Goal: Task Accomplishment & Management: Use online tool/utility

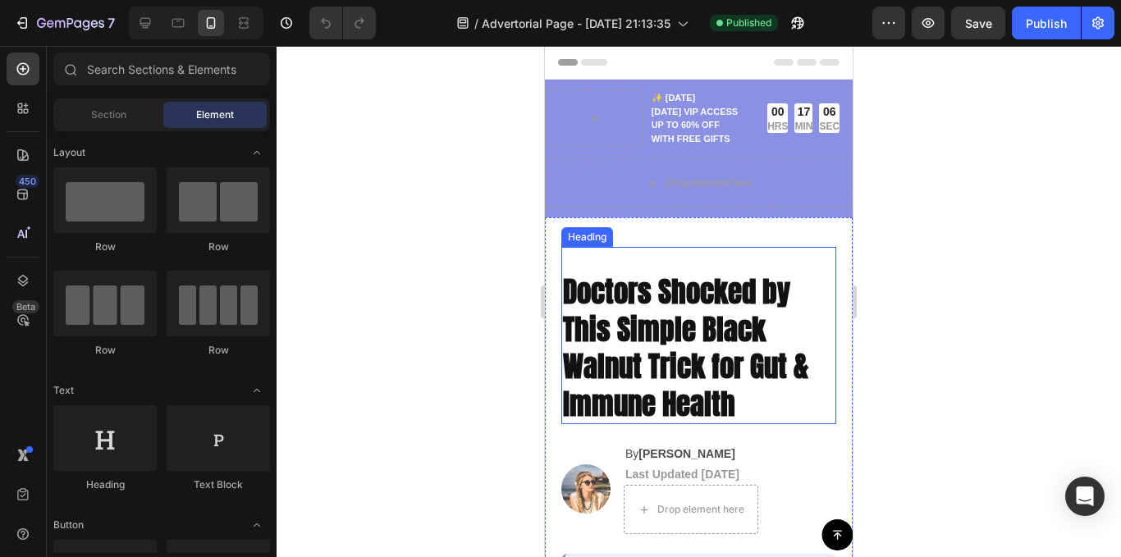
click at [673, 303] on strong "Doctors Shocked by This Simple Black Walnut Trick for Gut & Immune Health" at bounding box center [685, 348] width 245 height 156
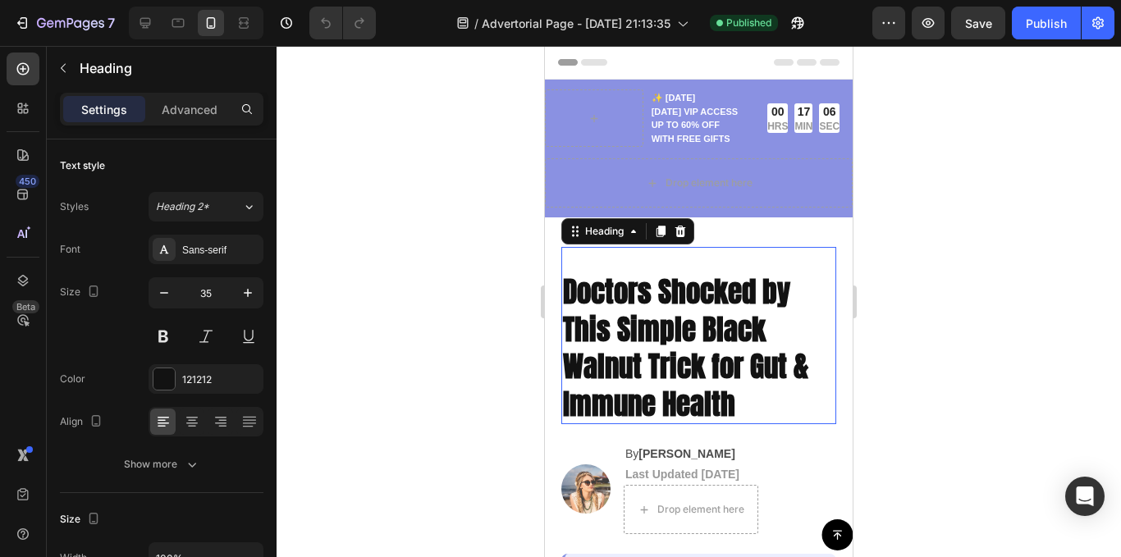
click at [669, 303] on strong "Doctors Shocked by This Simple Black Walnut Trick for Gut & Immune Health" at bounding box center [685, 348] width 245 height 156
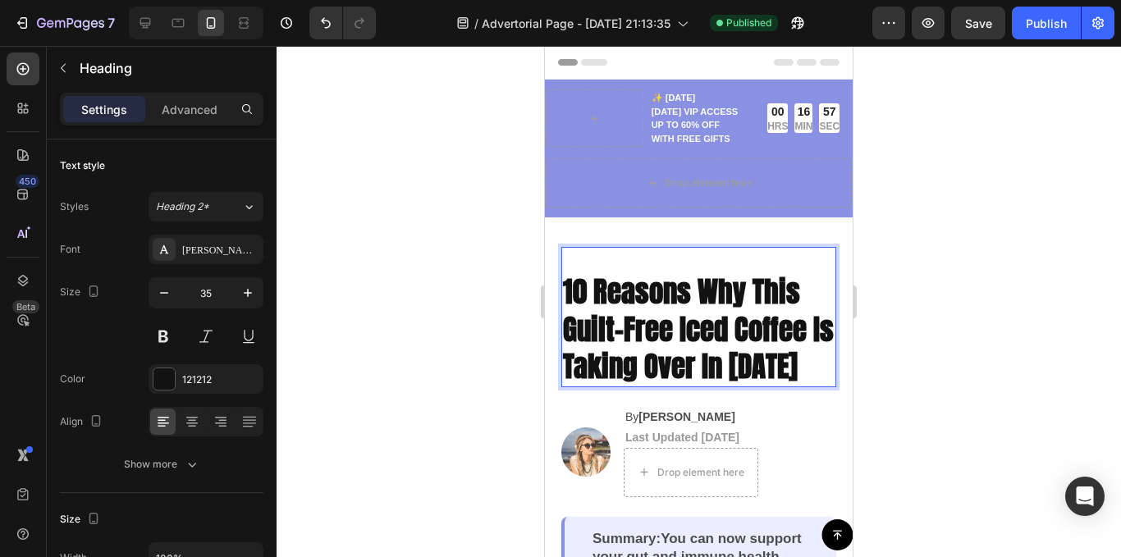
scroll to position [1, 0]
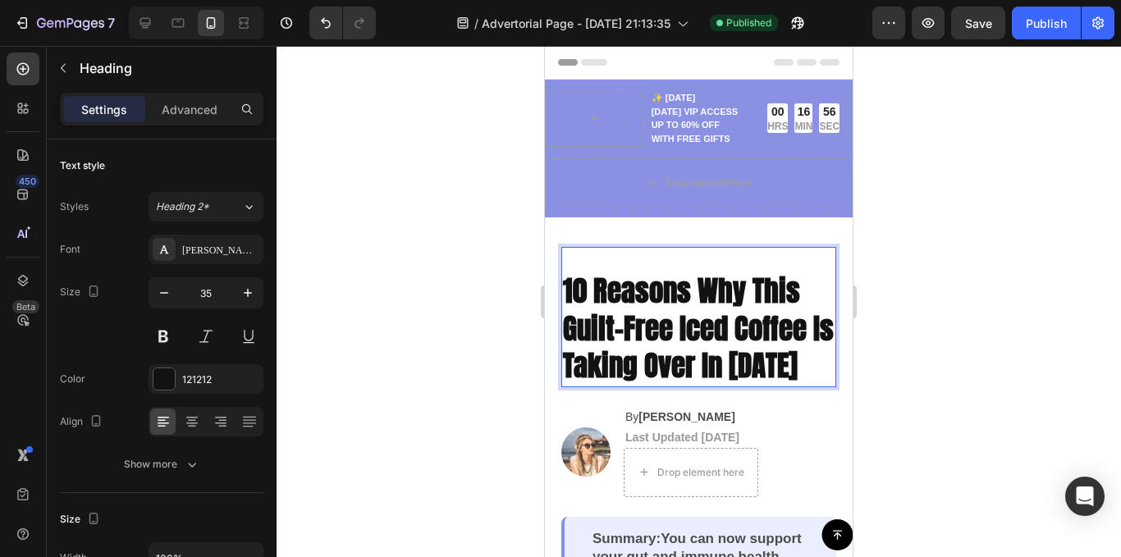
click at [588, 264] on div "10 Reasons Why This Guilt-Free Iced Coffee Is Taking Over In [DATE] Heading 24" at bounding box center [698, 317] width 275 height 140
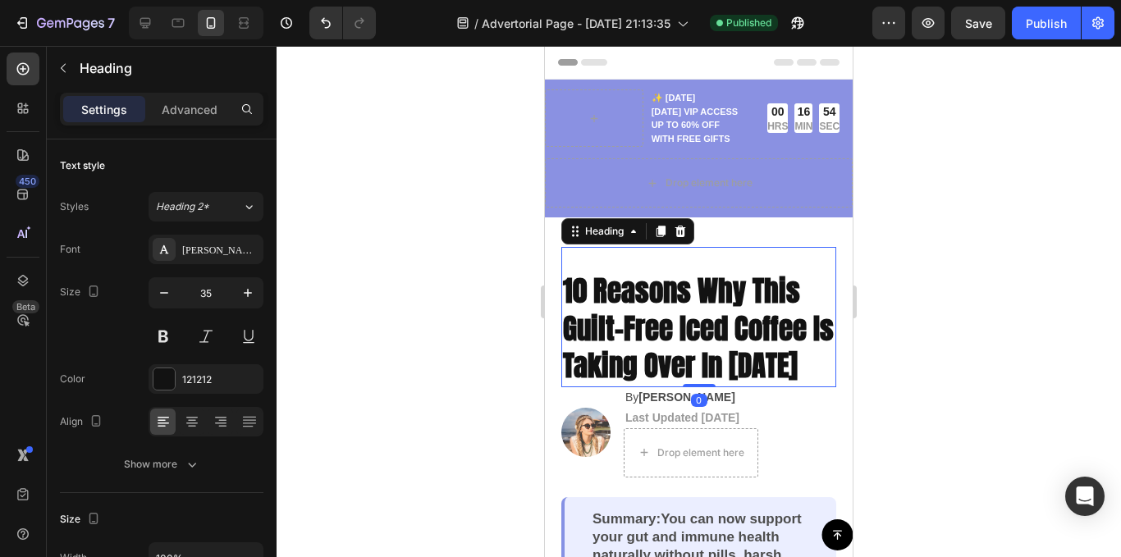
click at [697, 371] on div "10 Reasons Why This Guilt-Free Iced Coffee Is Taking Over In [DATE] Heading 0" at bounding box center [698, 317] width 275 height 140
click at [1002, 340] on div at bounding box center [699, 301] width 845 height 511
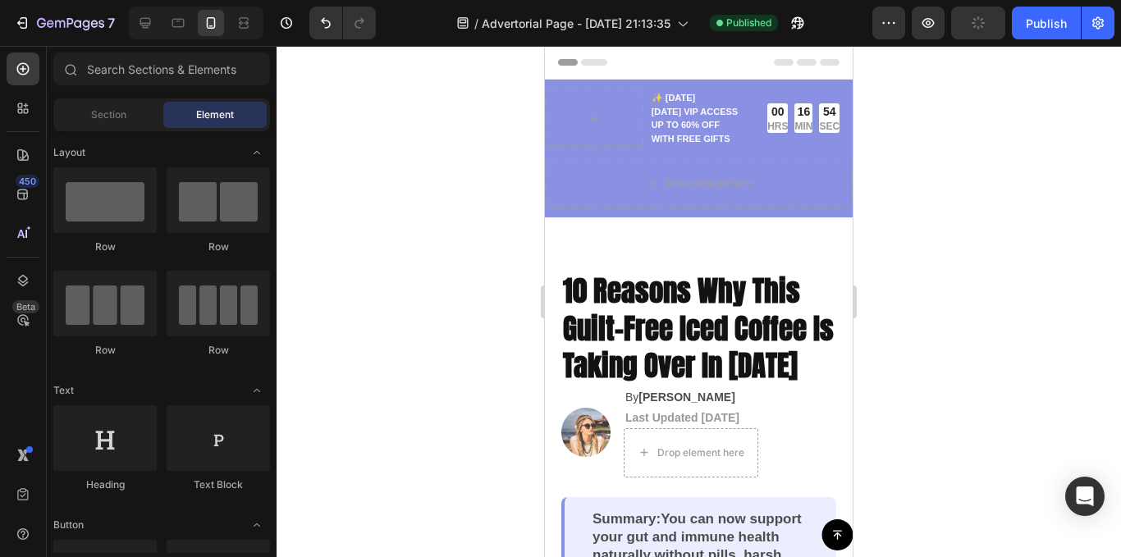
click at [474, 237] on div at bounding box center [699, 301] width 845 height 511
click at [571, 58] on div "Header" at bounding box center [585, 63] width 61 height 20
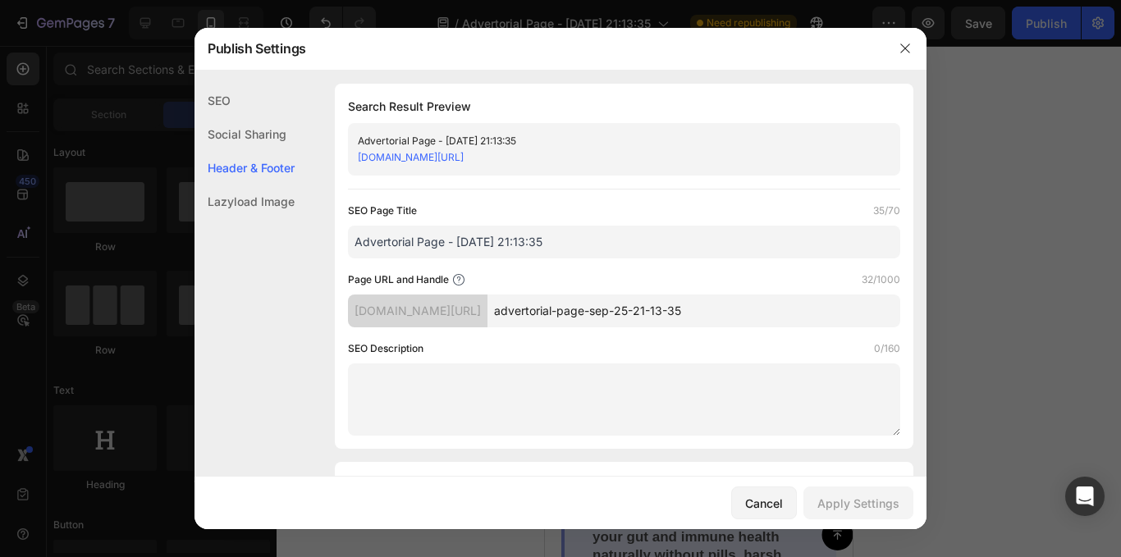
scroll to position [769, 0]
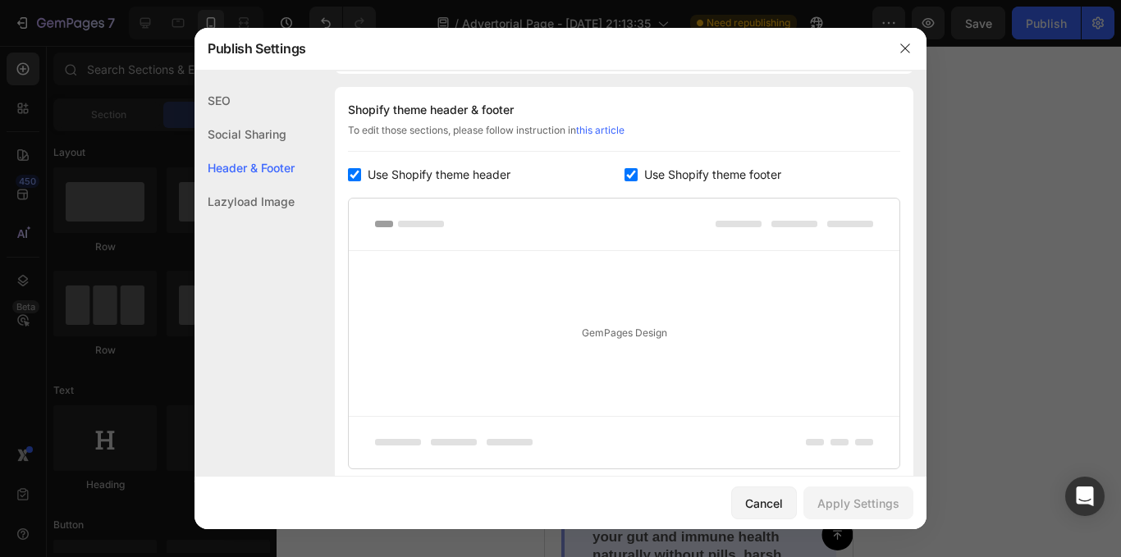
click at [352, 173] on input "checkbox" at bounding box center [354, 174] width 13 height 13
checkbox input "false"
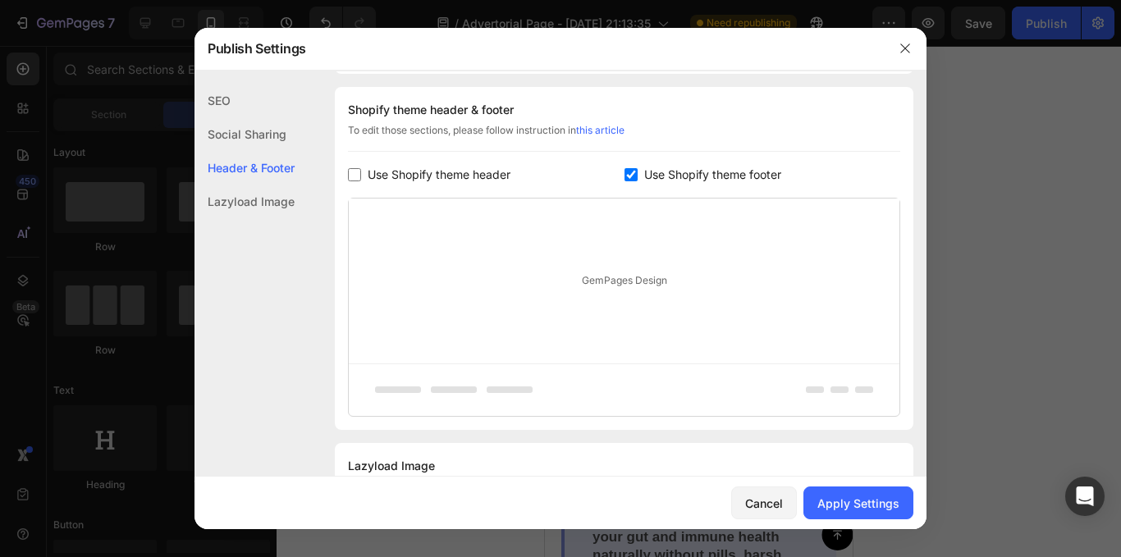
drag, startPoint x: 630, startPoint y: 167, endPoint x: 674, endPoint y: 231, distance: 77.9
click at [629, 168] on div "Use Shopify theme footer" at bounding box center [763, 175] width 277 height 20
checkbox input "false"
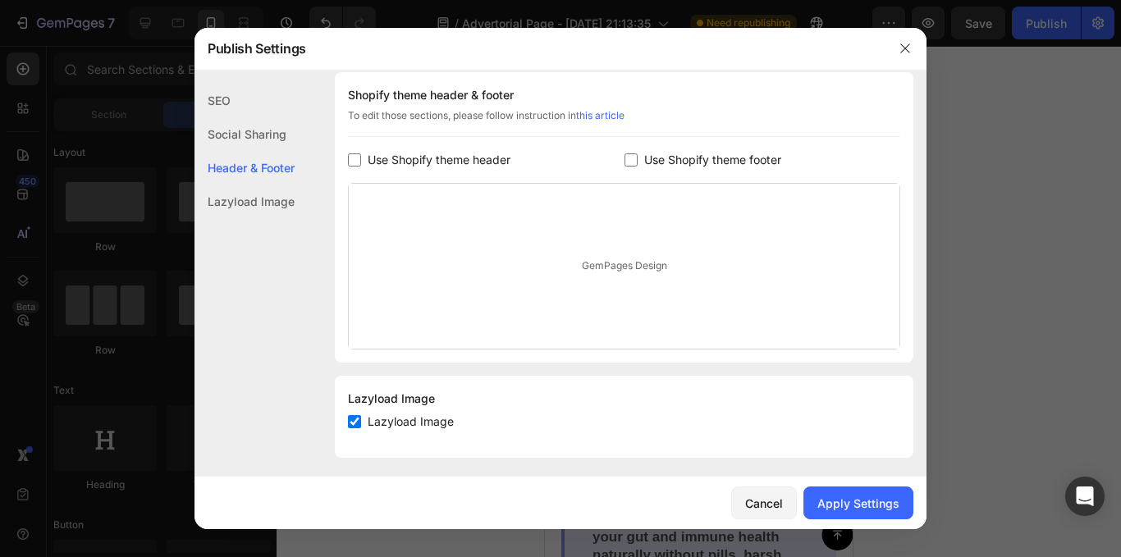
scroll to position [791, 0]
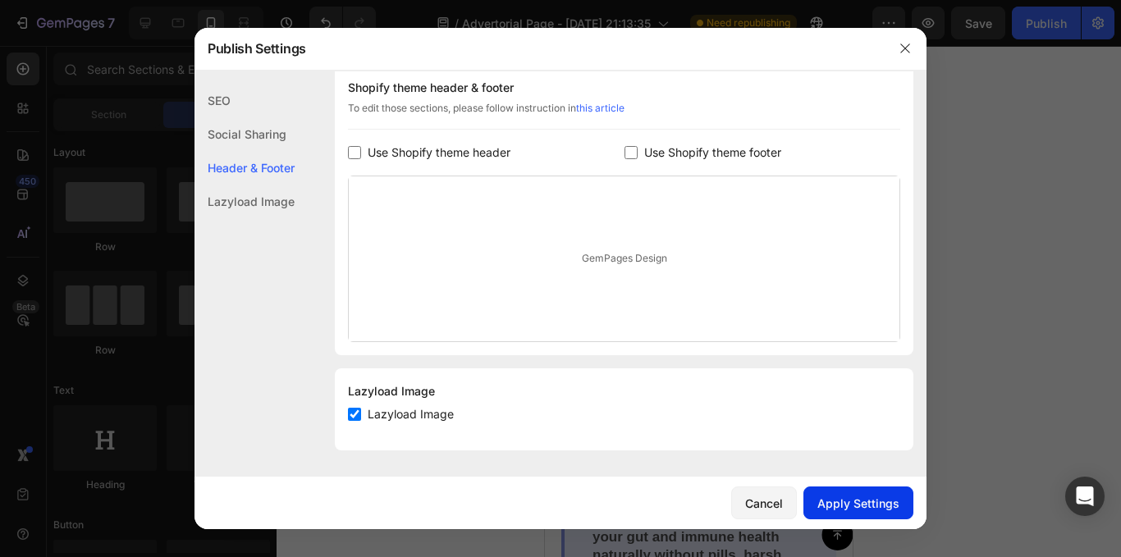
click at [888, 497] on div "Apply Settings" at bounding box center [859, 503] width 82 height 17
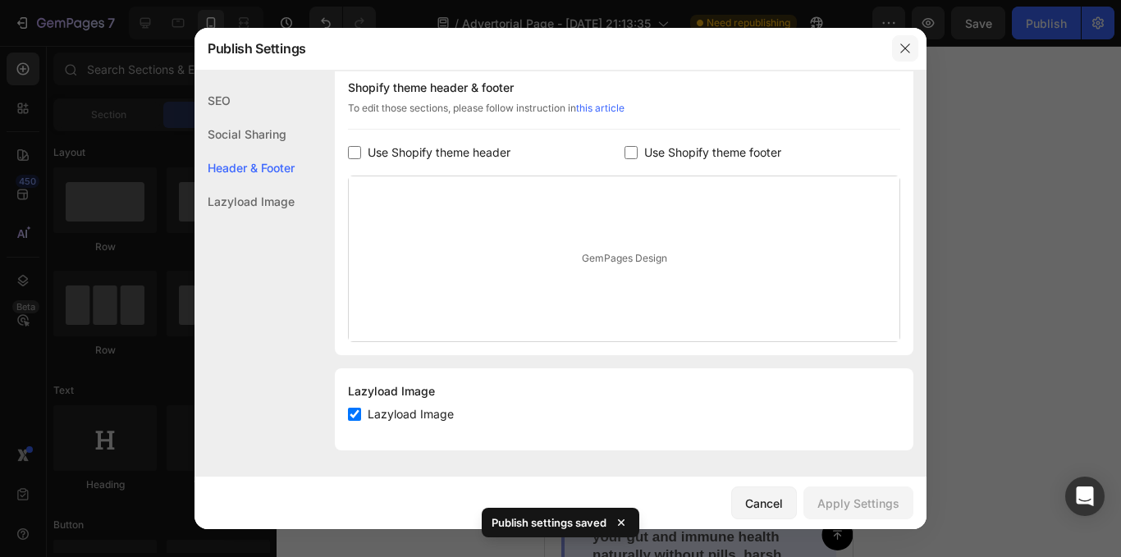
click at [904, 55] on icon "button" at bounding box center [905, 48] width 13 height 13
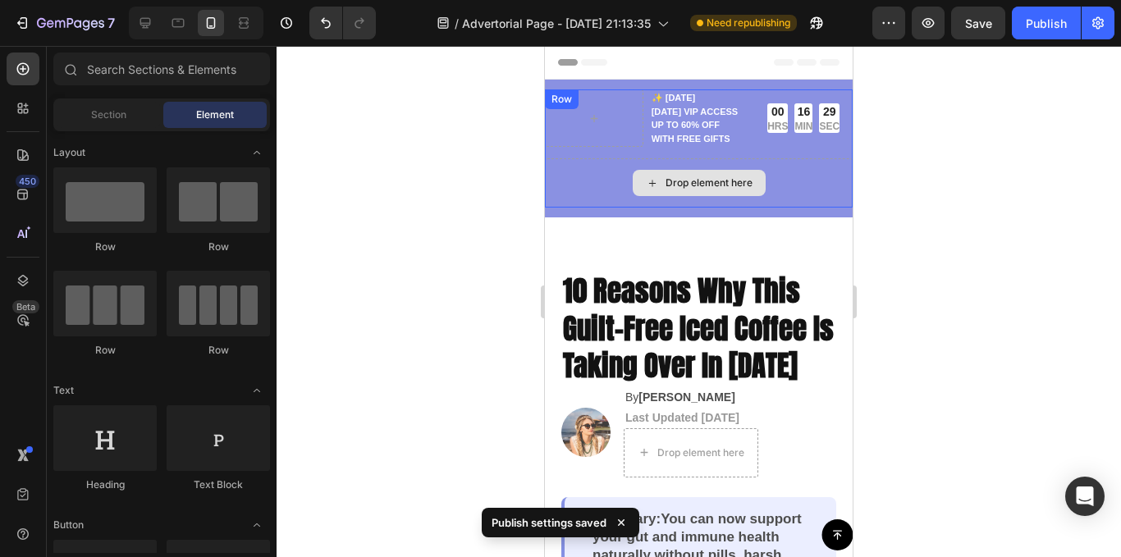
click at [561, 204] on div "Drop element here" at bounding box center [699, 182] width 308 height 49
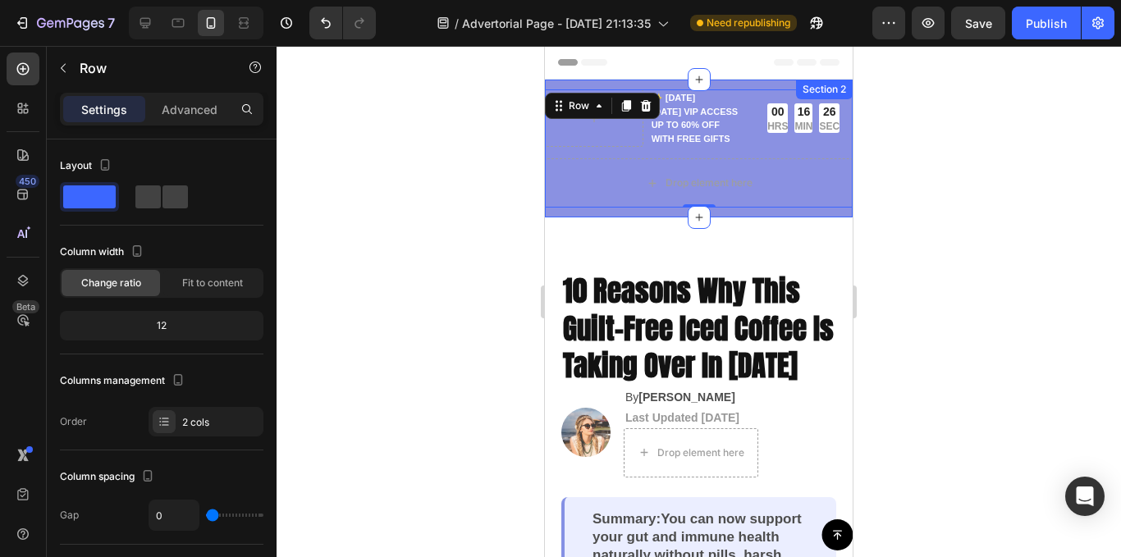
click at [563, 213] on div "✨ [DATE][DATE] VIP ACCESS UP TO 60% OFF WITH FREE GIFTS Text Block 00 HRS 16 MI…" at bounding box center [699, 153] width 308 height 128
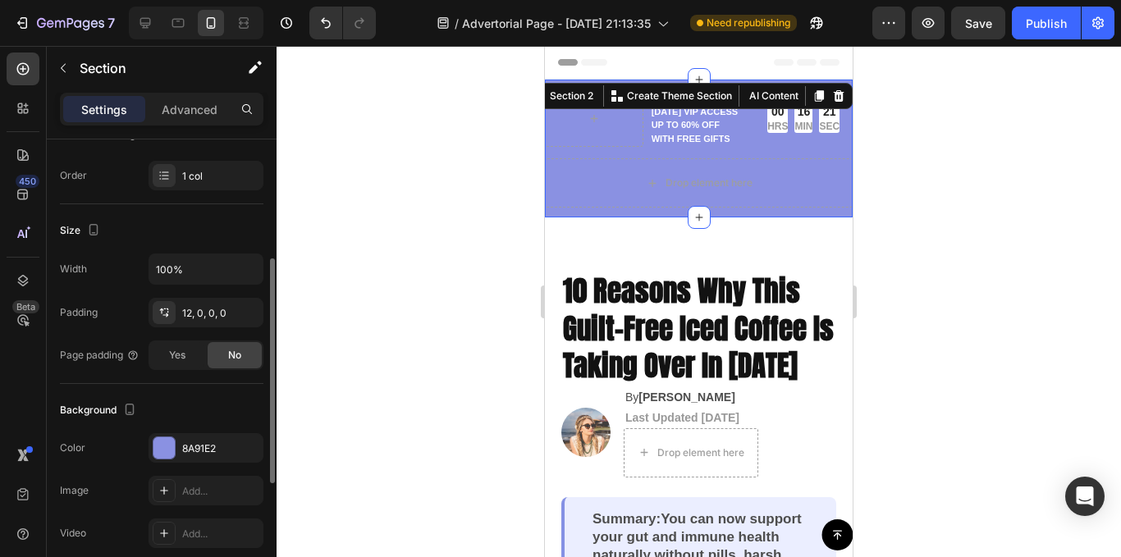
scroll to position [328, 0]
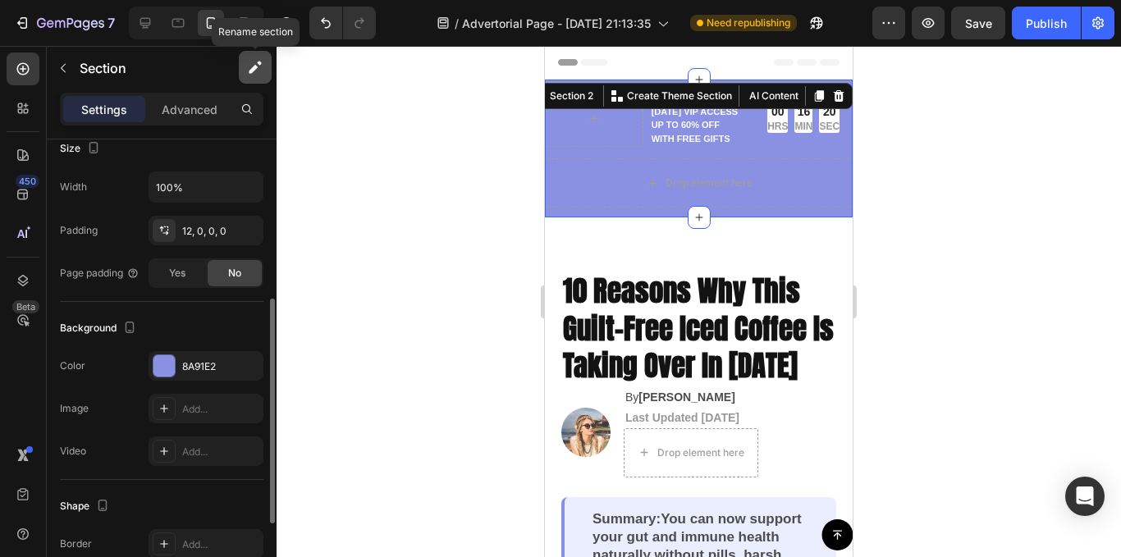
click at [257, 71] on icon "button" at bounding box center [255, 67] width 16 height 16
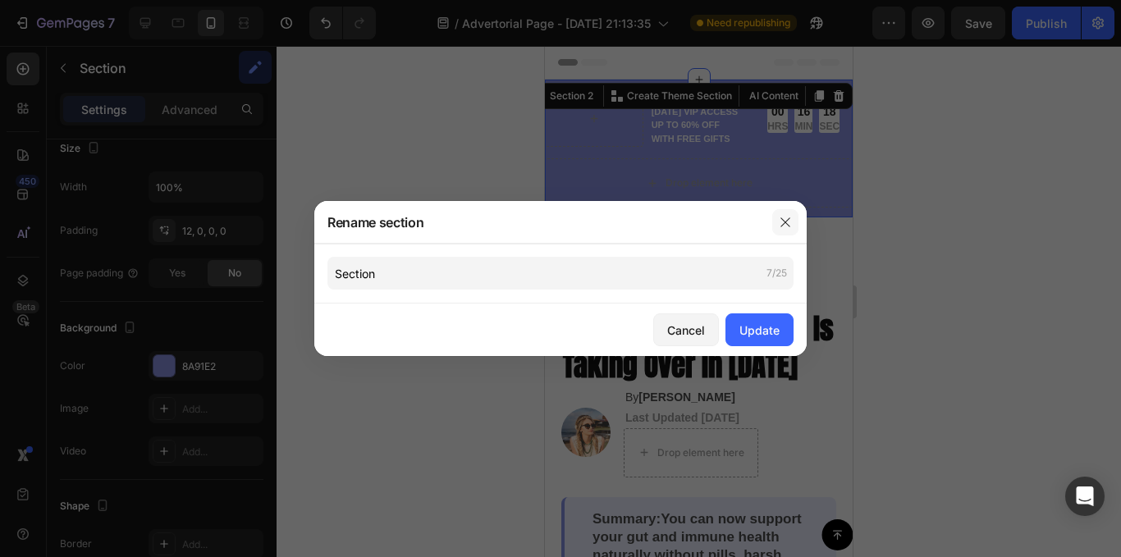
drag, startPoint x: 785, startPoint y: 222, endPoint x: 41, endPoint y: 223, distance: 743.7
click at [785, 222] on icon "button" at bounding box center [785, 222] width 9 height 9
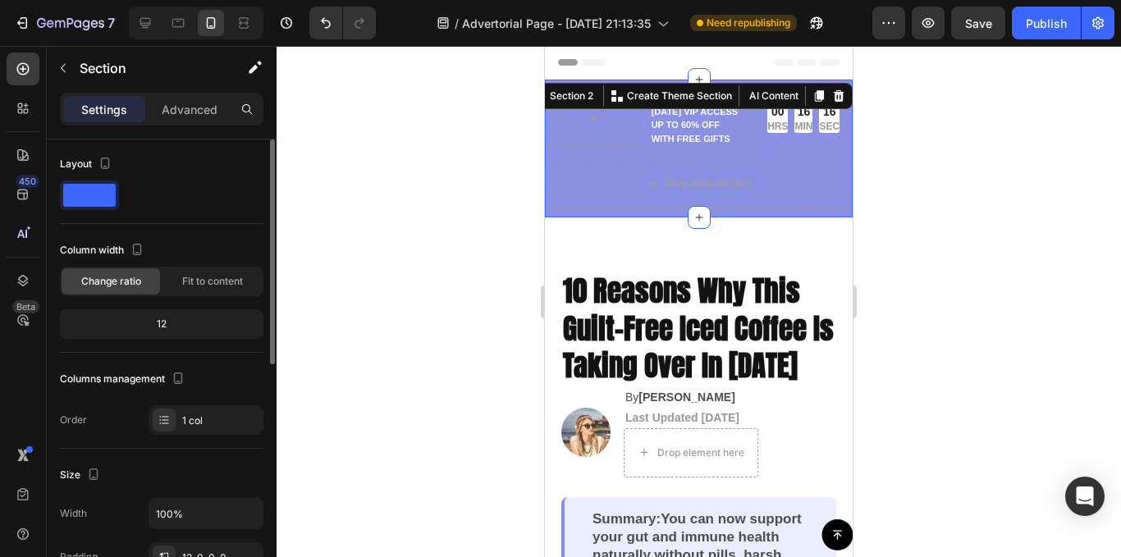
scroll to position [0, 0]
click at [181, 112] on p "Advanced" at bounding box center [190, 109] width 56 height 17
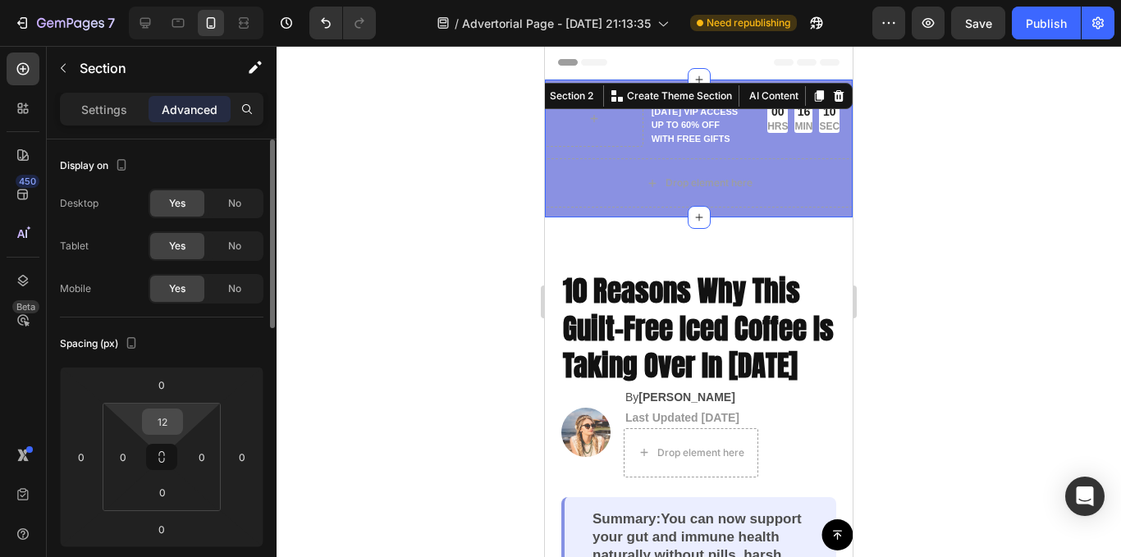
click at [170, 427] on input "12" at bounding box center [162, 422] width 33 height 25
click at [170, 426] on input "12" at bounding box center [162, 422] width 33 height 25
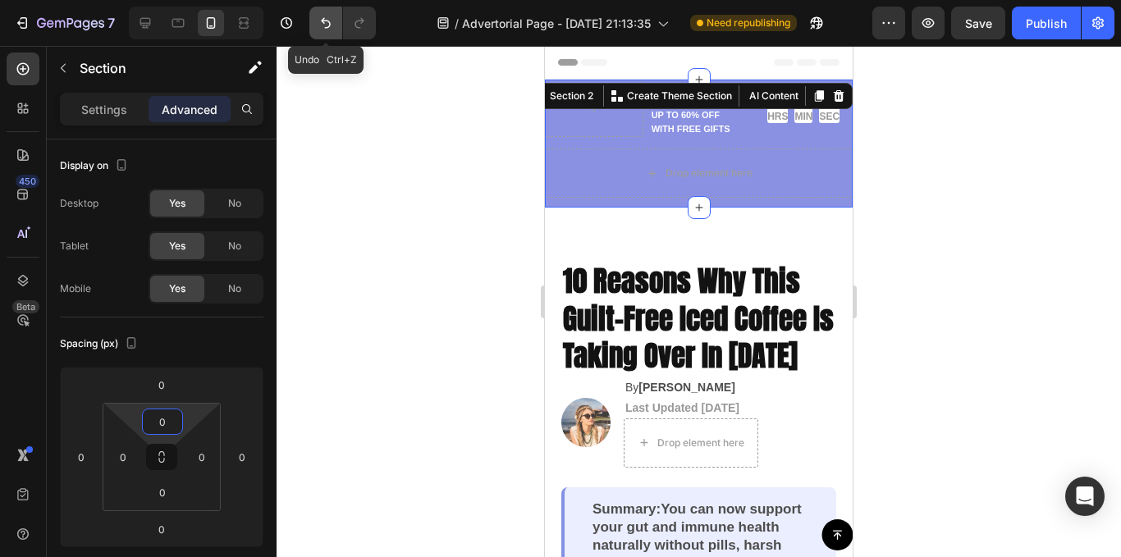
type input "0"
click at [322, 19] on icon "Undo/Redo" at bounding box center [326, 23] width 16 height 16
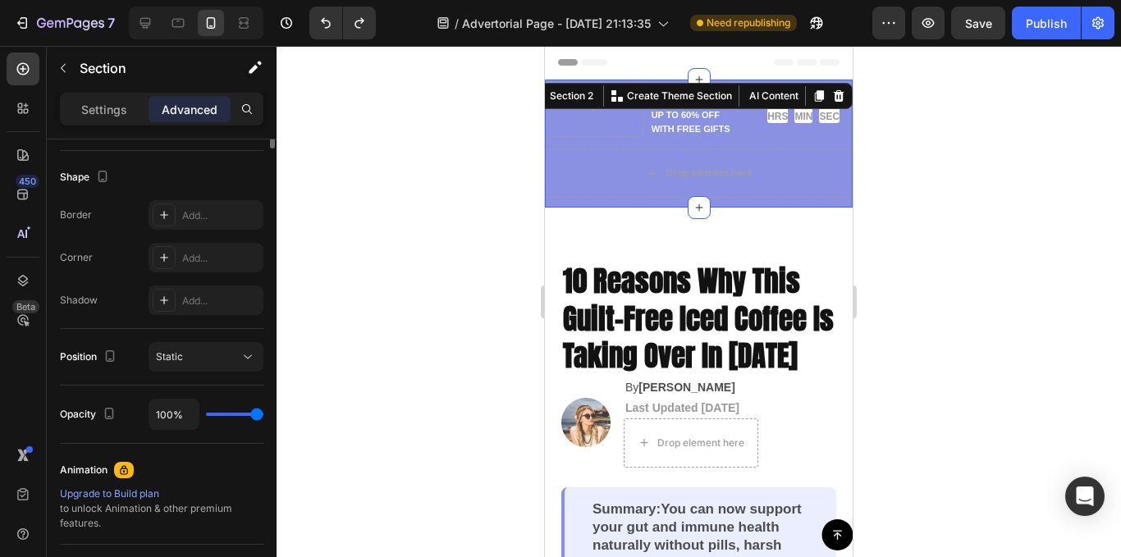
scroll to position [164, 0]
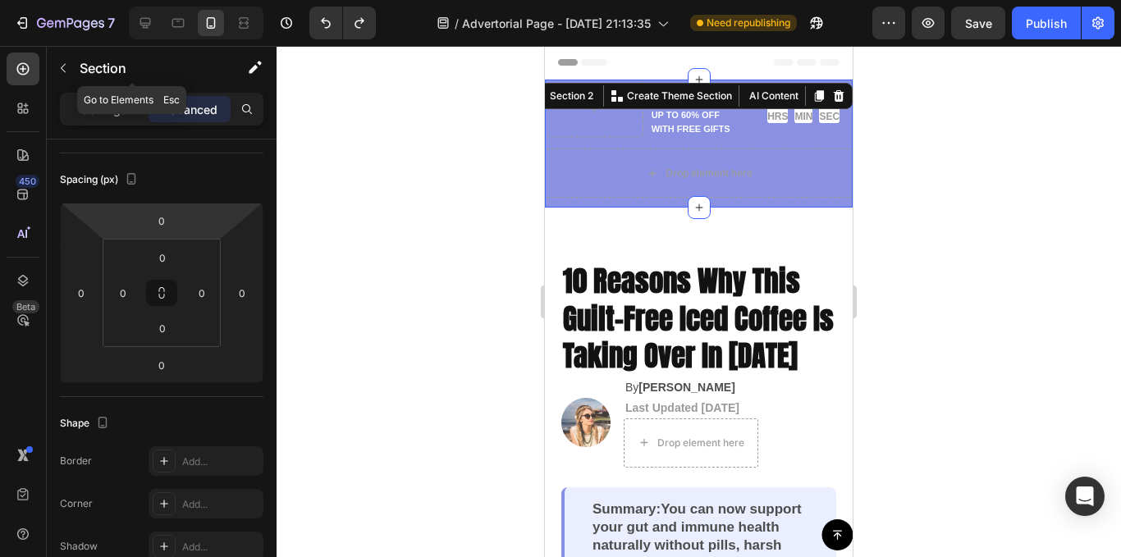
drag, startPoint x: 58, startPoint y: 71, endPoint x: 55, endPoint y: 81, distance: 11.2
click at [57, 71] on icon "button" at bounding box center [63, 68] width 13 height 13
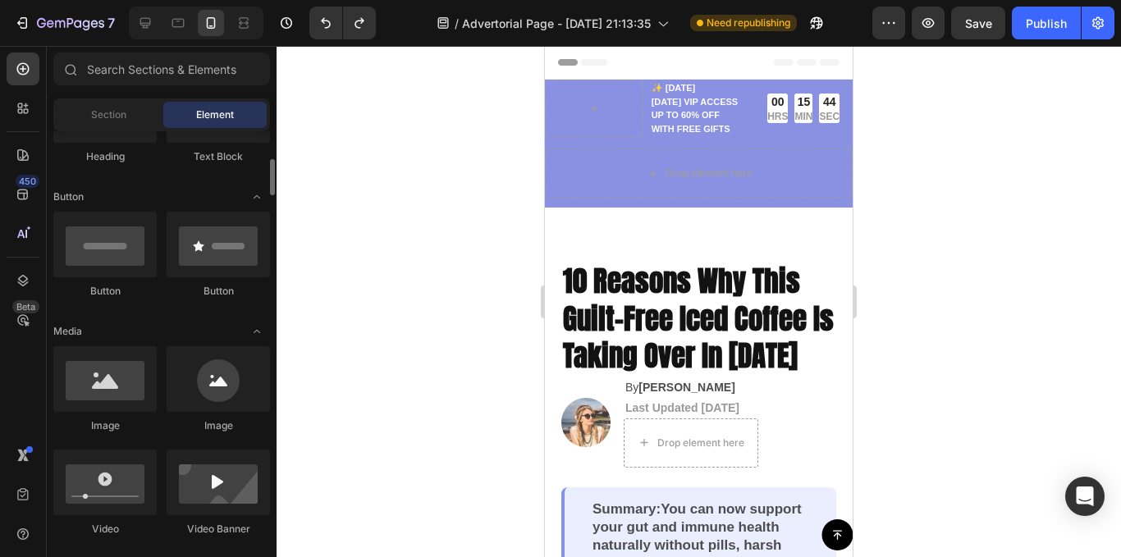
scroll to position [0, 0]
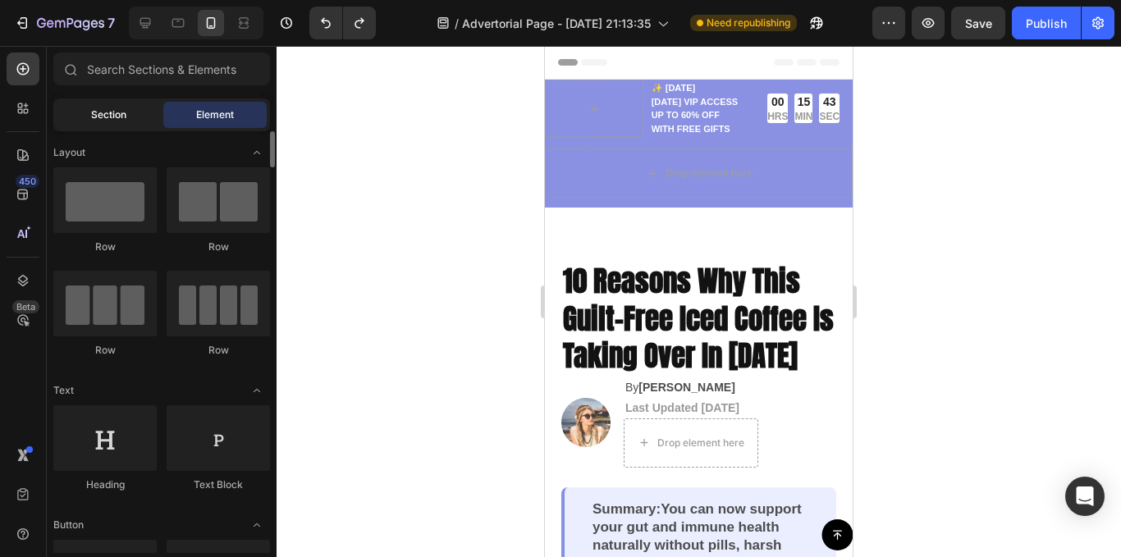
click at [114, 108] on div "Section" at bounding box center [108, 115] width 103 height 26
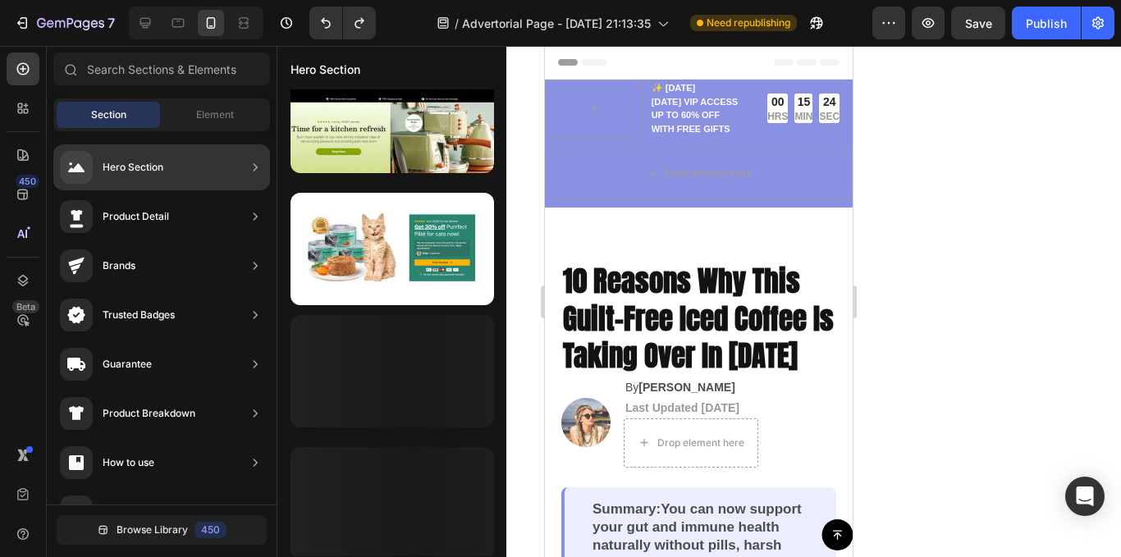
scroll to position [2817, 0]
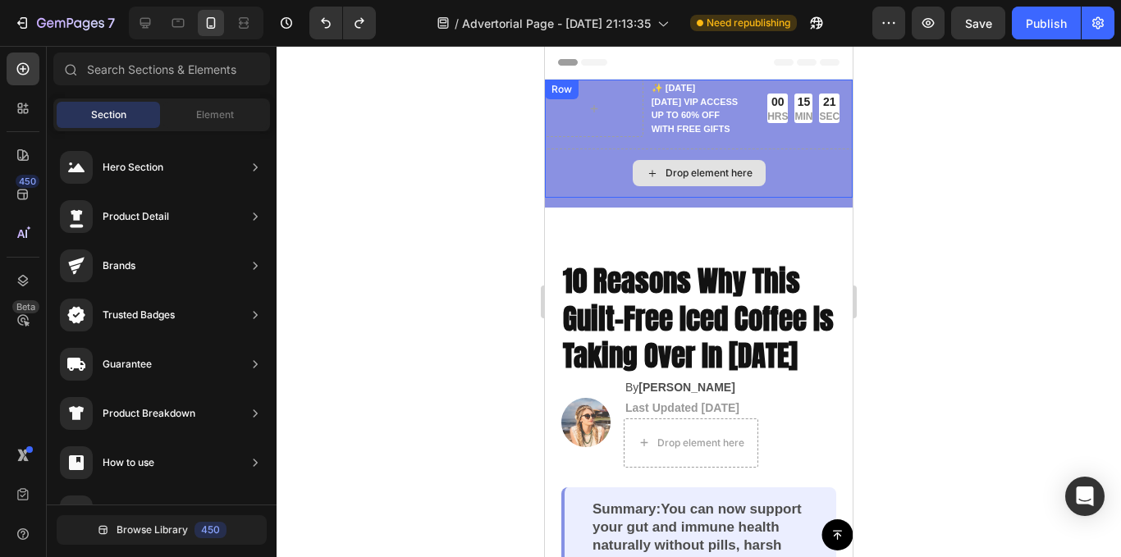
click at [558, 134] on div at bounding box center [594, 108] width 99 height 57
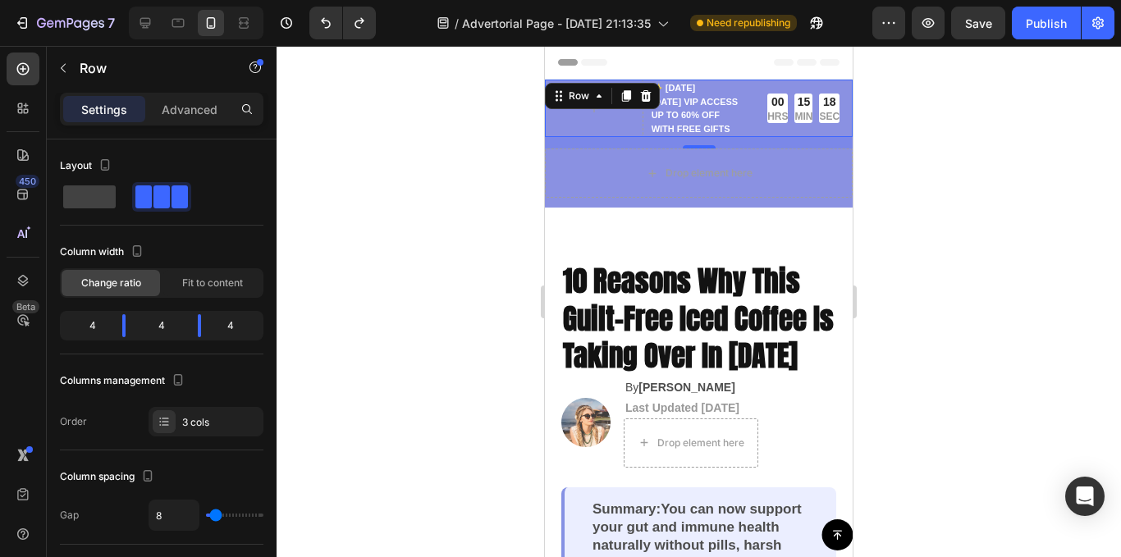
click at [878, 135] on div at bounding box center [699, 301] width 845 height 511
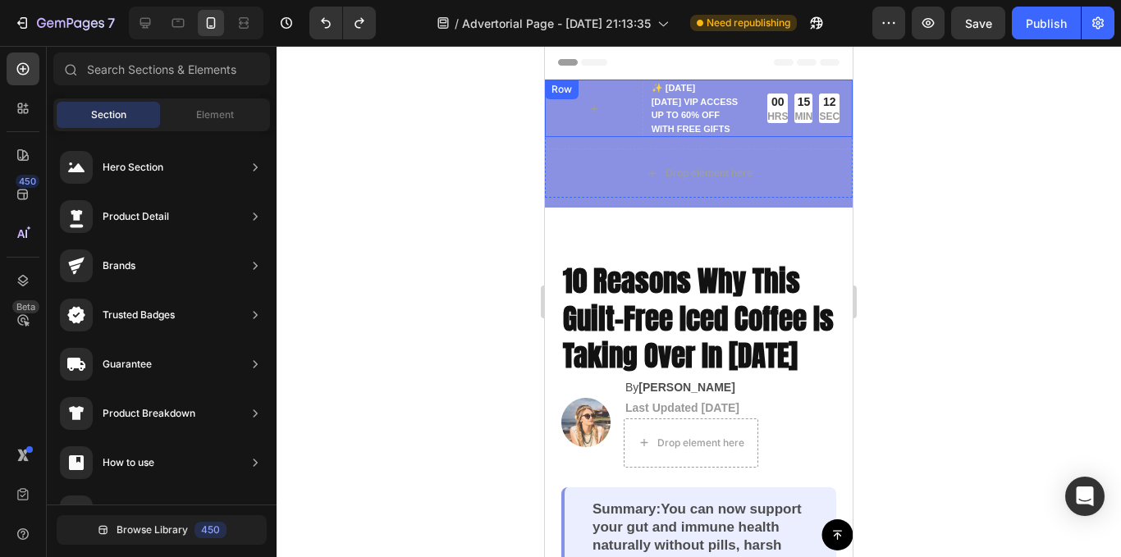
click at [744, 105] on div "✨ [DATE][DATE] VIP ACCESS UP TO 60% OFF WITH FREE GIFTS Text Block 00 HRS 15 MI…" at bounding box center [699, 108] width 308 height 57
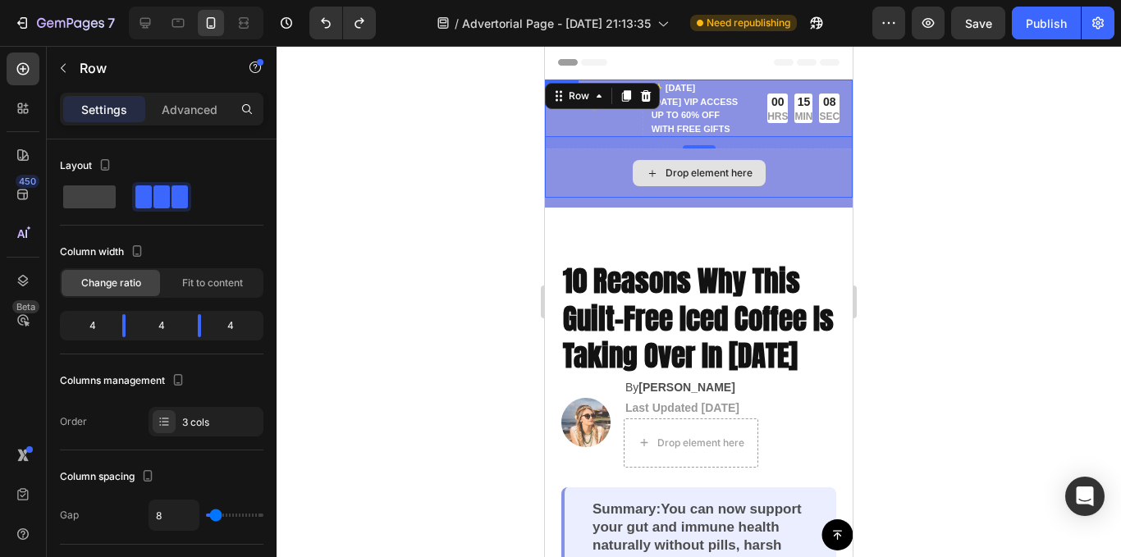
click at [818, 163] on div "Drop element here" at bounding box center [699, 173] width 308 height 49
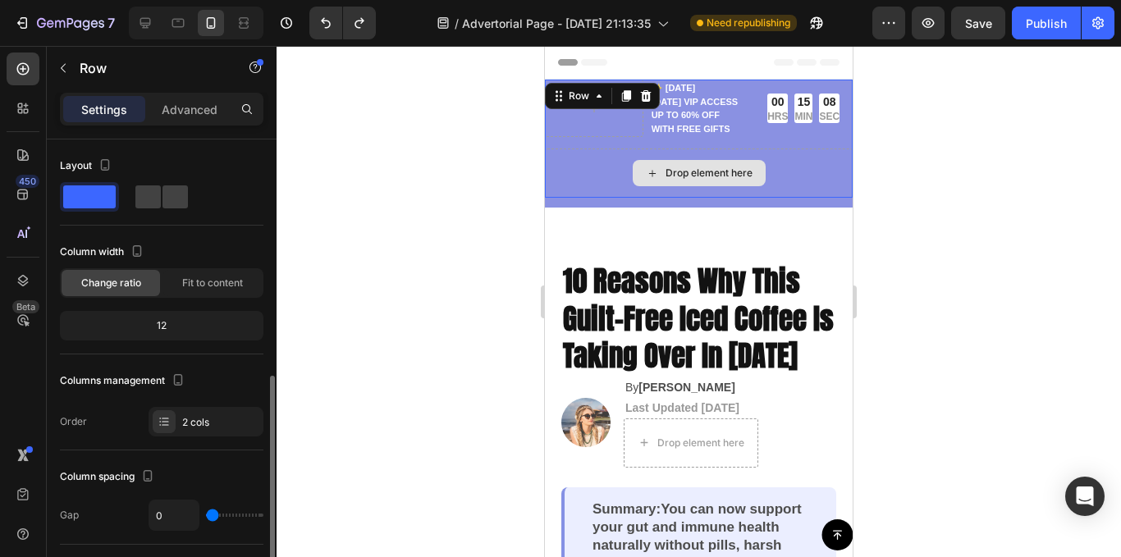
scroll to position [164, 0]
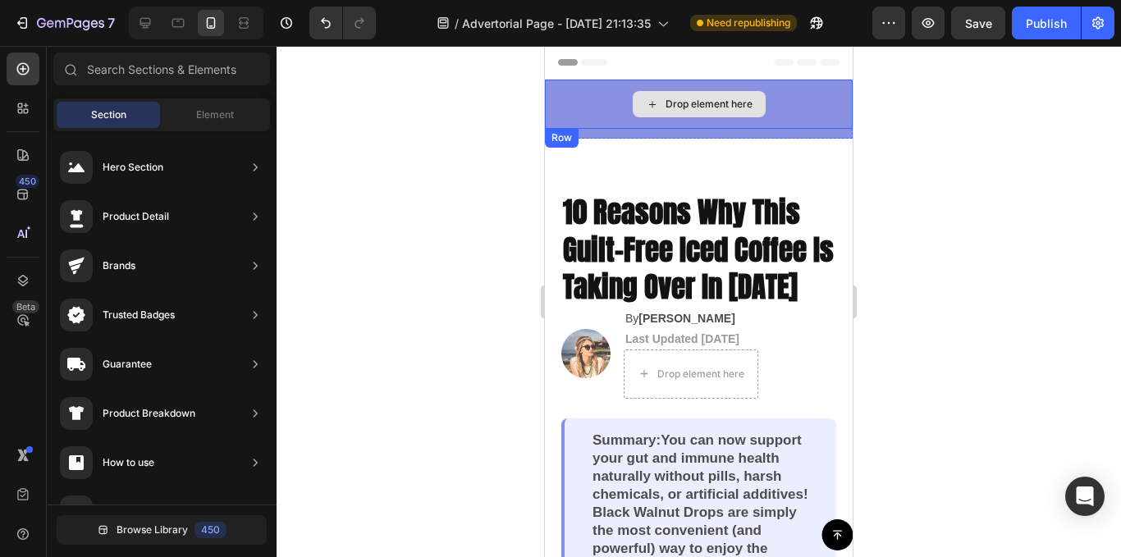
click at [811, 100] on div "Drop element here" at bounding box center [699, 104] width 308 height 49
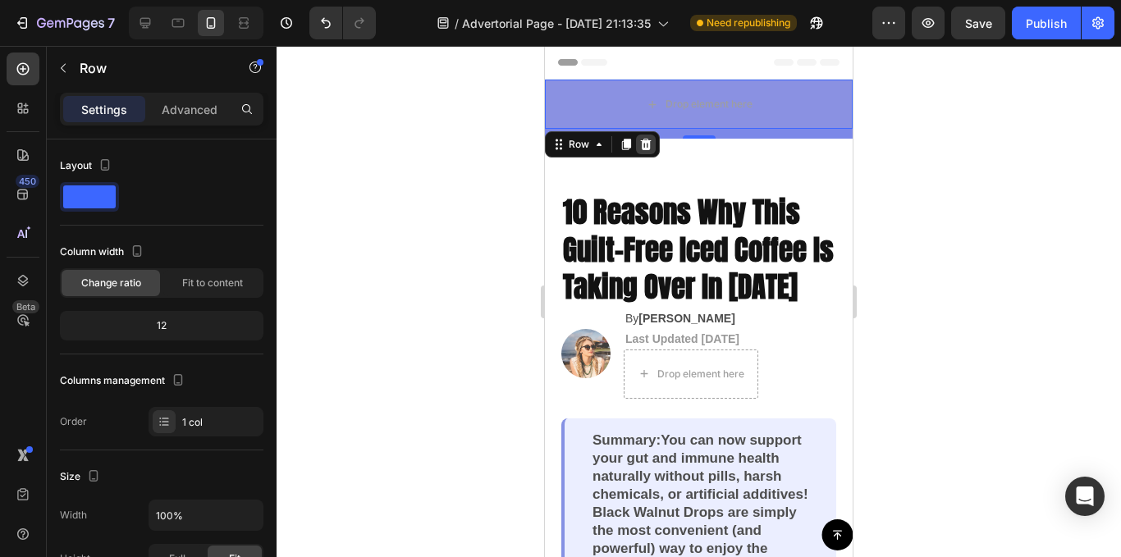
click at [641, 143] on icon at bounding box center [645, 144] width 13 height 13
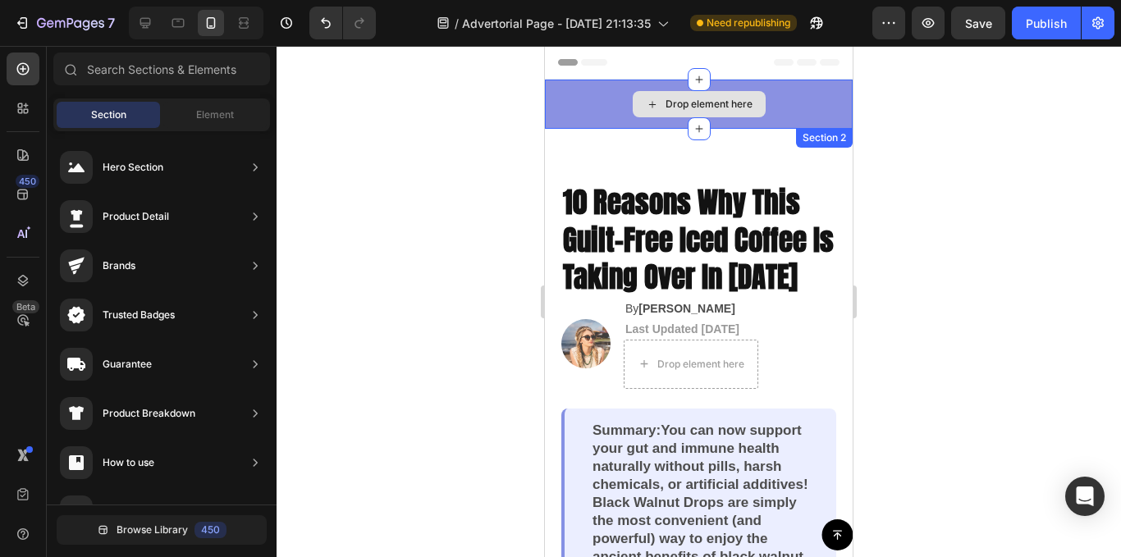
click at [822, 93] on div "Drop element here" at bounding box center [699, 104] width 308 height 49
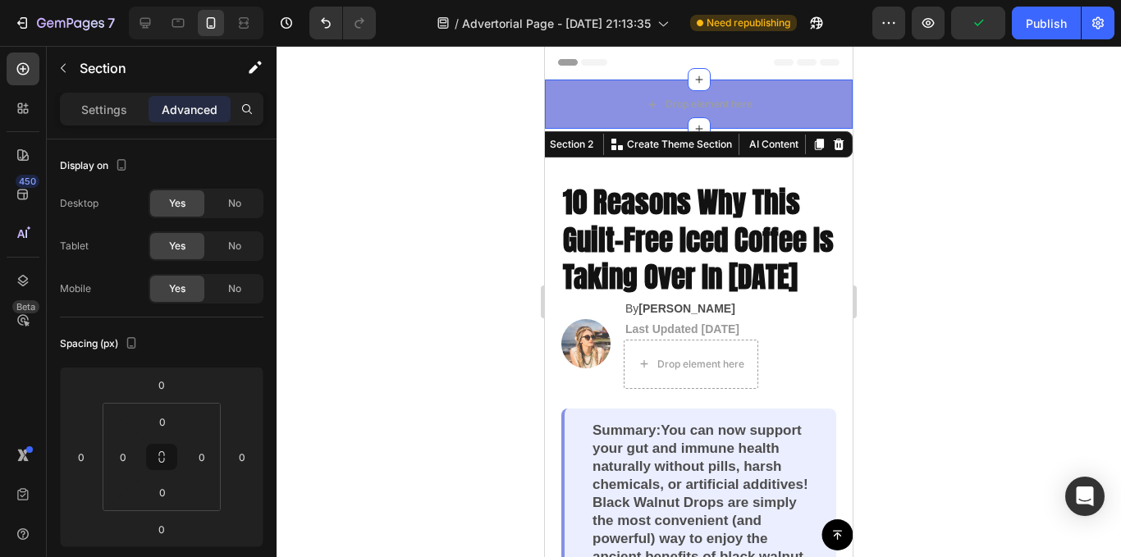
click at [834, 141] on icon at bounding box center [839, 144] width 11 height 11
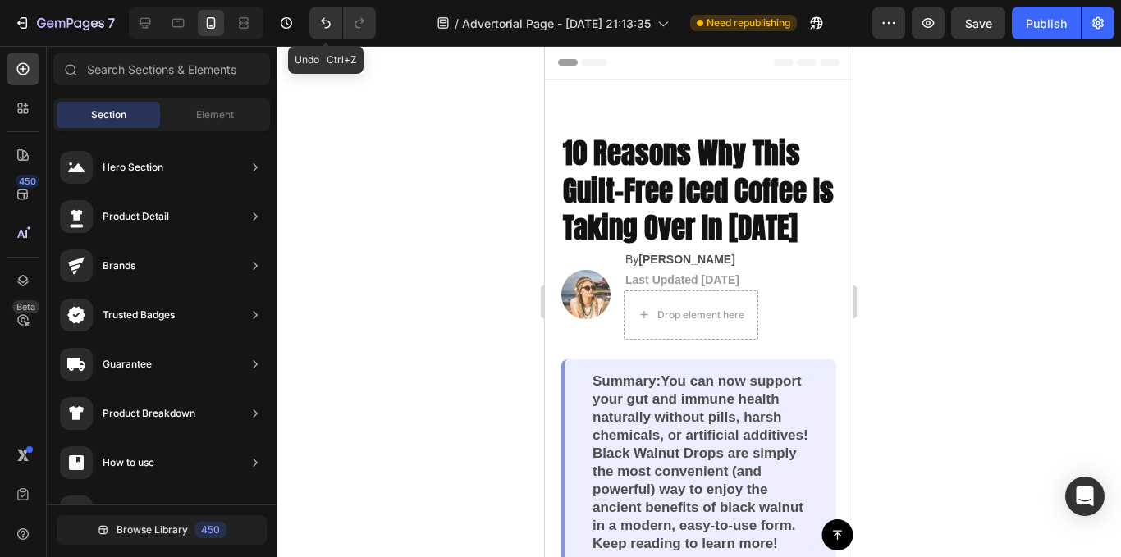
drag, startPoint x: 314, startPoint y: 23, endPoint x: 388, endPoint y: 57, distance: 81.9
click at [315, 23] on button "Undo/Redo" at bounding box center [325, 23] width 33 height 33
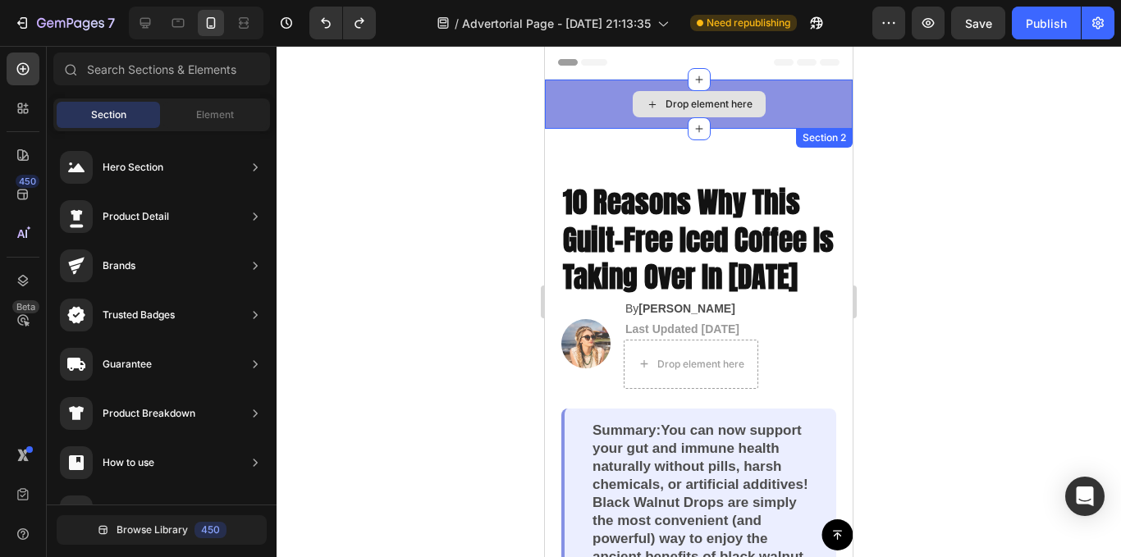
click at [667, 101] on div "Drop element here" at bounding box center [709, 104] width 87 height 13
click at [689, 102] on div "Drop element here" at bounding box center [709, 104] width 87 height 13
click at [652, 101] on icon at bounding box center [652, 105] width 13 height 14
click at [646, 103] on icon at bounding box center [652, 105] width 13 height 14
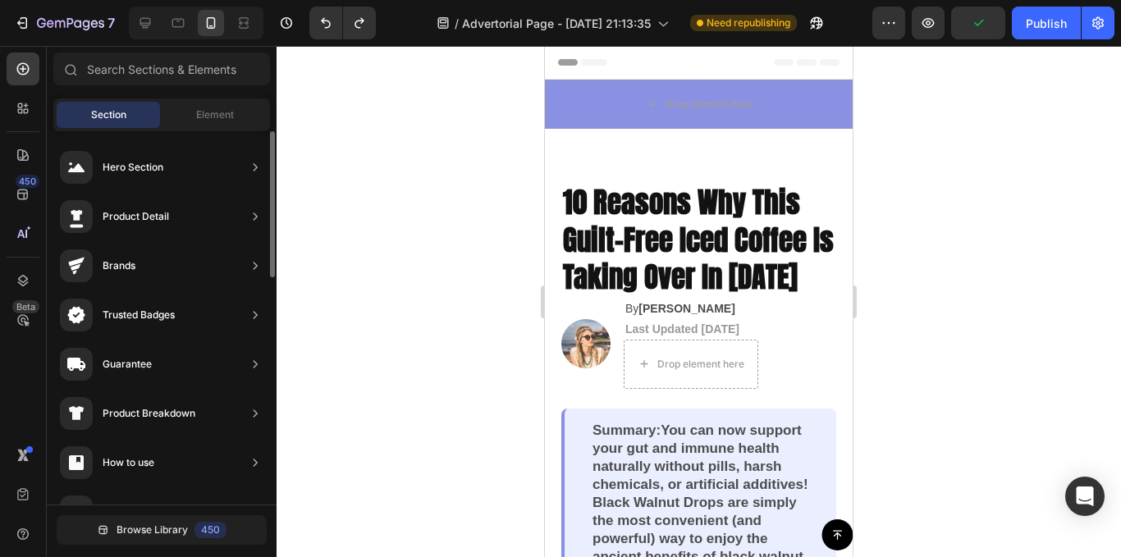
scroll to position [184, 0]
click at [195, 105] on div "Element" at bounding box center [214, 115] width 103 height 26
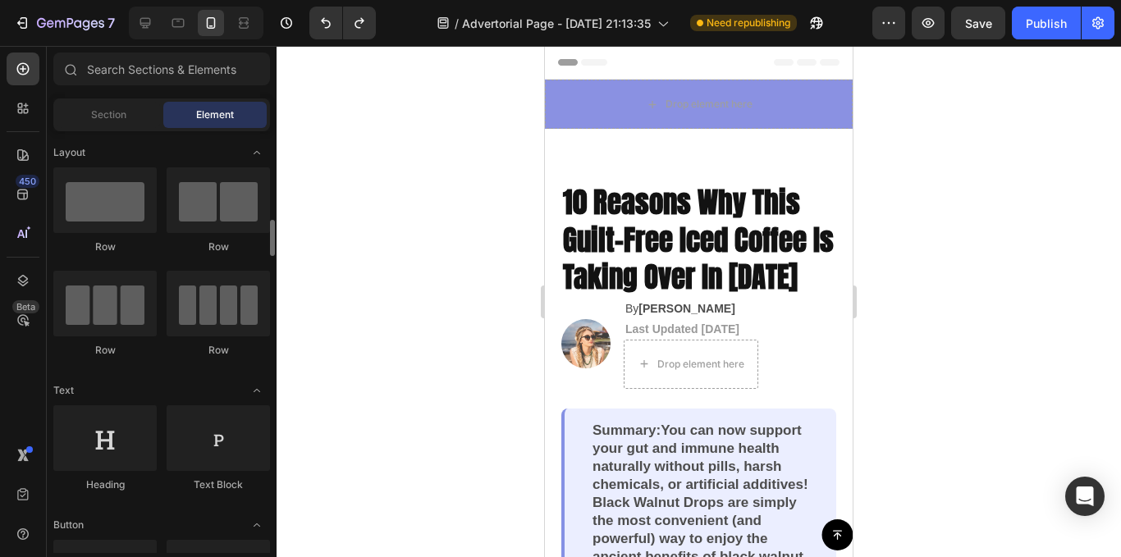
scroll to position [82, 0]
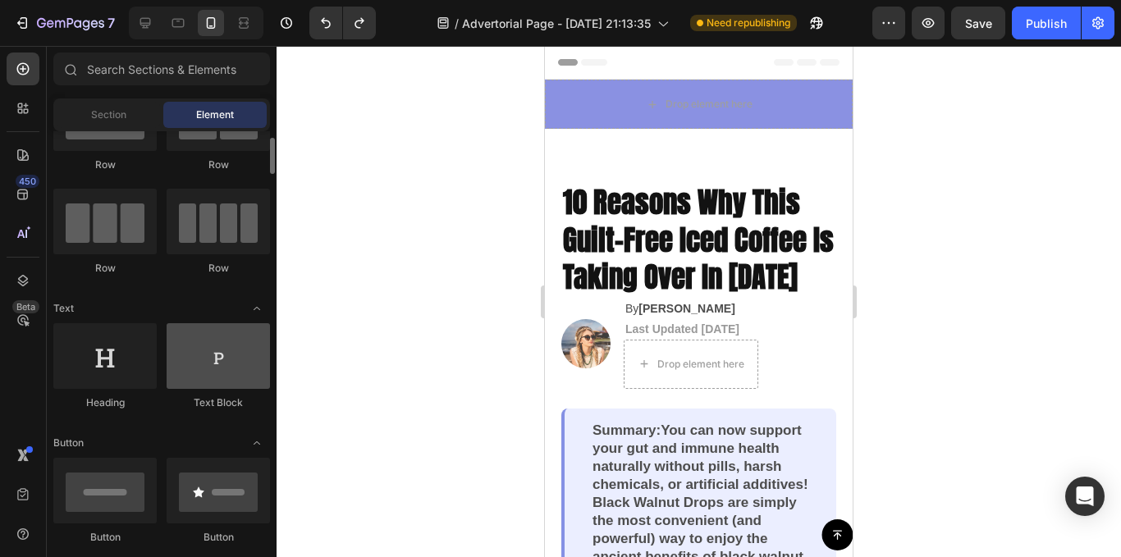
click at [216, 367] on div at bounding box center [218, 356] width 103 height 66
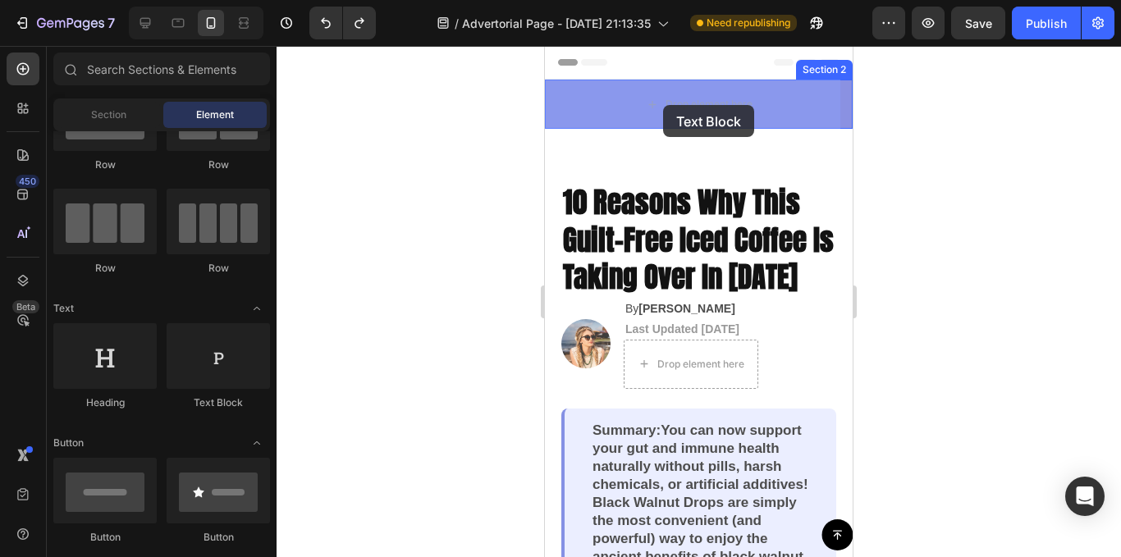
drag, startPoint x: 761, startPoint y: 404, endPoint x: 663, endPoint y: 105, distance: 314.3
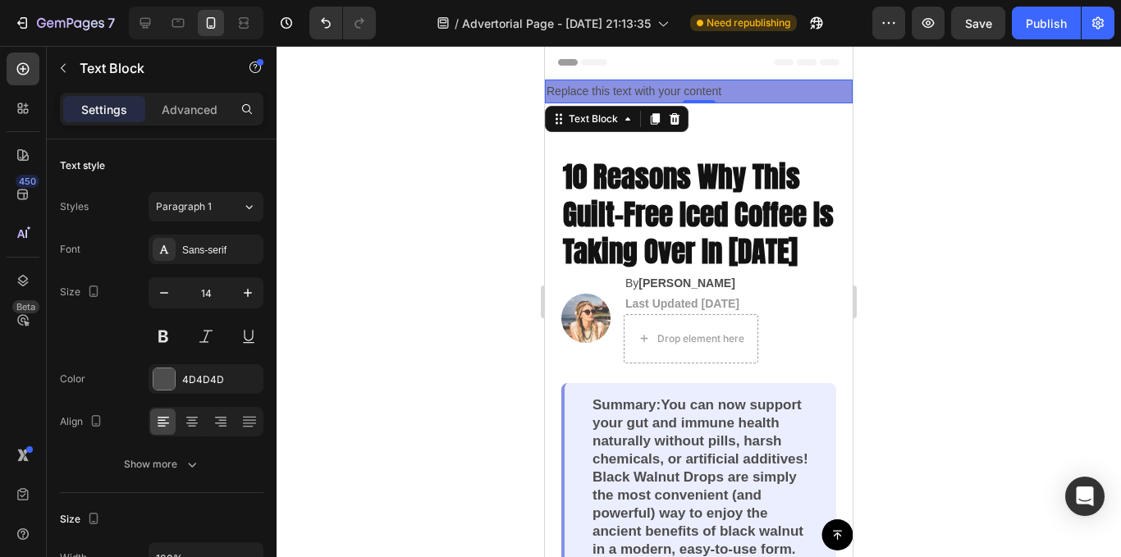
click at [621, 94] on div "Replace this text with your content" at bounding box center [699, 92] width 308 height 24
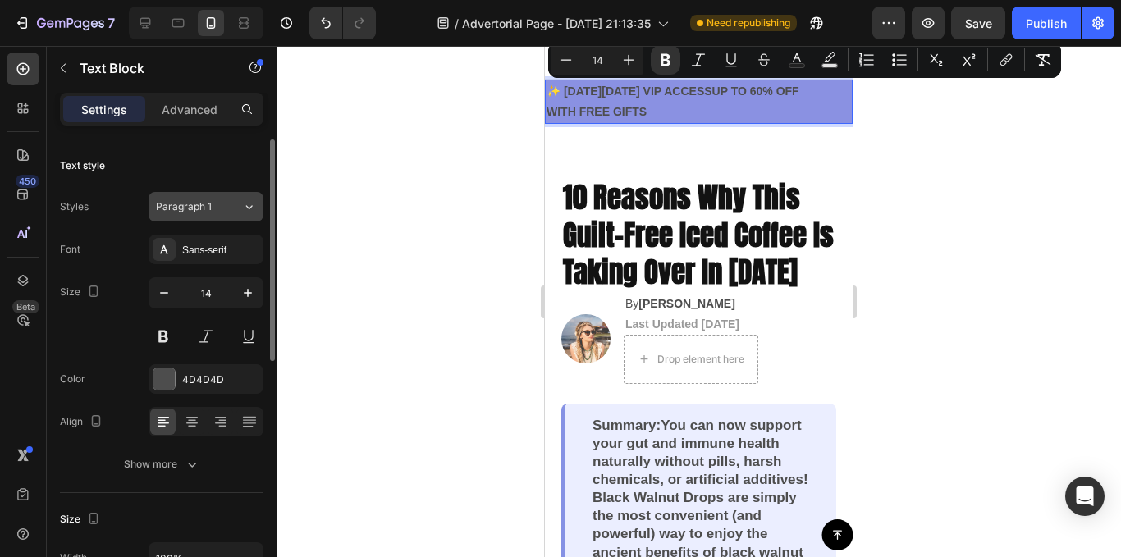
click at [222, 199] on div "Paragraph 1" at bounding box center [189, 206] width 66 height 15
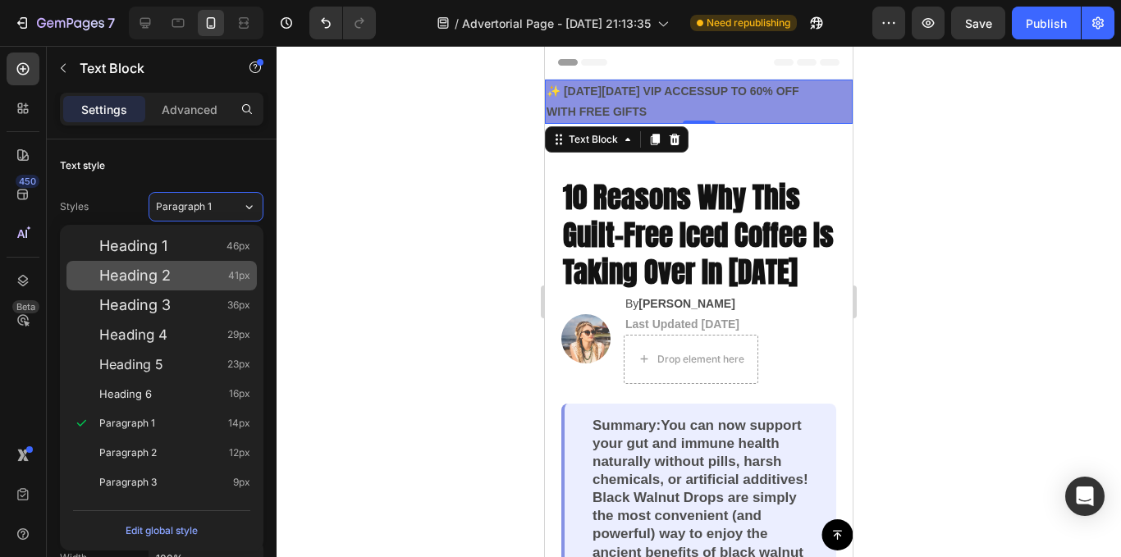
click at [191, 274] on div "Heading 2 41px" at bounding box center [174, 276] width 151 height 16
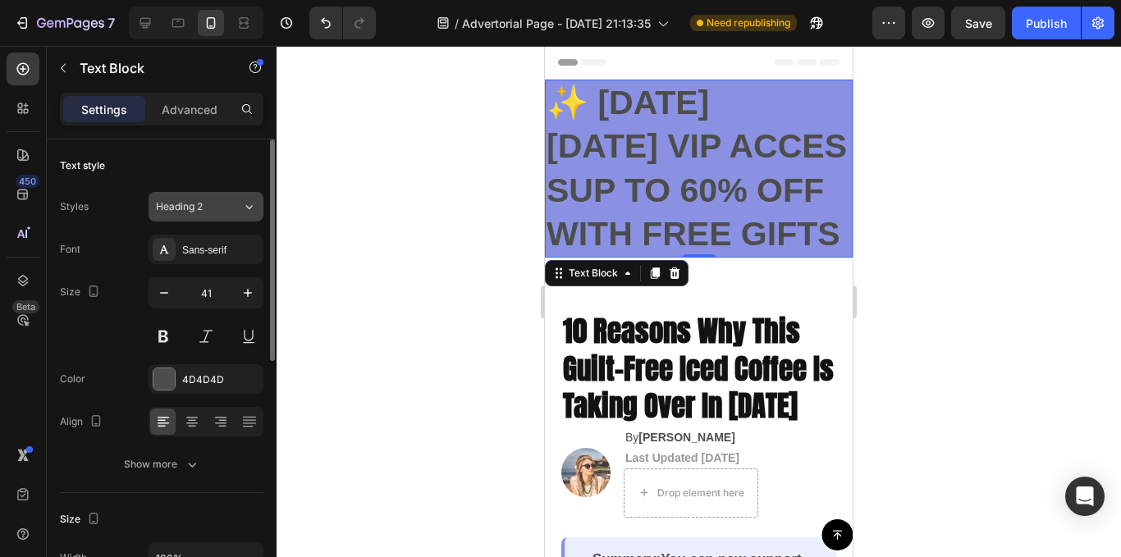
click at [207, 200] on div "Heading 2" at bounding box center [189, 206] width 66 height 15
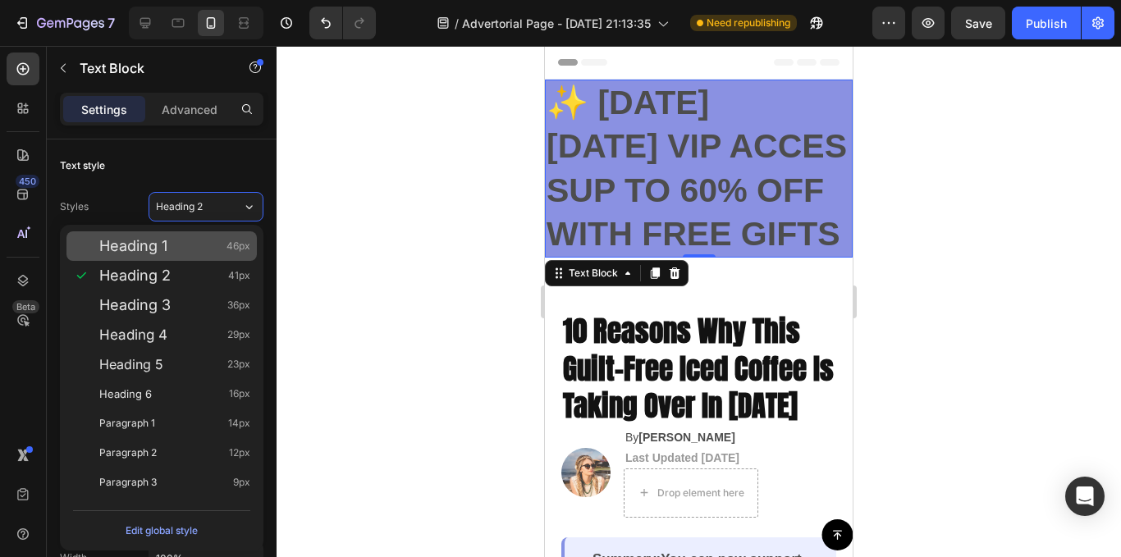
click at [202, 242] on div "Heading 1 46px" at bounding box center [174, 246] width 151 height 16
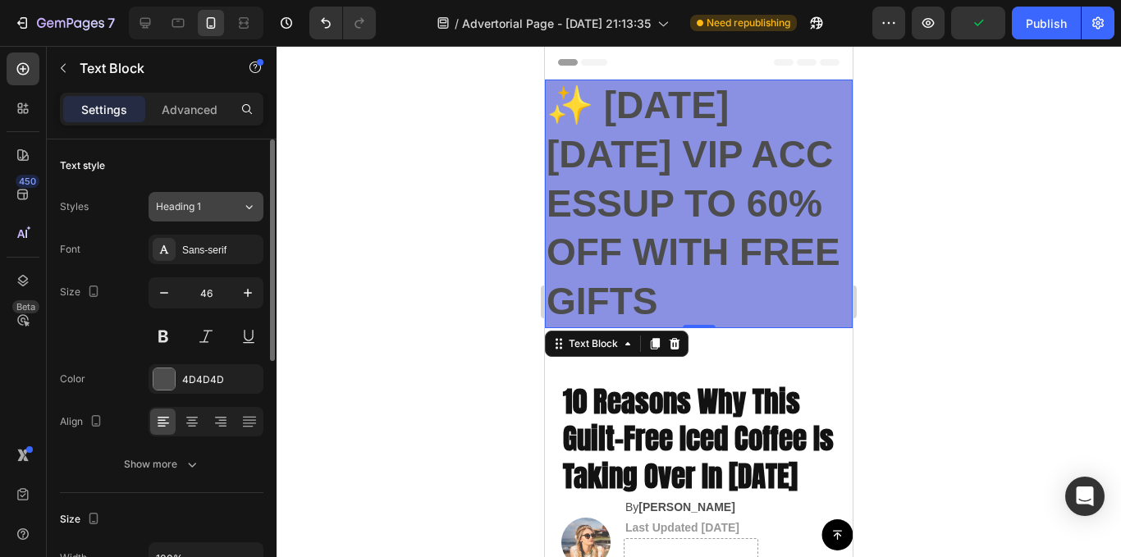
click at [215, 211] on div "Heading 1" at bounding box center [189, 206] width 66 height 15
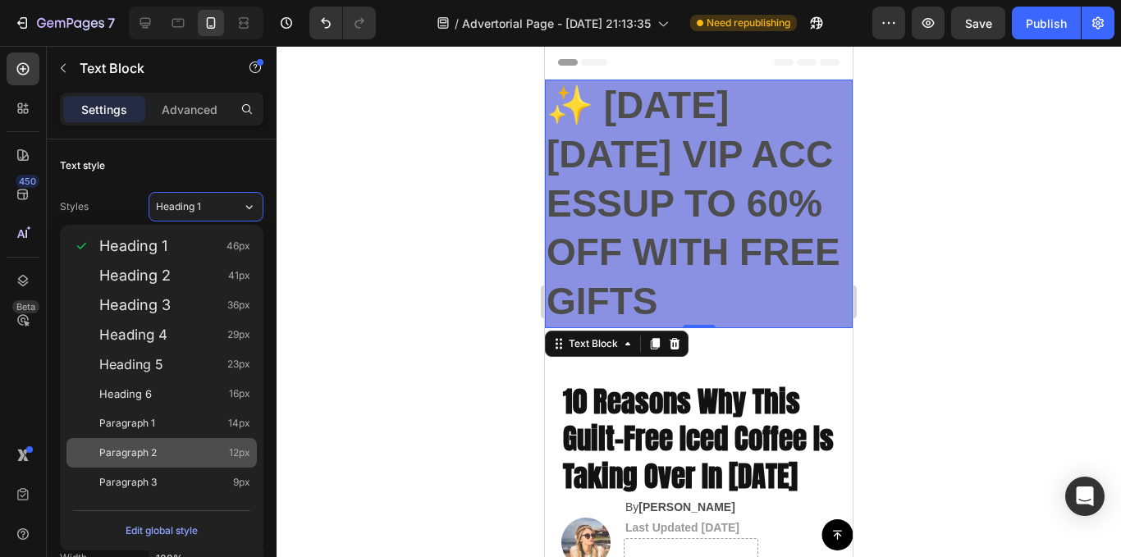
click at [206, 442] on div "Paragraph 2 12px" at bounding box center [161, 453] width 190 height 30
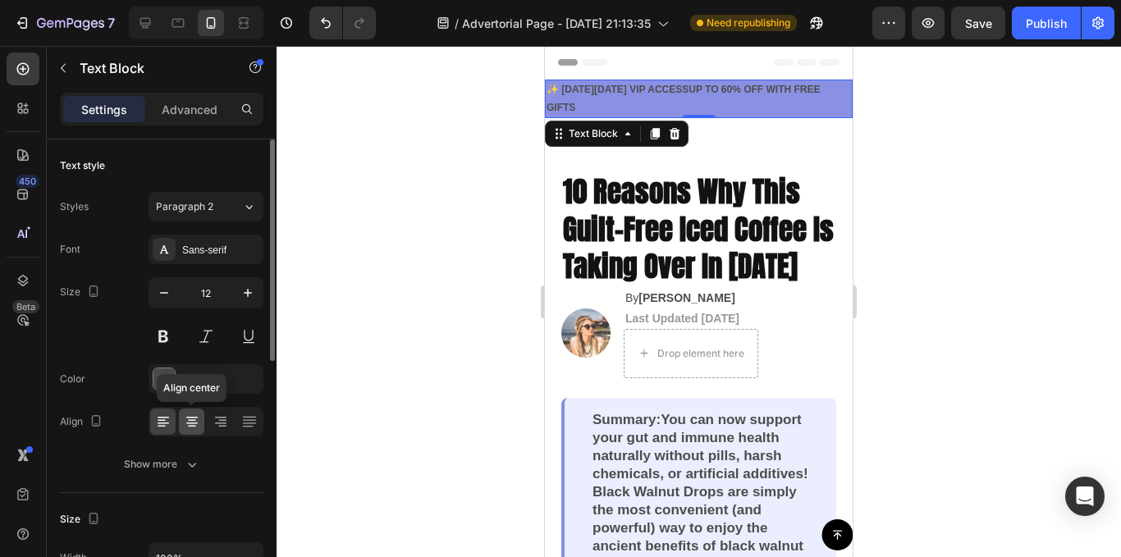
click at [188, 424] on icon at bounding box center [192, 422] width 16 height 16
click at [246, 417] on icon at bounding box center [248, 417] width 13 height 1
click at [167, 297] on icon "button" at bounding box center [164, 293] width 16 height 16
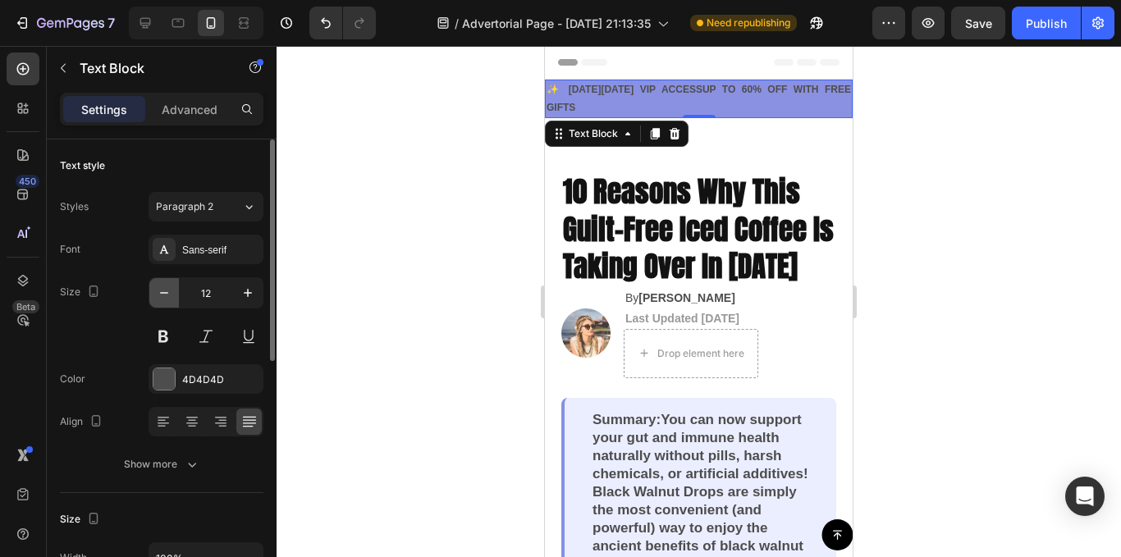
click at [167, 297] on icon "button" at bounding box center [164, 293] width 16 height 16
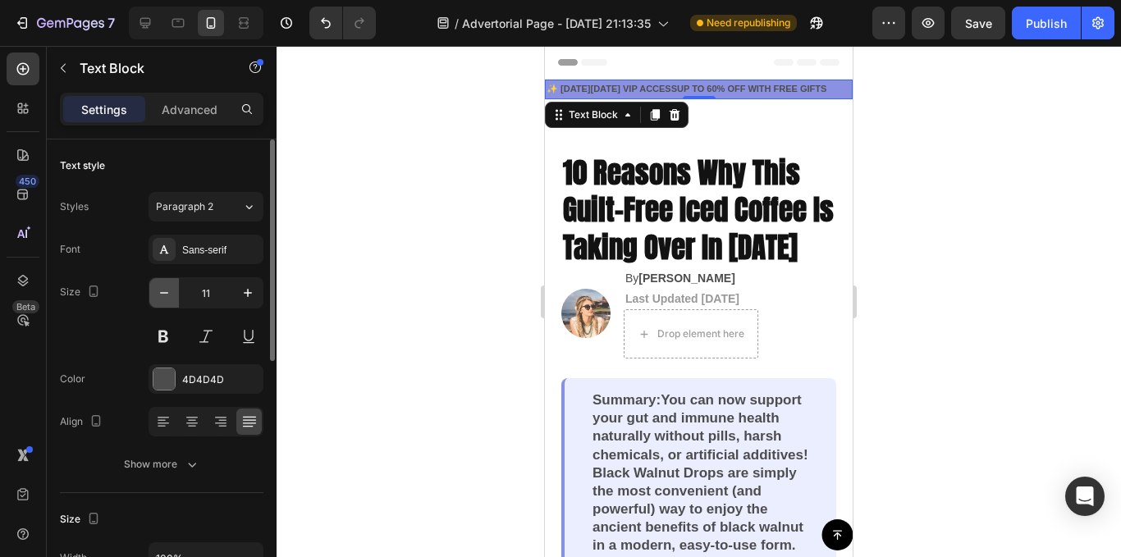
click at [167, 297] on icon "button" at bounding box center [164, 293] width 16 height 16
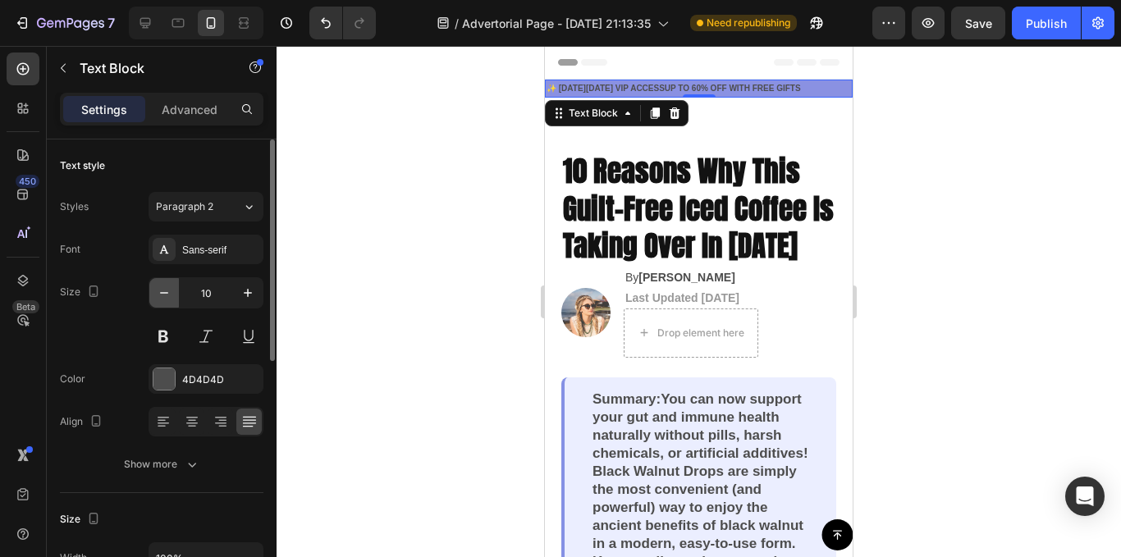
click at [167, 297] on icon "button" at bounding box center [164, 293] width 16 height 16
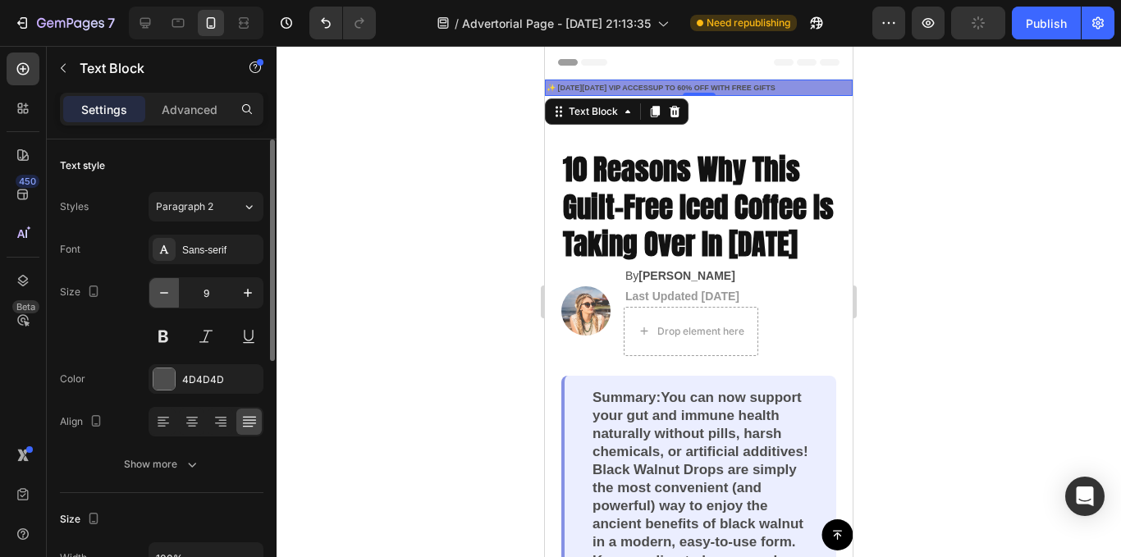
click at [167, 297] on icon "button" at bounding box center [164, 293] width 16 height 16
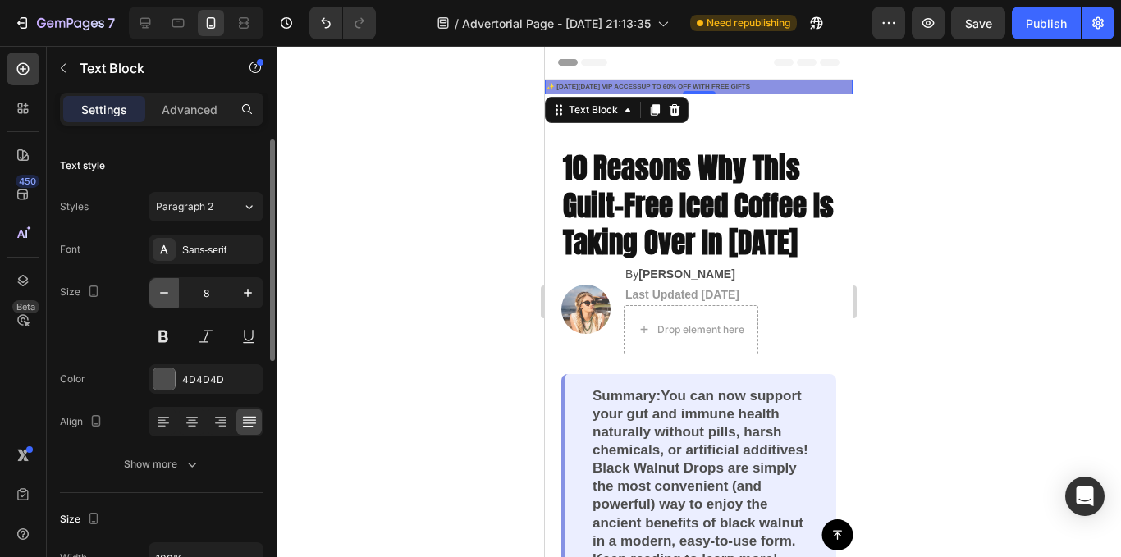
click at [167, 297] on icon "button" at bounding box center [164, 293] width 16 height 16
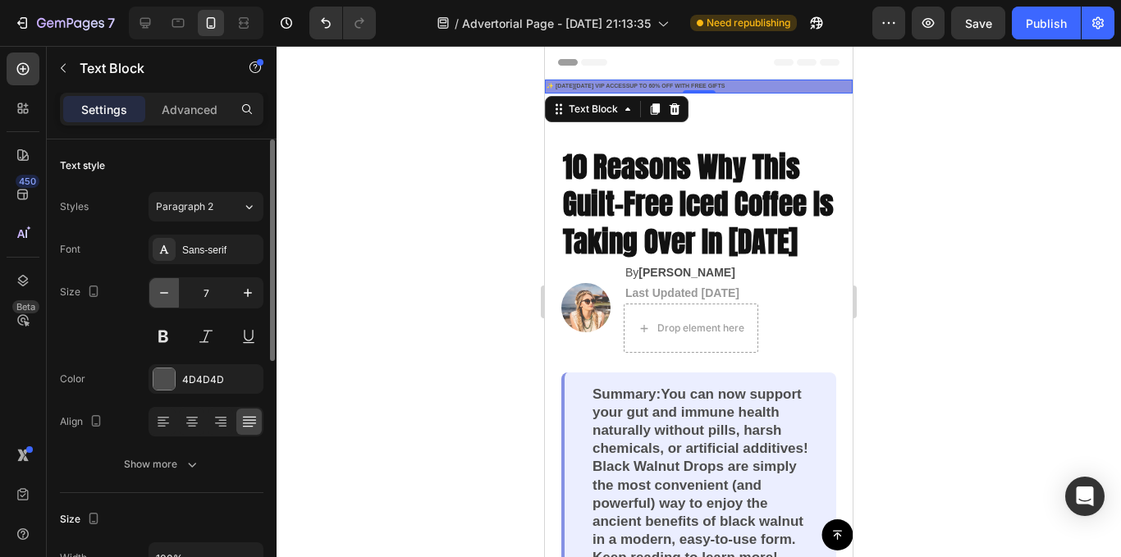
click at [167, 297] on icon "button" at bounding box center [164, 293] width 16 height 16
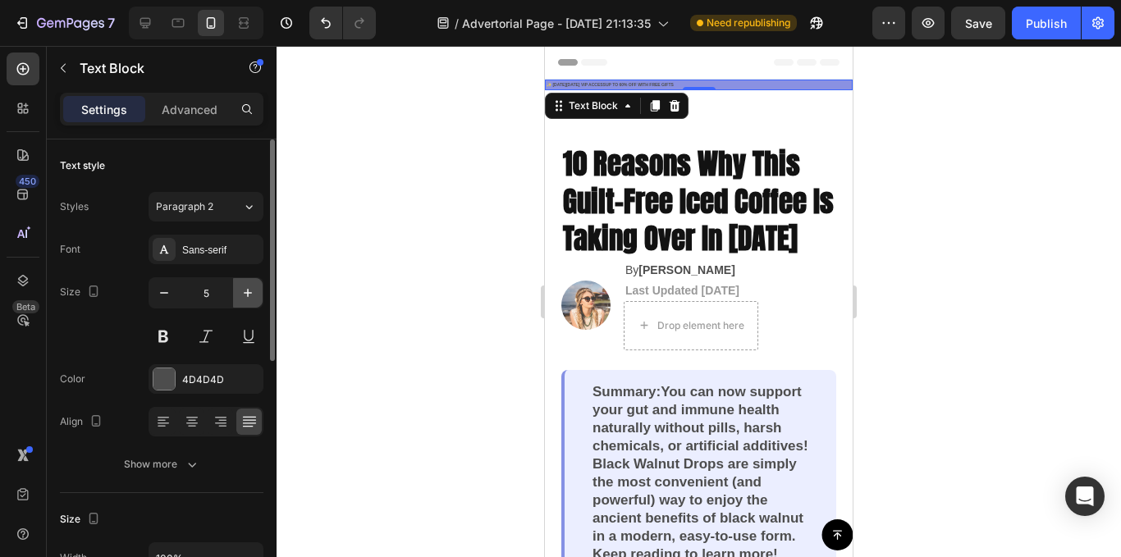
click at [249, 292] on icon "button" at bounding box center [248, 293] width 16 height 16
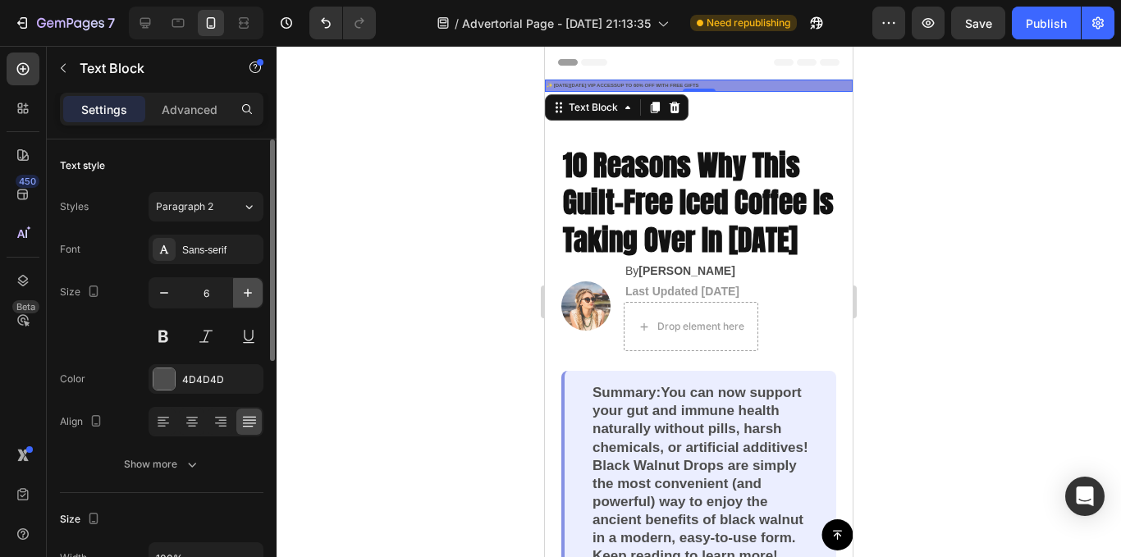
click at [249, 292] on icon "button" at bounding box center [248, 293] width 16 height 16
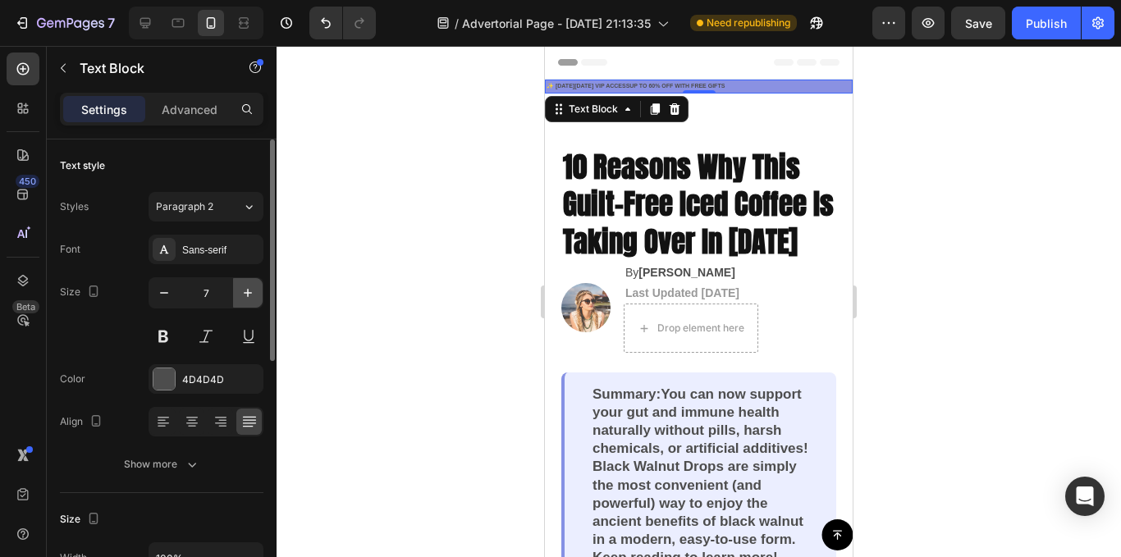
click at [249, 292] on icon "button" at bounding box center [248, 293] width 16 height 16
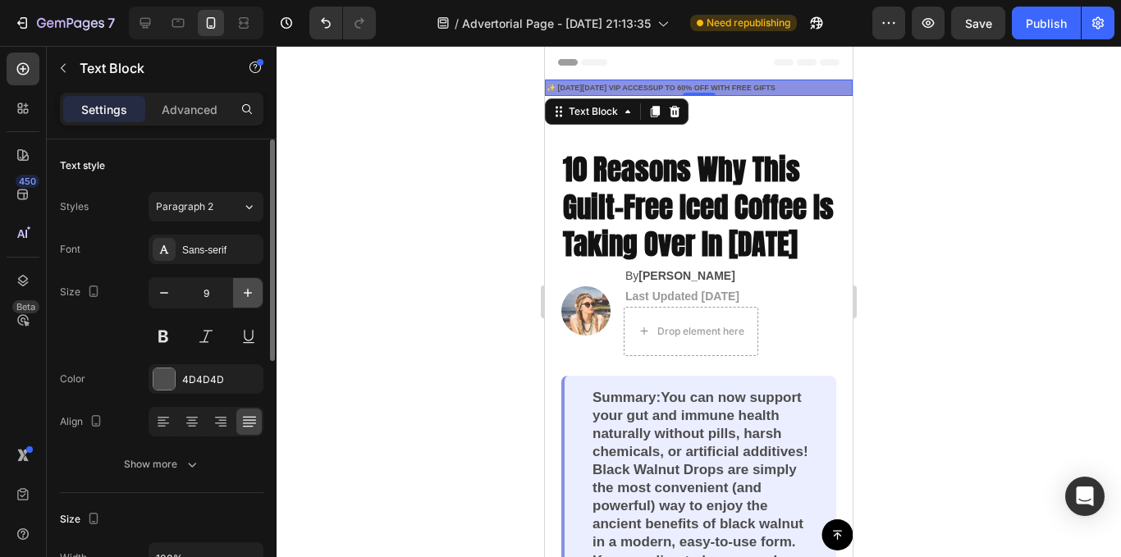
click at [247, 292] on icon "button" at bounding box center [248, 293] width 16 height 16
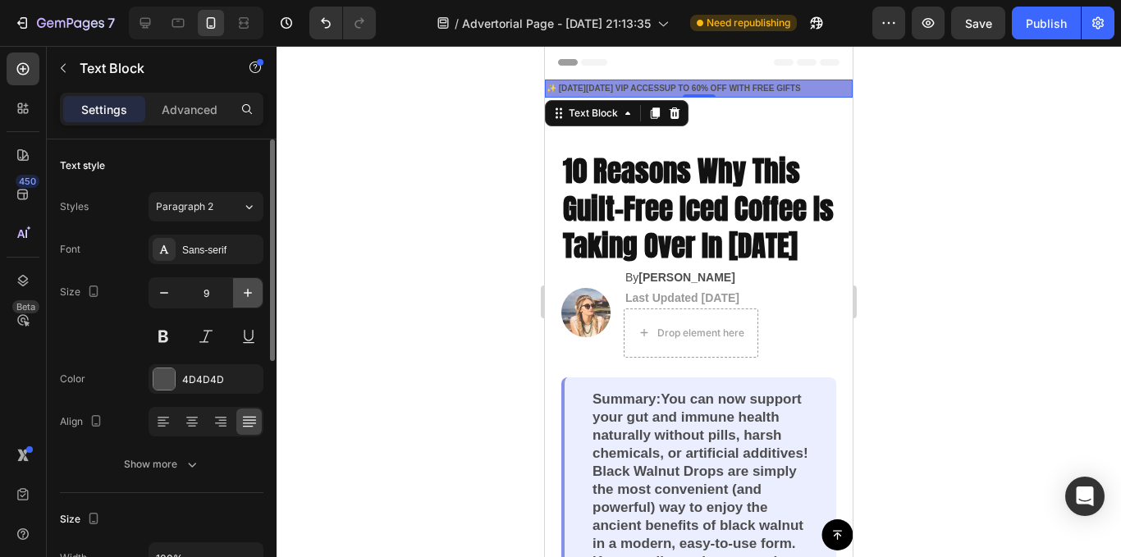
type input "10"
click at [1039, 30] on div "Publish" at bounding box center [1046, 23] width 41 height 17
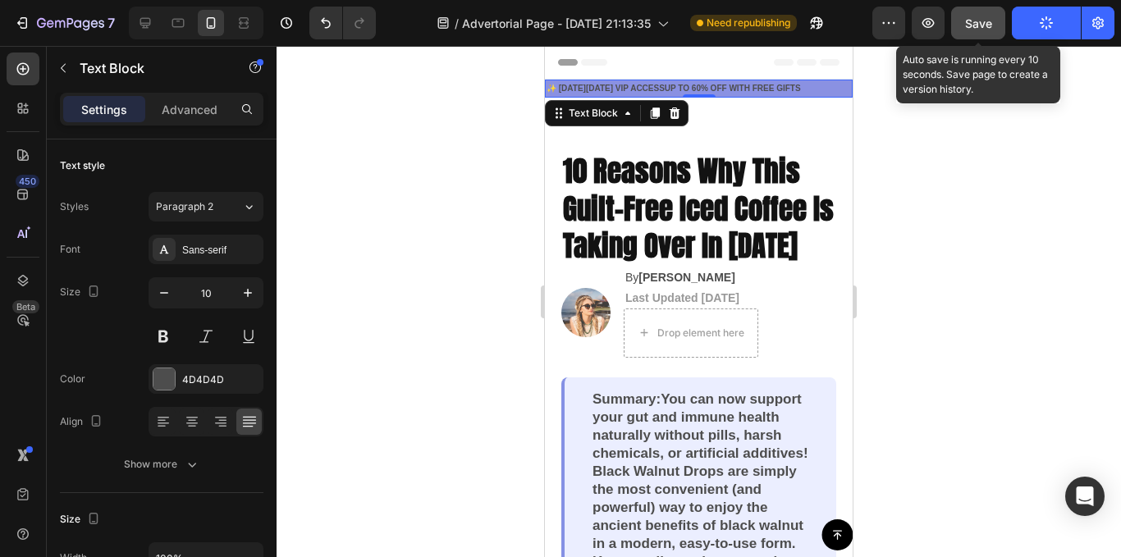
click at [992, 37] on button "Save" at bounding box center [978, 23] width 54 height 33
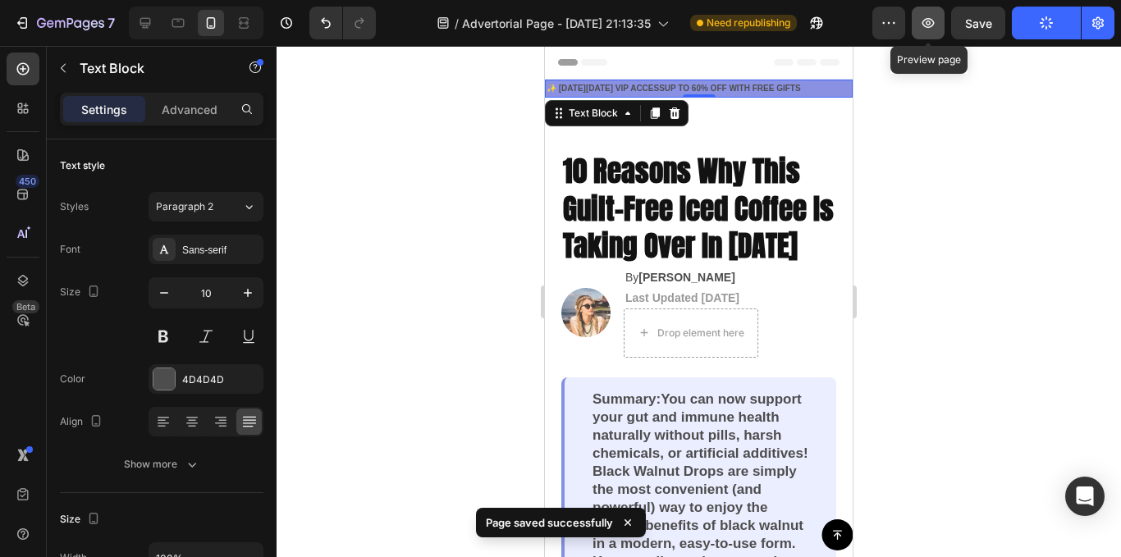
click at [935, 27] on icon "button" at bounding box center [928, 23] width 16 height 16
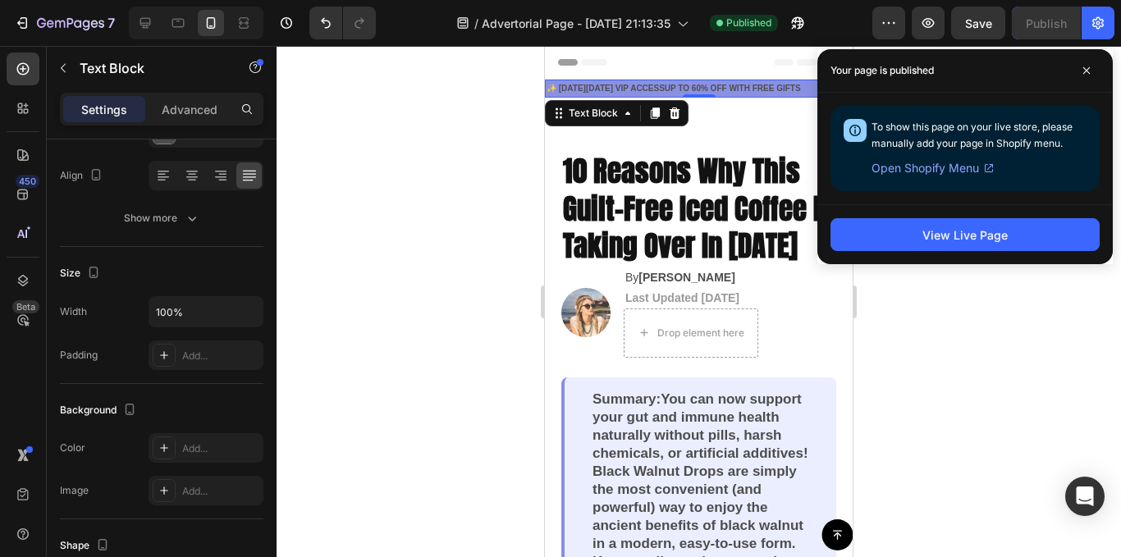
scroll to position [0, 0]
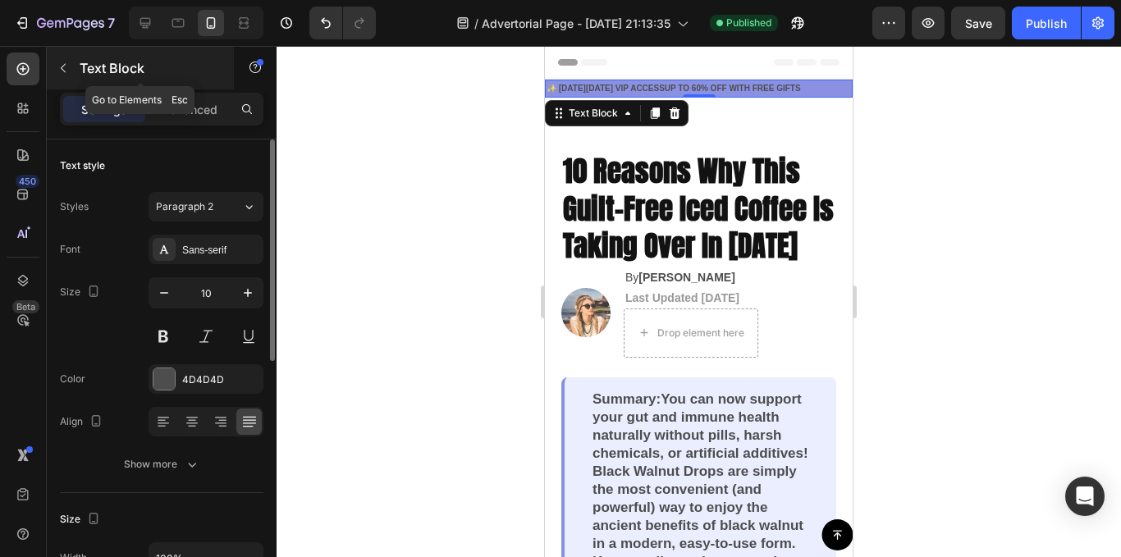
click at [61, 75] on button "button" at bounding box center [63, 68] width 26 height 26
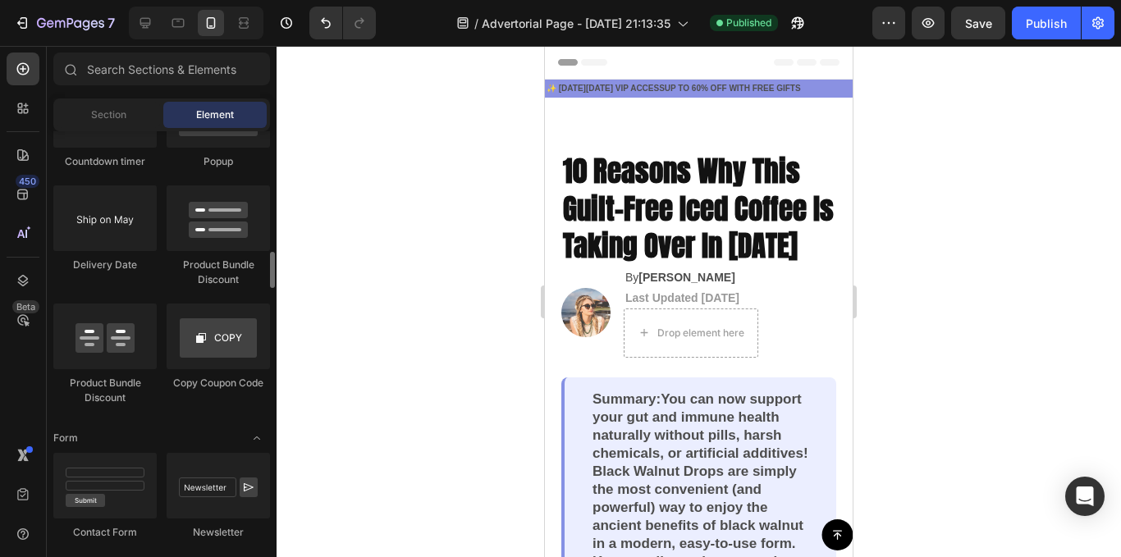
scroll to position [3283, 0]
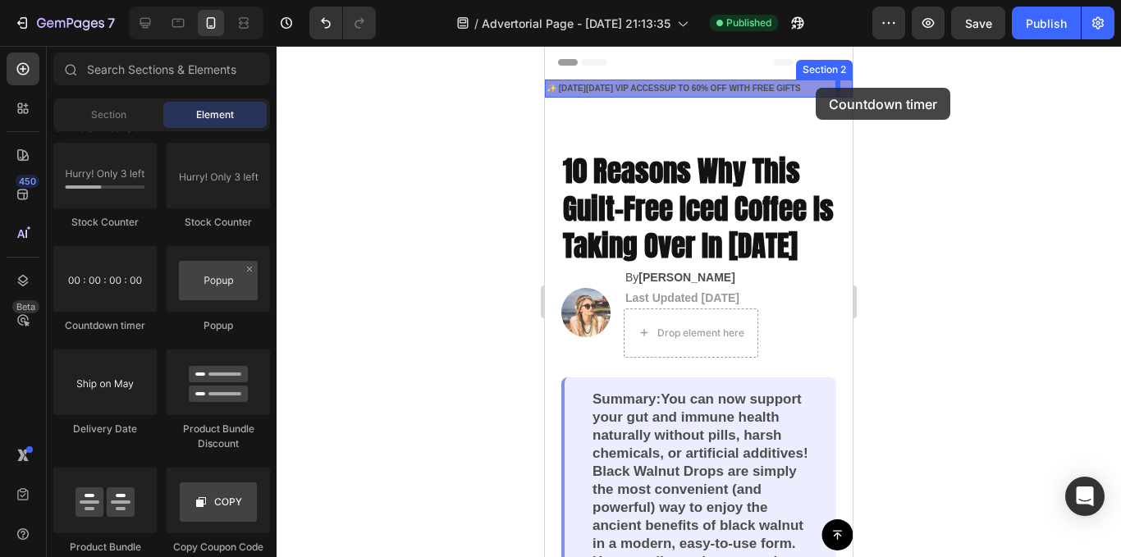
drag, startPoint x: 646, startPoint y: 355, endPoint x: 817, endPoint y: 88, distance: 316.7
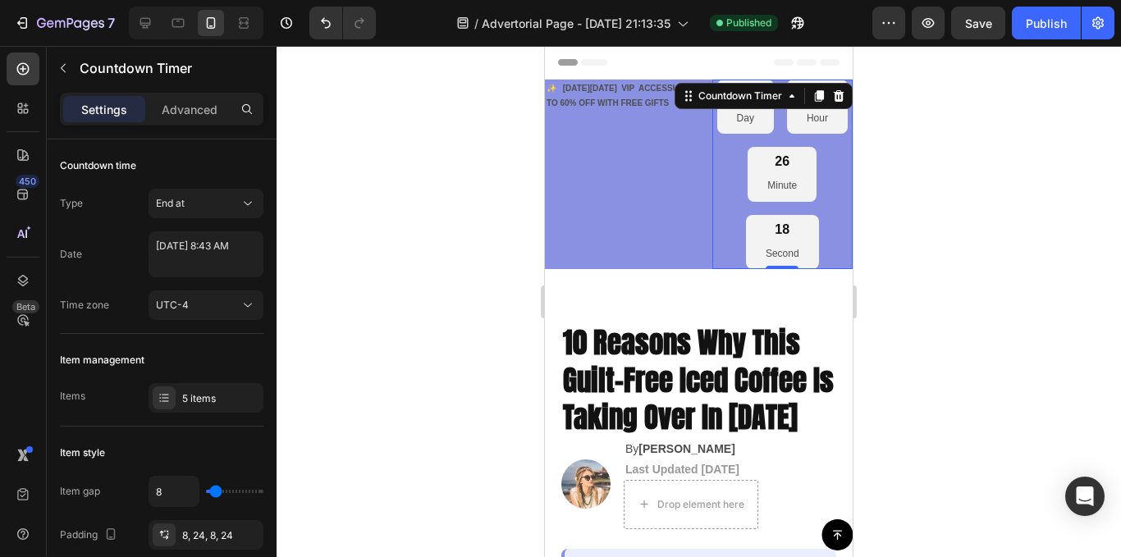
click at [822, 200] on div "05 Day 03 Hour 26 Minute 18 Second" at bounding box center [782, 175] width 141 height 190
click at [161, 400] on icon at bounding box center [164, 398] width 13 height 13
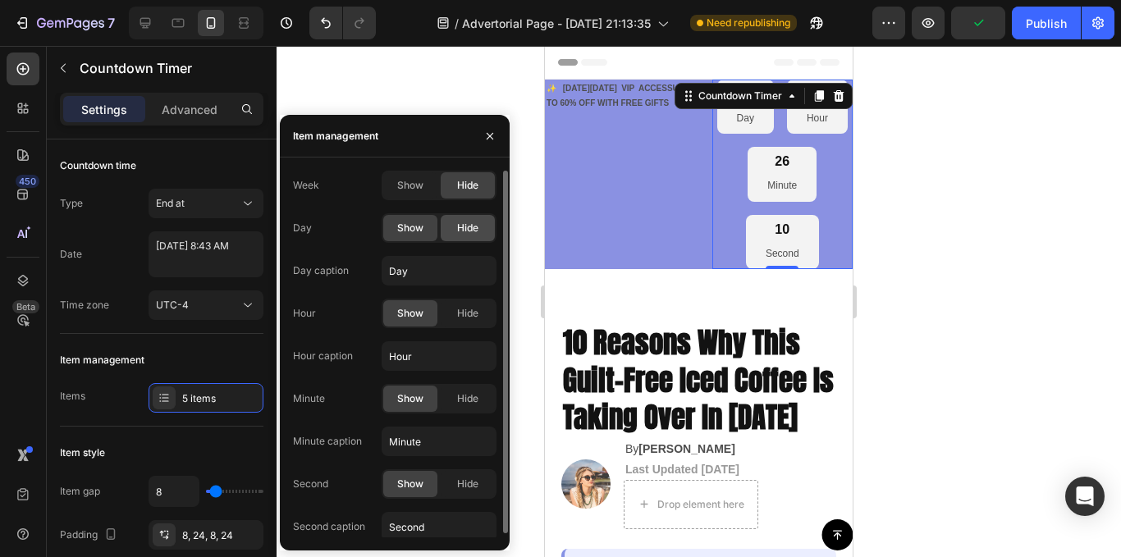
click at [470, 224] on span "Hide" at bounding box center [467, 228] width 21 height 15
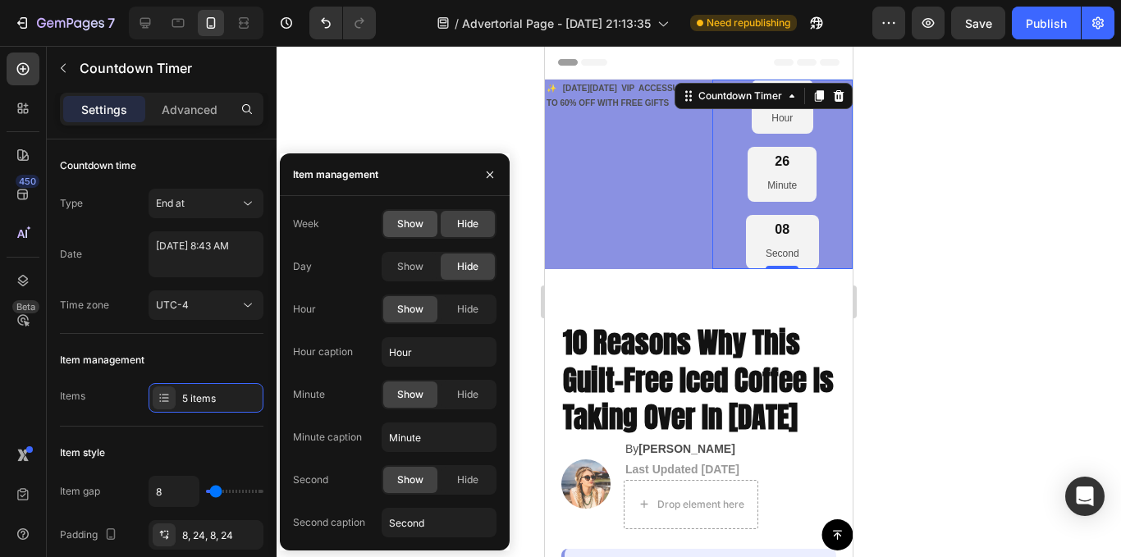
click at [392, 224] on div "Show" at bounding box center [410, 224] width 54 height 26
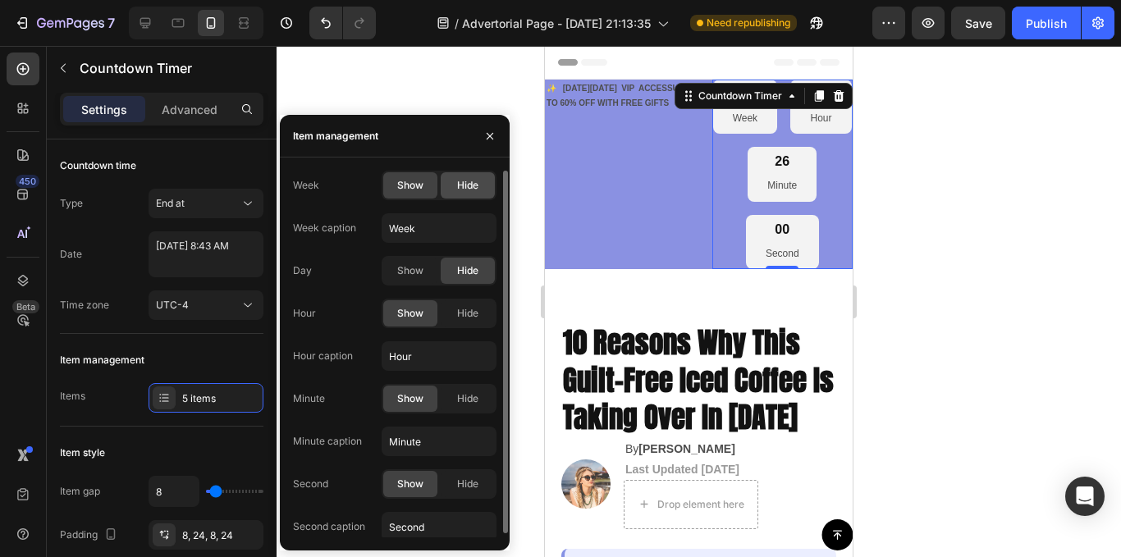
click at [456, 190] on div "Hide" at bounding box center [468, 185] width 54 height 26
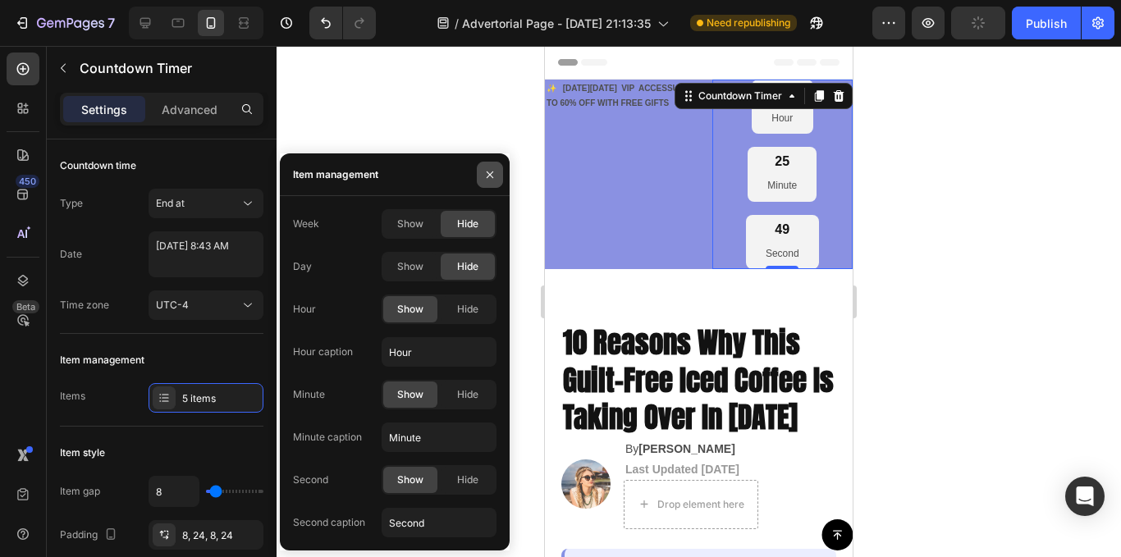
click at [493, 176] on icon "button" at bounding box center [489, 174] width 13 height 13
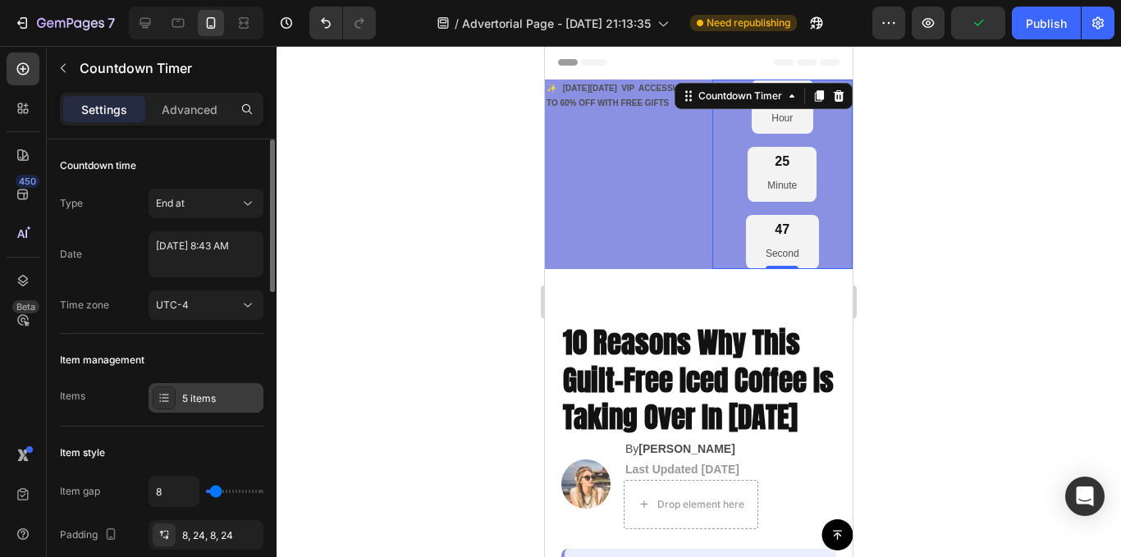
click at [192, 406] on div "5 items" at bounding box center [206, 398] width 115 height 30
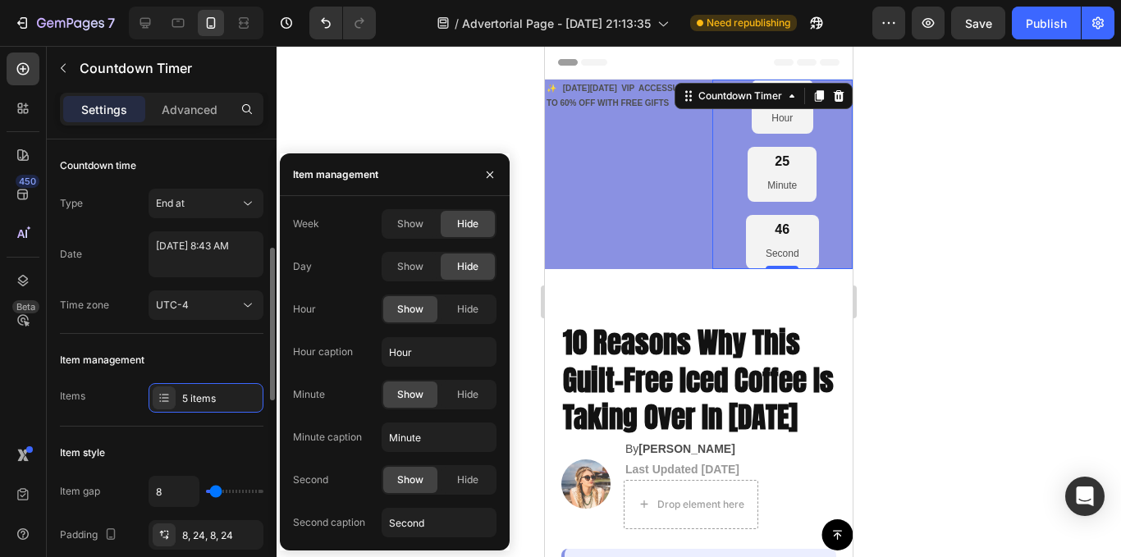
scroll to position [82, 0]
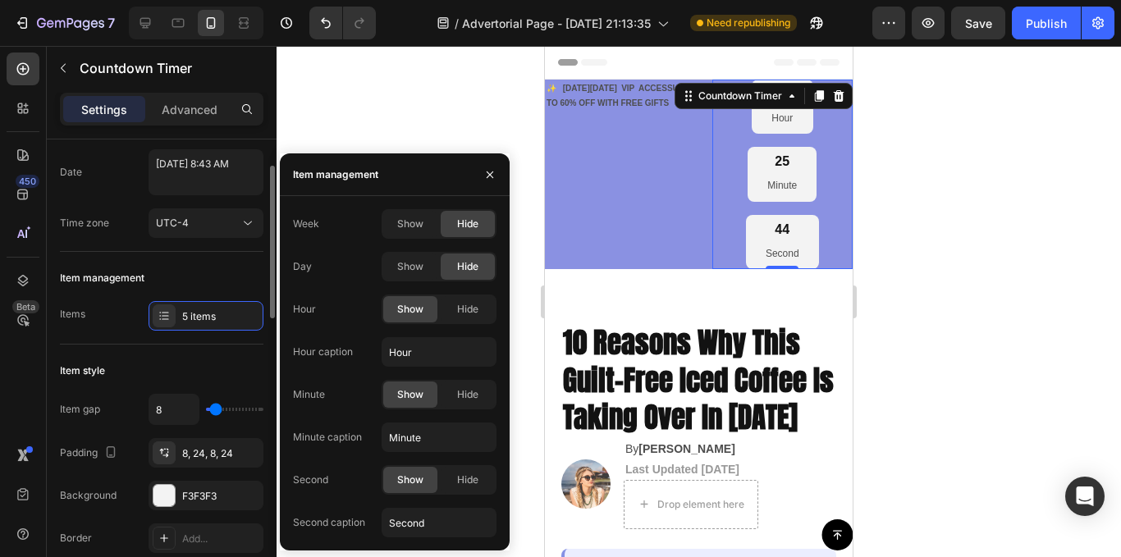
type input "16"
type input "0"
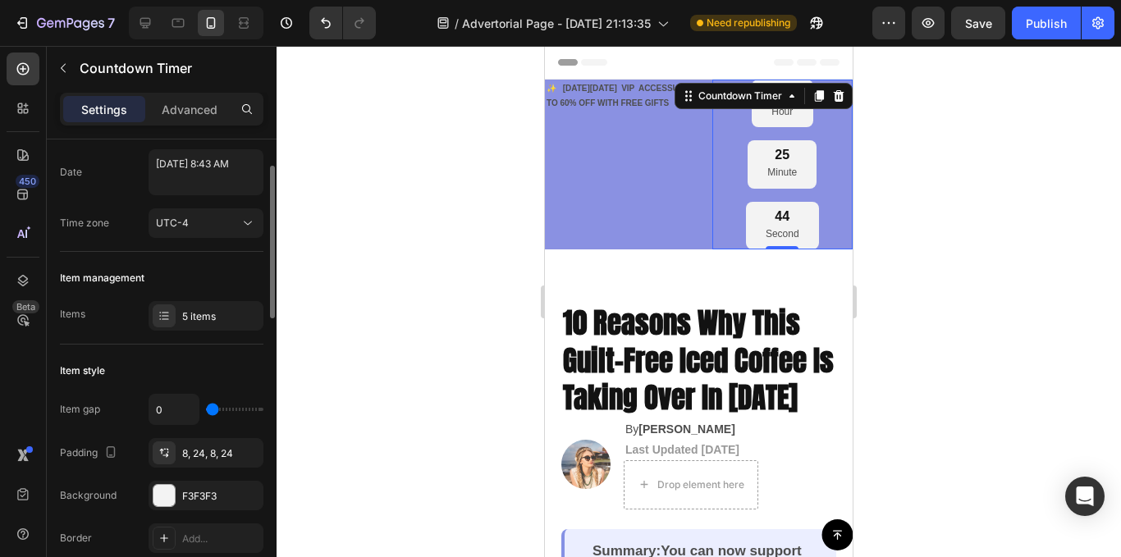
type input "2"
type input "120"
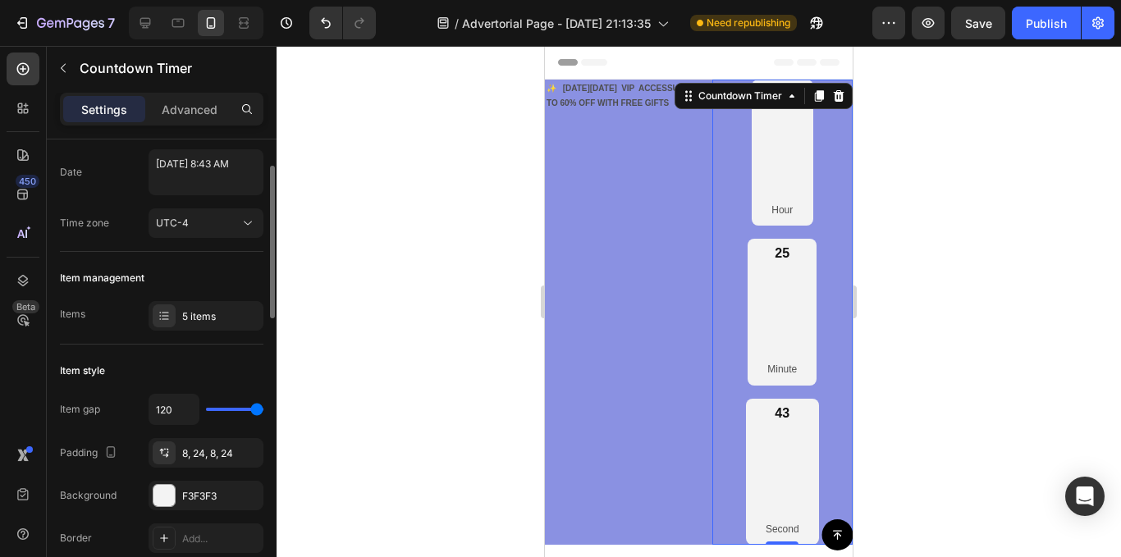
type input "111"
type input "0"
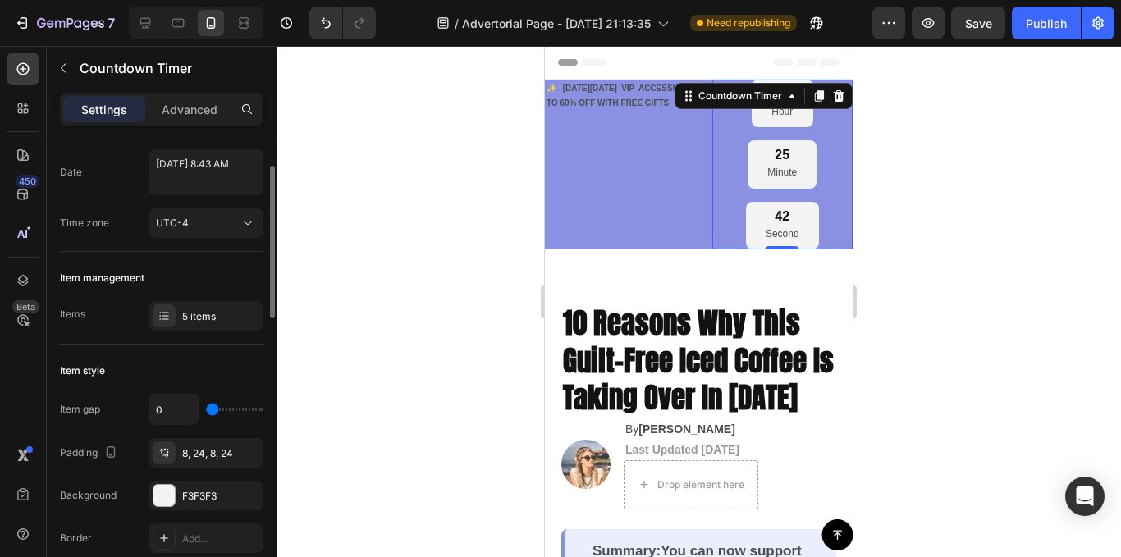
drag, startPoint x: 219, startPoint y: 410, endPoint x: 150, endPoint y: 420, distance: 69.8
type input "0"
click at [206, 411] on input "range" at bounding box center [234, 409] width 57 height 3
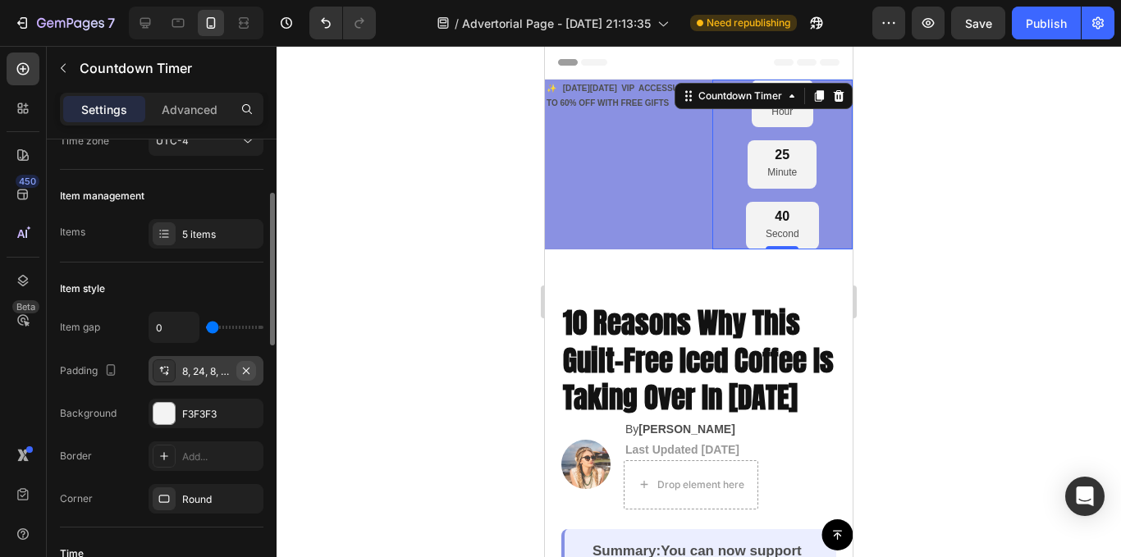
click at [245, 370] on icon "button" at bounding box center [246, 370] width 7 height 7
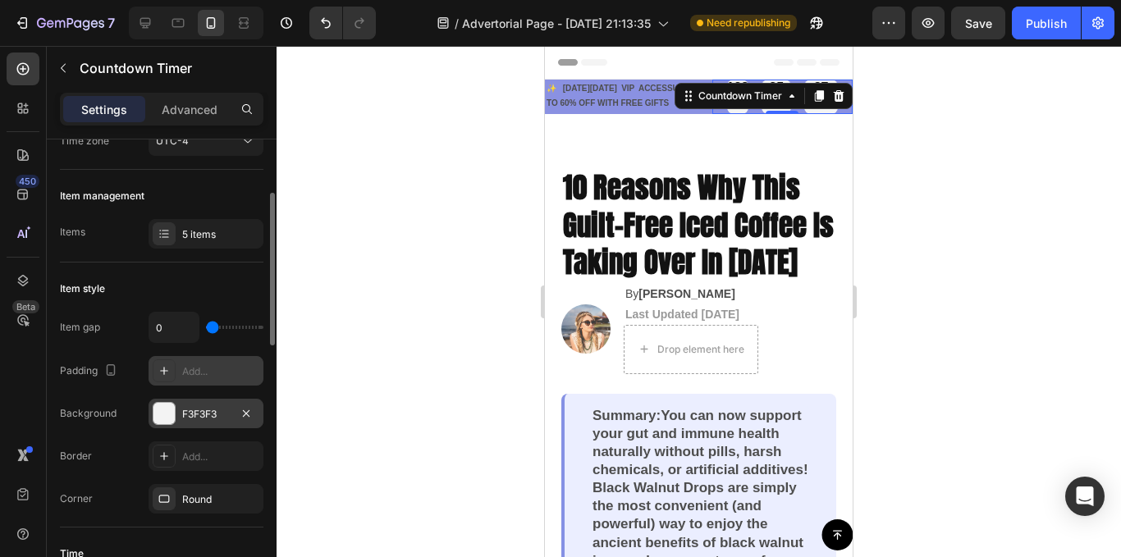
click at [164, 417] on div at bounding box center [163, 413] width 21 height 21
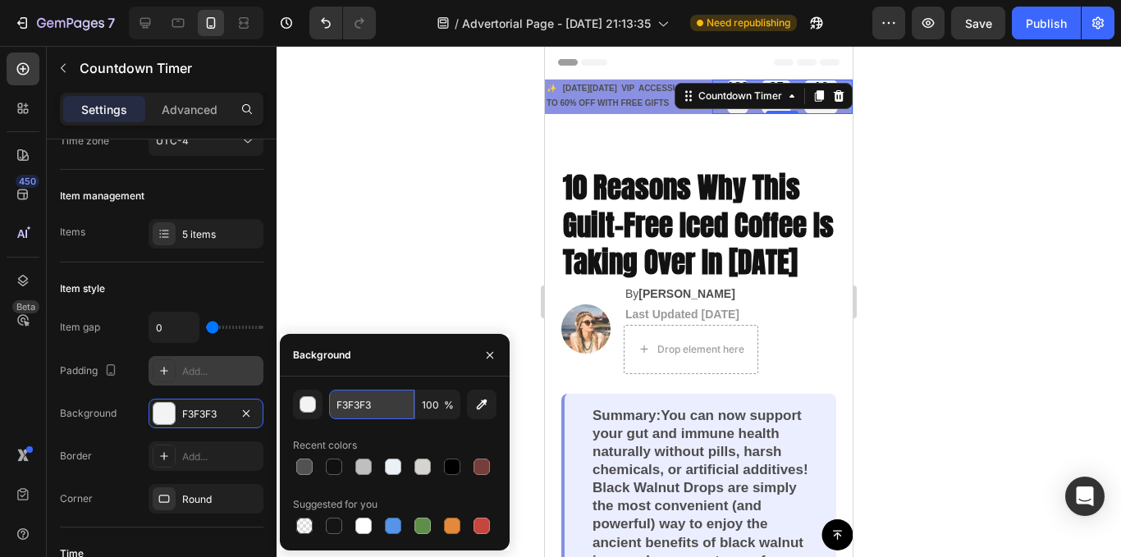
click at [384, 415] on input "F3F3F3" at bounding box center [371, 405] width 85 height 30
paste input "#c8202f"
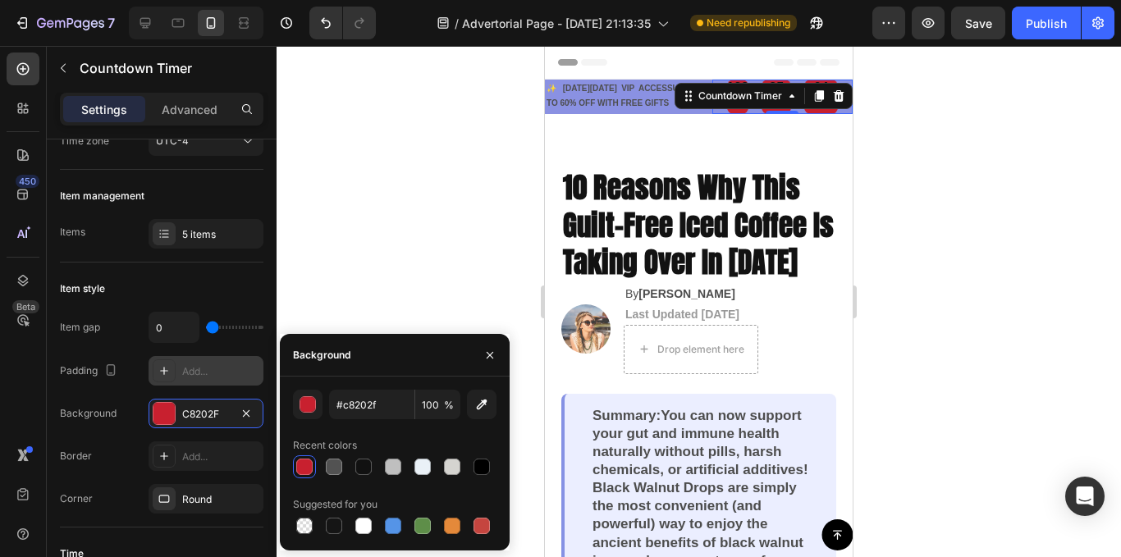
type input "C8202F"
click at [629, 111] on p "✨ [DATE][DATE] VIP ACCESSUP TO 60% OFF WITH FREE GIFTS" at bounding box center [616, 96] width 138 height 30
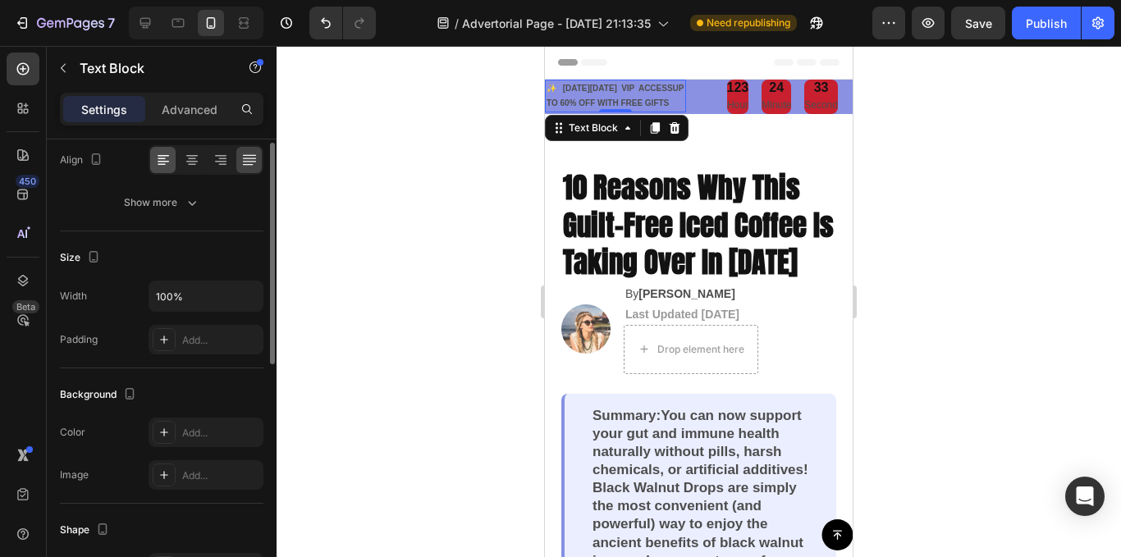
scroll to position [180, 0]
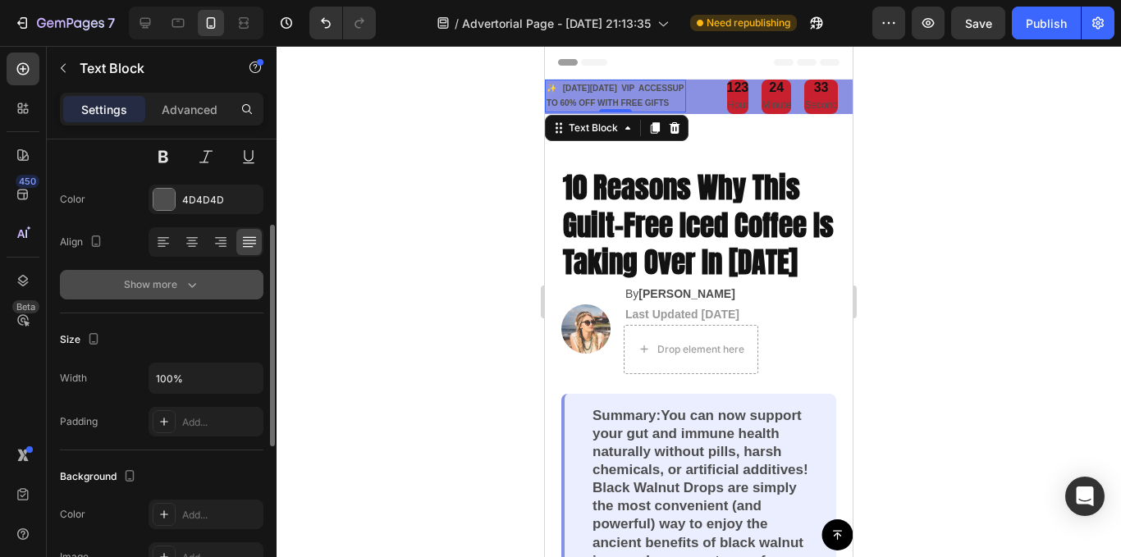
click at [178, 277] on div "Show more" at bounding box center [162, 285] width 76 height 16
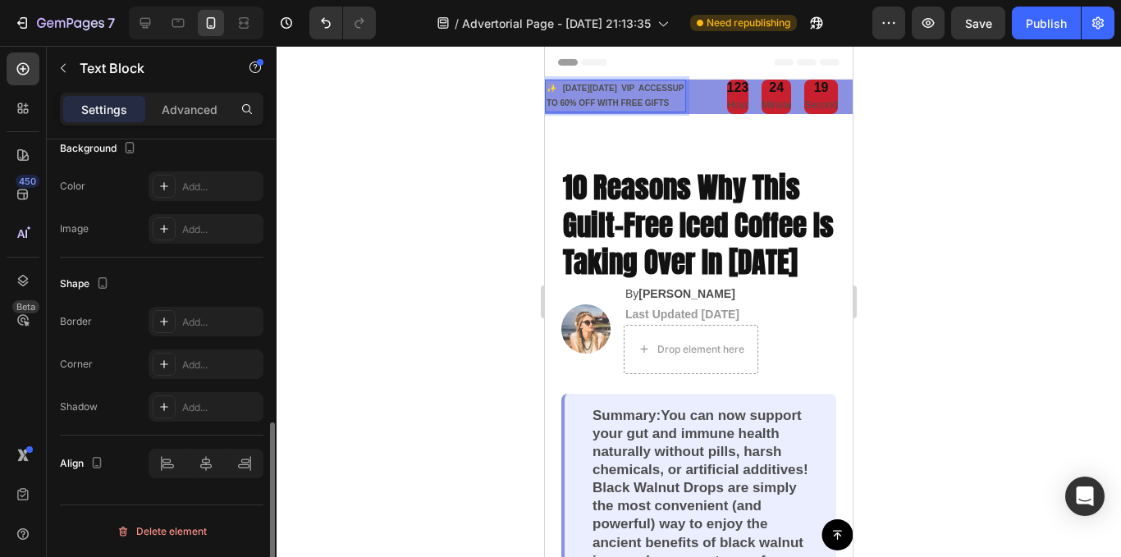
scroll to position [561, 0]
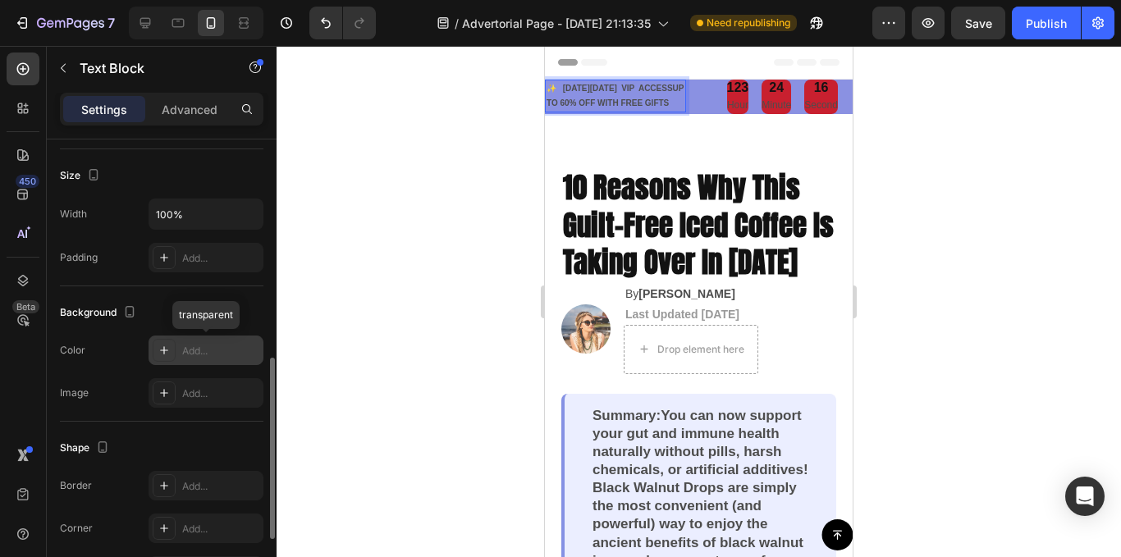
click at [184, 350] on div "Add..." at bounding box center [220, 351] width 77 height 15
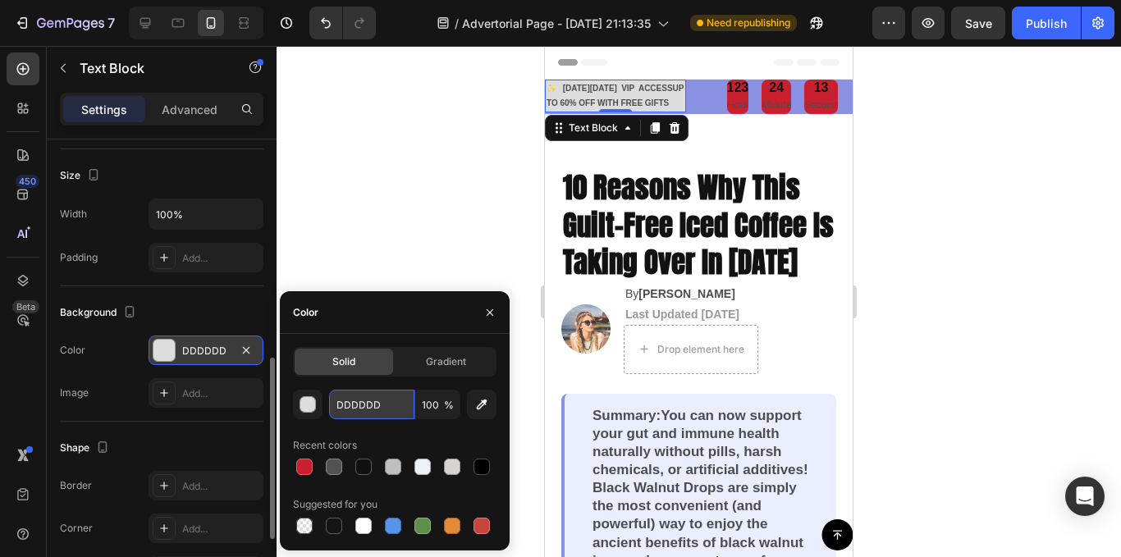
click at [381, 405] on input "DDDDDD" at bounding box center [371, 405] width 85 height 30
click at [380, 405] on input "DDDDDD" at bounding box center [371, 405] width 85 height 30
paste input "#2a2552"
type input "#2a2552"
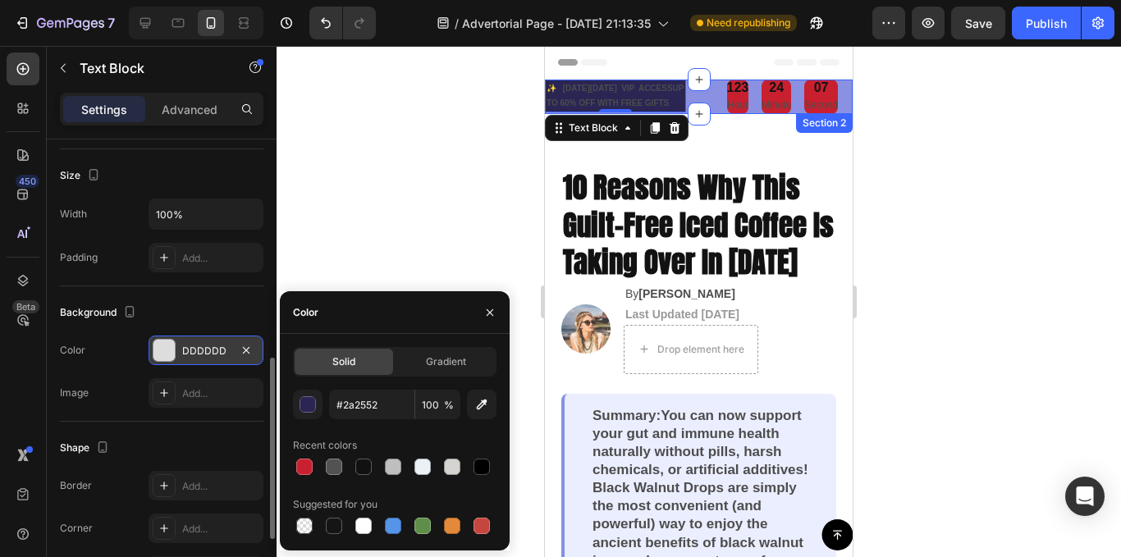
click at [717, 114] on div "123 Hour 24 Minute 07 Second Countdown Timer" at bounding box center [782, 97] width 141 height 34
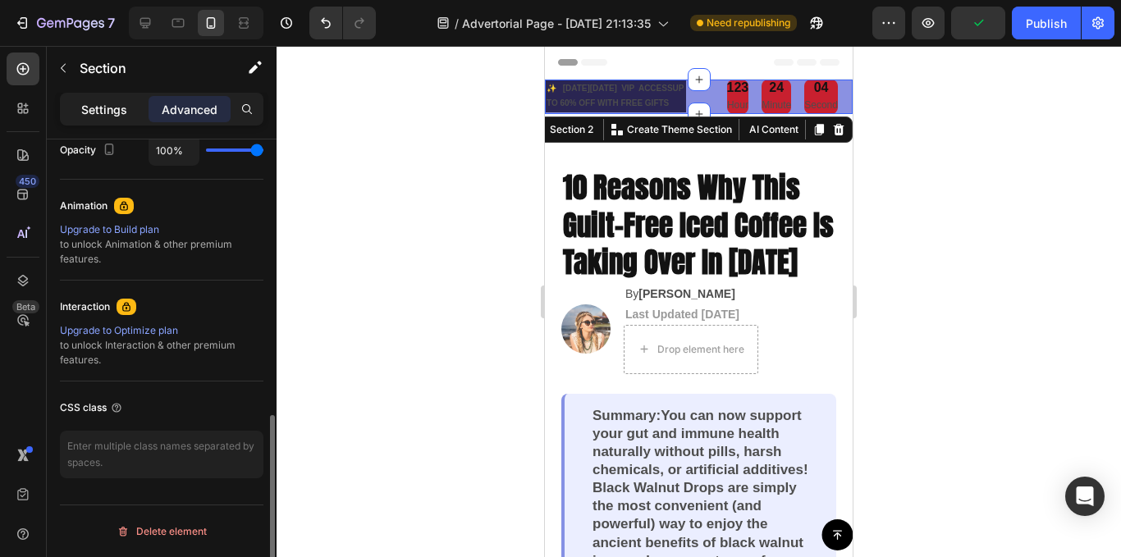
scroll to position [0, 0]
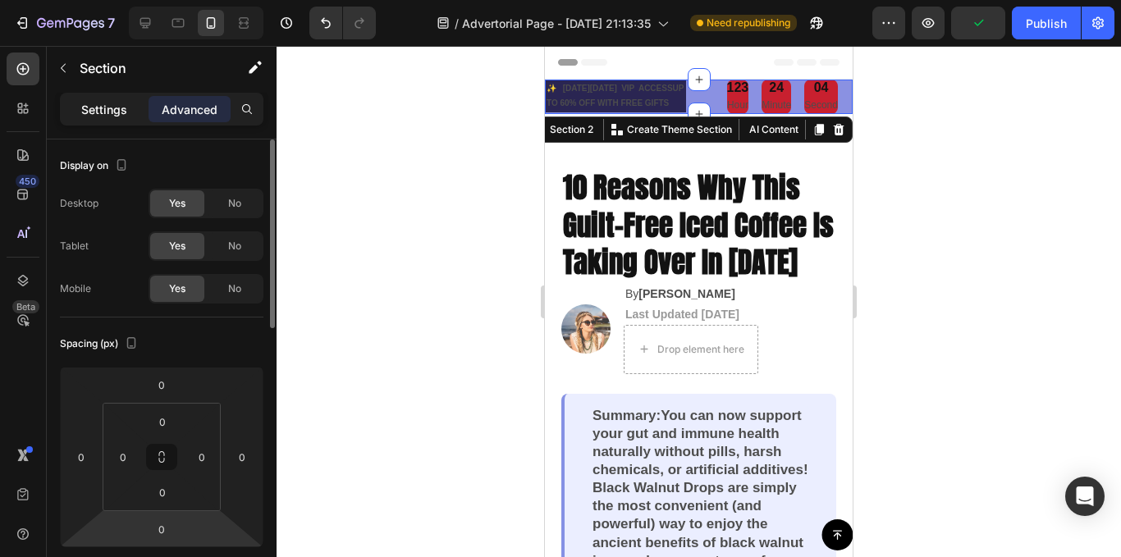
click at [106, 115] on p "Settings" at bounding box center [104, 109] width 46 height 17
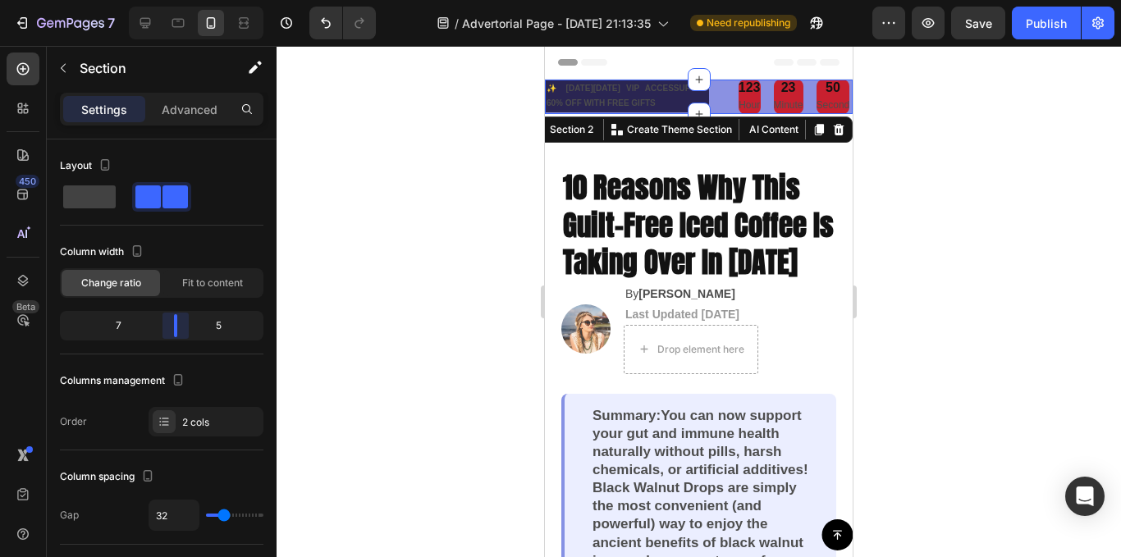
drag, startPoint x: 159, startPoint y: 333, endPoint x: 188, endPoint y: 334, distance: 28.7
click at [188, 0] on body "7 / Advertorial Page - [DATE] 21:13:35 Need republishing Preview Save Publish 4…" at bounding box center [560, 0] width 1121 height 0
click at [95, 202] on span at bounding box center [89, 197] width 53 height 23
type input "0"
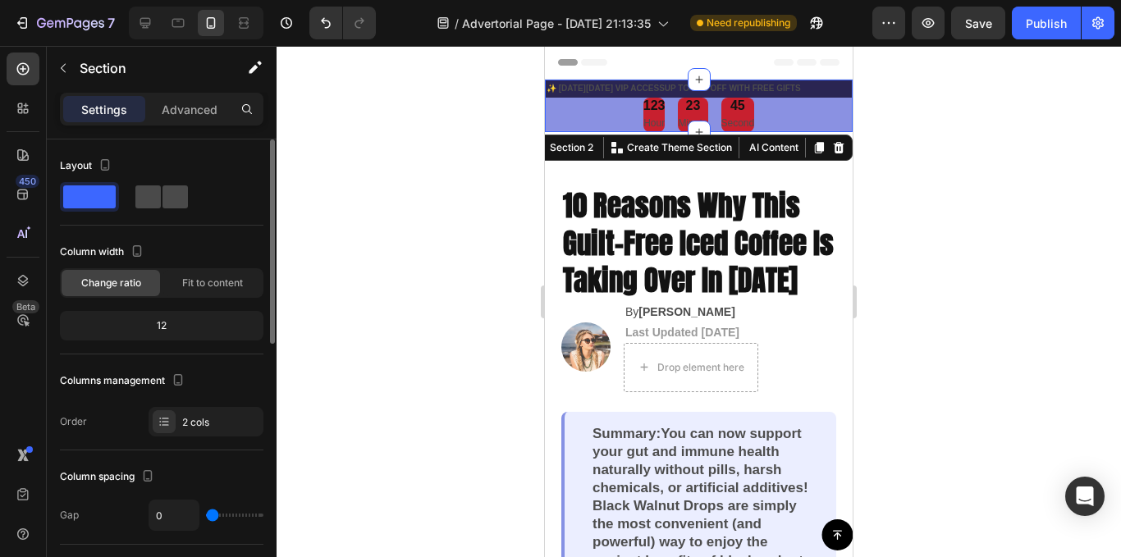
click at [167, 195] on span at bounding box center [175, 197] width 25 height 23
type input "32"
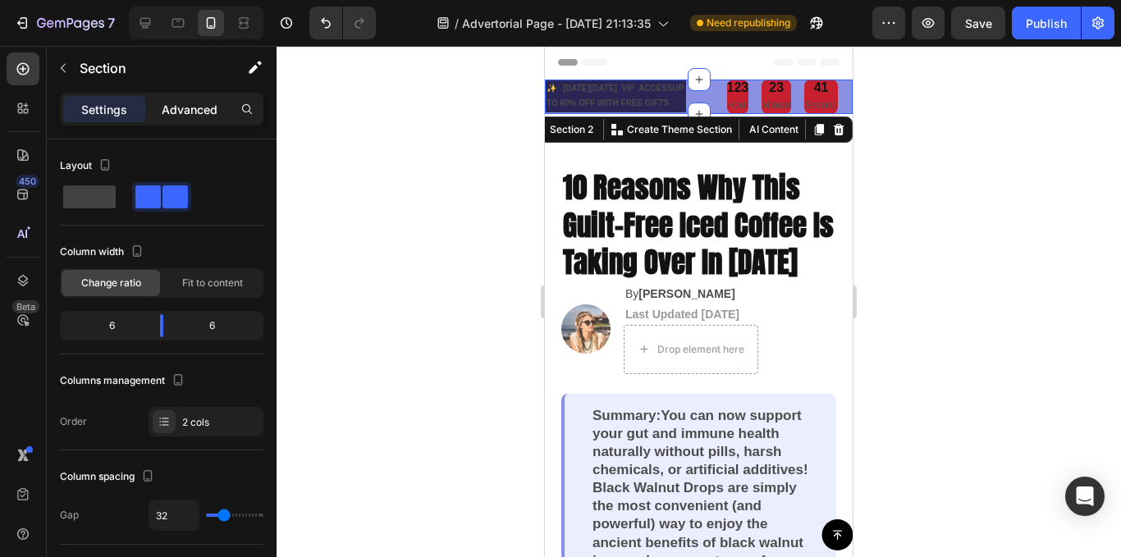
click at [173, 115] on p "Advanced" at bounding box center [190, 109] width 56 height 17
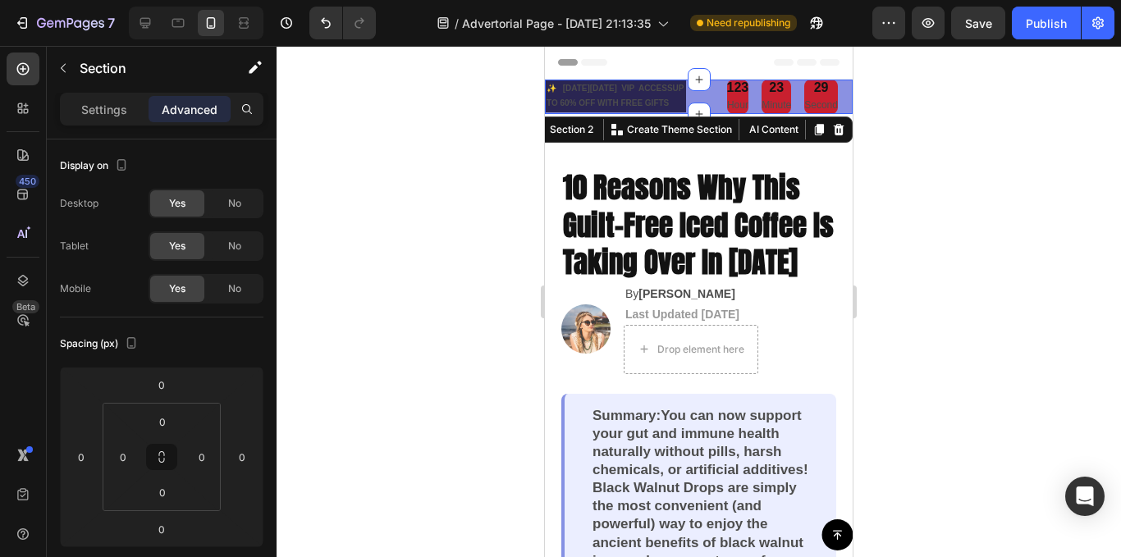
click at [699, 97] on div "✨ [DATE][DATE] VIP ACCESSUP TO 60% OFF WITH FREE GIFTS Text Block 123 Hour 23 M…" at bounding box center [699, 97] width 308 height 34
click at [66, 75] on button "button" at bounding box center [63, 68] width 26 height 26
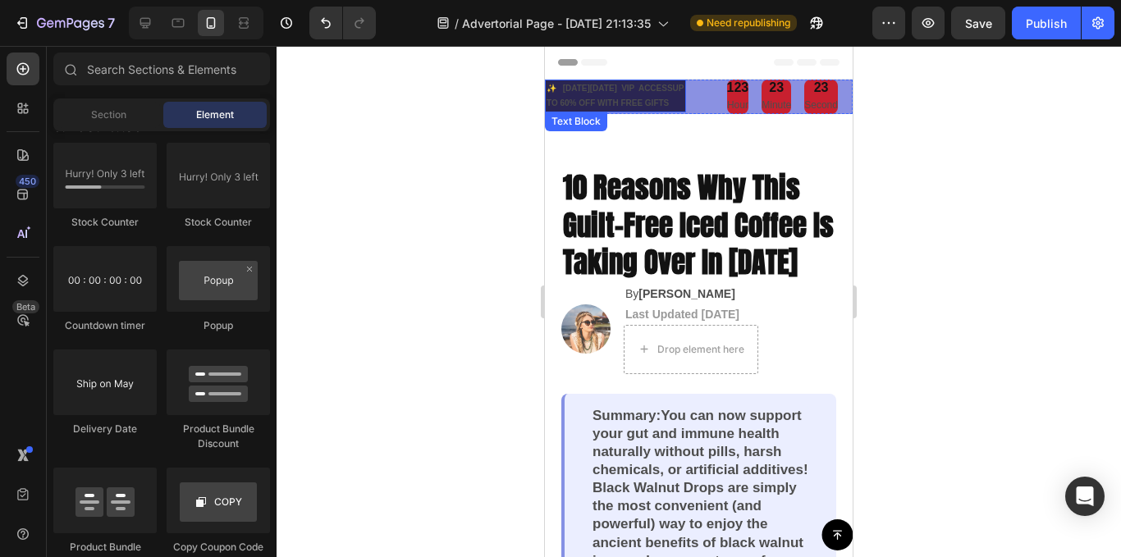
click at [582, 129] on div "Text Block" at bounding box center [576, 121] width 56 height 15
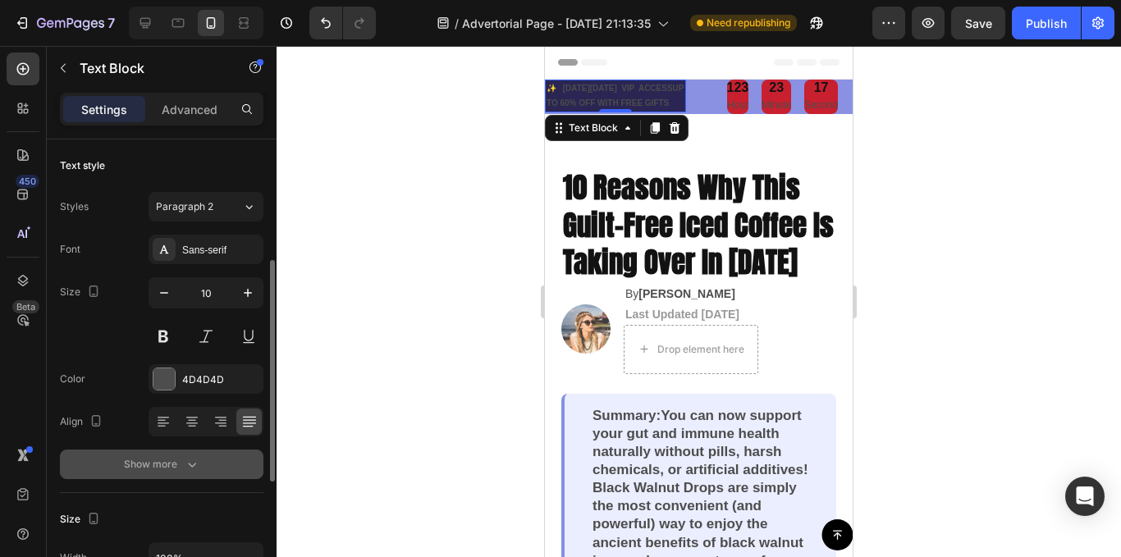
scroll to position [82, 0]
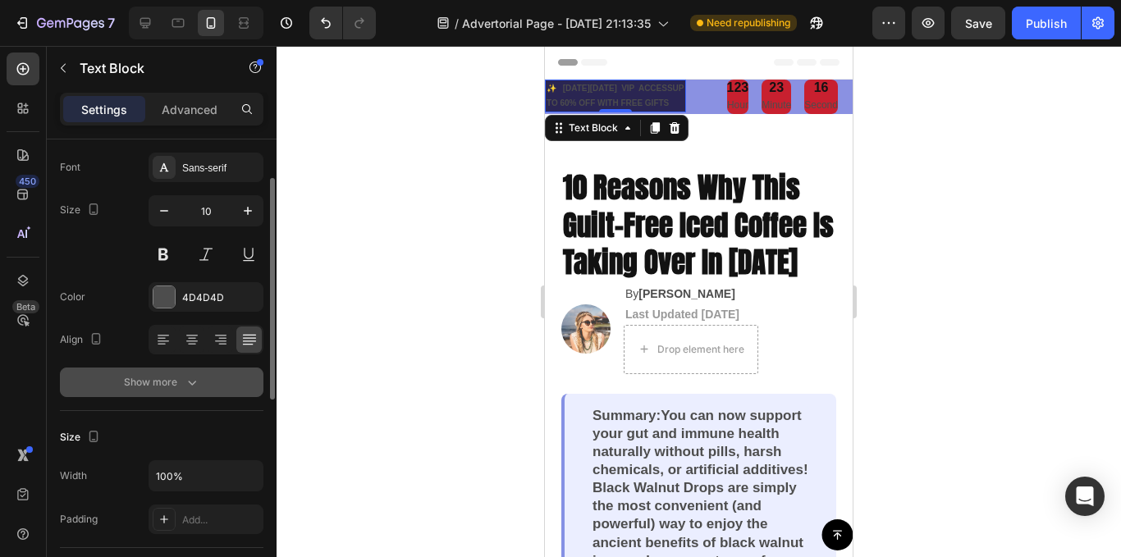
click at [180, 387] on div "Show more" at bounding box center [162, 382] width 76 height 16
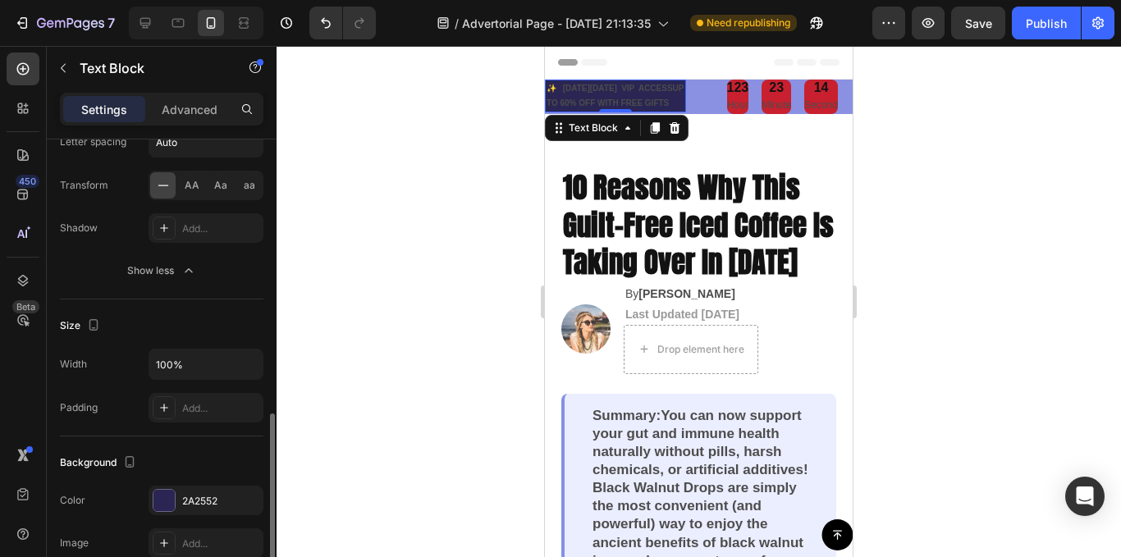
scroll to position [493, 0]
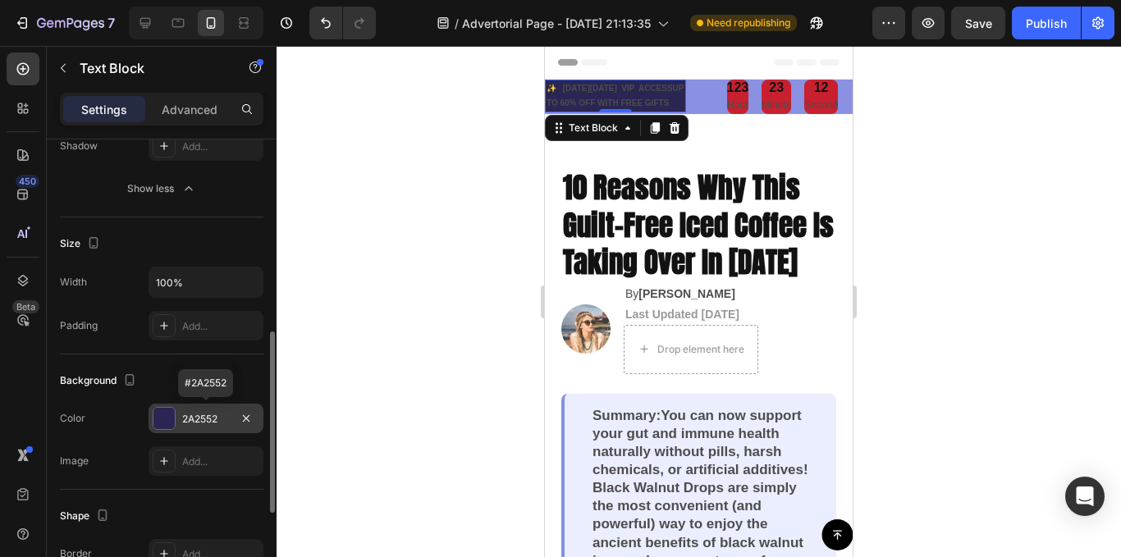
click at [175, 418] on div at bounding box center [164, 418] width 23 height 23
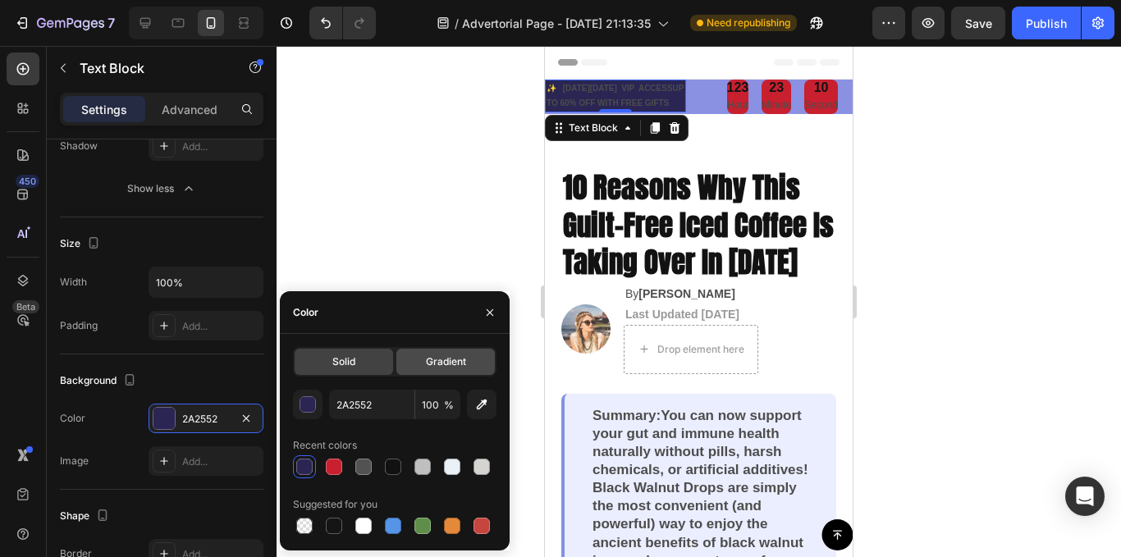
click at [444, 360] on span "Gradient" at bounding box center [446, 362] width 40 height 15
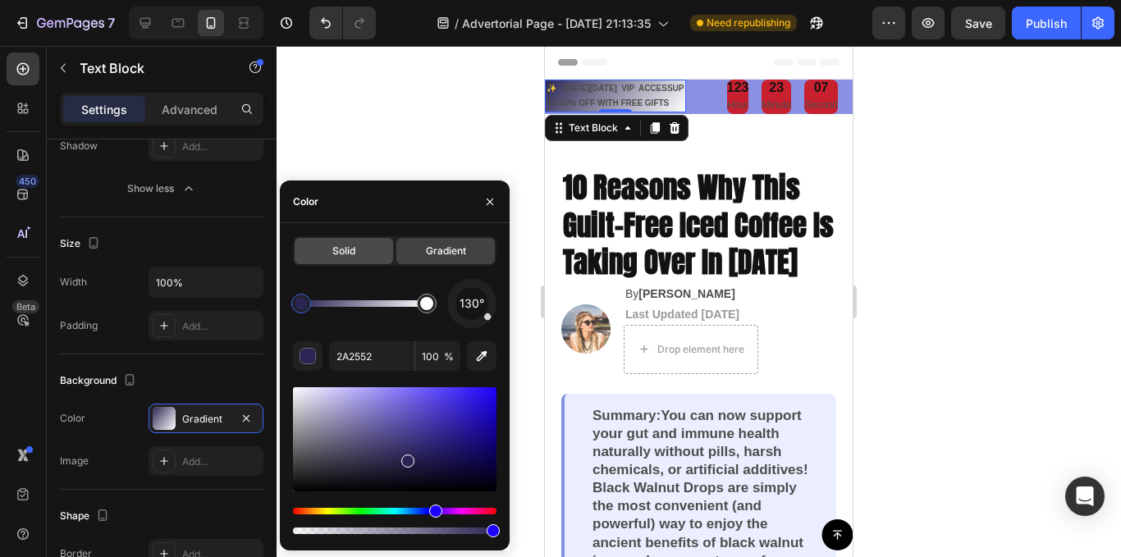
click at [349, 248] on span "Solid" at bounding box center [343, 251] width 23 height 15
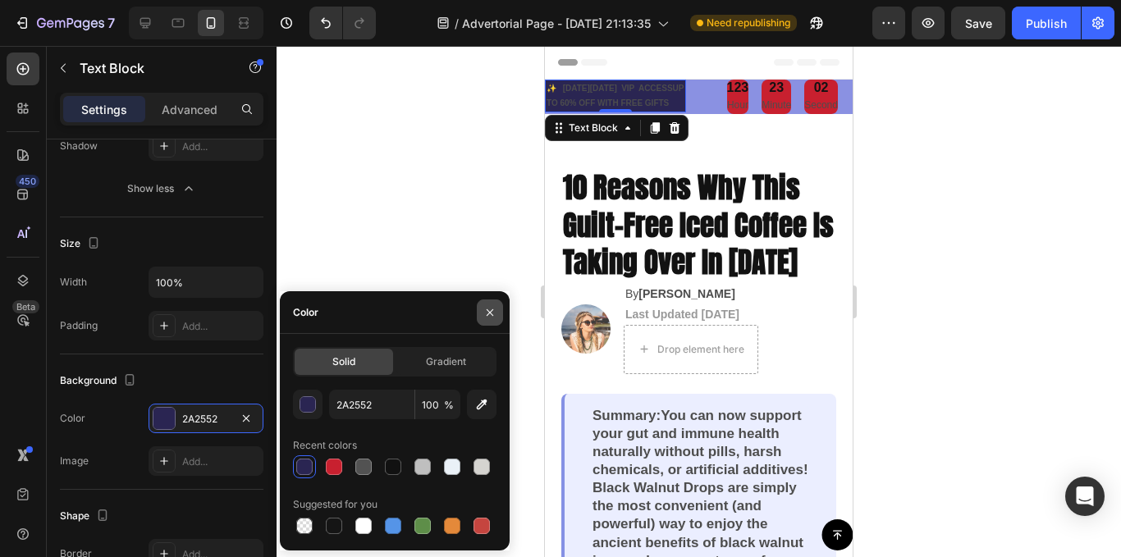
click at [493, 319] on button "button" at bounding box center [490, 313] width 26 height 26
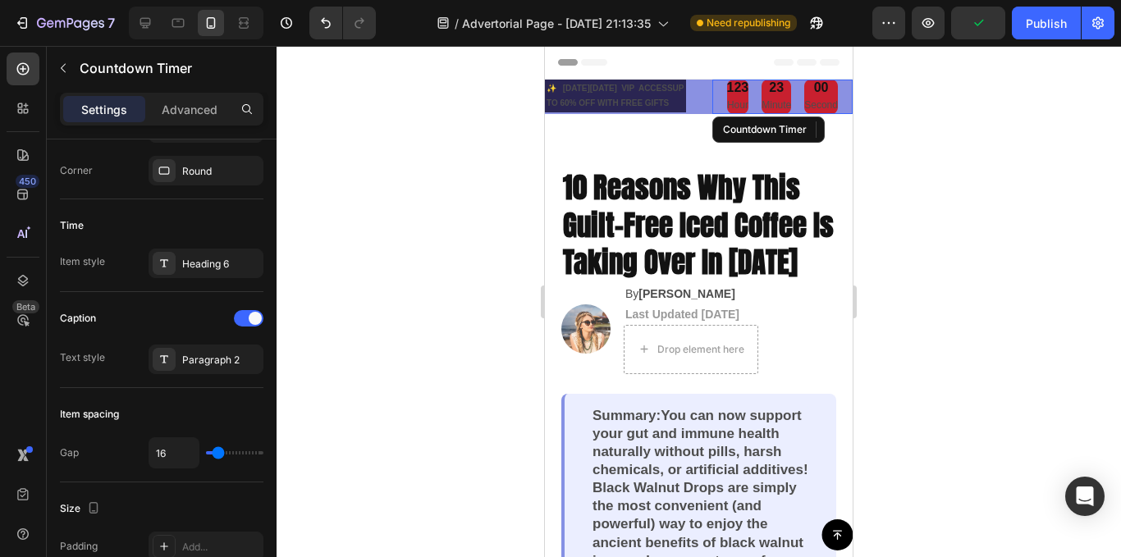
click at [734, 107] on p "Hour" at bounding box center [738, 106] width 22 height 18
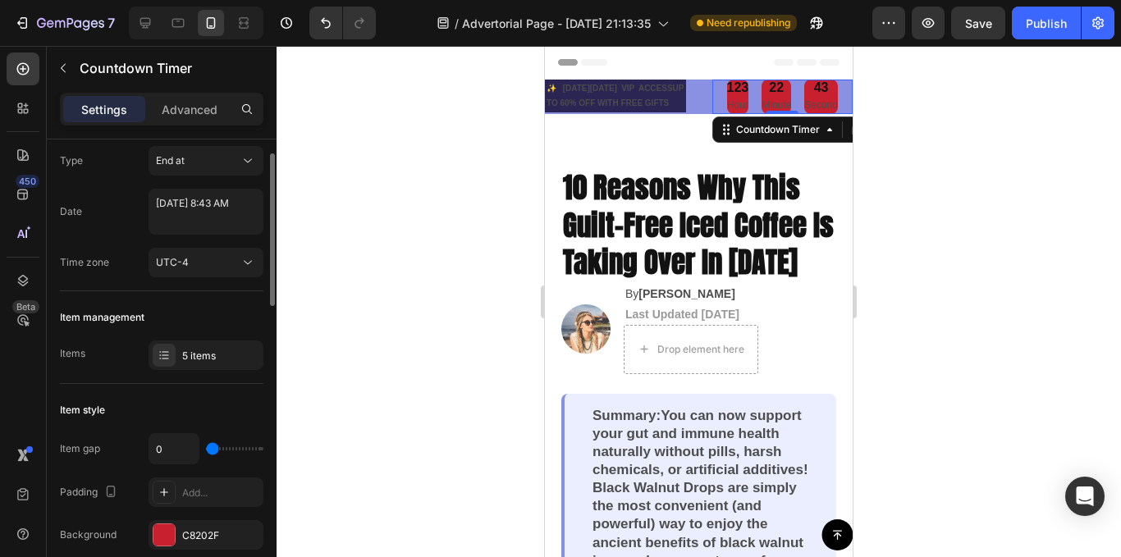
scroll to position [0, 0]
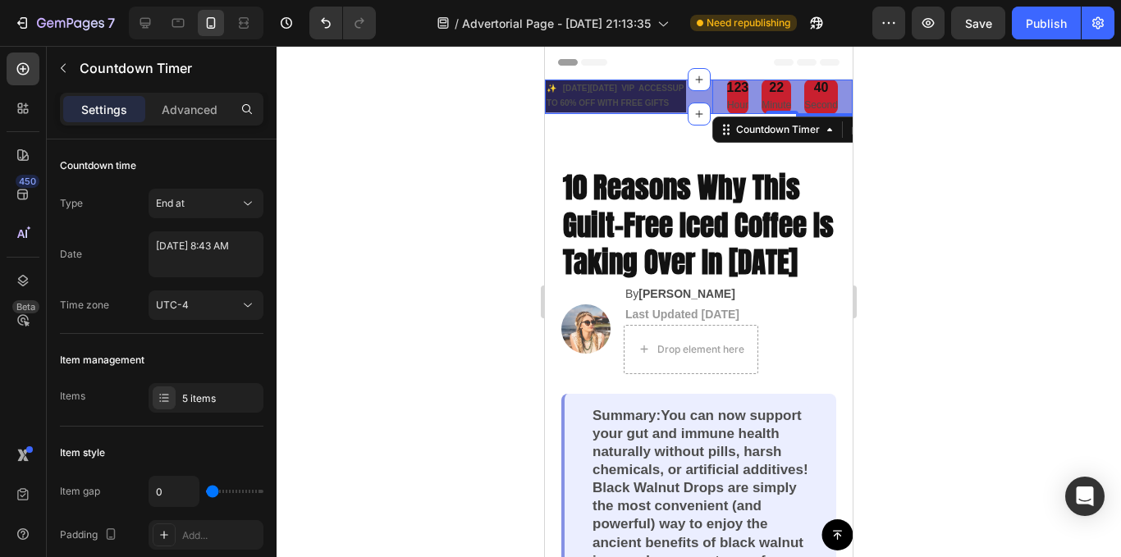
click at [685, 112] on div "✨ [DATE][DATE] VIP ACCESSUP TO 60% OFF WITH FREE GIFTS Text Block 123 Hour 22 M…" at bounding box center [699, 97] width 308 height 34
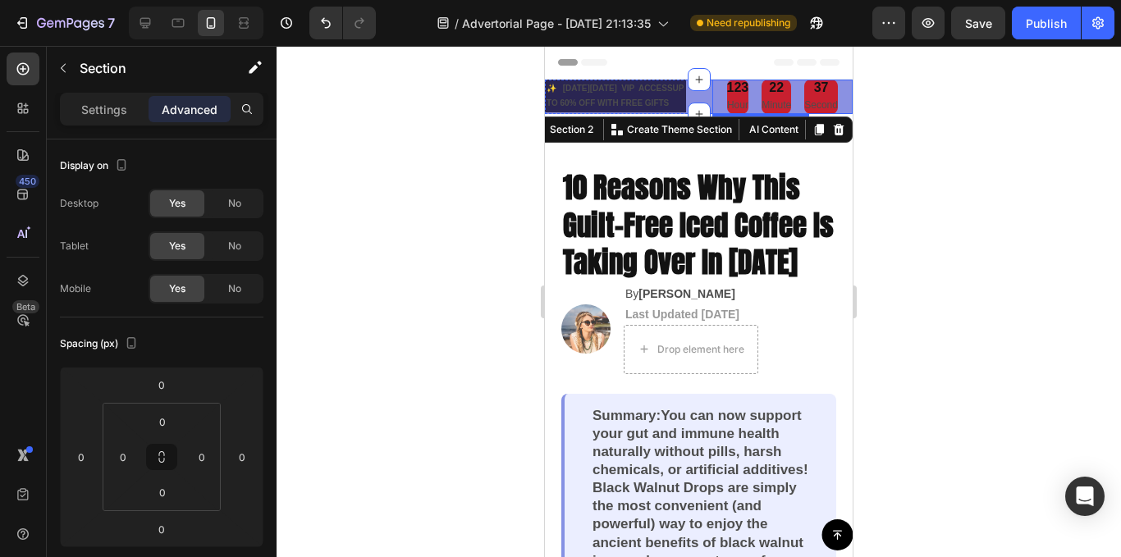
click at [804, 97] on p "Second" at bounding box center [821, 106] width 34 height 18
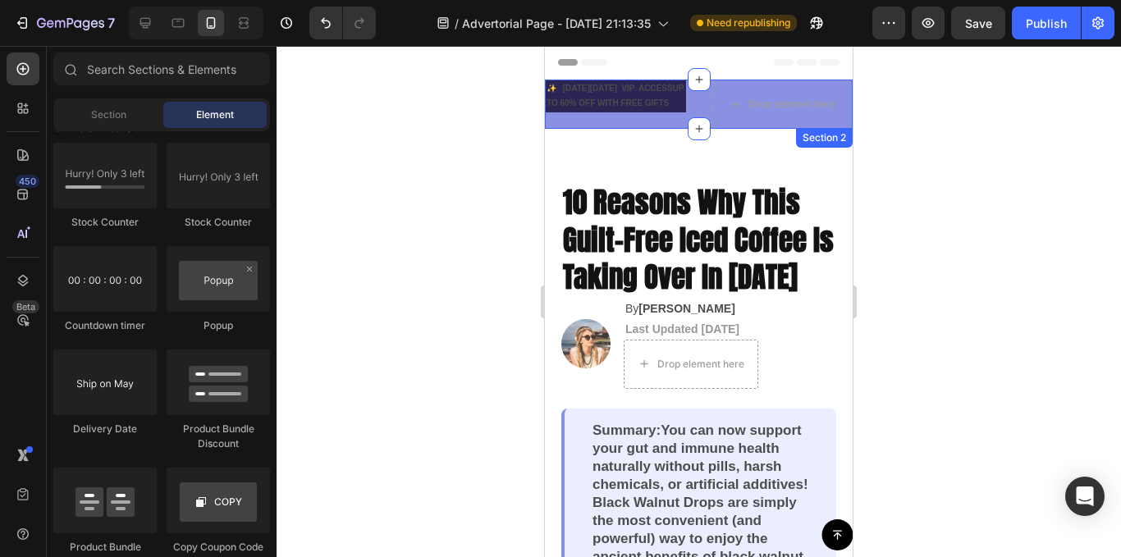
click at [696, 100] on div "✨ [DATE][DATE] VIP ACCESSUP TO 60% OFF WITH FREE GIFTS Text Block Drop element …" at bounding box center [699, 104] width 308 height 49
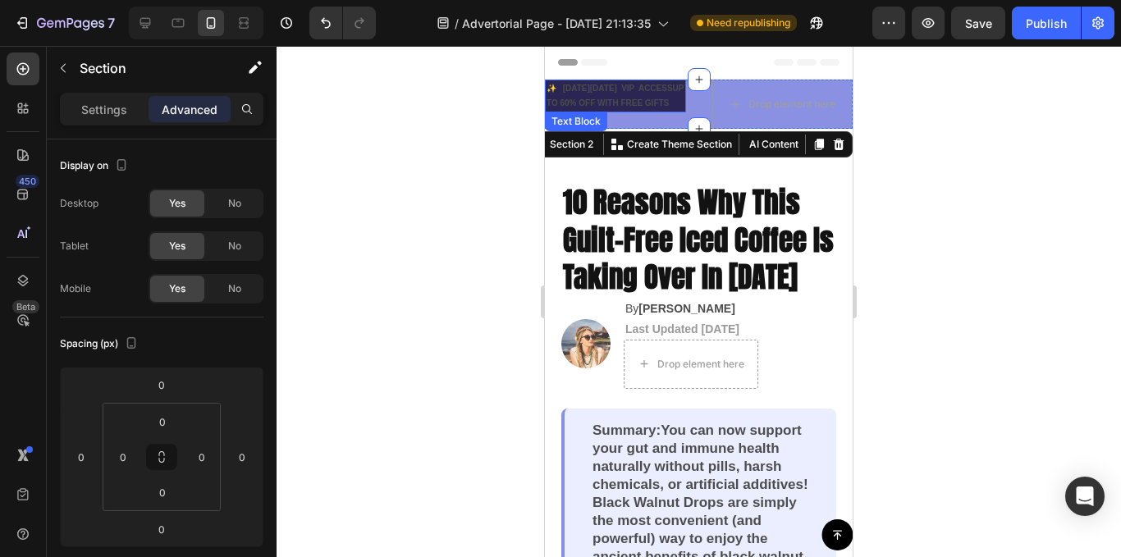
click at [651, 105] on strong "✨ [DATE][DATE] VIP ACCESSUP TO 60% OFF WITH FREE GIFTS" at bounding box center [616, 96] width 138 height 24
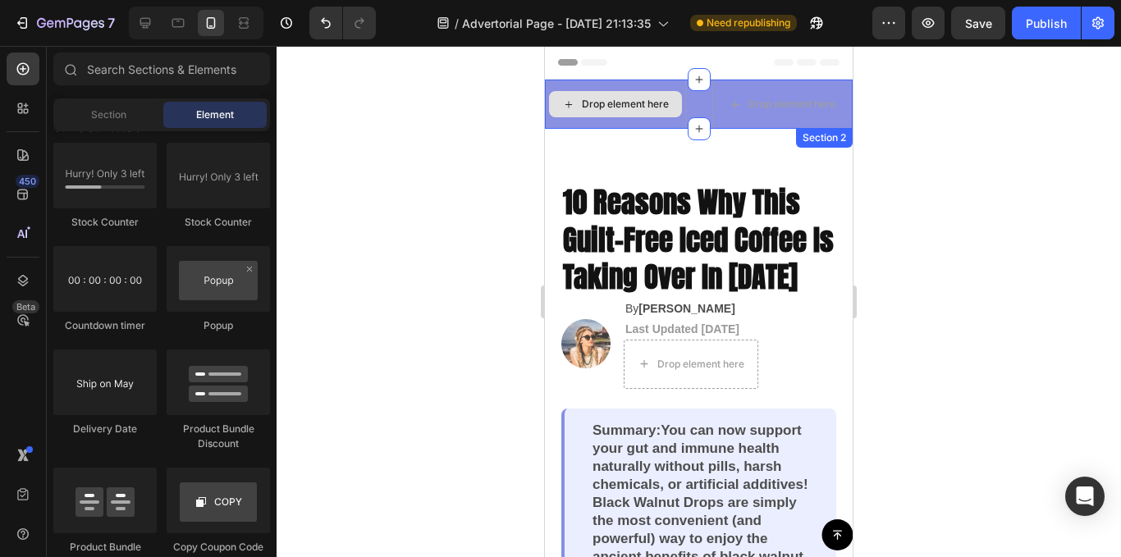
click at [662, 81] on div "Drop element here" at bounding box center [615, 104] width 141 height 49
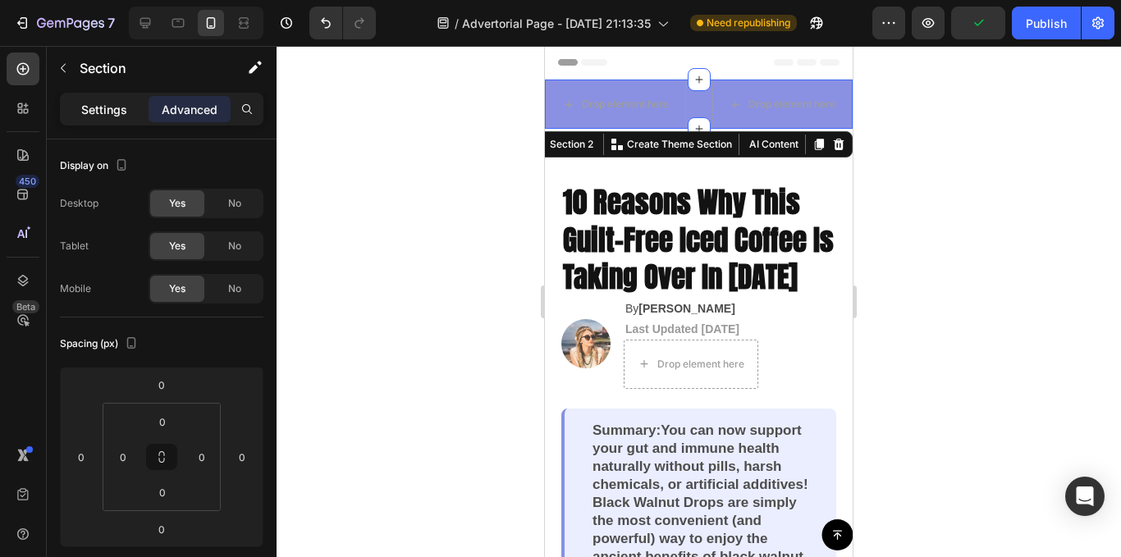
drag, startPoint x: 109, startPoint y: 118, endPoint x: 80, endPoint y: 159, distance: 50.1
click at [109, 118] on div "Settings" at bounding box center [104, 109] width 82 height 26
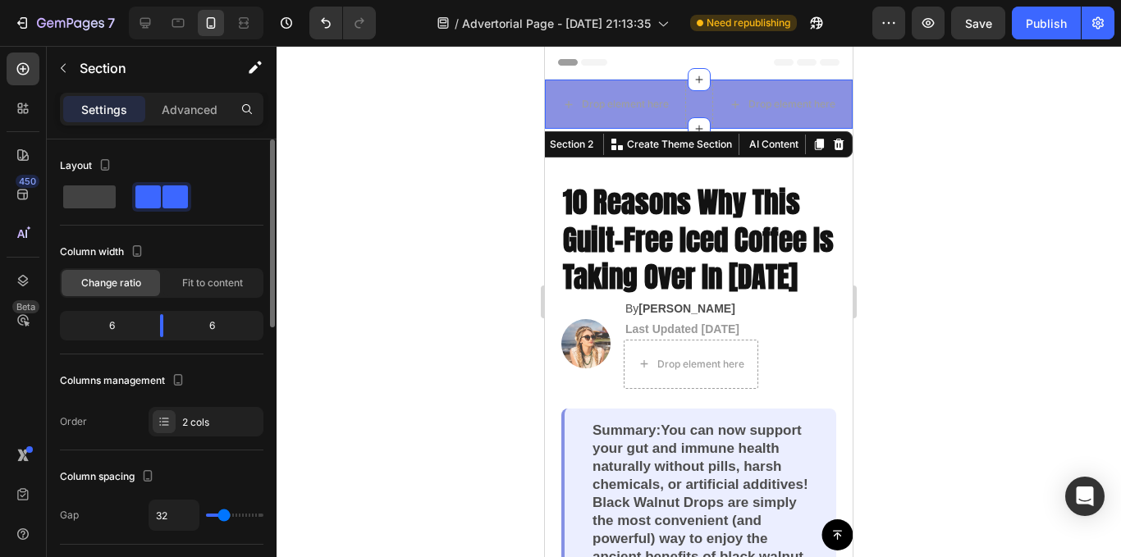
scroll to position [328, 0]
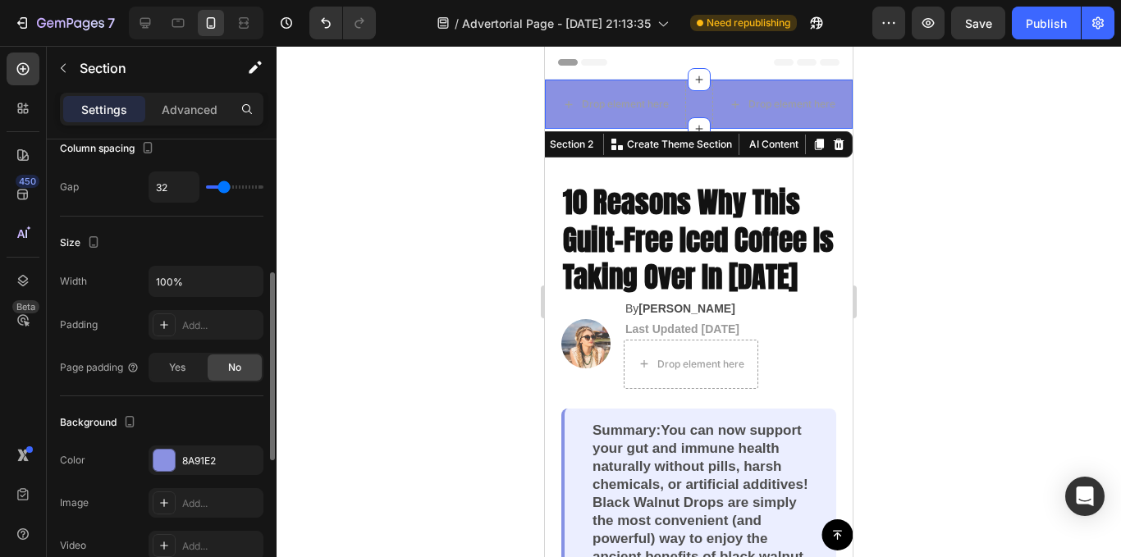
click at [165, 443] on div "Background The changes might be hidden by the video. Color 8A91E2 Image Add... …" at bounding box center [162, 485] width 204 height 178
click at [165, 447] on div "8A91E2" at bounding box center [206, 461] width 115 height 30
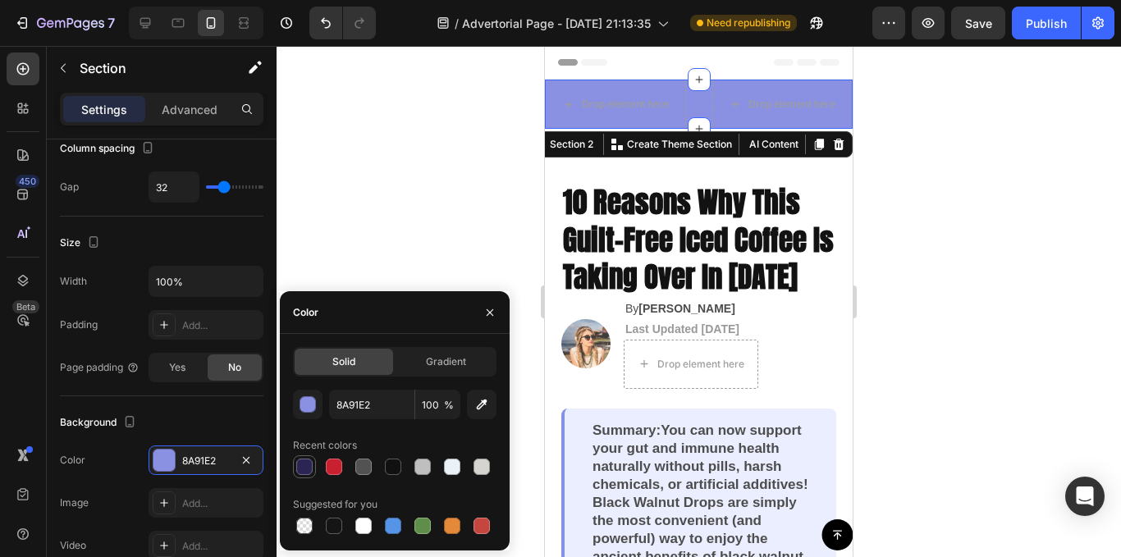
click at [297, 466] on div at bounding box center [304, 467] width 16 height 16
type input "2A2552"
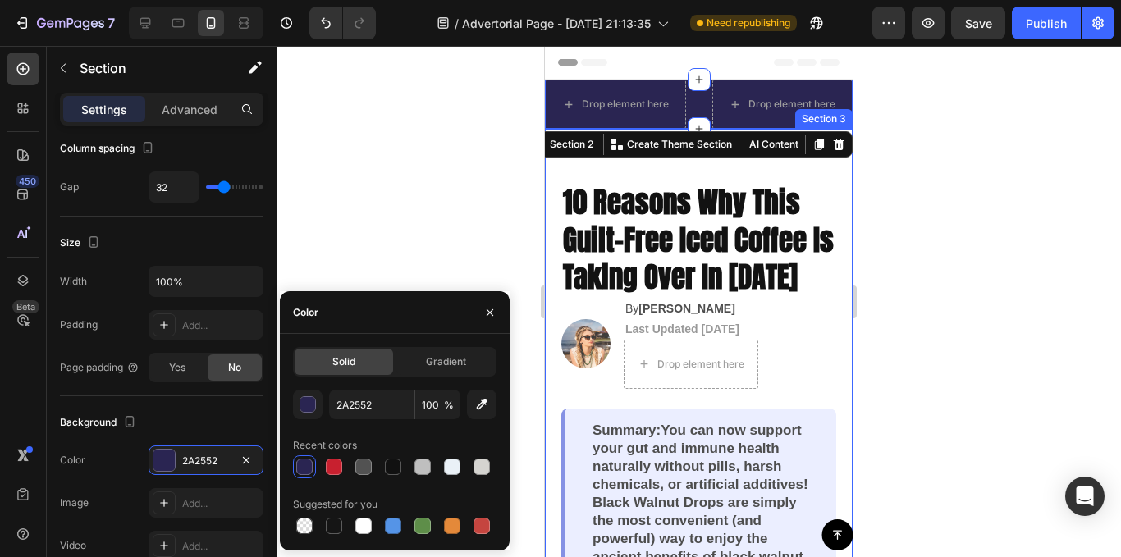
drag, startPoint x: 938, startPoint y: 231, endPoint x: 928, endPoint y: 236, distance: 11.8
click at [935, 231] on div at bounding box center [699, 301] width 845 height 511
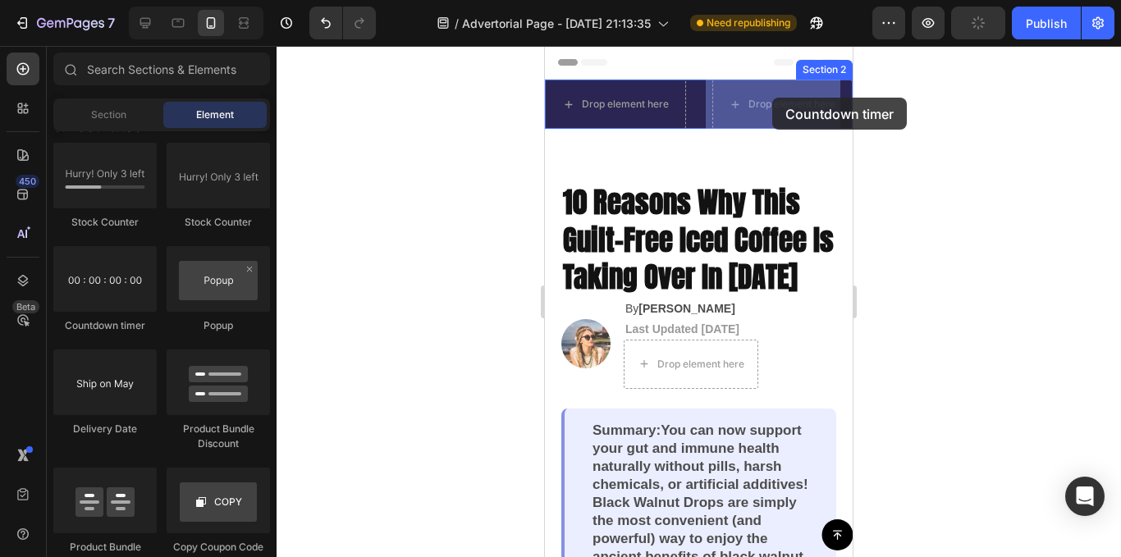
drag, startPoint x: 1250, startPoint y: 200, endPoint x: 712, endPoint y: 213, distance: 538.6
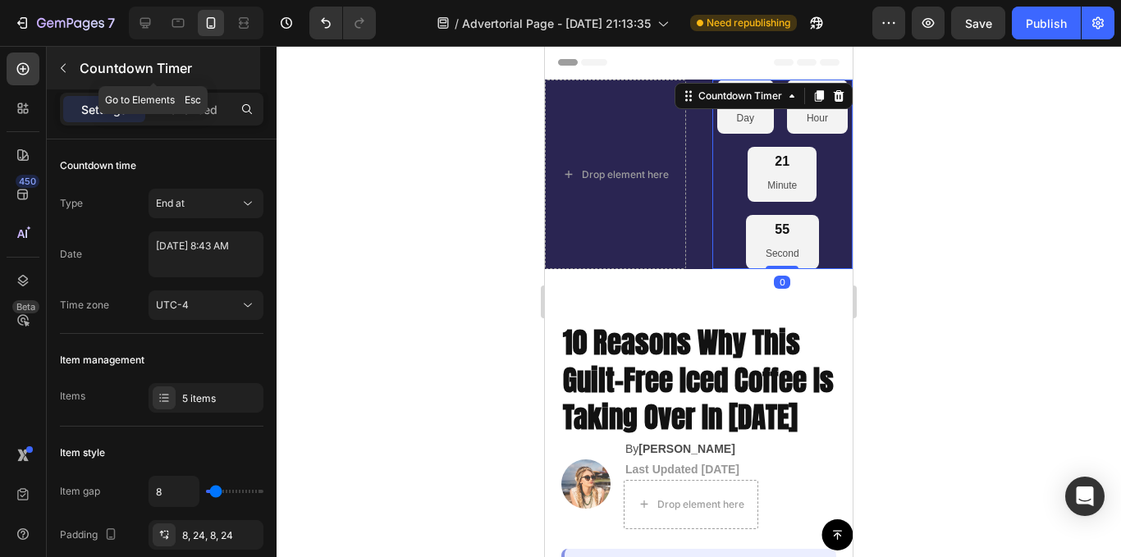
click at [66, 76] on button "button" at bounding box center [63, 68] width 26 height 26
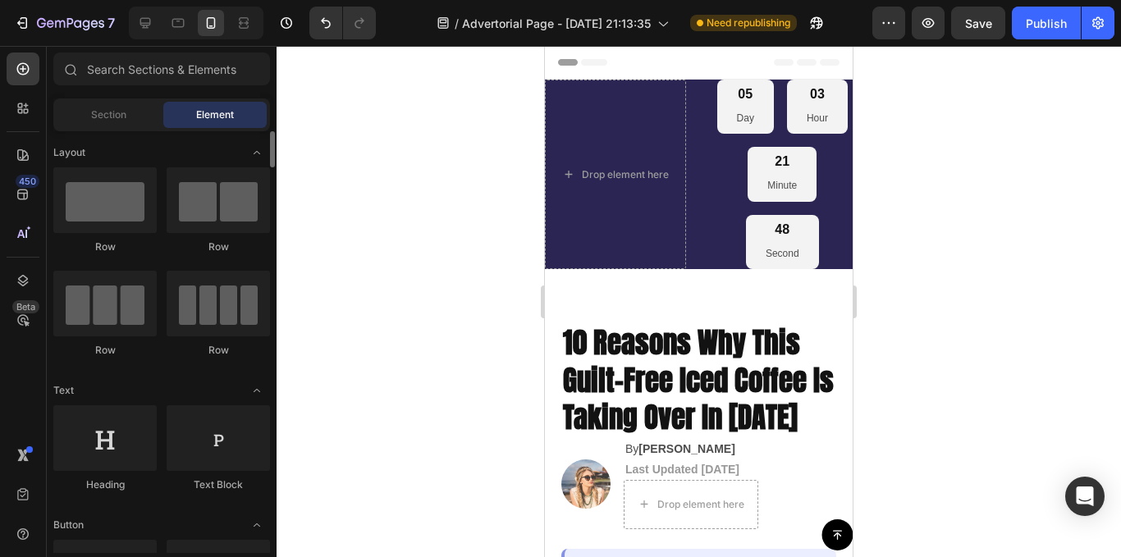
scroll to position [82, 0]
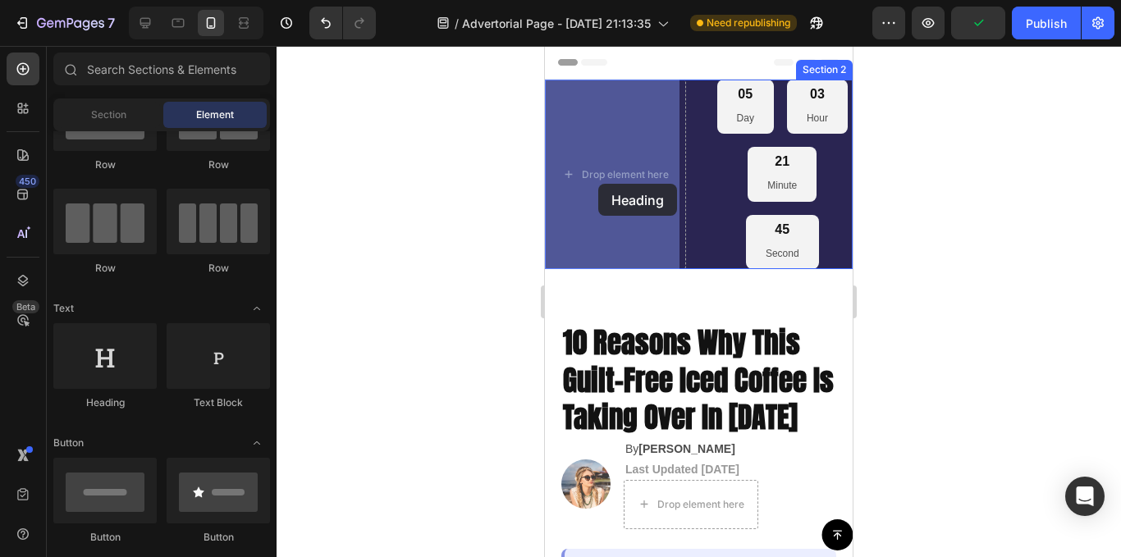
drag, startPoint x: 669, startPoint y: 406, endPoint x: 598, endPoint y: 184, distance: 233.4
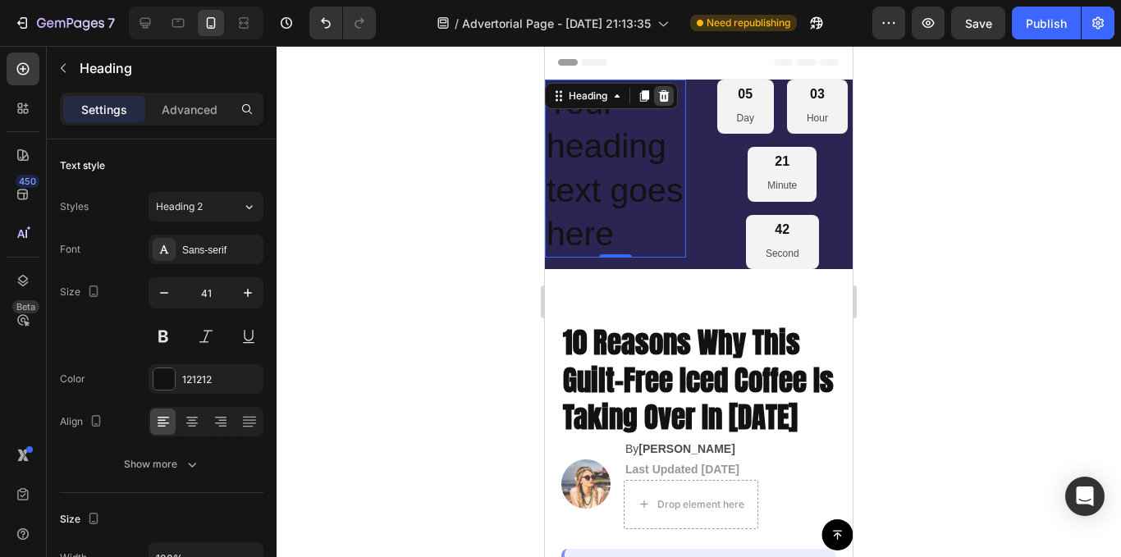
drag, startPoint x: 663, startPoint y: 99, endPoint x: 939, endPoint y: 373, distance: 389.5
click at [663, 99] on icon at bounding box center [663, 95] width 13 height 13
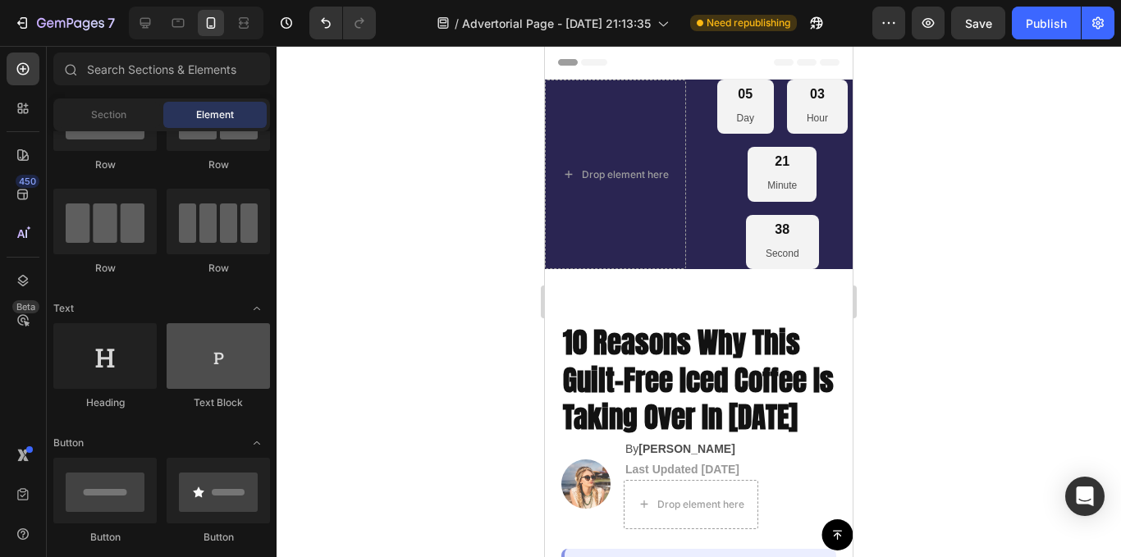
scroll to position [0, 0]
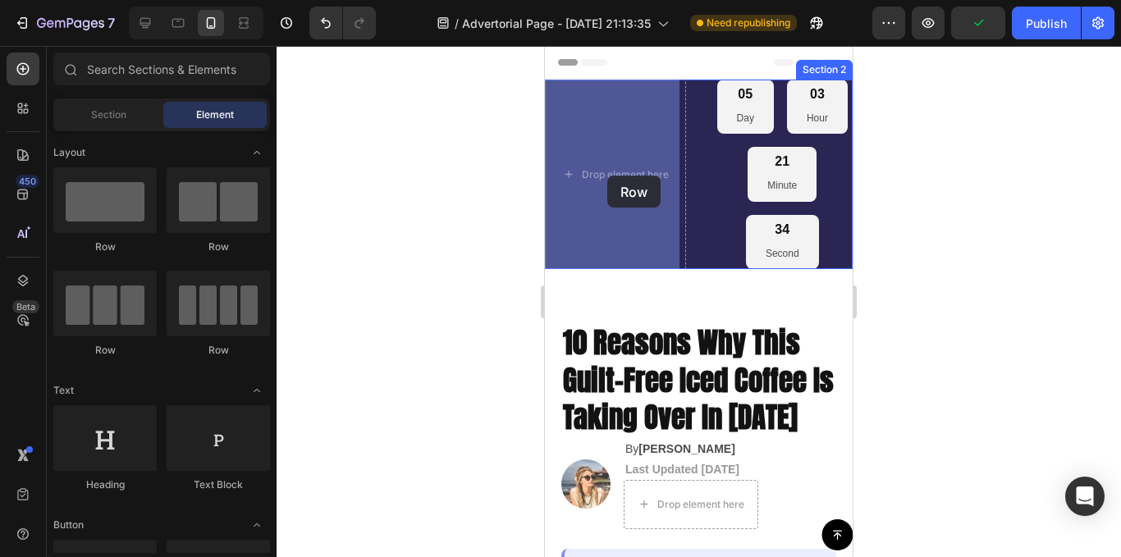
drag, startPoint x: 665, startPoint y: 254, endPoint x: 593, endPoint y: 174, distance: 107.0
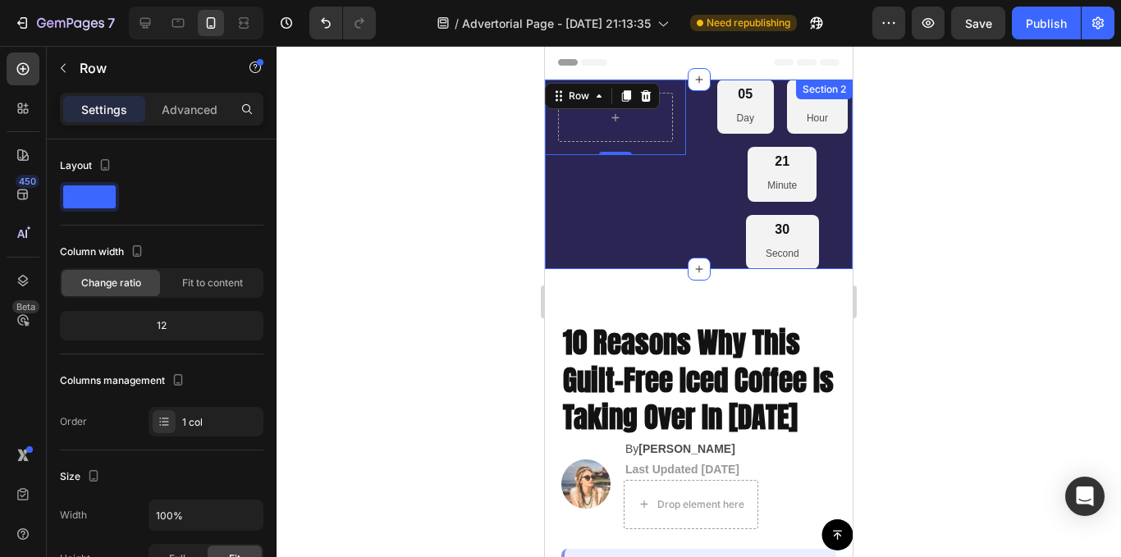
click at [652, 263] on div "Row 0" at bounding box center [615, 175] width 141 height 190
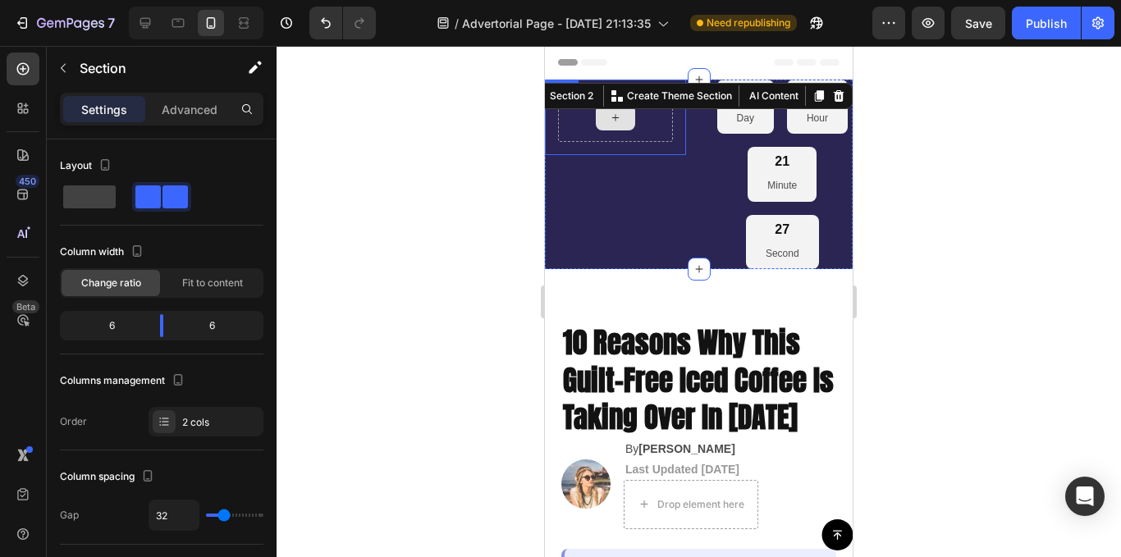
click at [652, 132] on div at bounding box center [615, 117] width 115 height 49
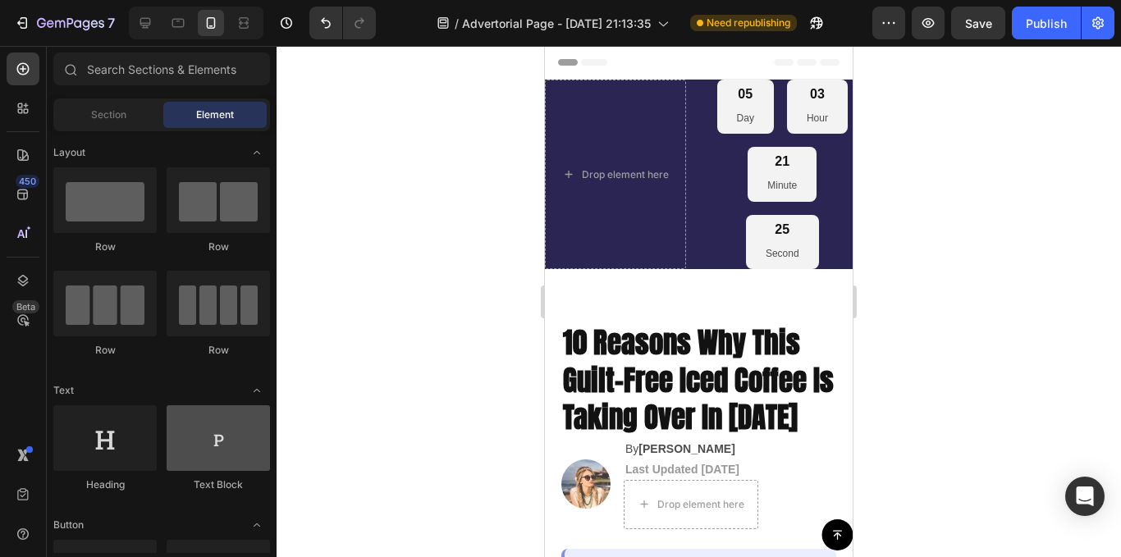
click at [191, 426] on div at bounding box center [218, 438] width 103 height 66
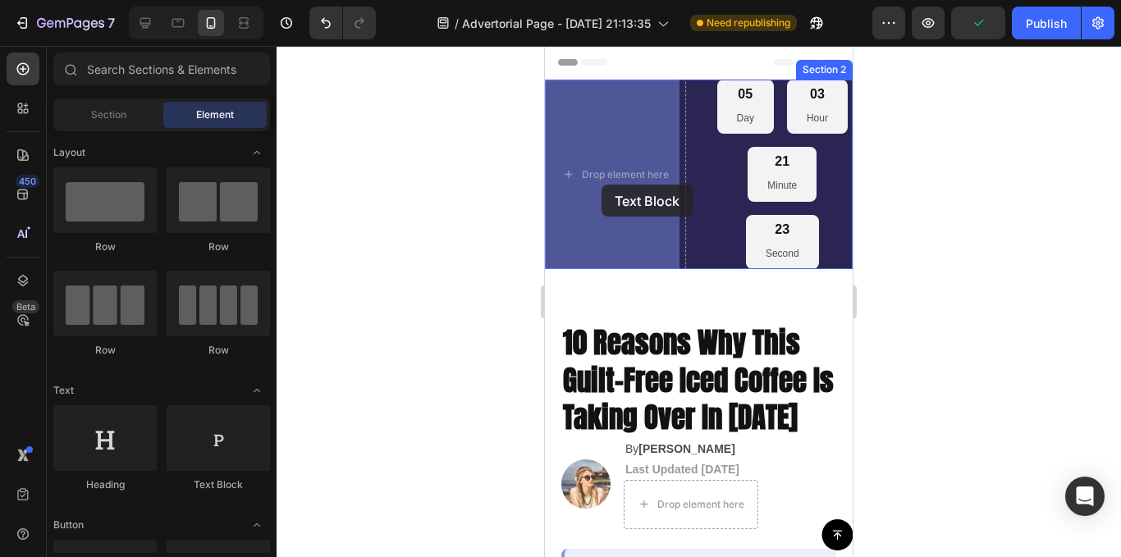
drag, startPoint x: 736, startPoint y: 472, endPoint x: 597, endPoint y: 190, distance: 314.2
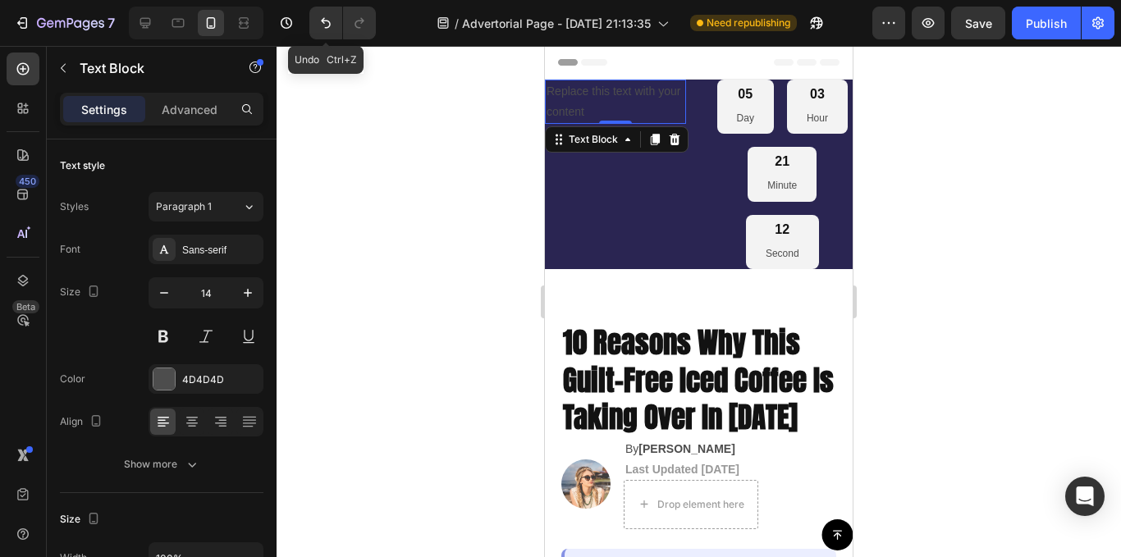
drag, startPoint x: 329, startPoint y: 34, endPoint x: 328, endPoint y: 51, distance: 17.3
click at [329, 33] on button "Undo/Redo" at bounding box center [325, 23] width 33 height 33
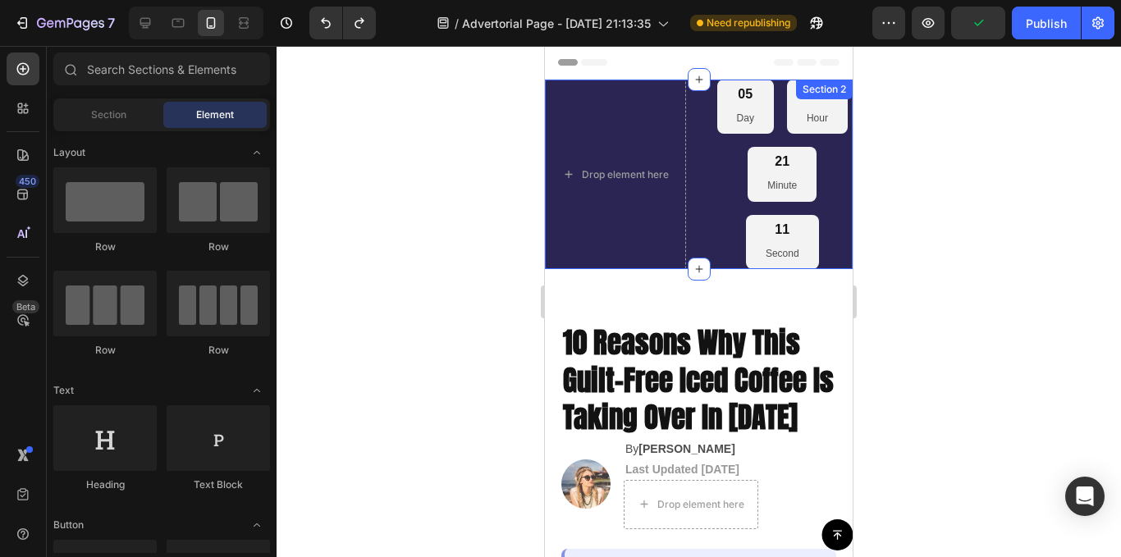
click at [695, 189] on div "Drop element here 05 Day 03 Hour 21 Minute 11 Second Countdown Timer Section 2" at bounding box center [699, 175] width 308 height 190
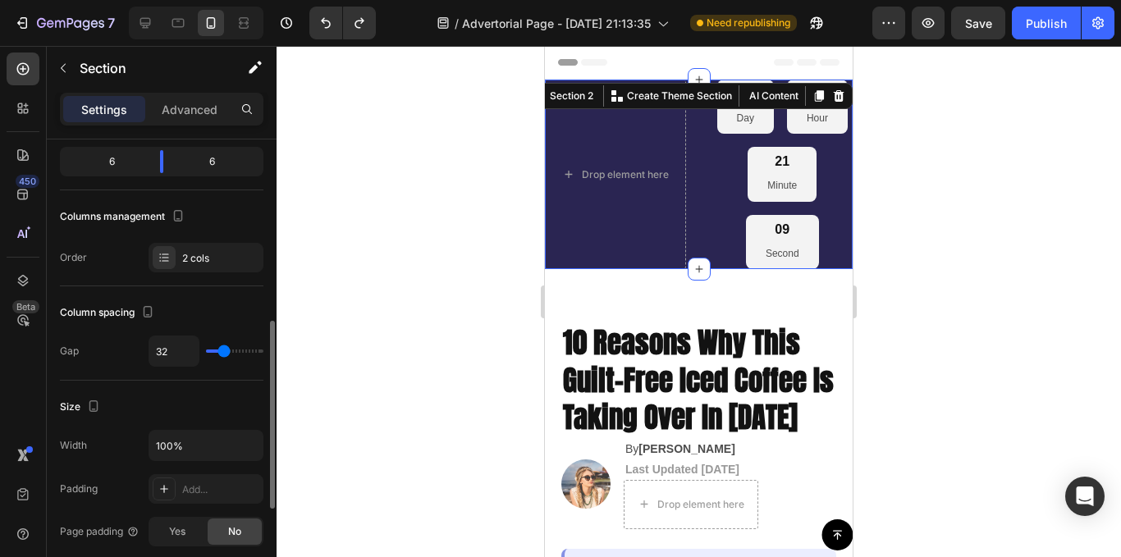
scroll to position [246, 0]
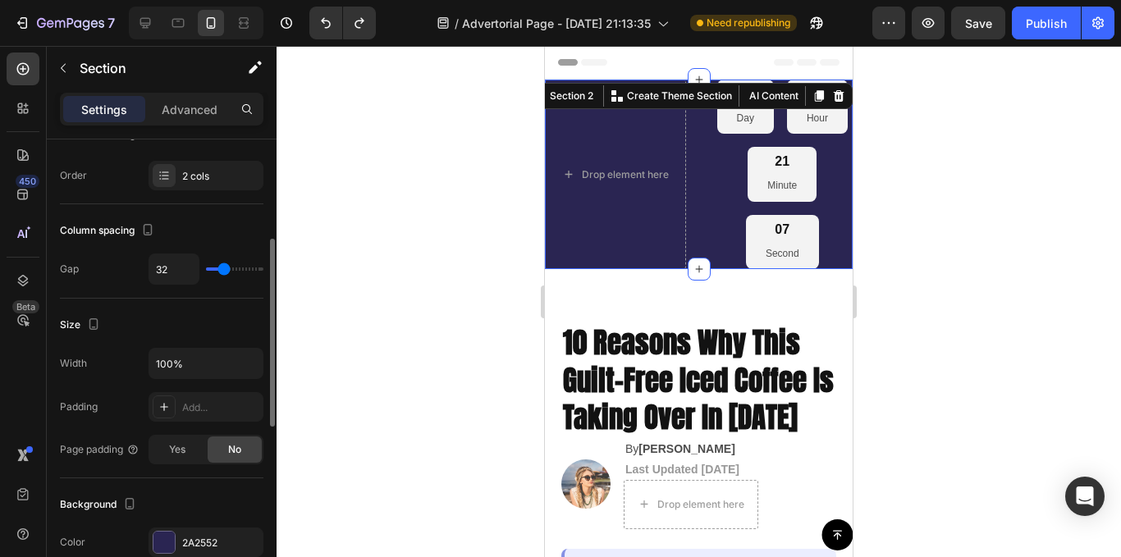
type input "0"
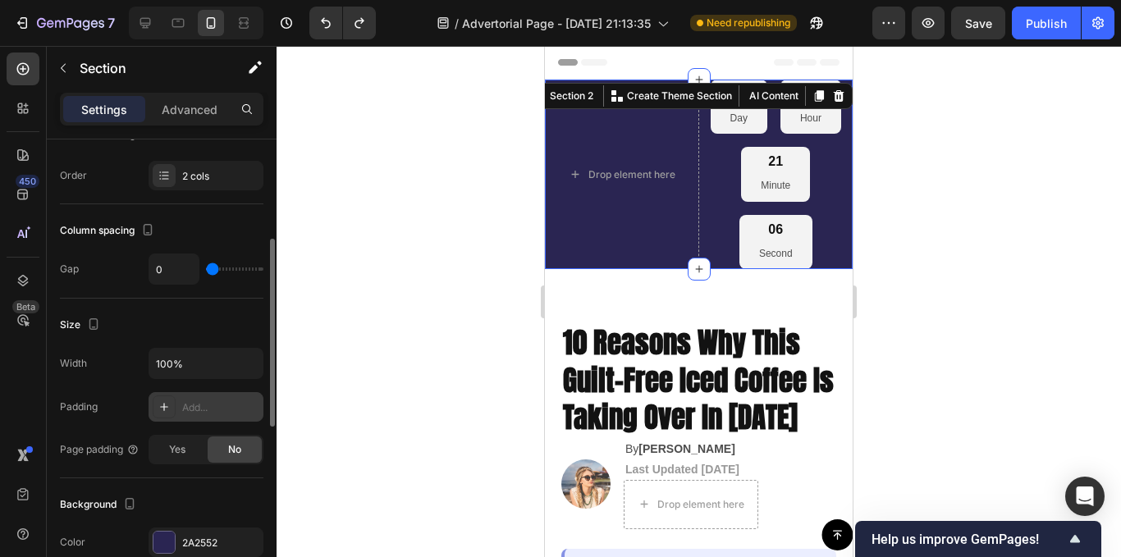
drag, startPoint x: 223, startPoint y: 272, endPoint x: 160, endPoint y: 337, distance: 91.1
type input "0"
click at [206, 271] on input "range" at bounding box center [234, 269] width 57 height 3
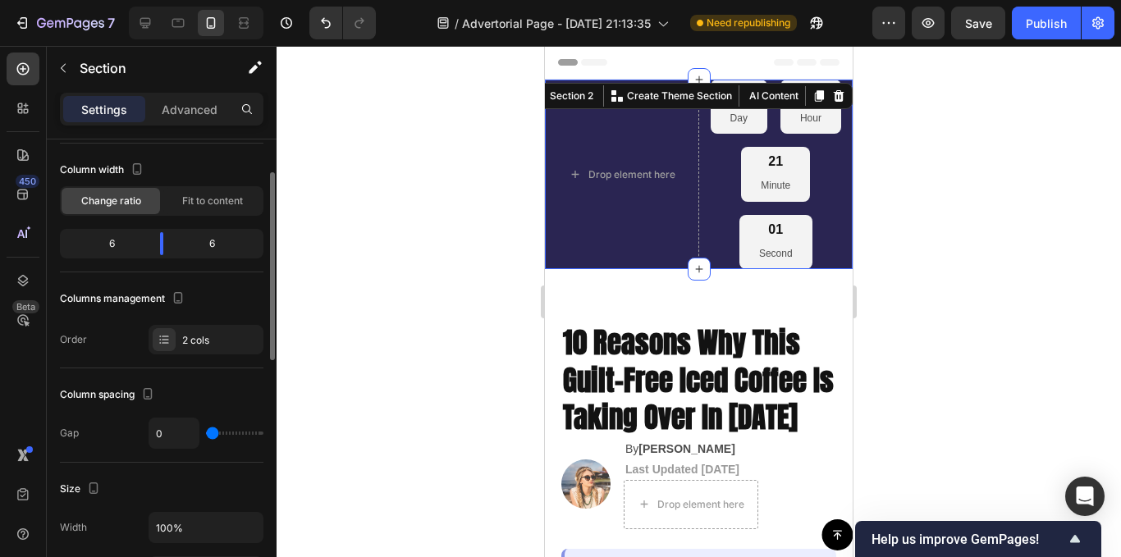
scroll to position [0, 0]
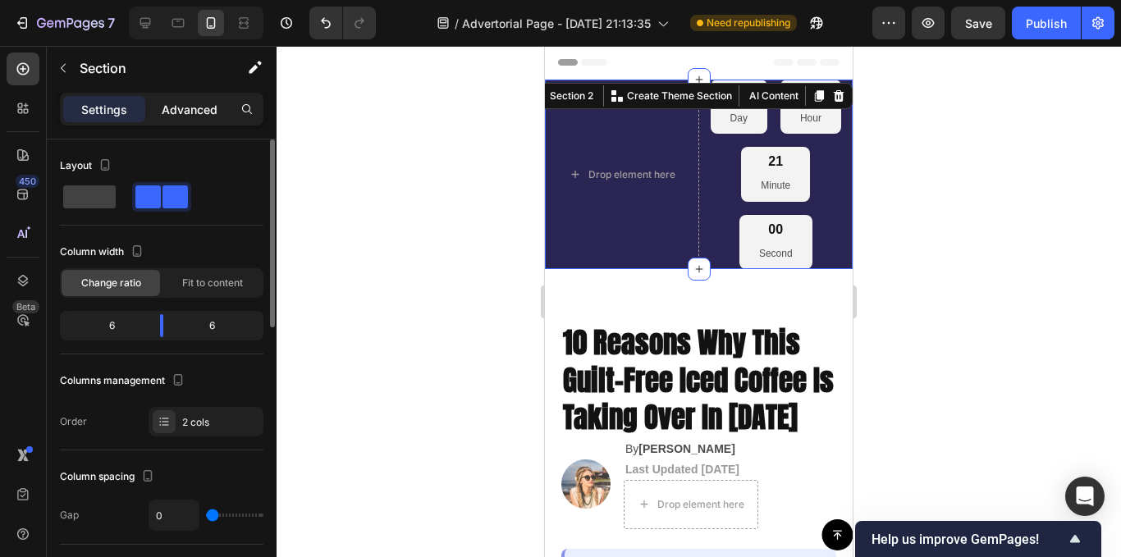
click at [168, 116] on p "Advanced" at bounding box center [190, 109] width 56 height 17
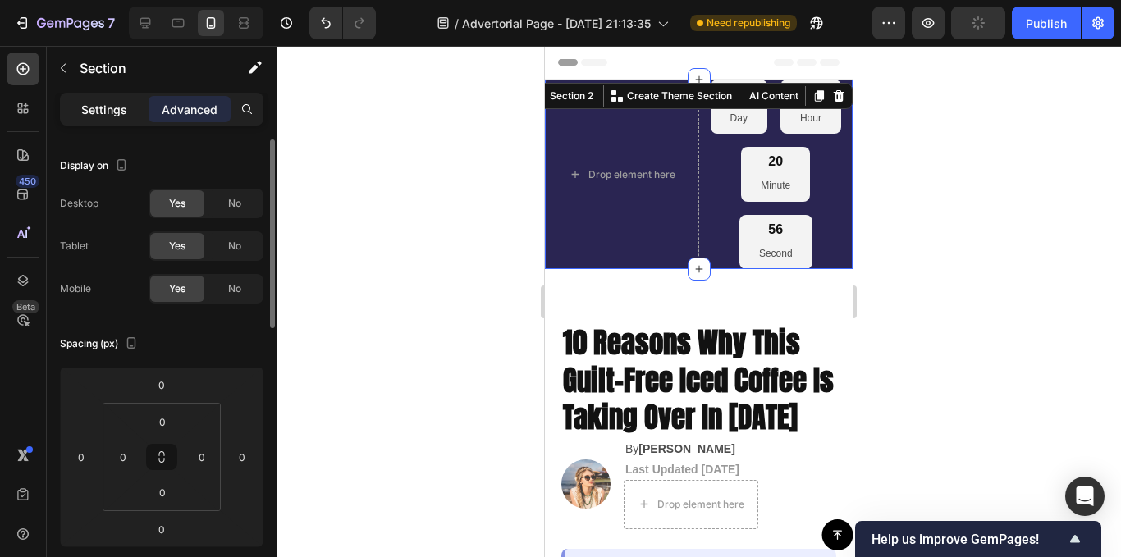
click at [118, 110] on p "Settings" at bounding box center [104, 109] width 46 height 17
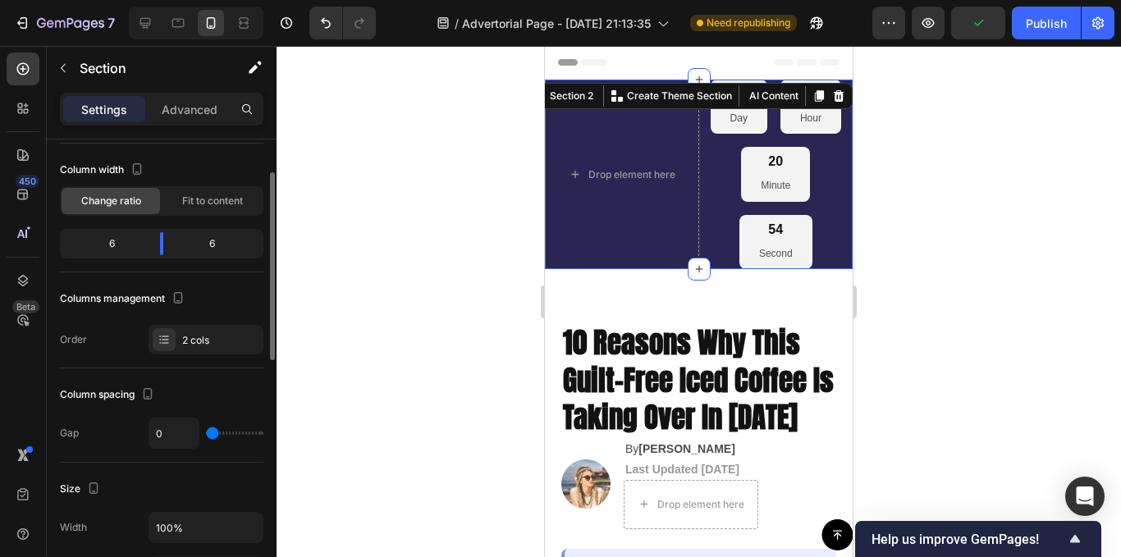
scroll to position [246, 0]
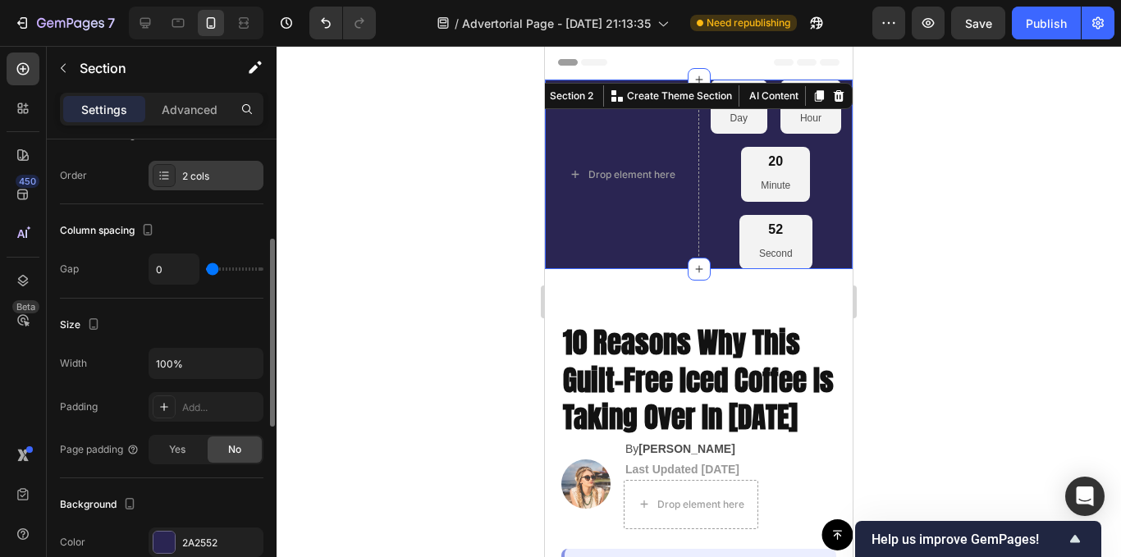
click at [169, 178] on icon at bounding box center [164, 175] width 13 height 13
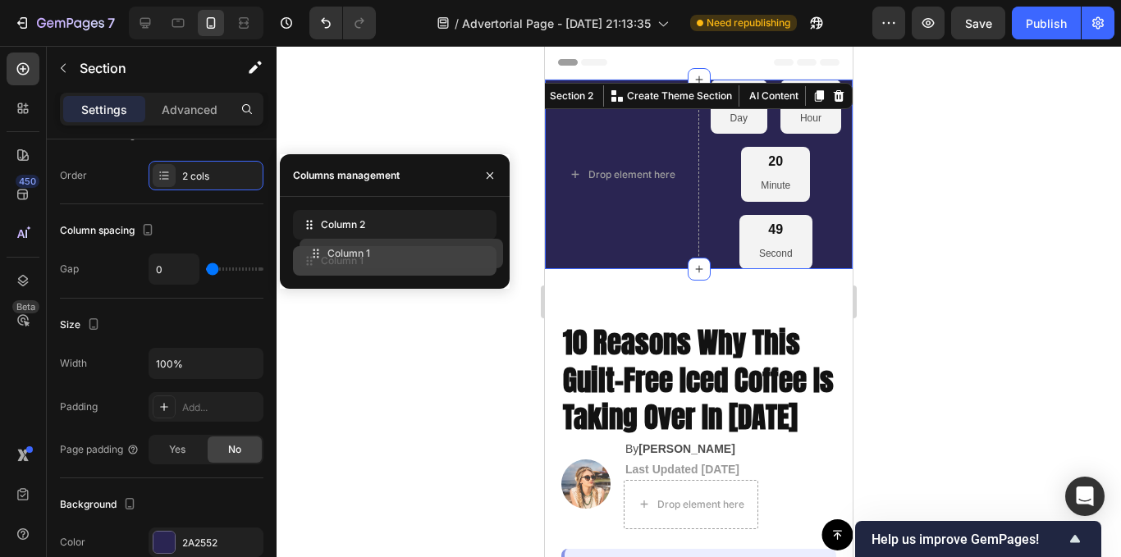
drag, startPoint x: 321, startPoint y: 231, endPoint x: 328, endPoint y: 264, distance: 34.3
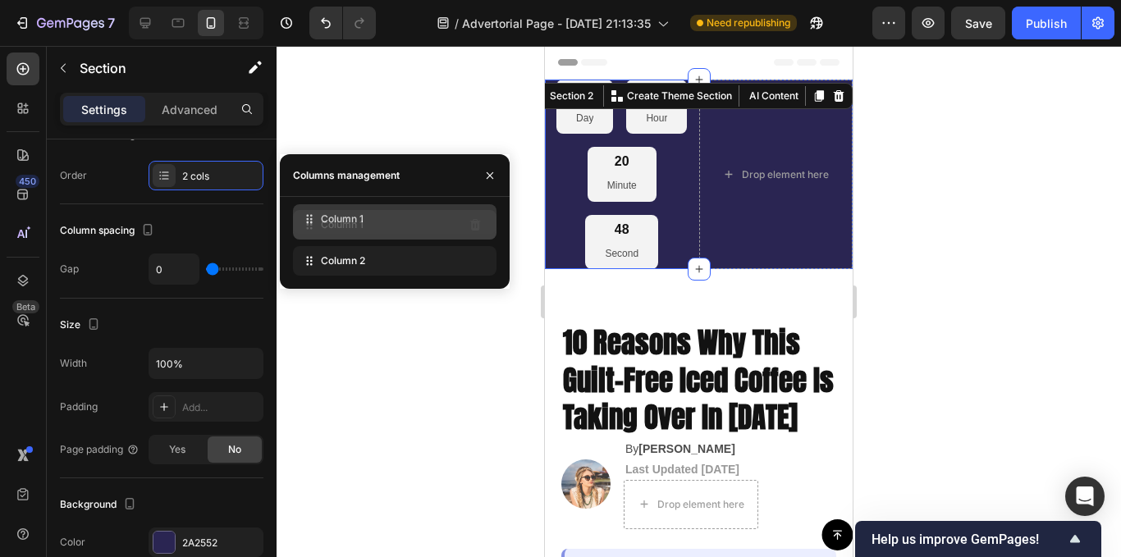
drag, startPoint x: 331, startPoint y: 259, endPoint x: 328, endPoint y: 217, distance: 42.8
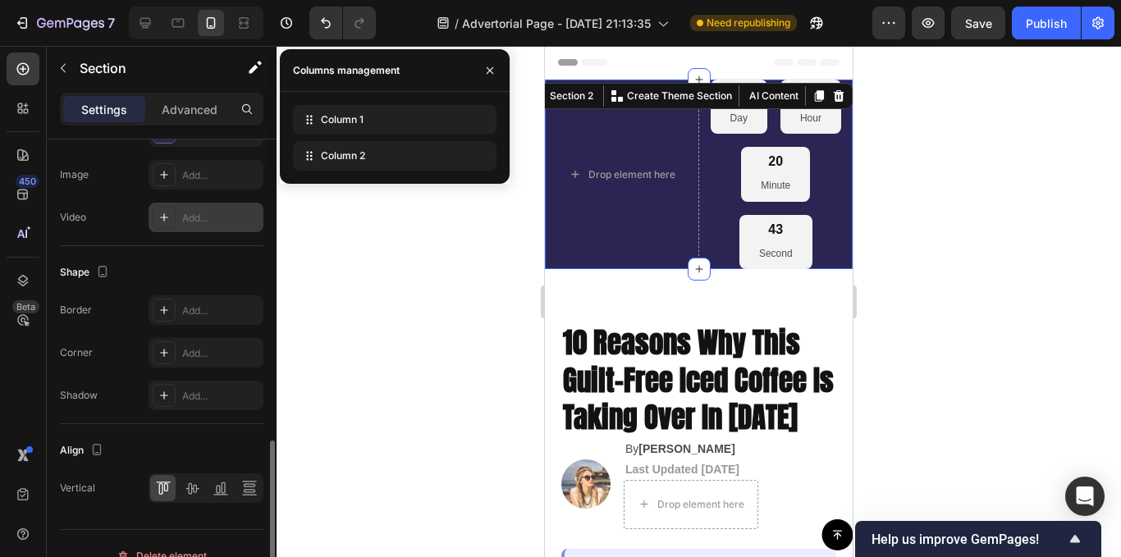
scroll to position [681, 0]
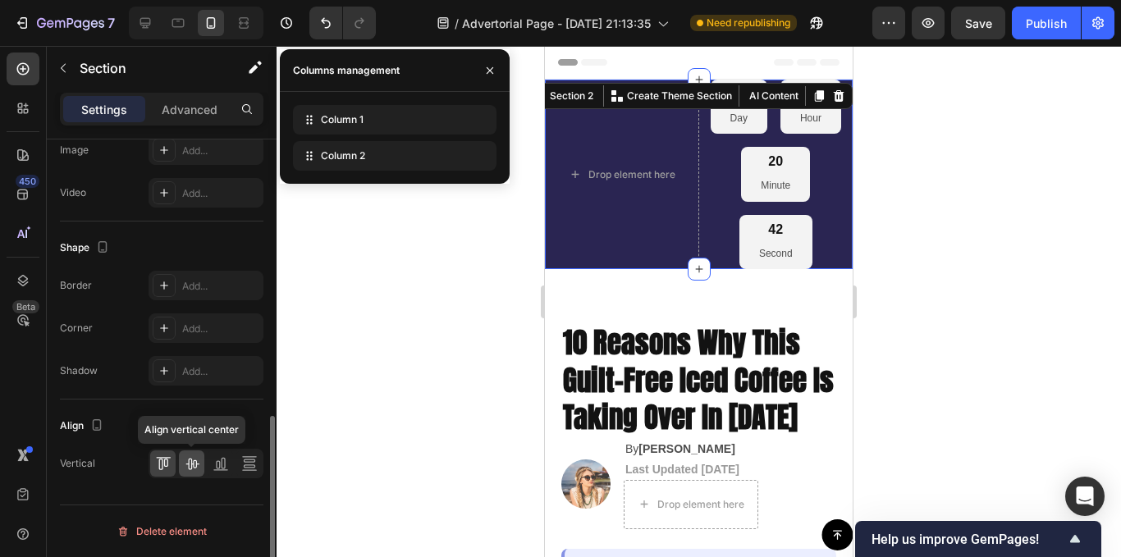
click at [187, 460] on icon at bounding box center [192, 464] width 16 height 16
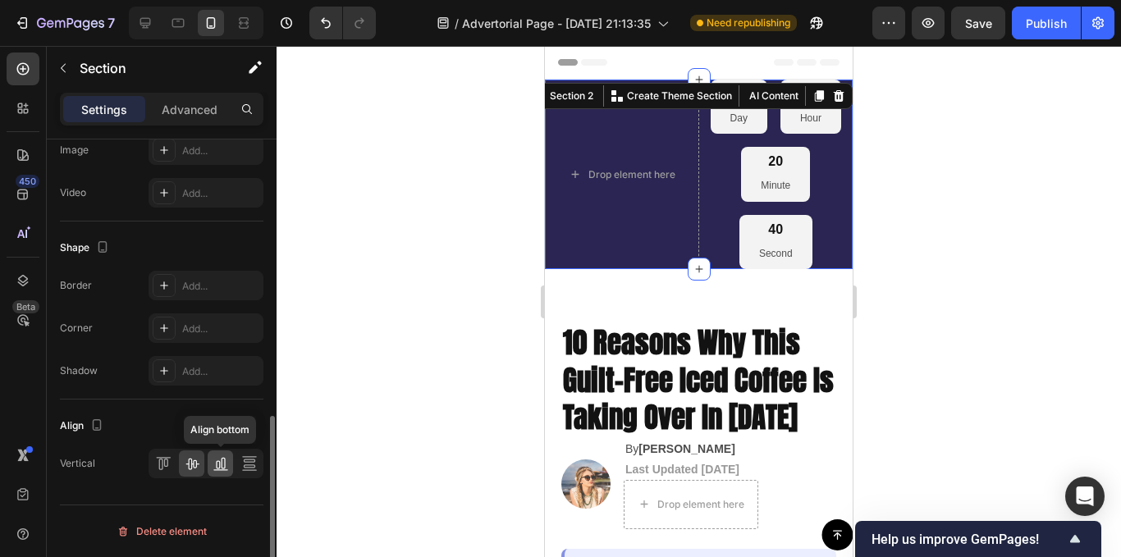
click at [218, 459] on icon at bounding box center [221, 464] width 16 height 16
drag, startPoint x: 243, startPoint y: 460, endPoint x: 196, endPoint y: 470, distance: 47.8
click at [242, 461] on icon at bounding box center [249, 464] width 16 height 16
click at [160, 463] on icon at bounding box center [163, 464] width 16 height 16
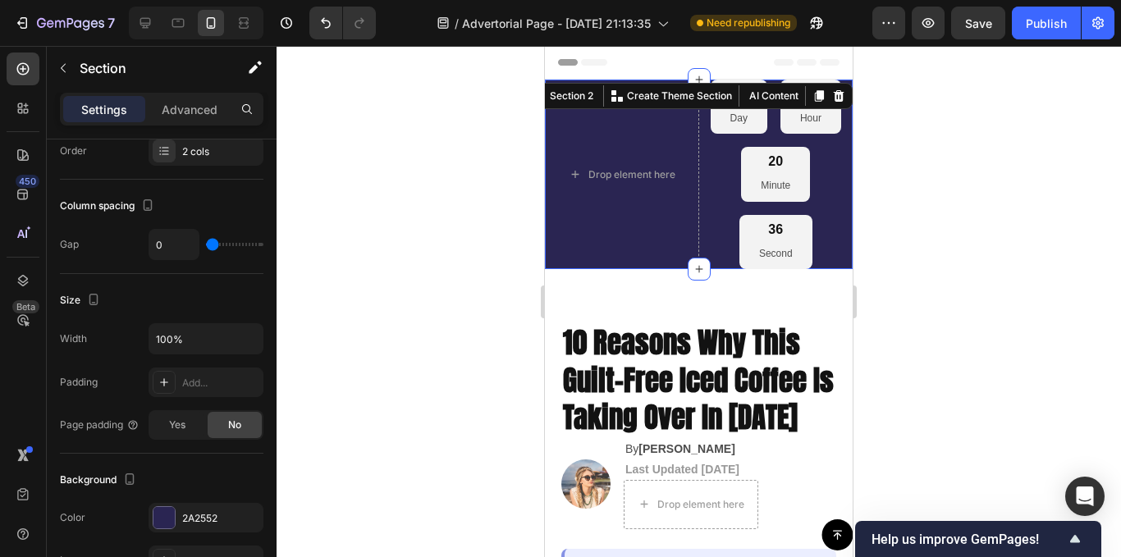
scroll to position [0, 0]
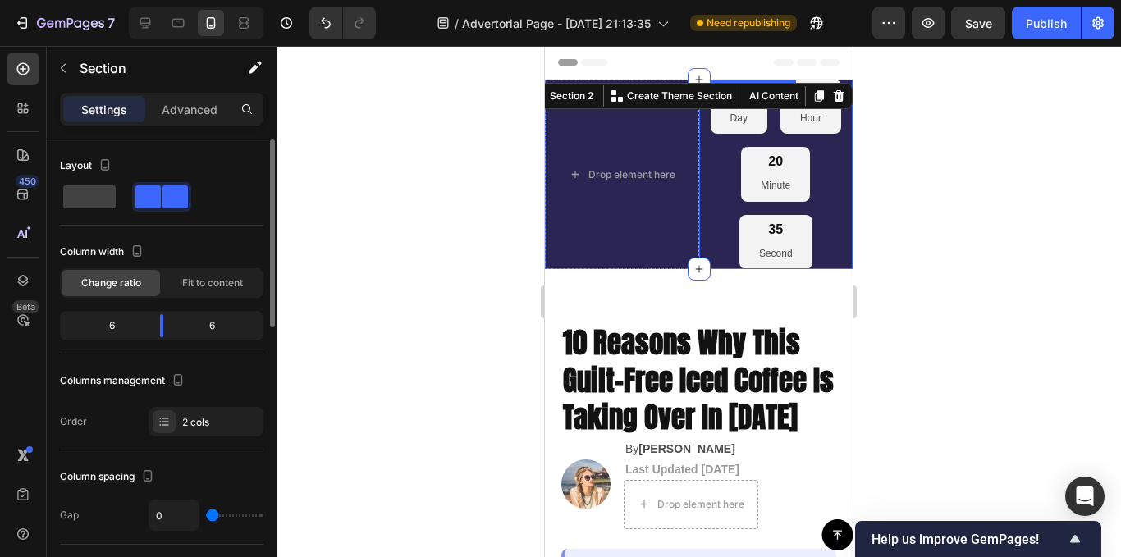
click at [734, 146] on div "05 Day 03 Hour 20 Minute 35 Second" at bounding box center [776, 175] width 154 height 190
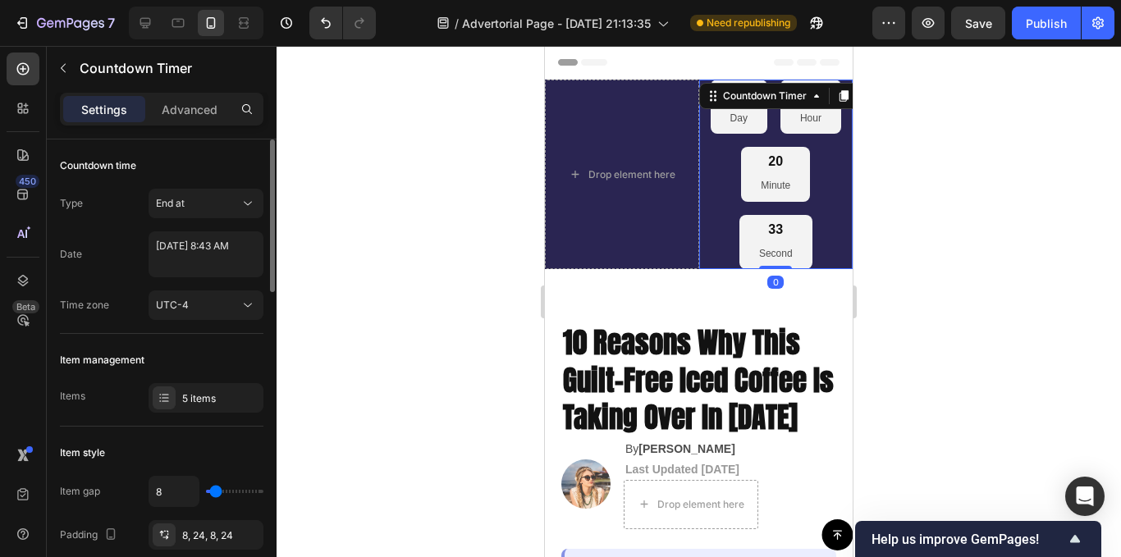
scroll to position [82, 0]
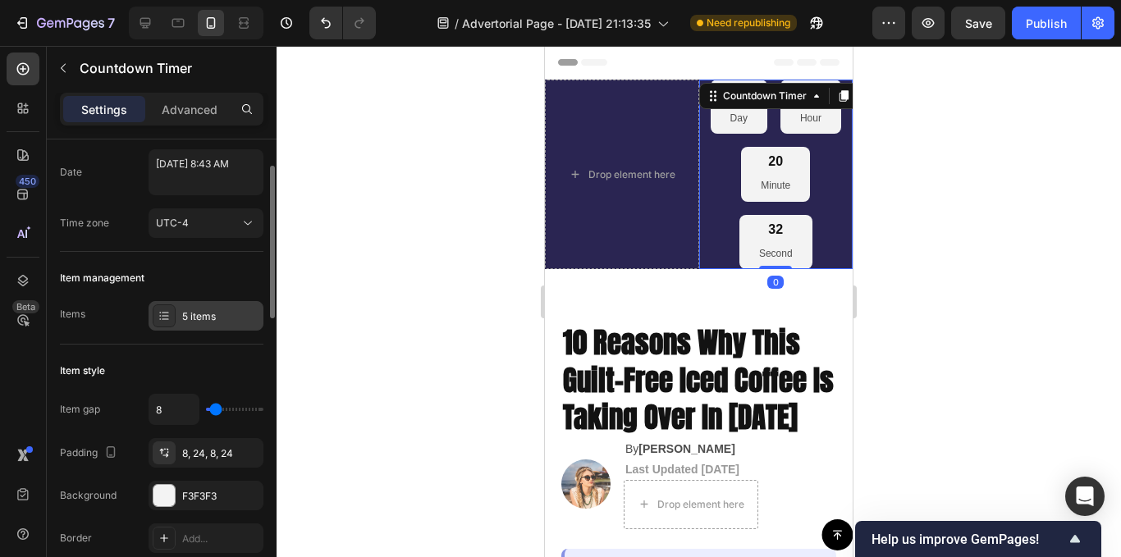
click at [170, 317] on icon at bounding box center [164, 315] width 13 height 13
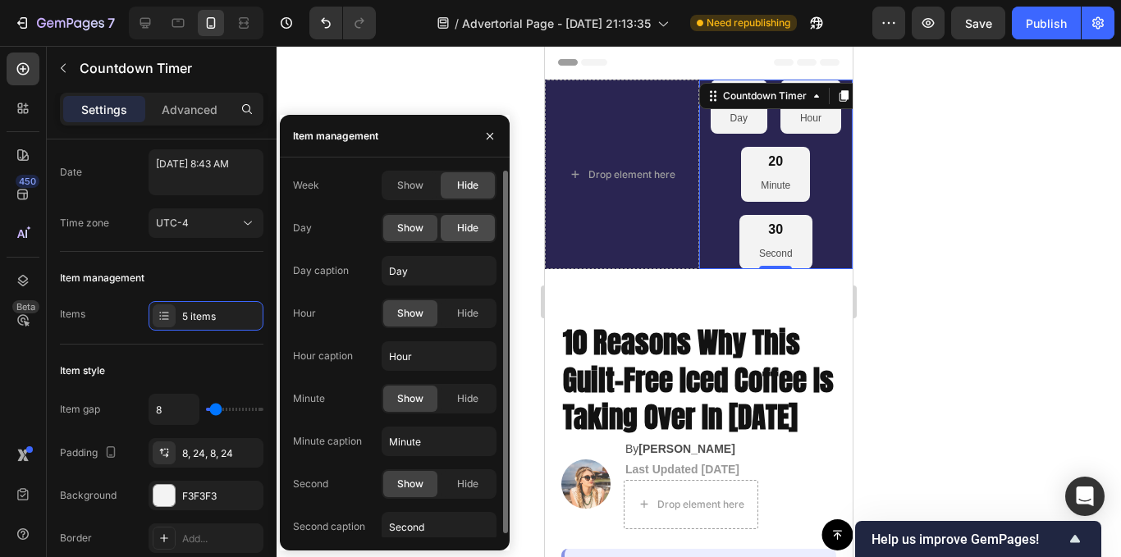
click at [451, 222] on div "Hide" at bounding box center [468, 228] width 54 height 26
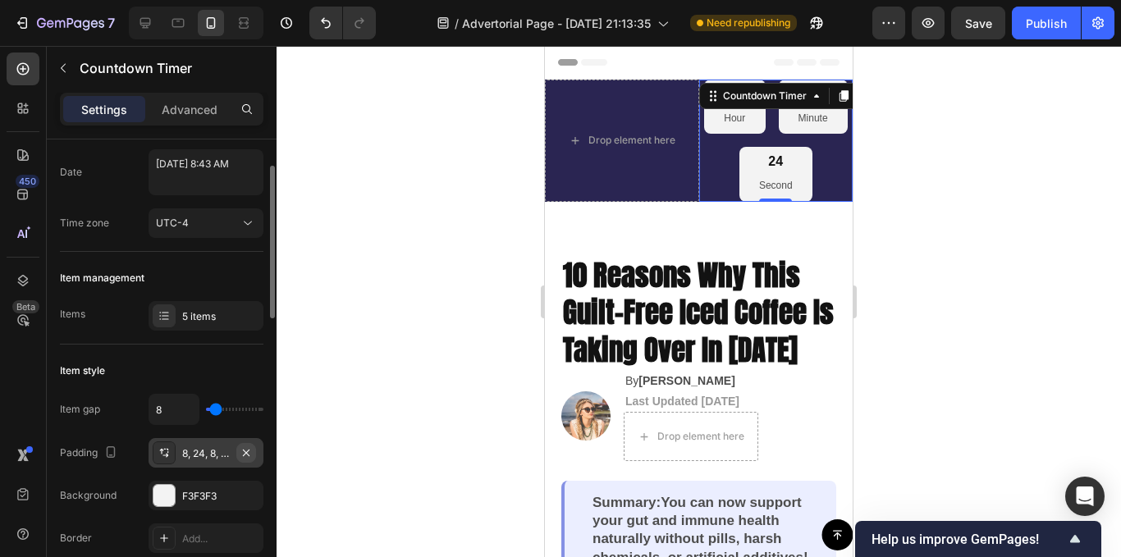
click at [248, 453] on icon "button" at bounding box center [246, 453] width 13 height 13
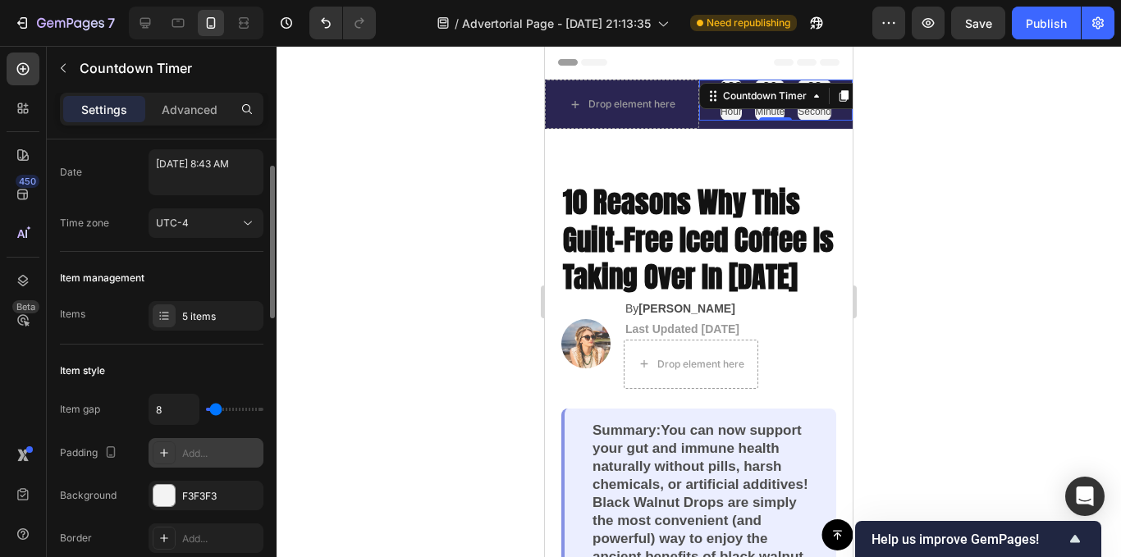
type input "0"
drag, startPoint x: 212, startPoint y: 406, endPoint x: 176, endPoint y: 408, distance: 36.2
type input "0"
click at [206, 408] on input "range" at bounding box center [234, 409] width 57 height 3
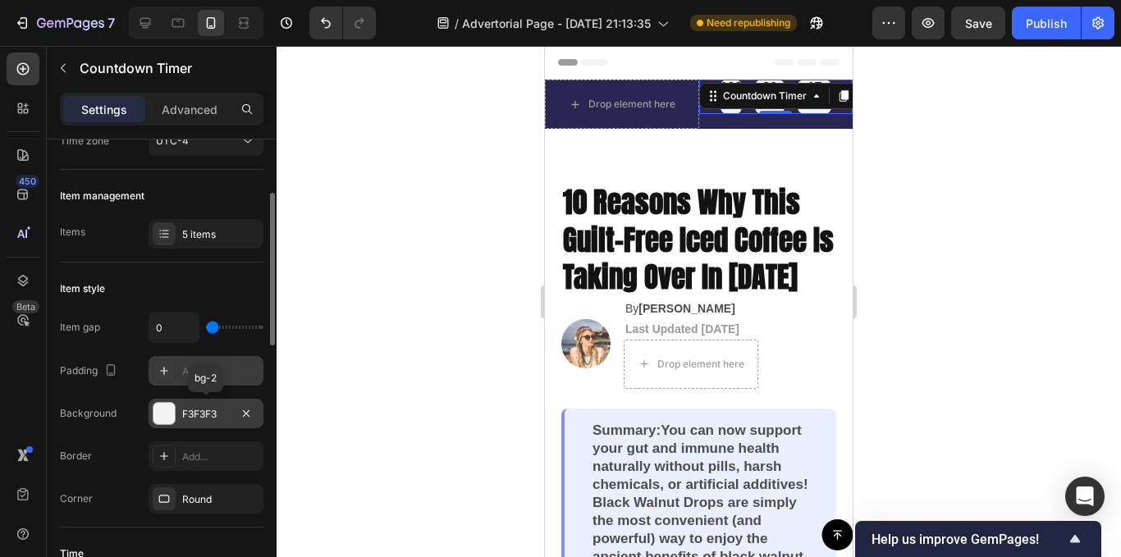
click at [160, 414] on div at bounding box center [163, 413] width 21 height 21
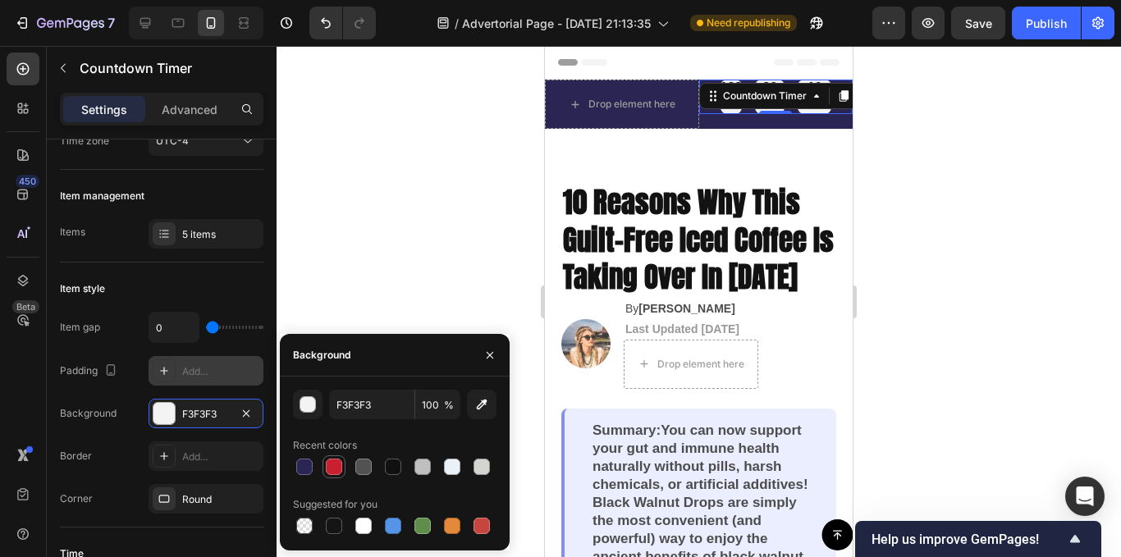
click at [337, 470] on div at bounding box center [334, 467] width 16 height 16
type input "C8202F"
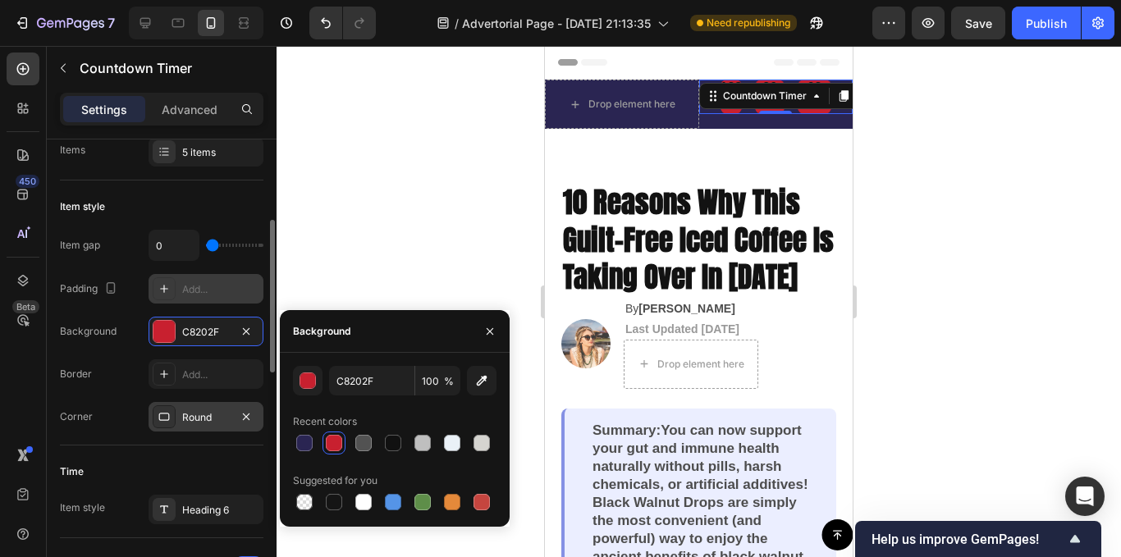
click at [165, 405] on div at bounding box center [164, 416] width 23 height 23
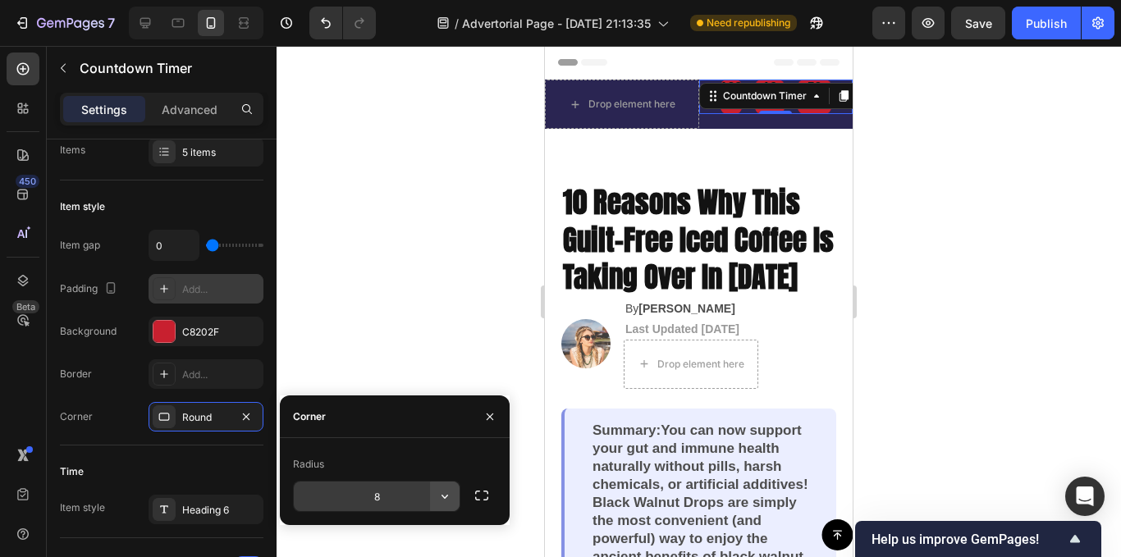
click at [440, 496] on icon "button" at bounding box center [445, 496] width 16 height 16
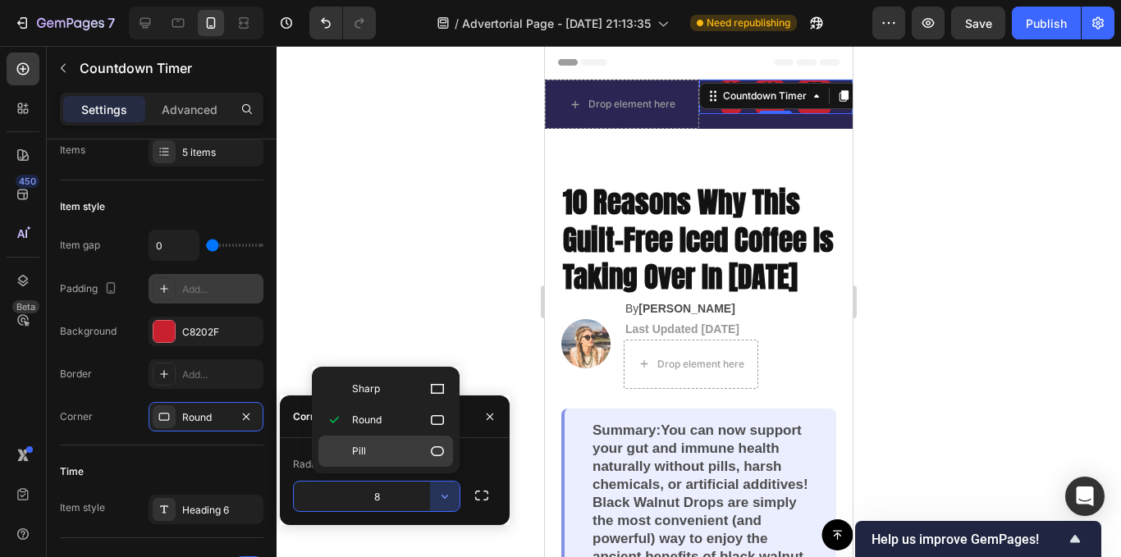
click at [395, 460] on div "Pill" at bounding box center [385, 451] width 135 height 31
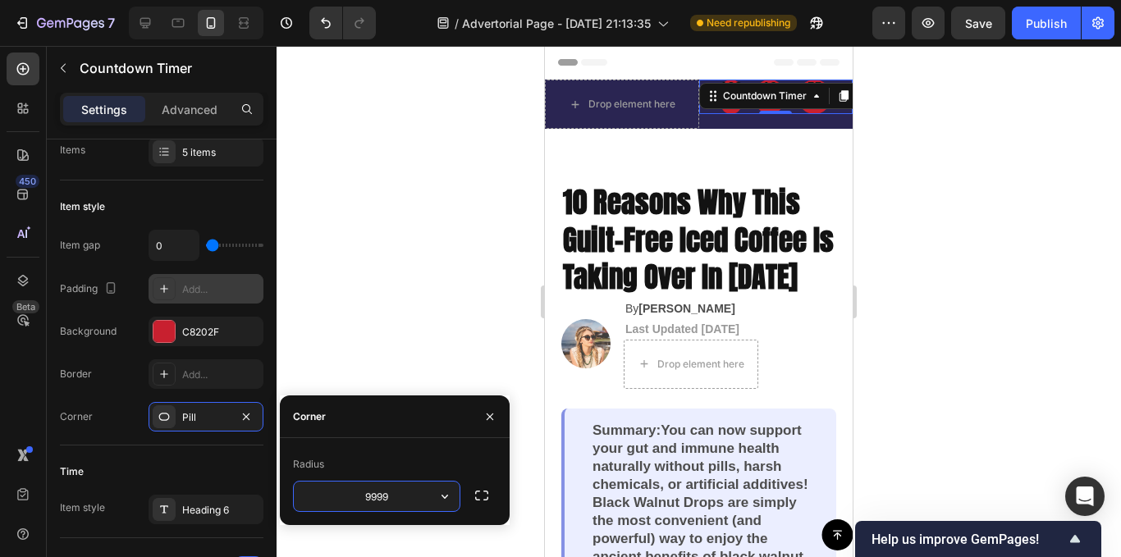
click at [425, 501] on input "9999" at bounding box center [377, 497] width 166 height 30
click at [440, 499] on icon "button" at bounding box center [445, 496] width 16 height 16
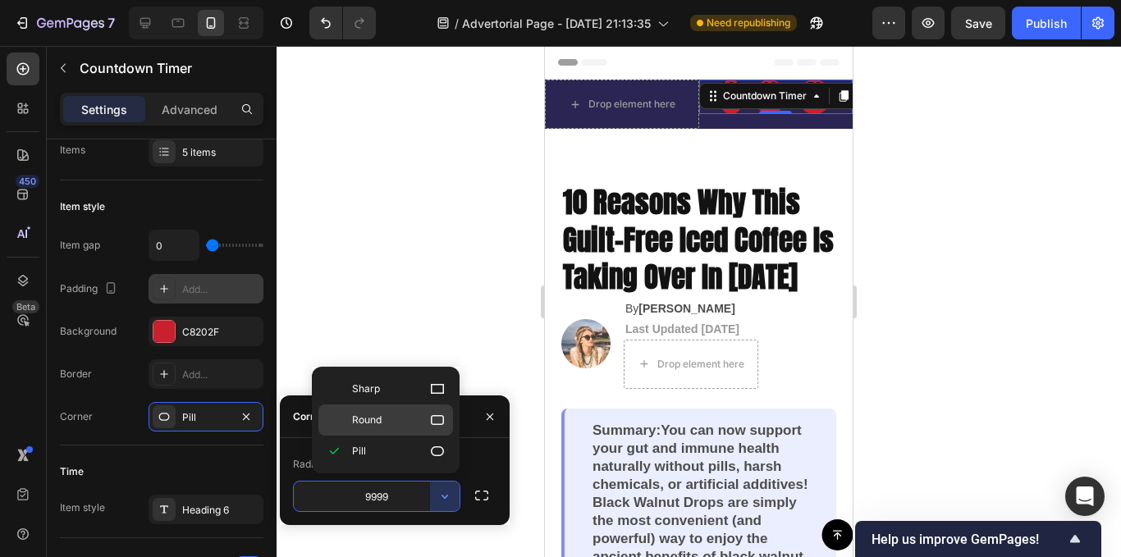
click at [382, 422] on span "Round" at bounding box center [367, 420] width 30 height 15
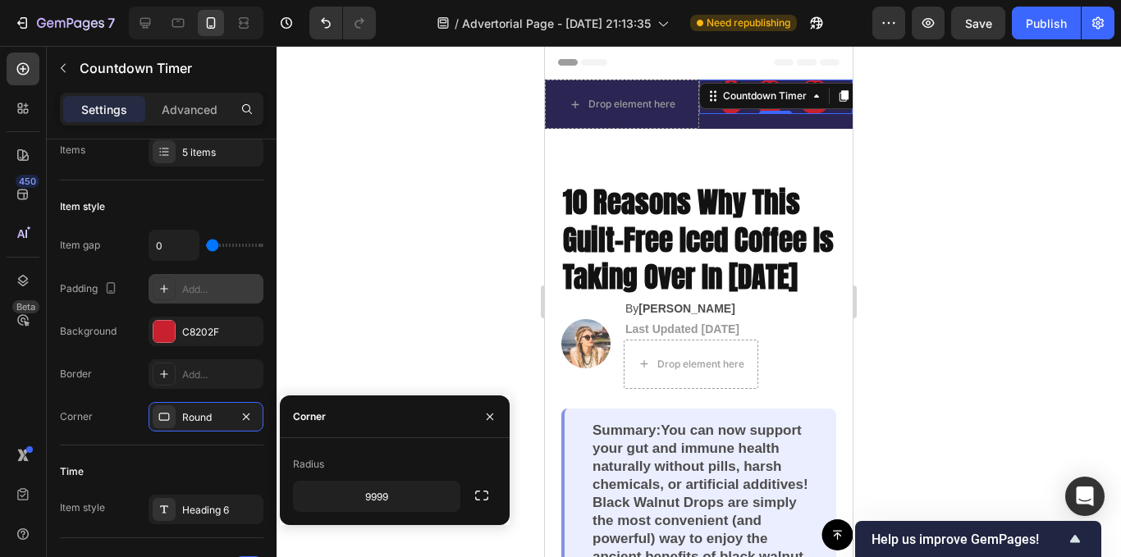
type input "8"
click at [483, 493] on icon "button" at bounding box center [482, 496] width 16 height 16
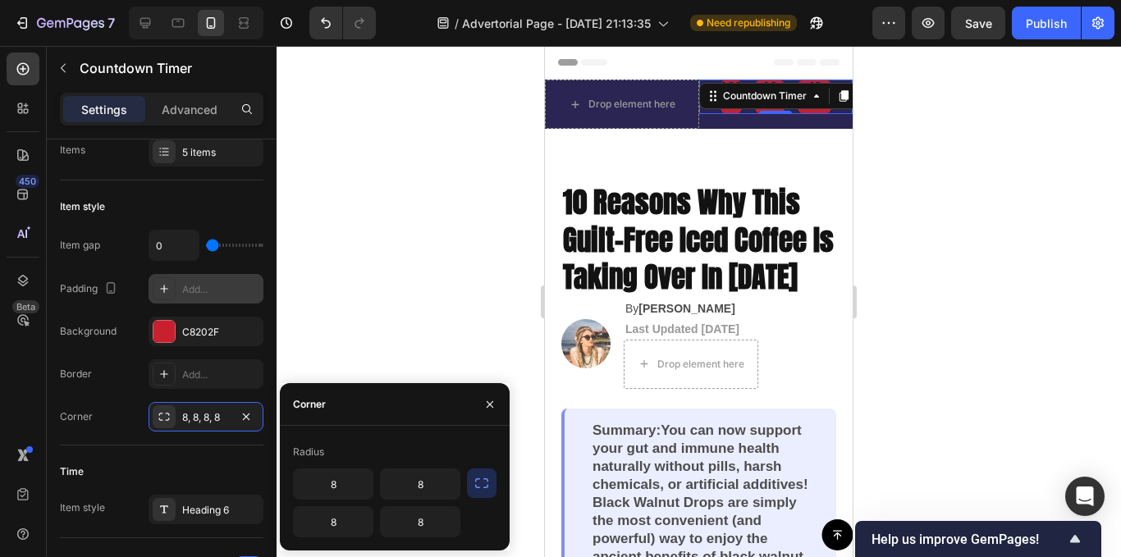
click at [485, 485] on icon "button" at bounding box center [482, 483] width 16 height 16
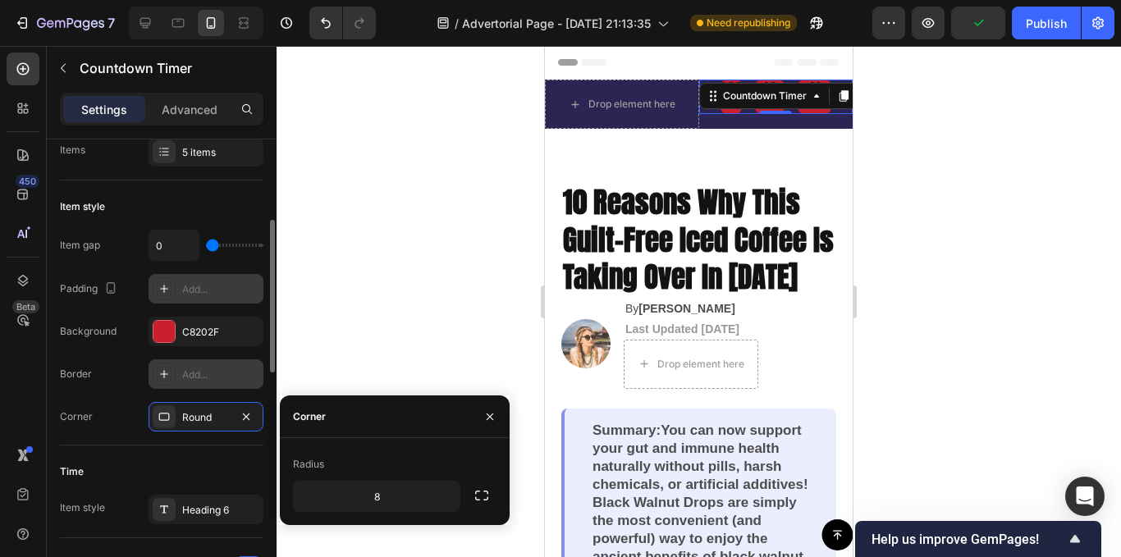
click at [183, 372] on div "Add..." at bounding box center [220, 375] width 77 height 15
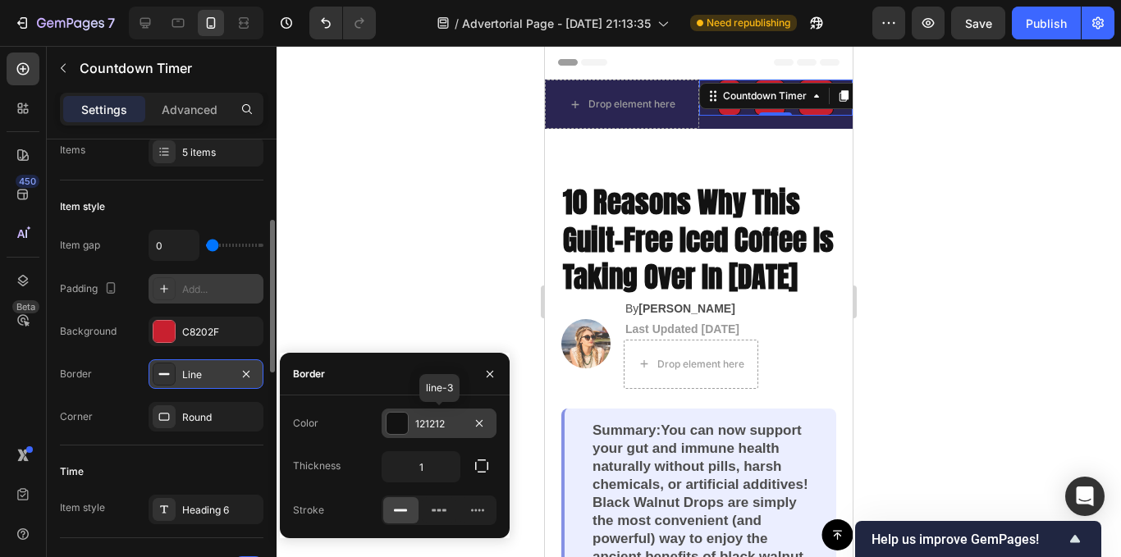
click at [398, 418] on div at bounding box center [397, 423] width 21 height 21
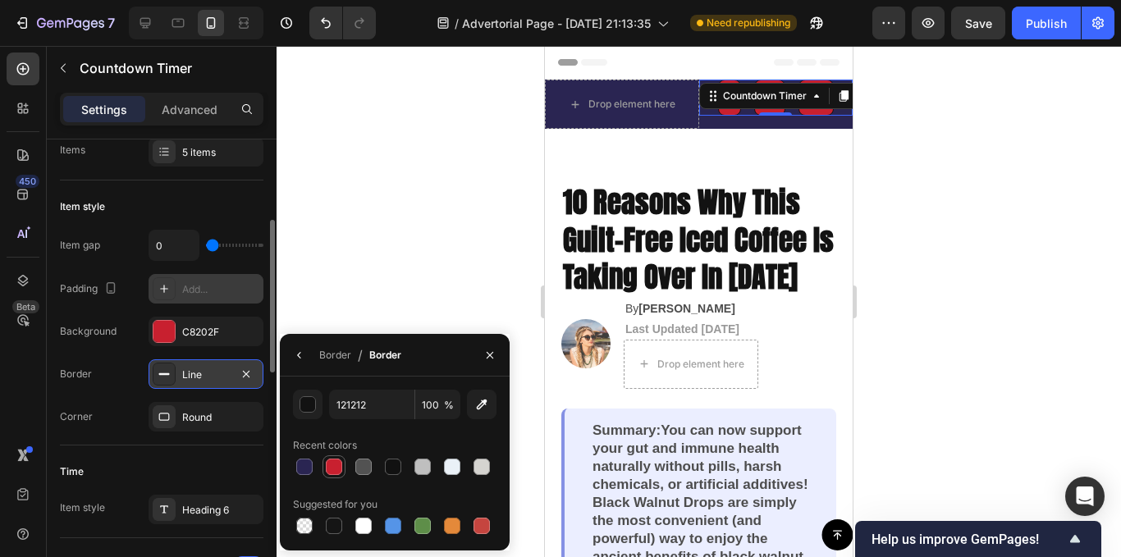
click at [335, 465] on div at bounding box center [334, 467] width 16 height 16
type input "C8202F"
click at [298, 355] on icon "button" at bounding box center [298, 355] width 3 height 7
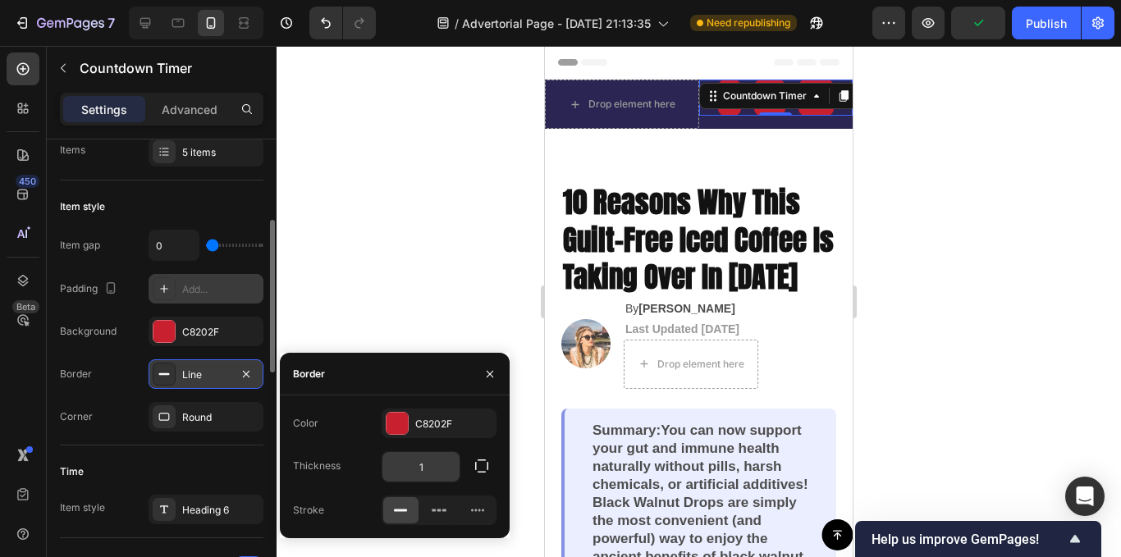
click at [428, 474] on input "1" at bounding box center [421, 467] width 77 height 30
click at [481, 465] on icon "button" at bounding box center [482, 466] width 16 height 16
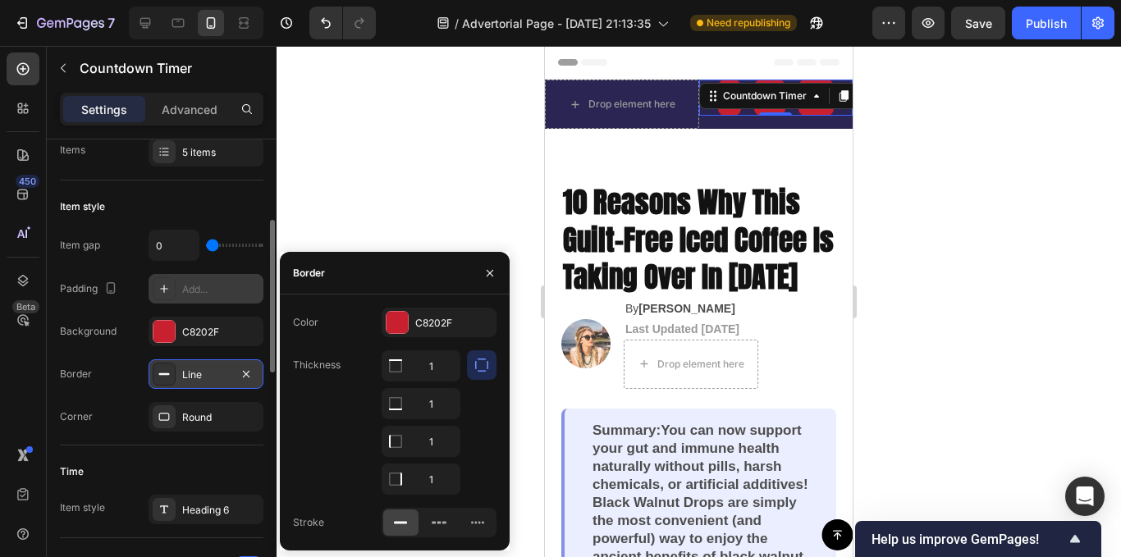
click at [480, 365] on icon "button" at bounding box center [482, 365] width 16 height 16
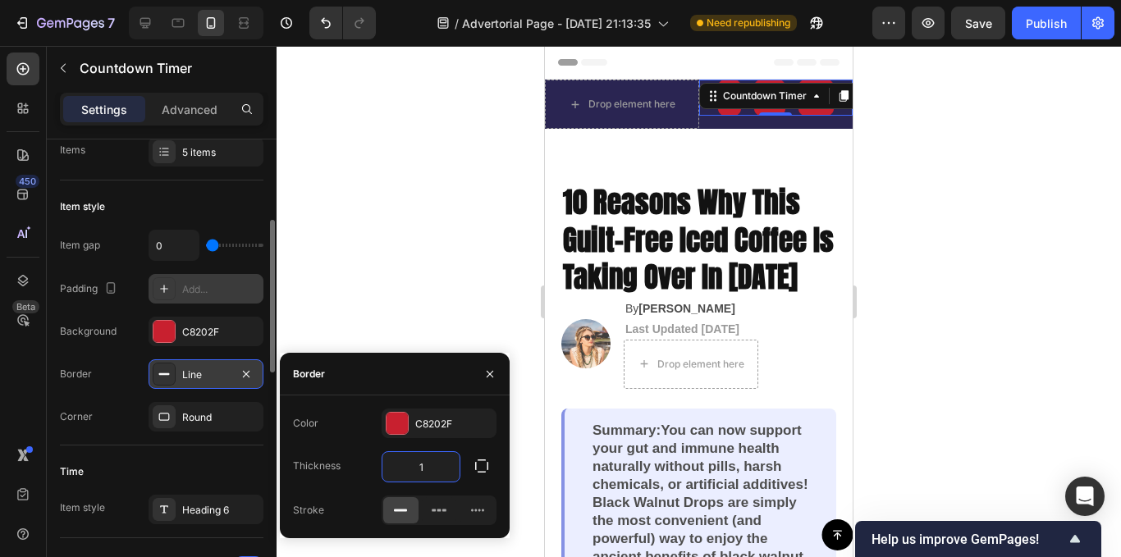
click at [417, 468] on input "1" at bounding box center [421, 467] width 77 height 30
click at [429, 465] on input "1" at bounding box center [421, 467] width 77 height 30
click at [400, 479] on input "1" at bounding box center [421, 467] width 77 height 30
click at [433, 461] on input "1" at bounding box center [421, 467] width 77 height 30
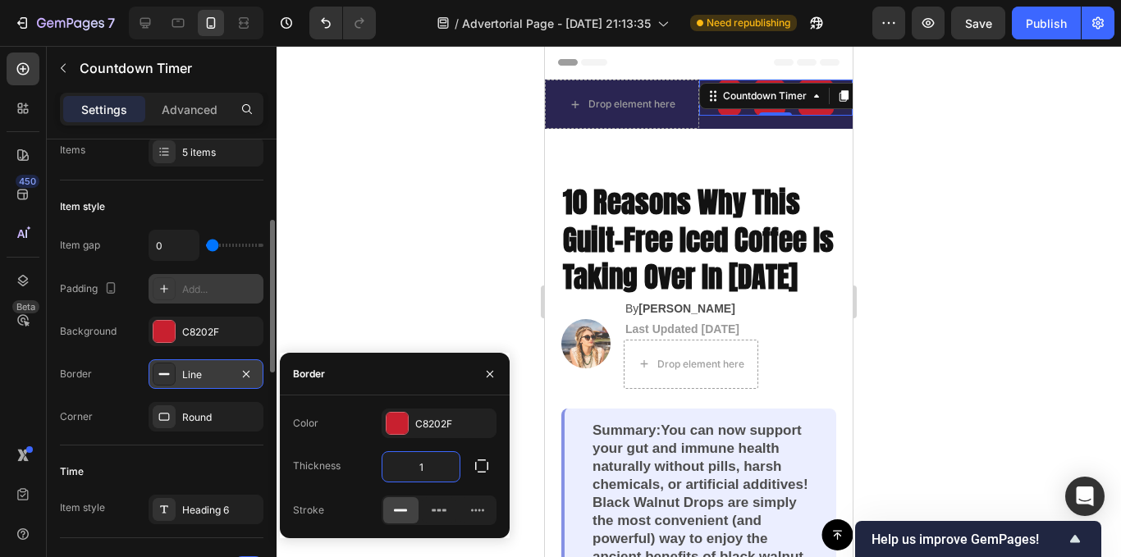
click at [423, 465] on input "1" at bounding box center [421, 467] width 77 height 30
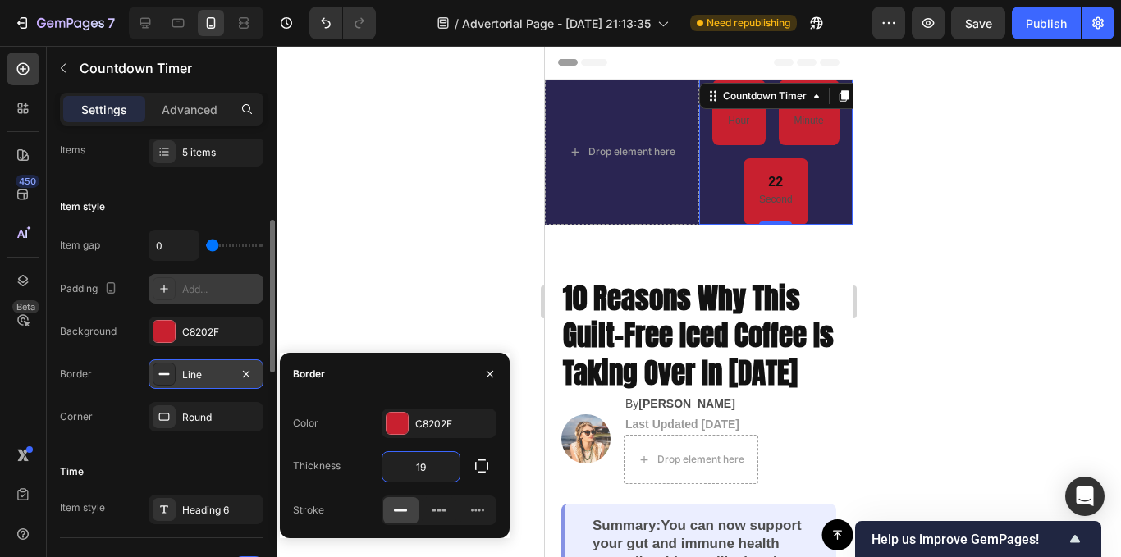
type input "1"
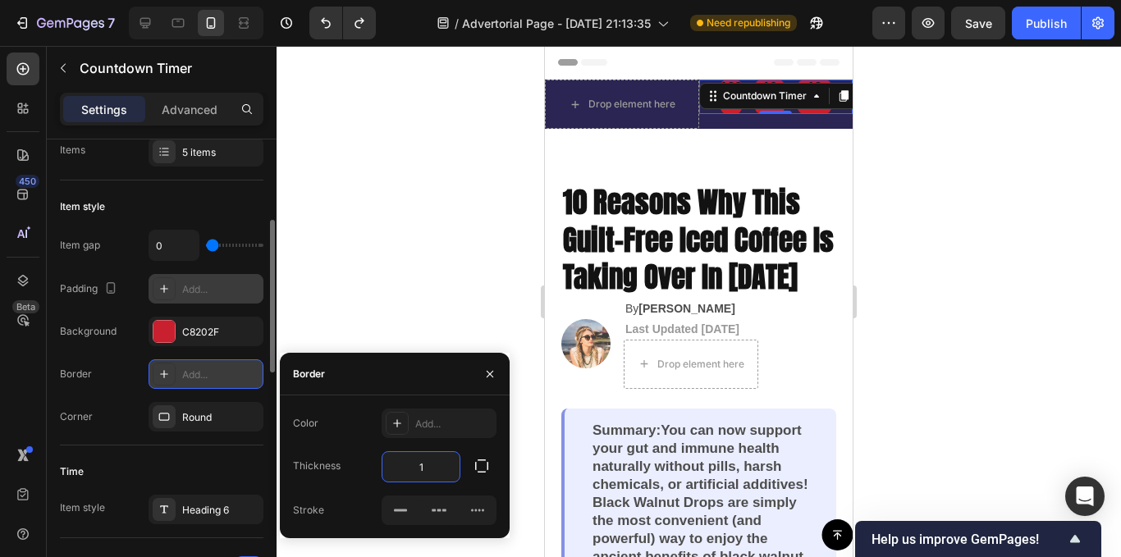
click at [121, 452] on div "Time Item style Heading 6" at bounding box center [162, 492] width 204 height 93
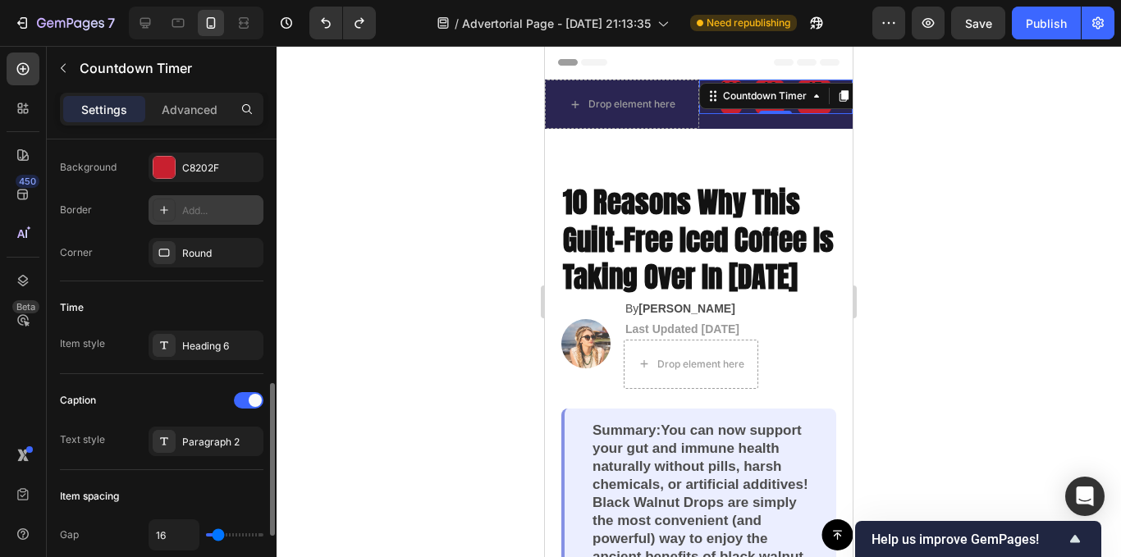
scroll to position [493, 0]
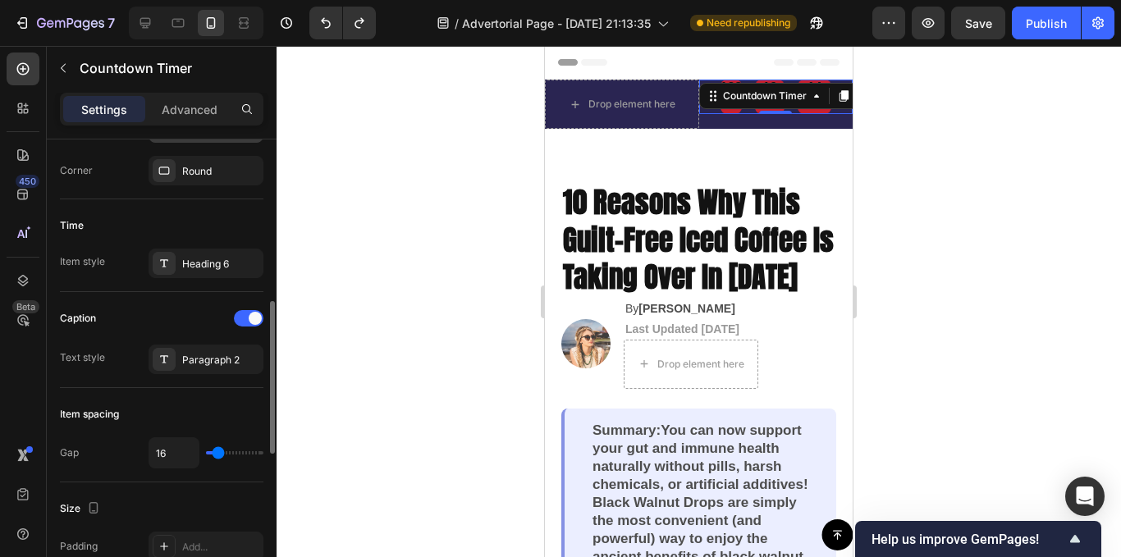
type input "0"
drag, startPoint x: 215, startPoint y: 453, endPoint x: 172, endPoint y: 453, distance: 43.5
type input "0"
click at [206, 453] on input "range" at bounding box center [234, 452] width 57 height 3
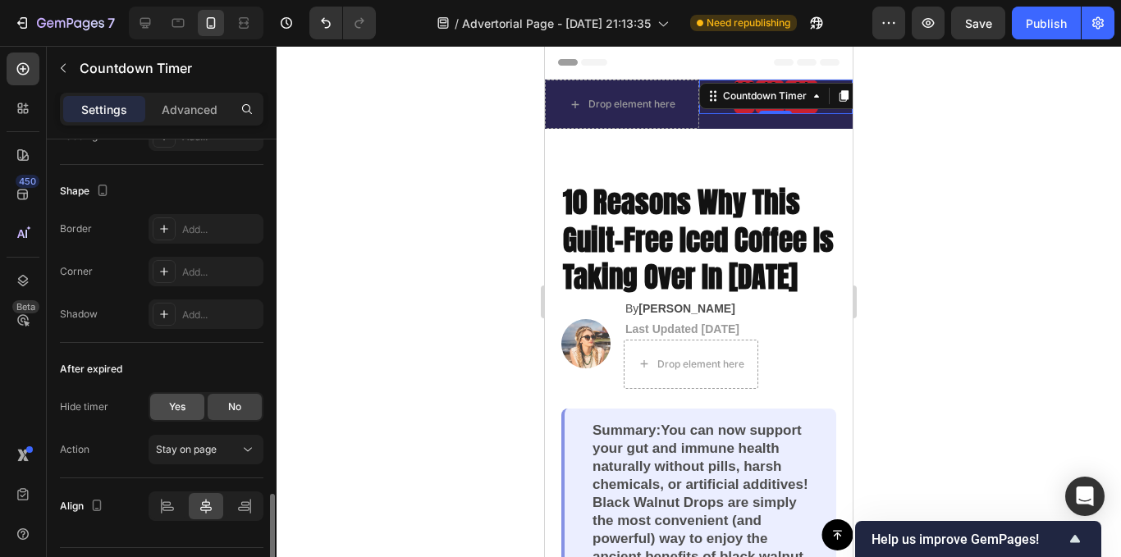
scroll to position [946, 0]
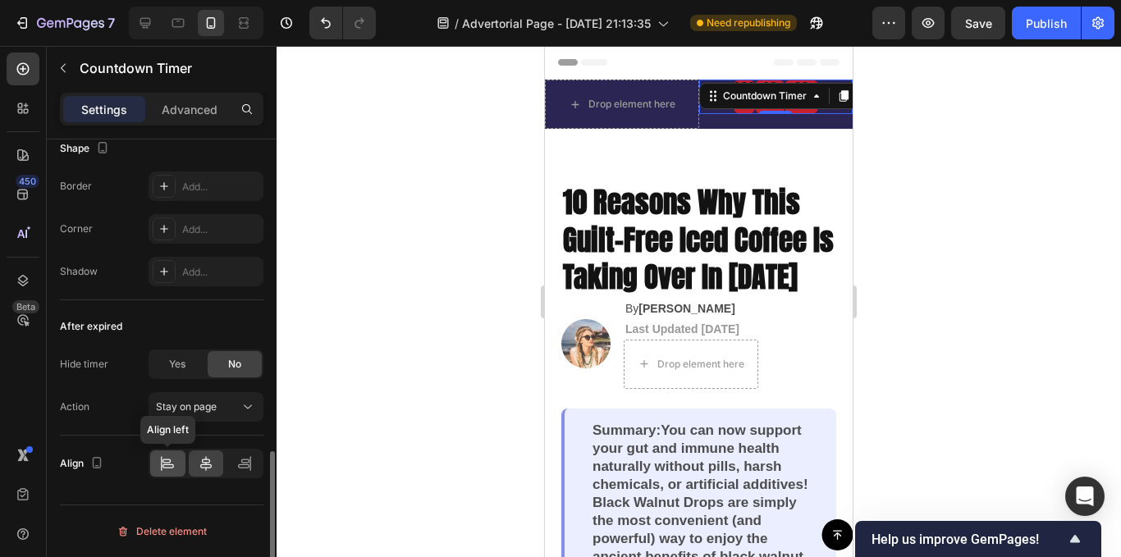
click at [163, 459] on icon at bounding box center [167, 464] width 16 height 16
click at [200, 457] on icon at bounding box center [206, 464] width 16 height 16
click at [249, 468] on icon at bounding box center [243, 467] width 11 height 4
click at [217, 467] on div at bounding box center [206, 464] width 35 height 26
click at [171, 458] on icon at bounding box center [167, 464] width 16 height 16
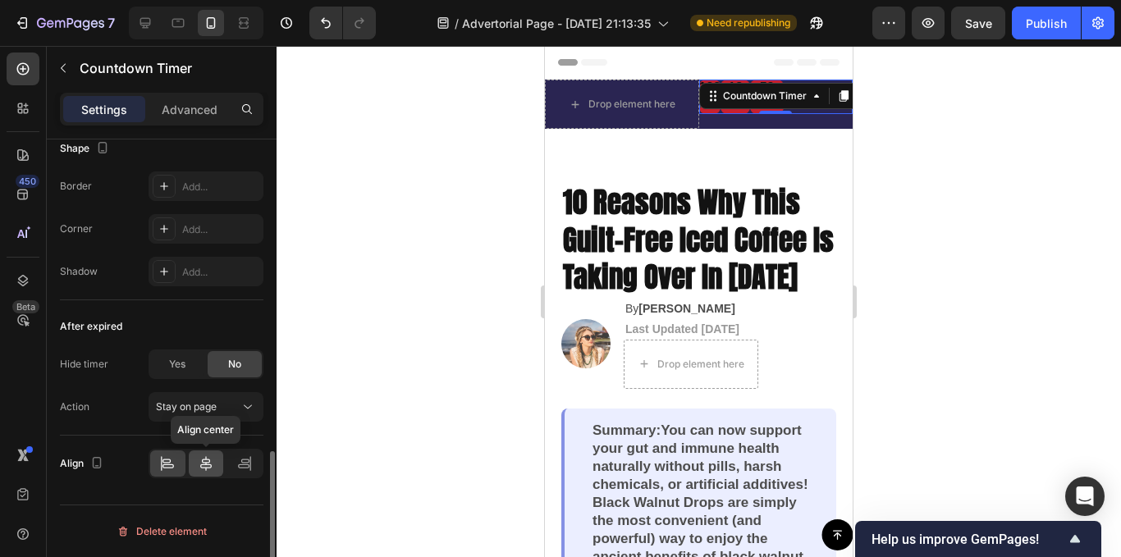
click at [204, 457] on icon at bounding box center [206, 464] width 16 height 16
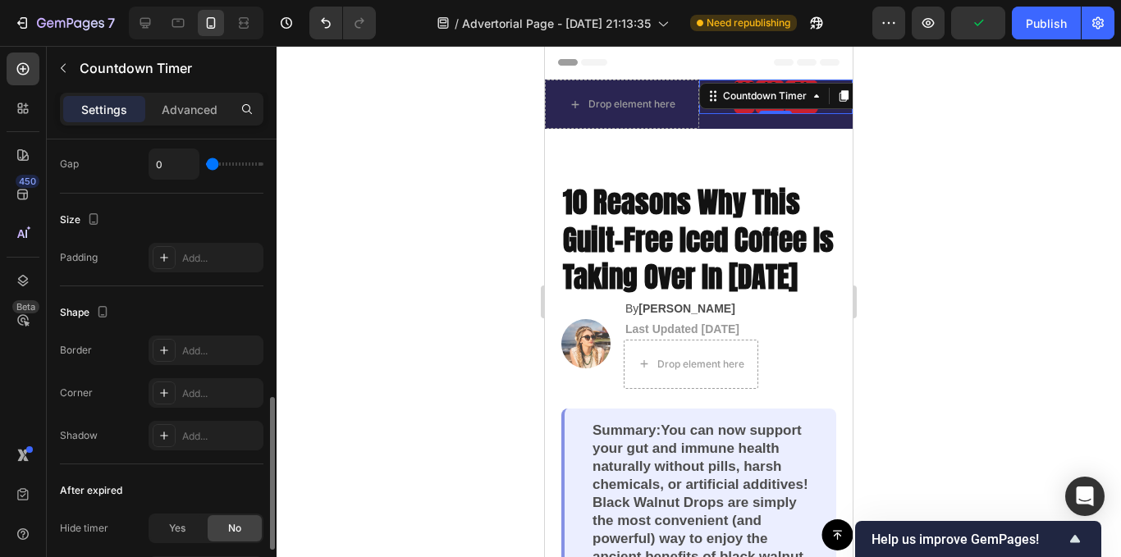
scroll to position [617, 0]
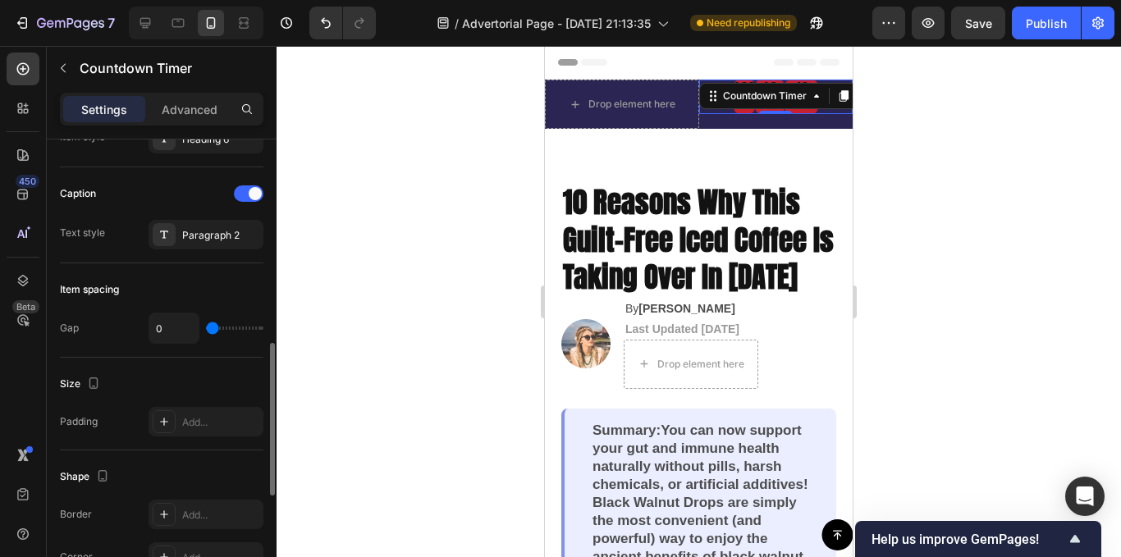
drag, startPoint x: 208, startPoint y: 330, endPoint x: 182, endPoint y: 337, distance: 27.3
click at [206, 330] on input "range" at bounding box center [234, 328] width 57 height 3
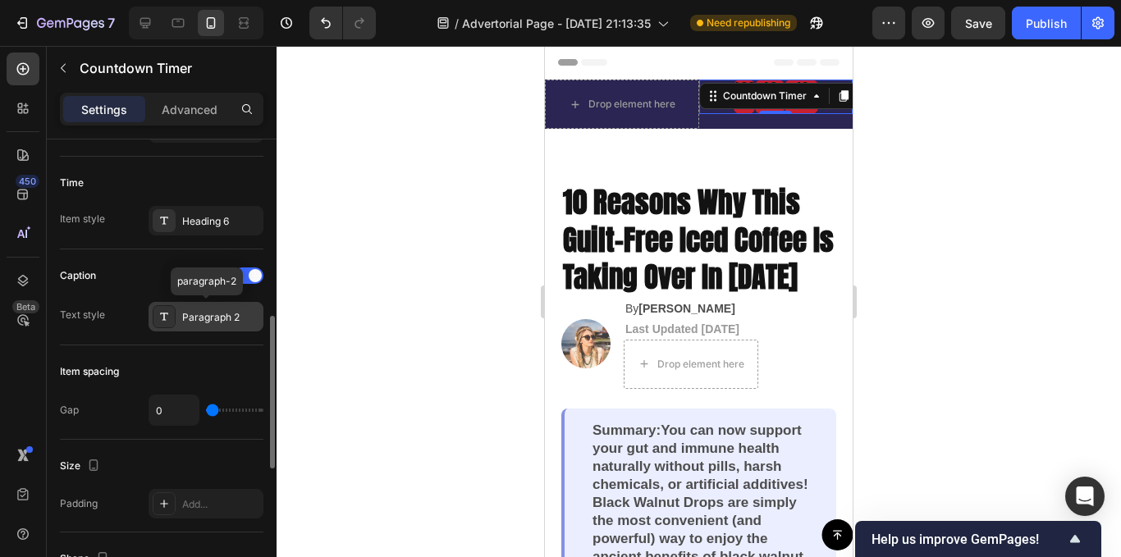
click at [176, 309] on div "Paragraph 2" at bounding box center [206, 317] width 115 height 30
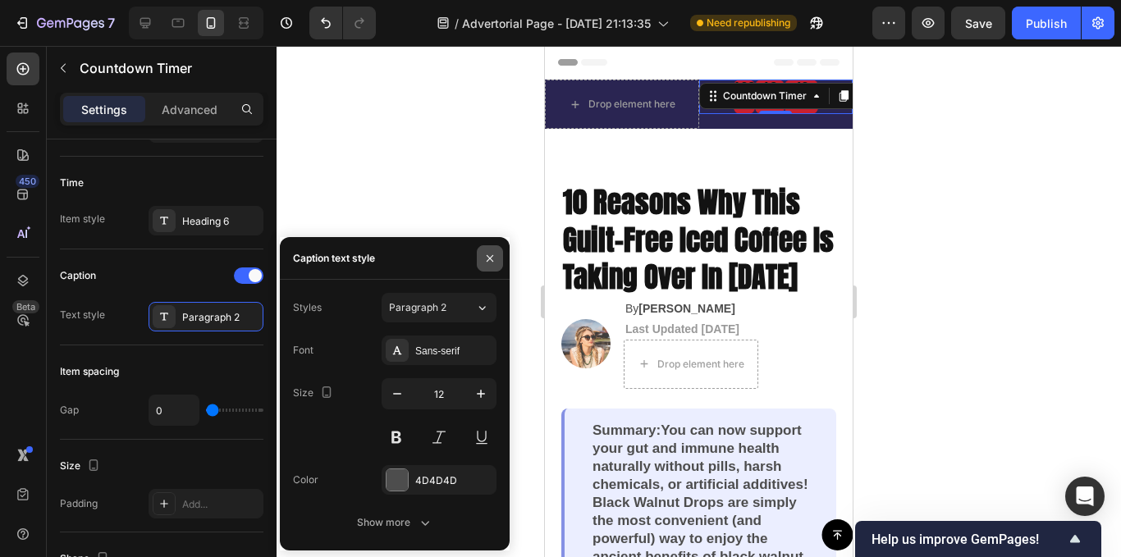
click at [491, 254] on icon "button" at bounding box center [489, 258] width 13 height 13
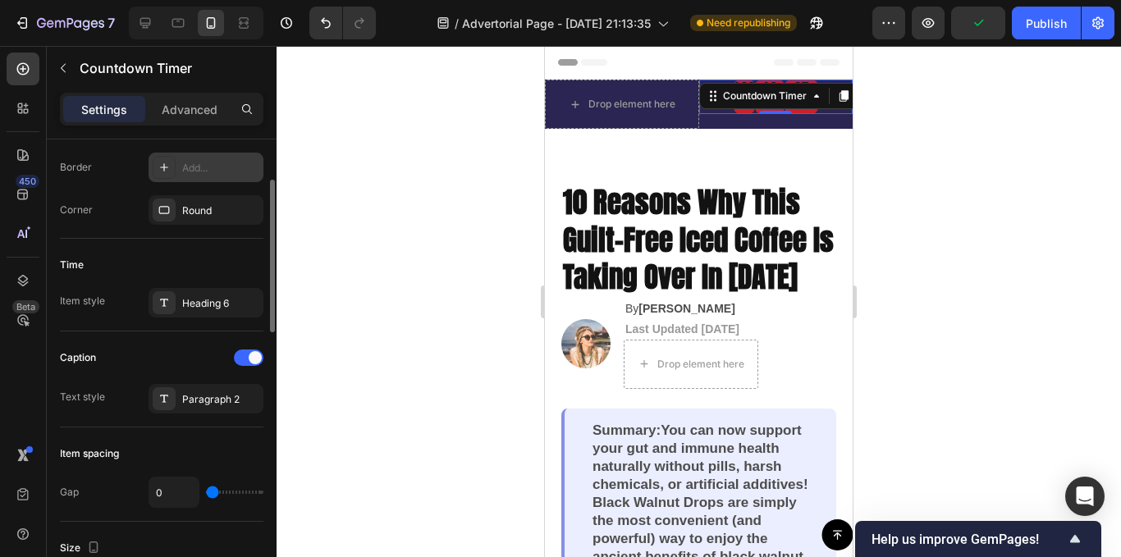
scroll to position [371, 0]
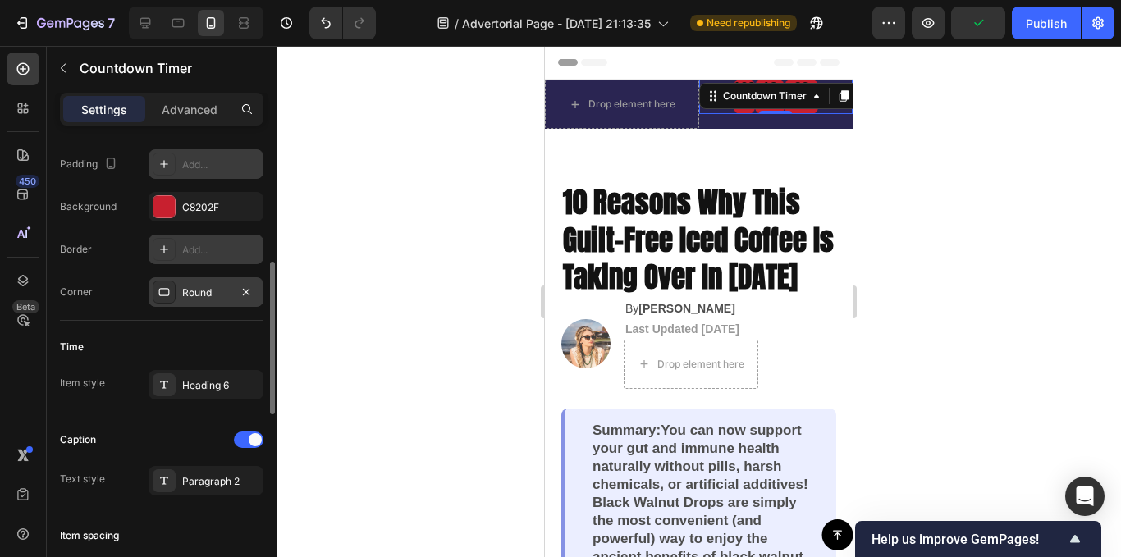
click at [170, 295] on icon at bounding box center [164, 292] width 13 height 13
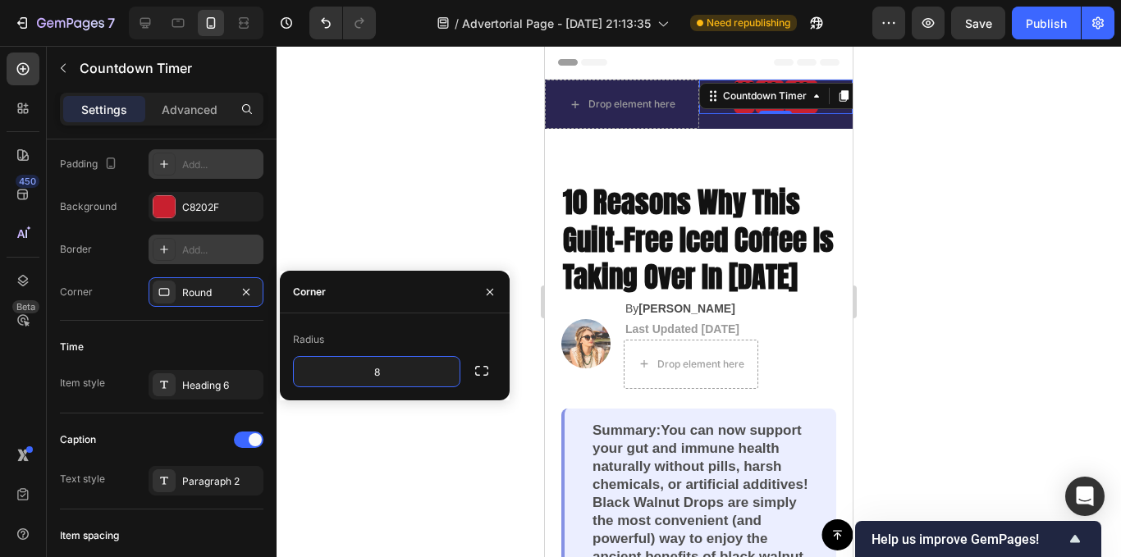
drag, startPoint x: 163, startPoint y: 247, endPoint x: 293, endPoint y: 290, distance: 137.3
click at [162, 247] on icon at bounding box center [164, 249] width 13 height 13
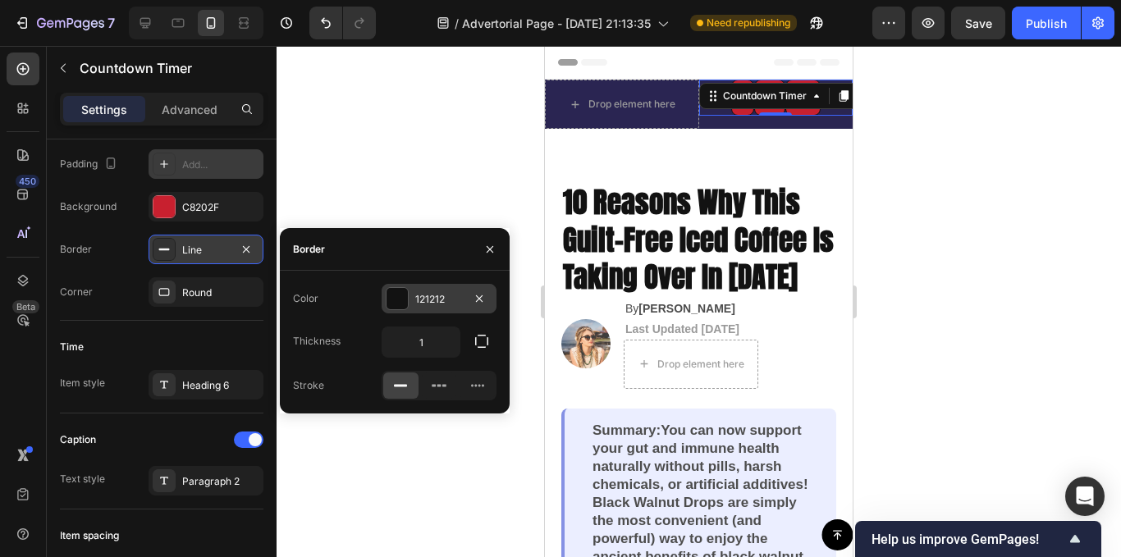
click at [390, 301] on div at bounding box center [397, 298] width 21 height 21
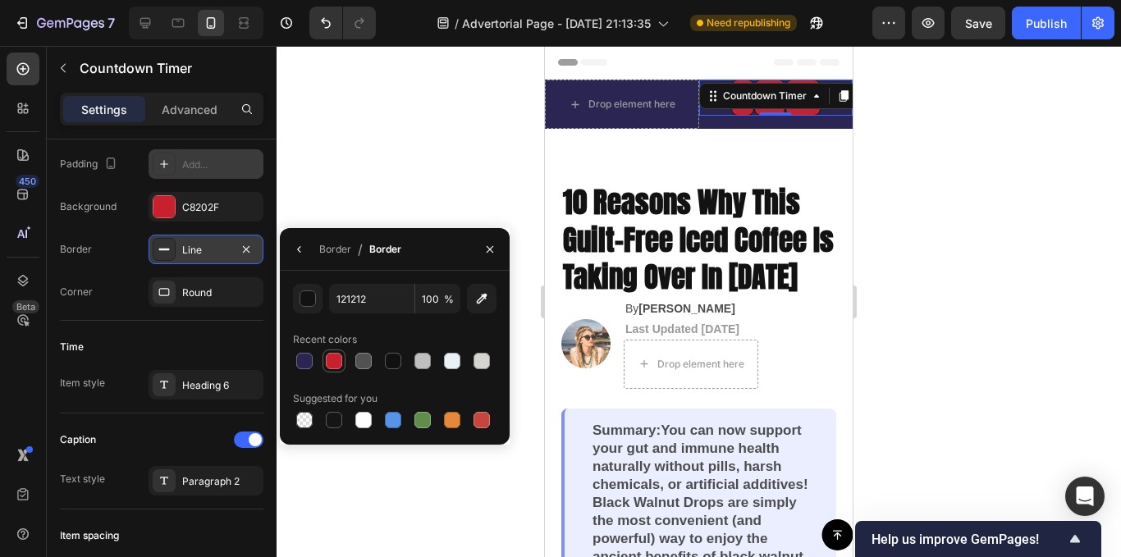
click at [338, 361] on div at bounding box center [334, 361] width 16 height 16
type input "C8202F"
click at [162, 292] on icon at bounding box center [164, 292] width 13 height 13
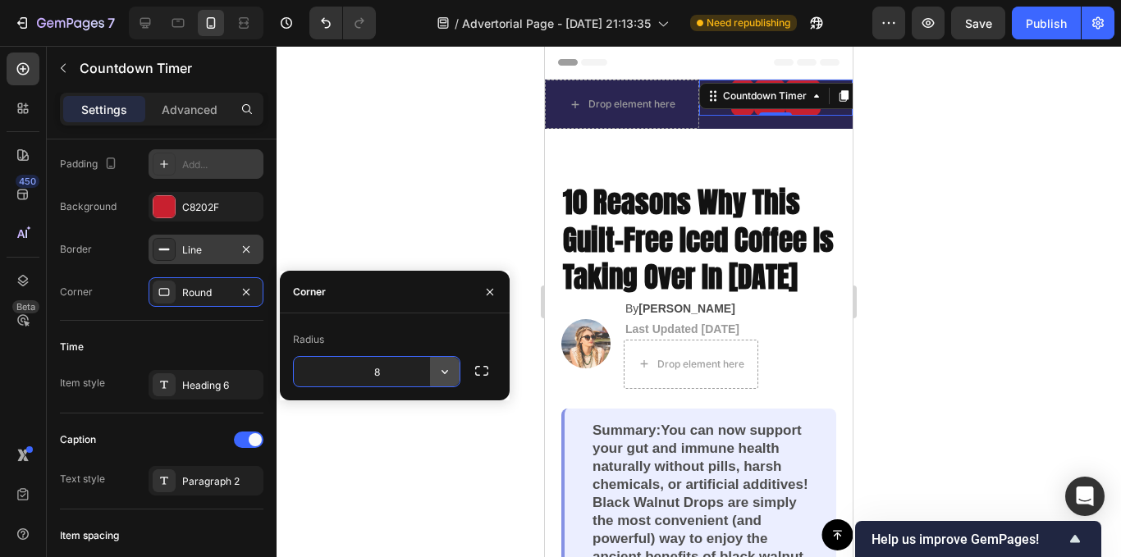
click at [440, 373] on icon "button" at bounding box center [445, 372] width 16 height 16
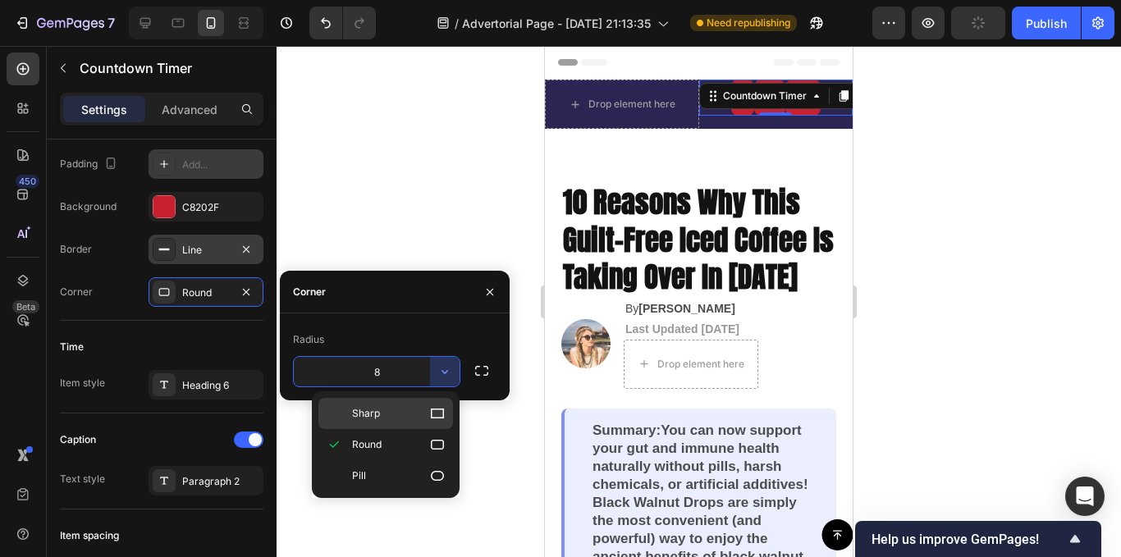
click at [373, 420] on span "Sharp" at bounding box center [366, 413] width 28 height 15
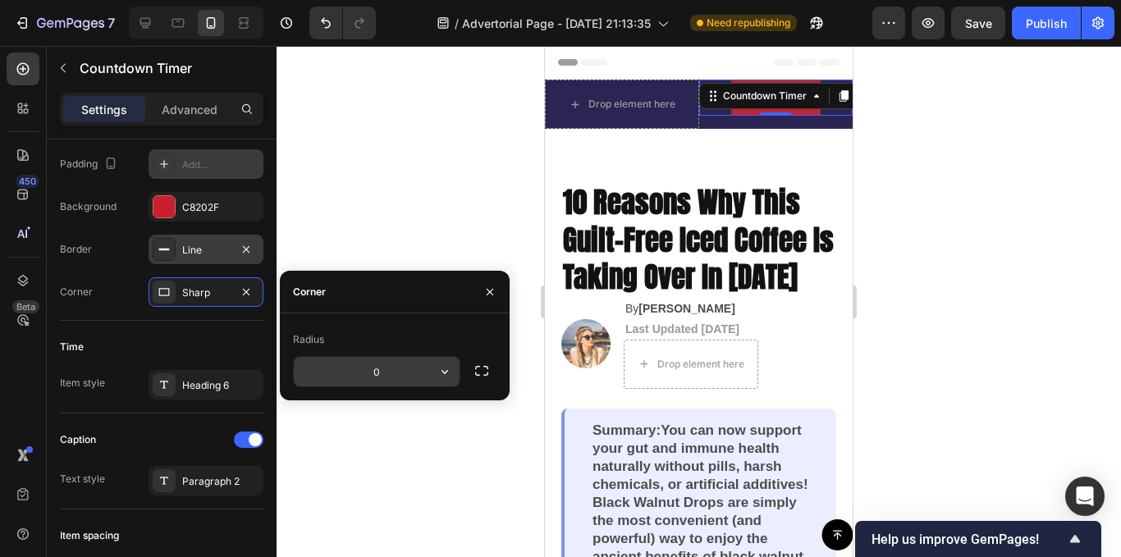
click at [387, 372] on input "0" at bounding box center [377, 372] width 166 height 30
type input "2"
type input "3"
type input "7"
type input "3"
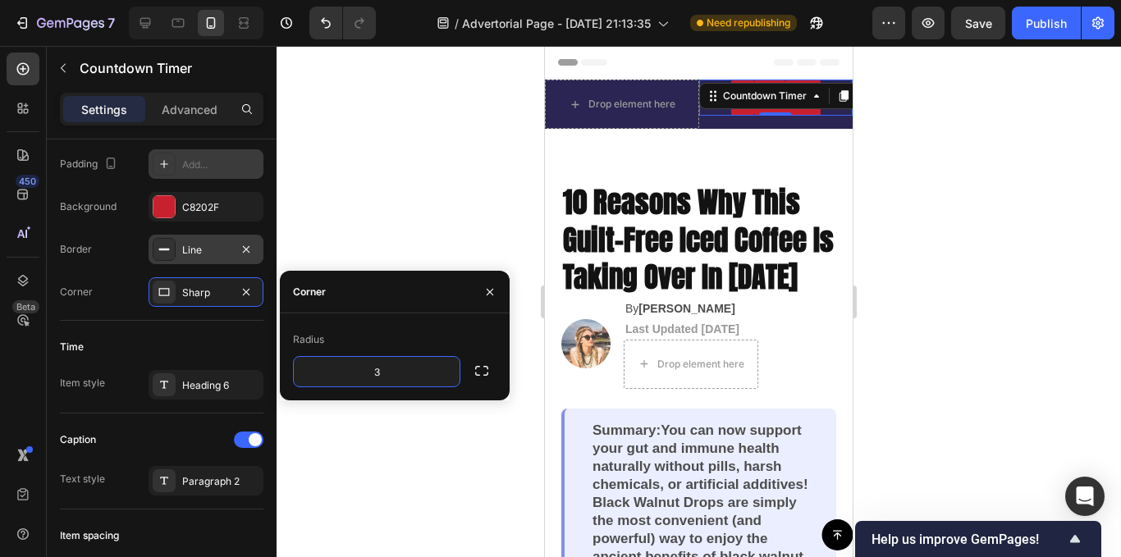
click at [487, 286] on icon "button" at bounding box center [489, 292] width 13 height 13
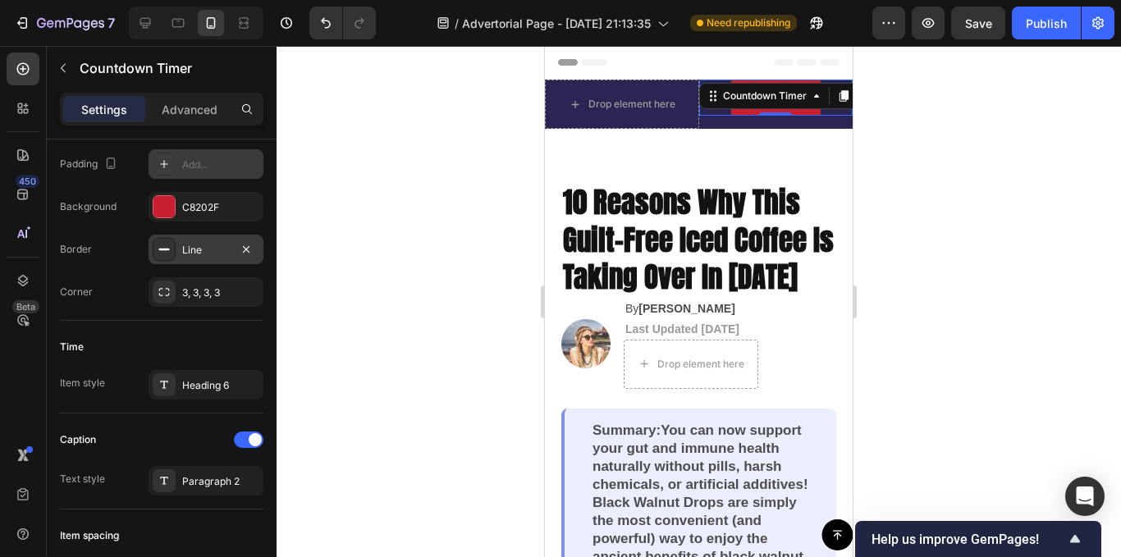
click at [993, 196] on div at bounding box center [699, 301] width 845 height 511
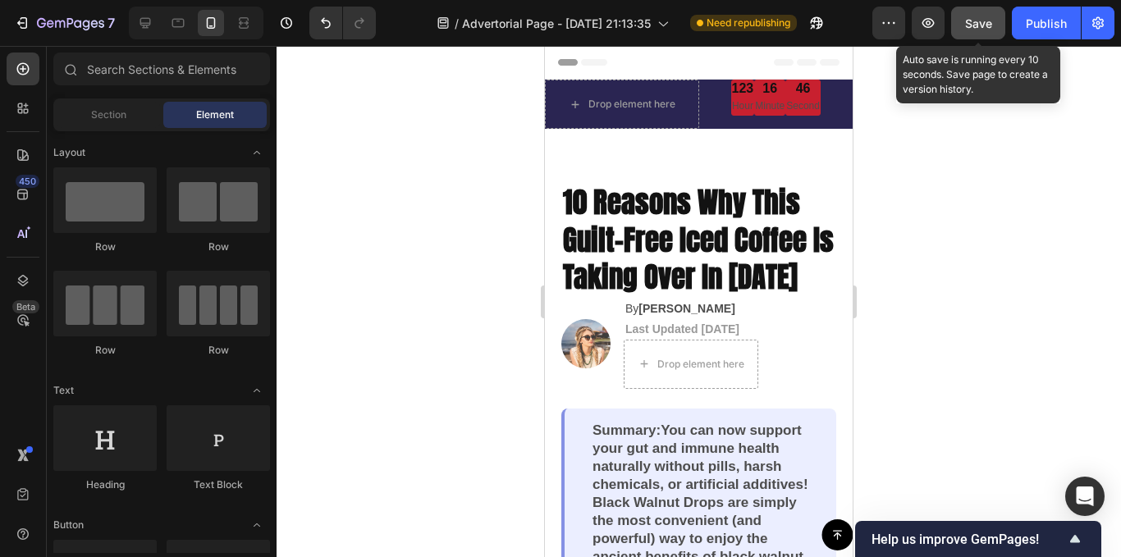
click at [980, 24] on span "Save" at bounding box center [978, 23] width 27 height 14
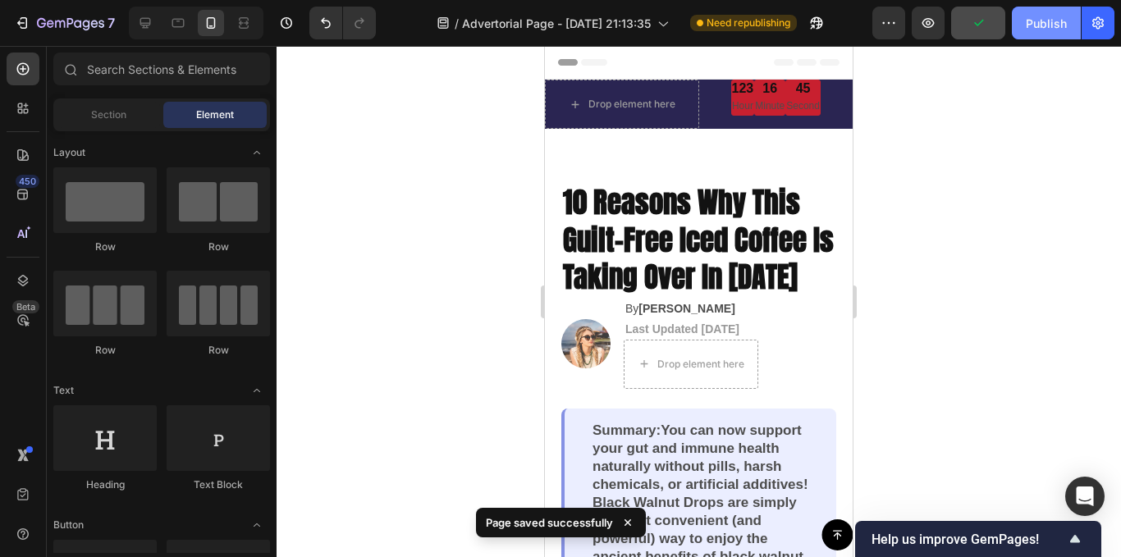
click at [1032, 21] on div "Publish" at bounding box center [1046, 23] width 41 height 17
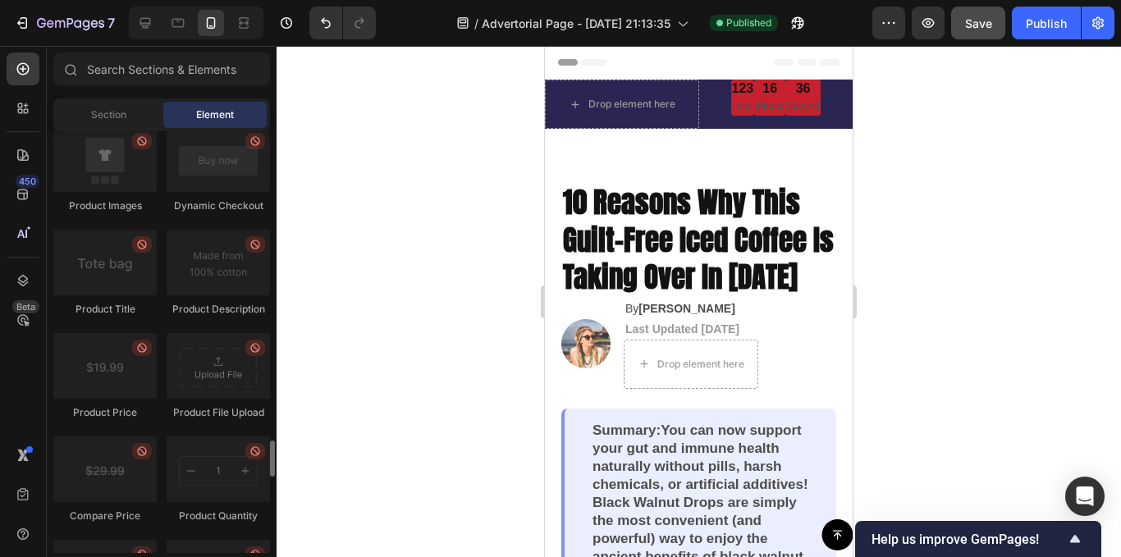
scroll to position [3201, 0]
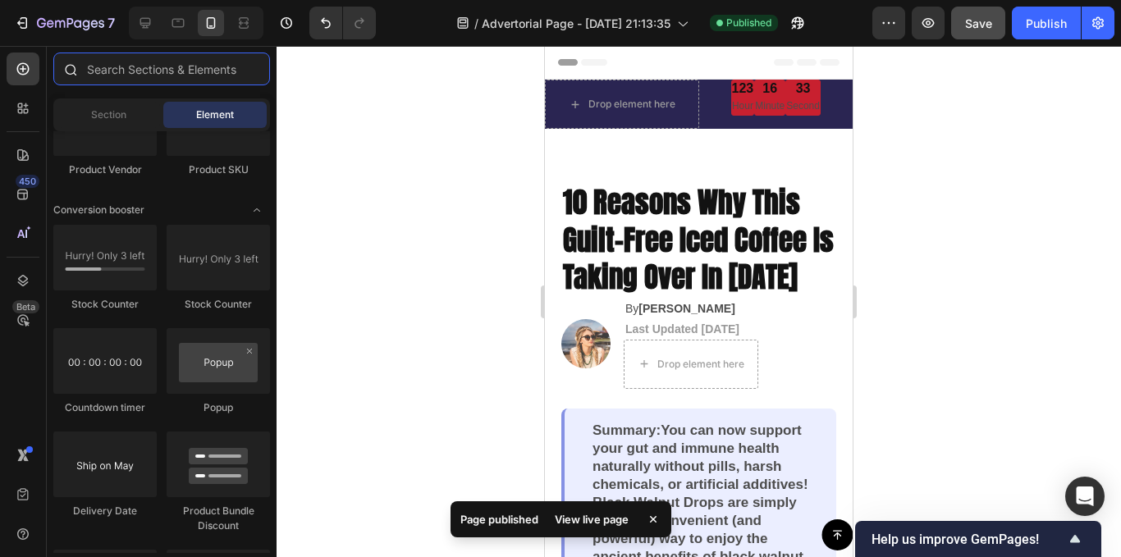
click at [141, 71] on input "text" at bounding box center [161, 69] width 217 height 33
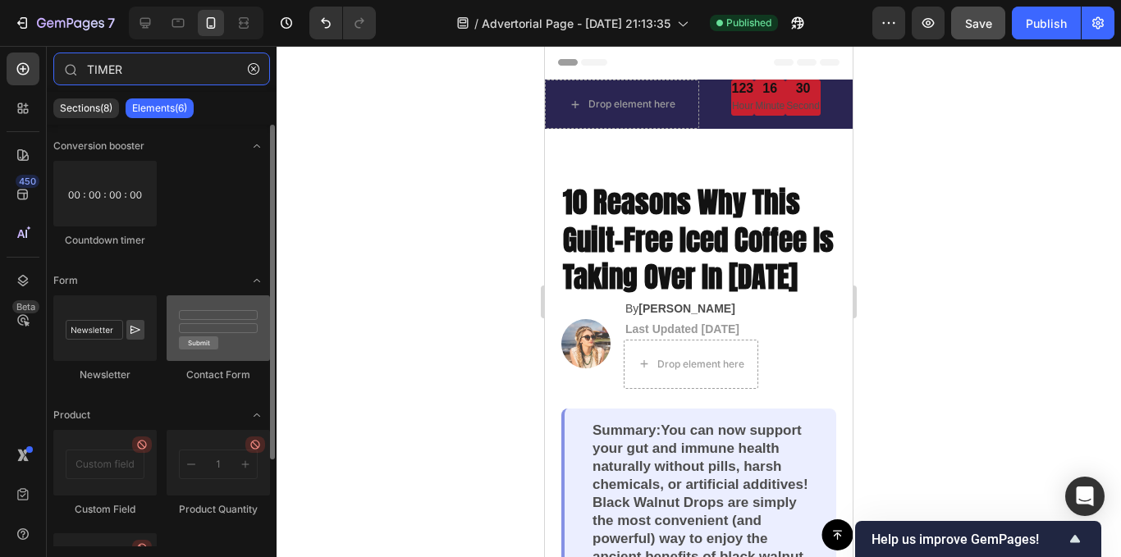
scroll to position [108, 0]
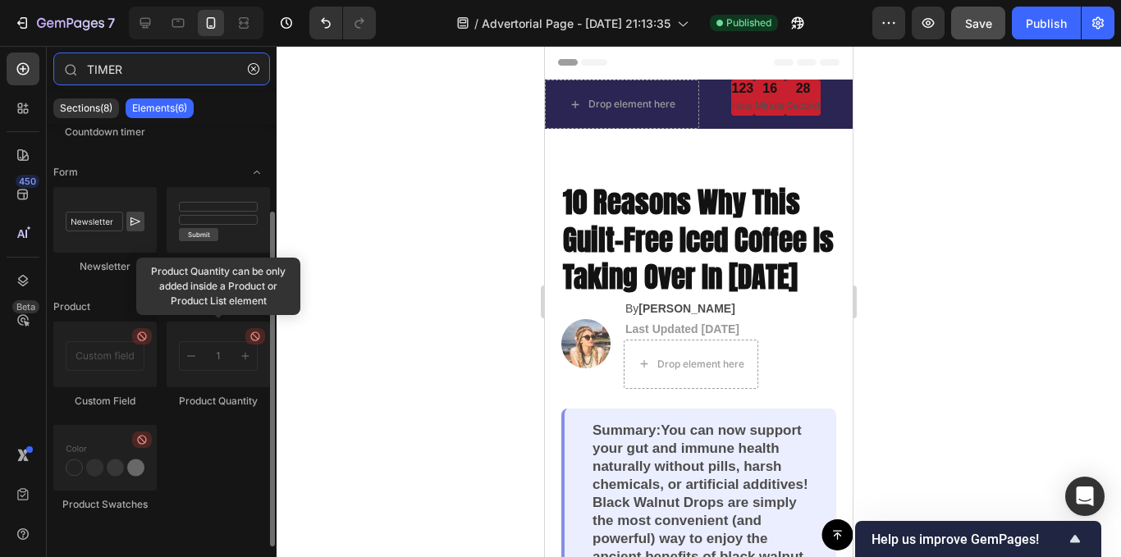
type input "TIMER"
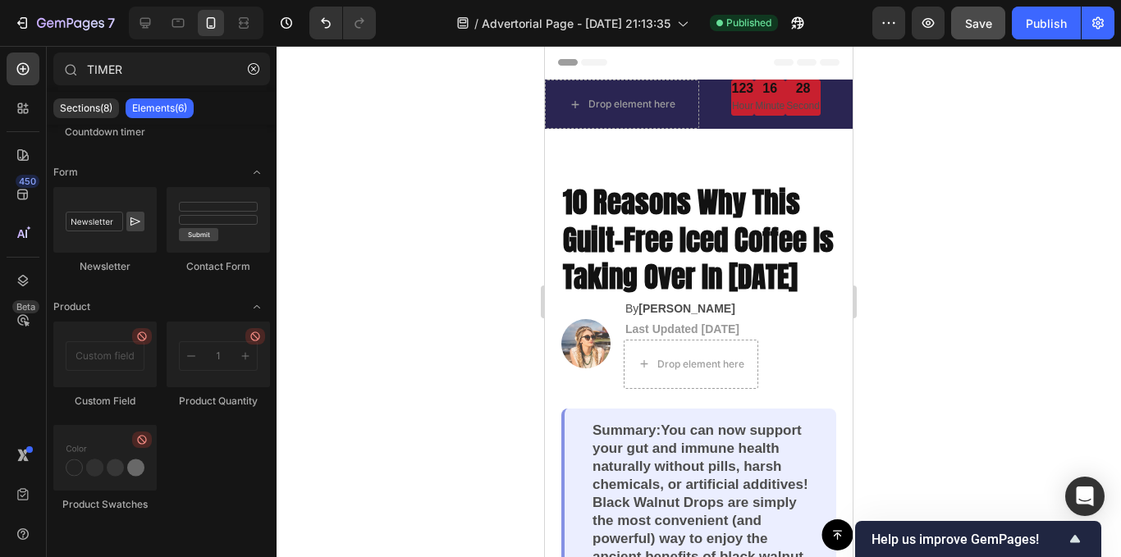
drag, startPoint x: 199, startPoint y: 525, endPoint x: 200, endPoint y: 558, distance: 32.8
click at [200, 0] on html "7 / Advertorial Page - [DATE] 21:13:35 Published Preview Save Publish 450 Beta …" at bounding box center [560, 0] width 1121 height 0
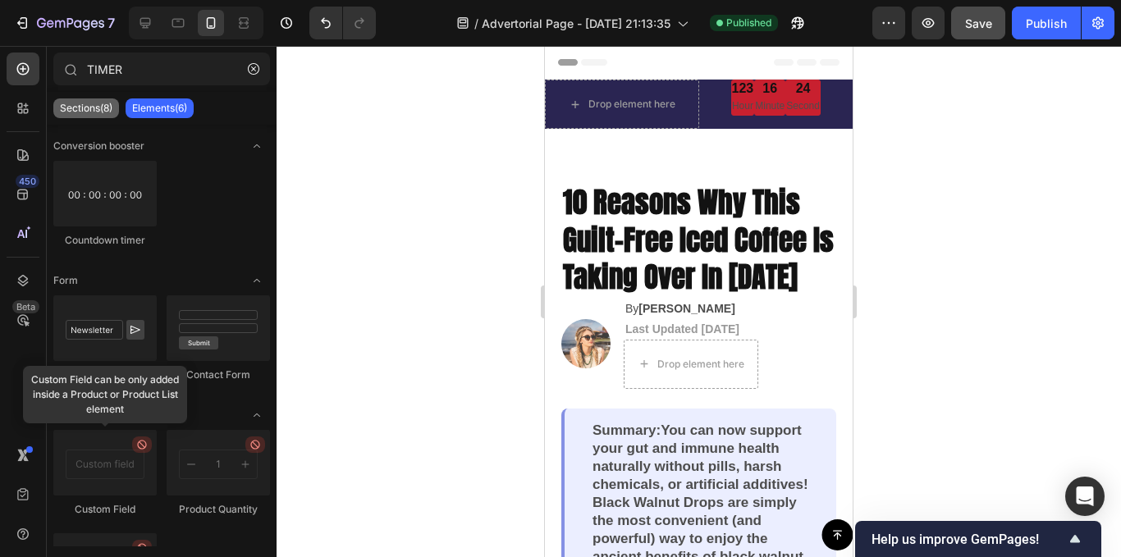
click at [71, 103] on p "Sections(8)" at bounding box center [86, 108] width 53 height 13
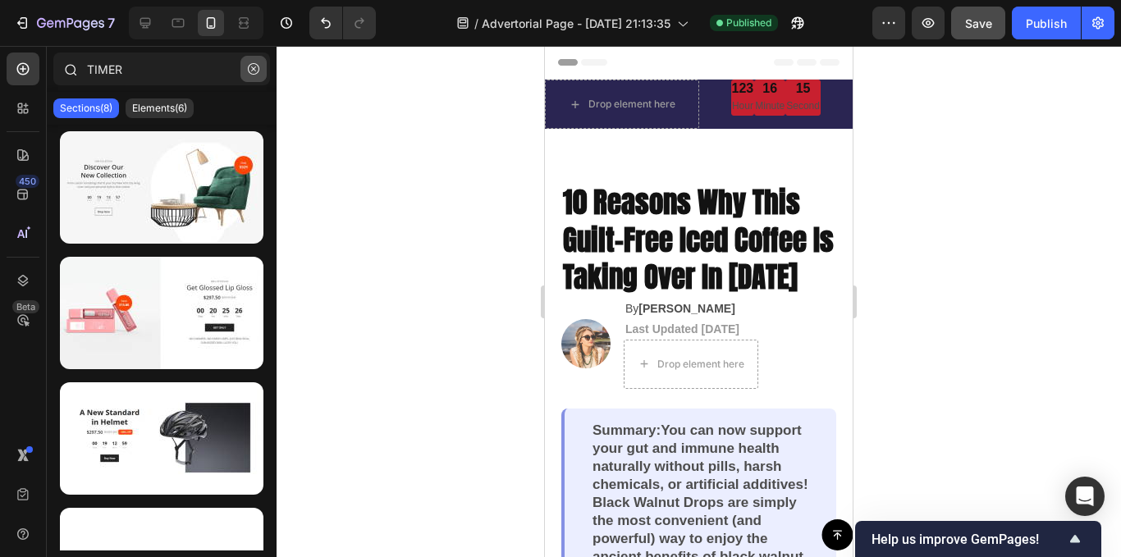
click at [242, 73] on button "button" at bounding box center [254, 69] width 26 height 26
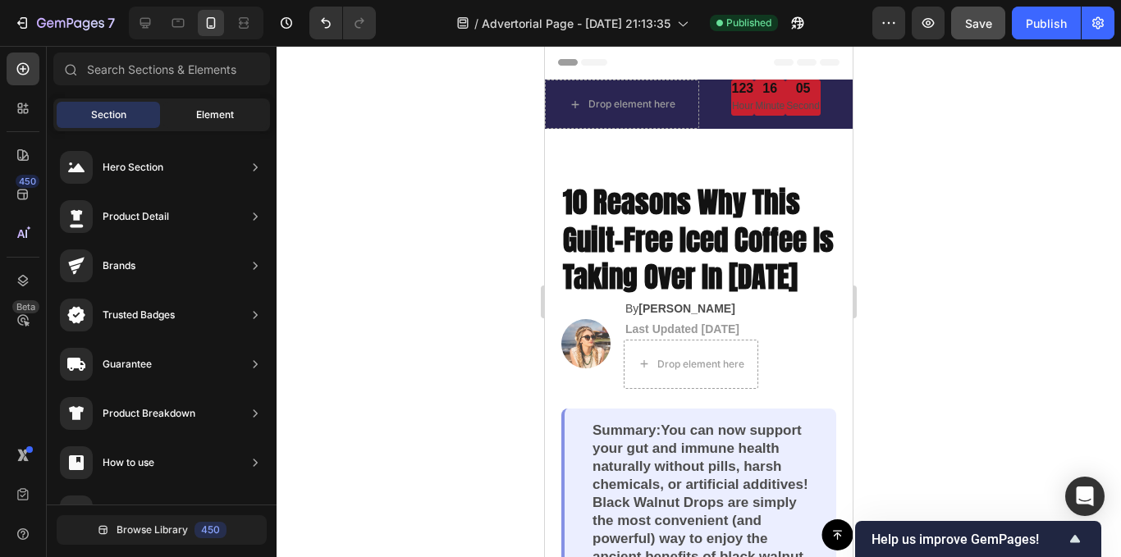
click at [199, 119] on span "Element" at bounding box center [215, 115] width 38 height 15
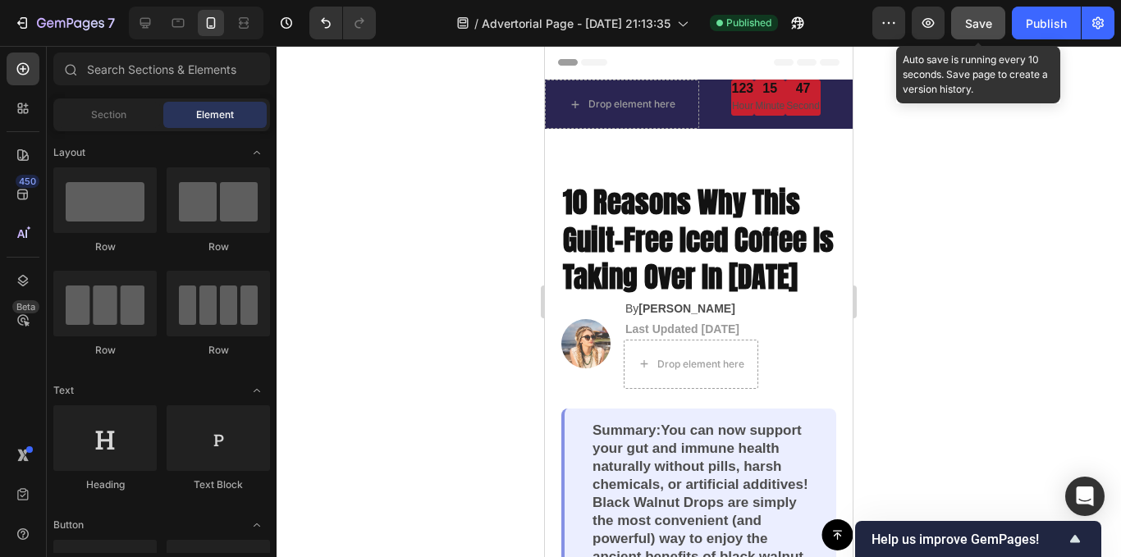
click at [975, 19] on span "Save" at bounding box center [978, 23] width 27 height 14
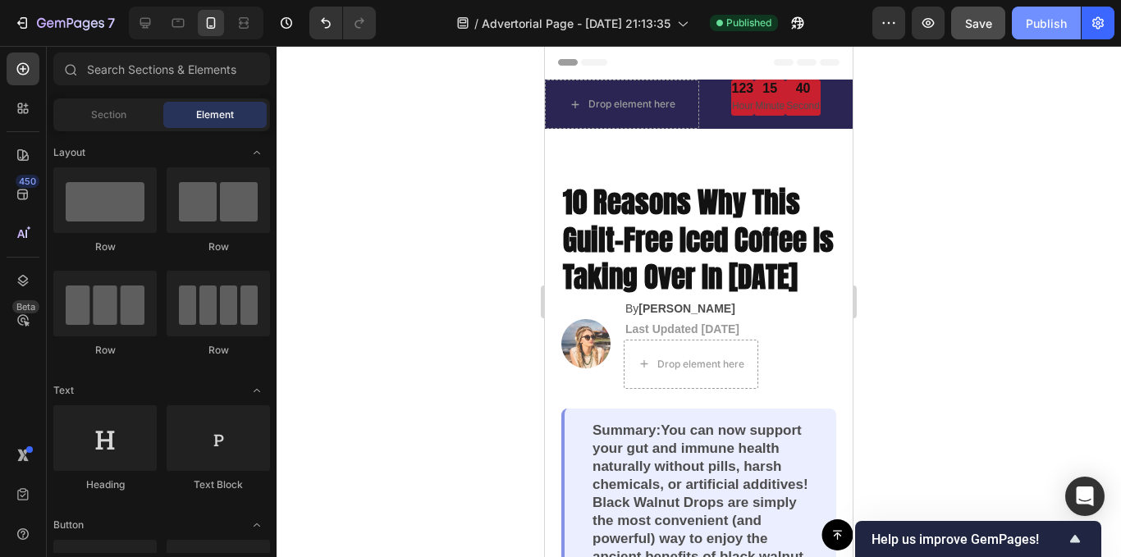
click at [1042, 32] on button "Publish" at bounding box center [1046, 23] width 69 height 33
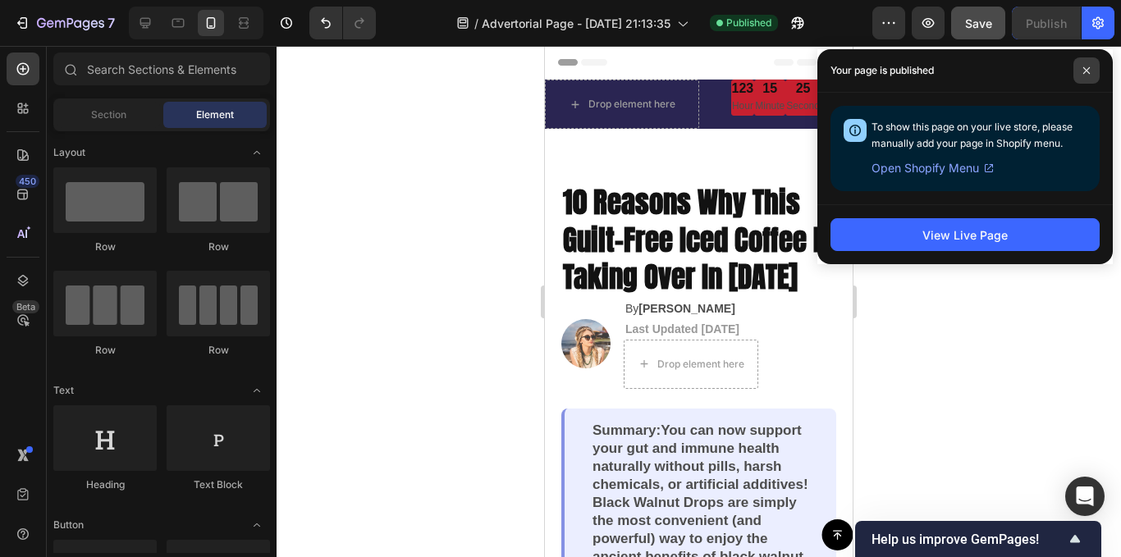
click at [1084, 62] on span at bounding box center [1087, 70] width 26 height 26
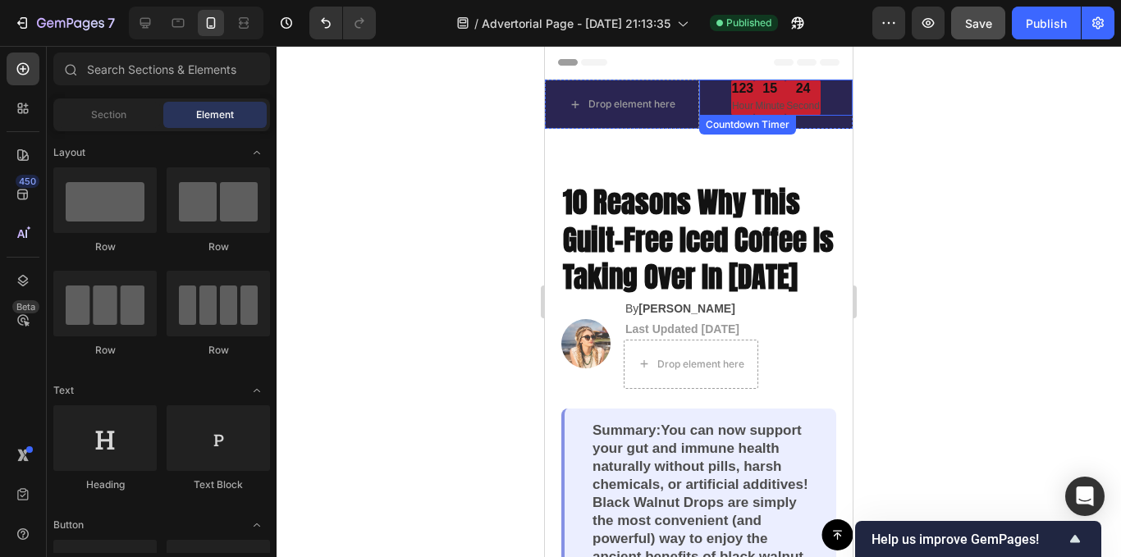
click at [789, 88] on div "24" at bounding box center [803, 88] width 34 height 17
click at [376, 231] on div at bounding box center [699, 301] width 845 height 511
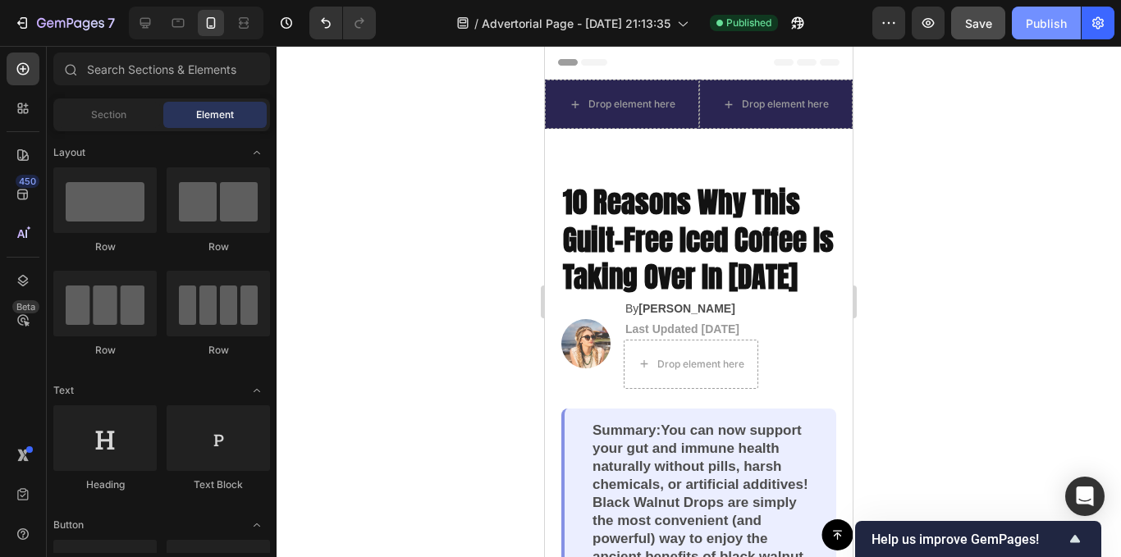
click at [1053, 22] on div "Publish" at bounding box center [1046, 23] width 41 height 17
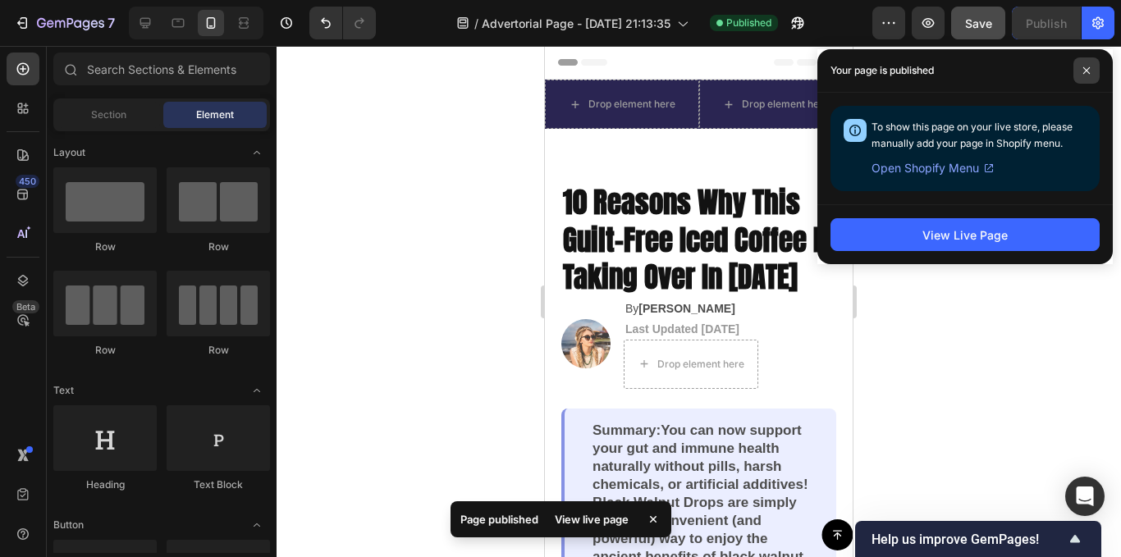
click at [1088, 70] on icon at bounding box center [1087, 70] width 8 height 8
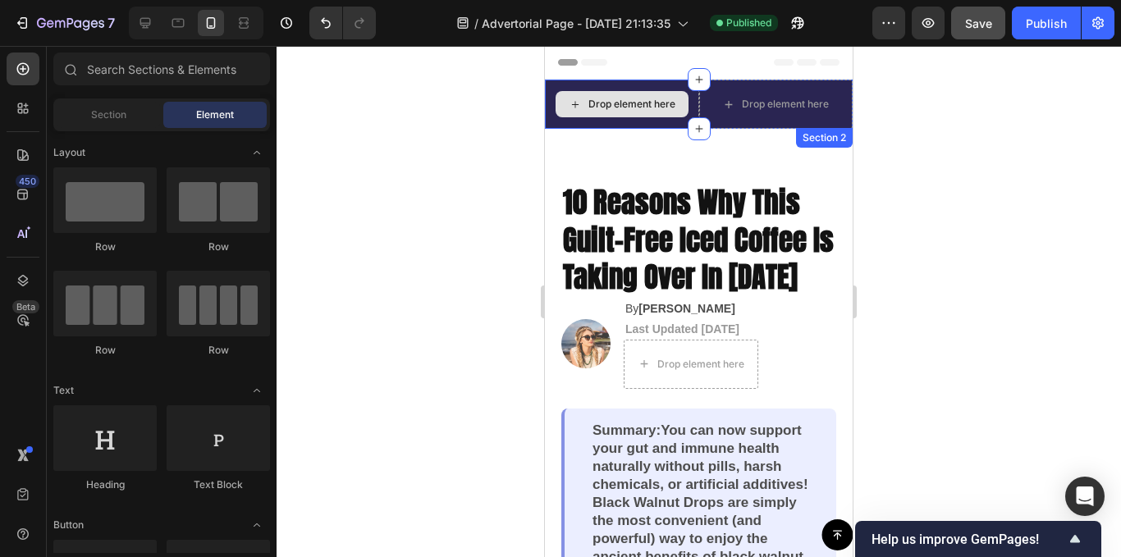
click at [637, 83] on div "Drop element here" at bounding box center [622, 104] width 154 height 49
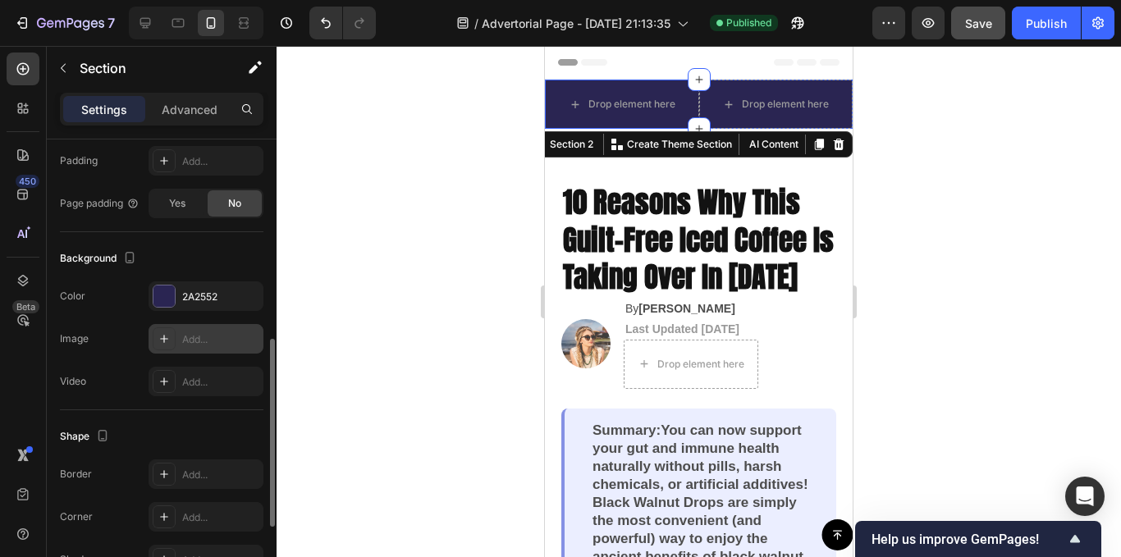
scroll to position [681, 0]
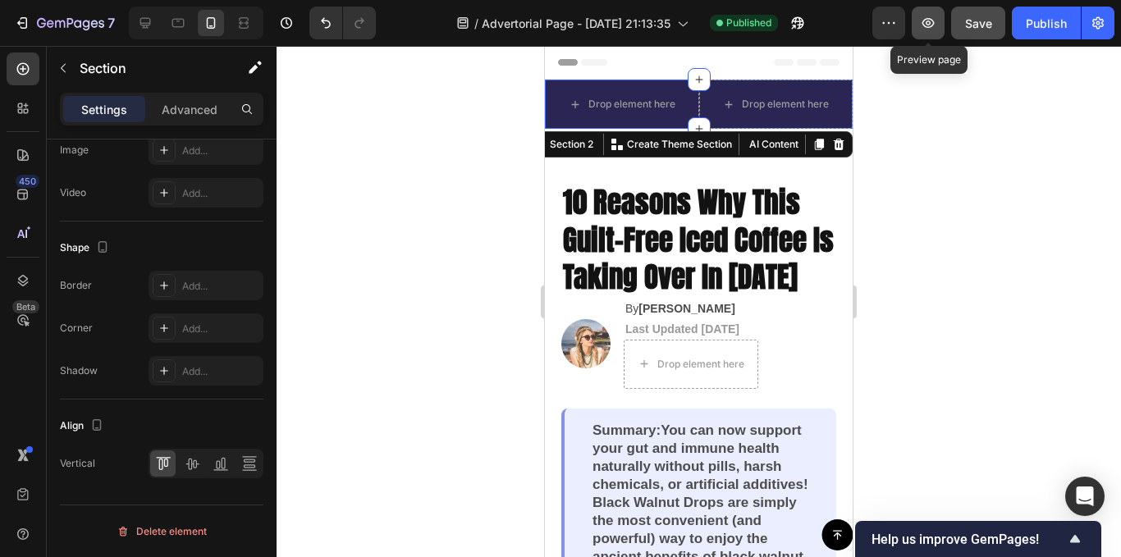
click at [939, 33] on button "button" at bounding box center [928, 23] width 33 height 33
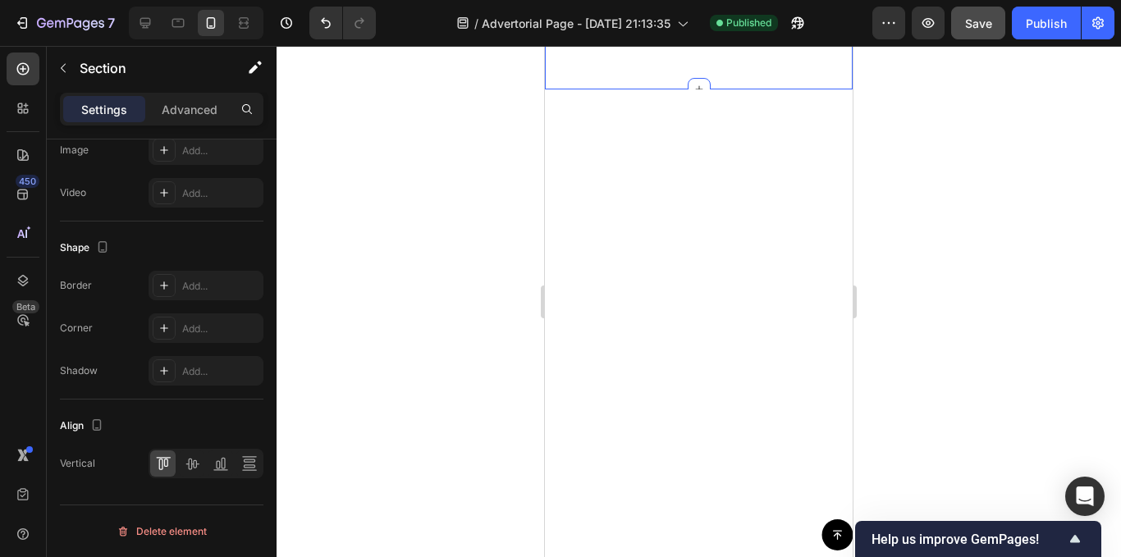
scroll to position [0, 0]
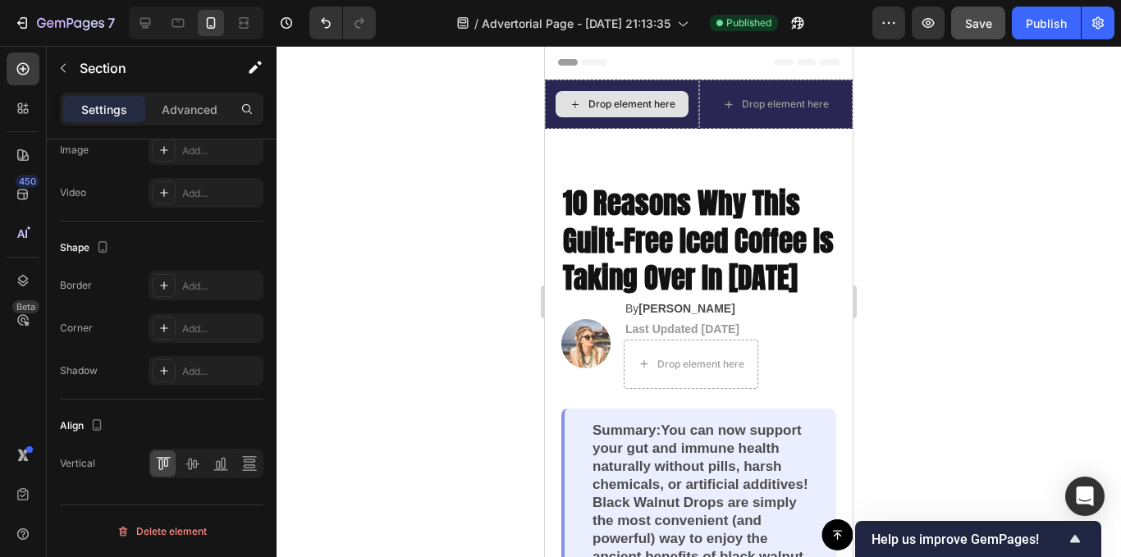
click at [679, 80] on div "Drop element here" at bounding box center [622, 104] width 154 height 49
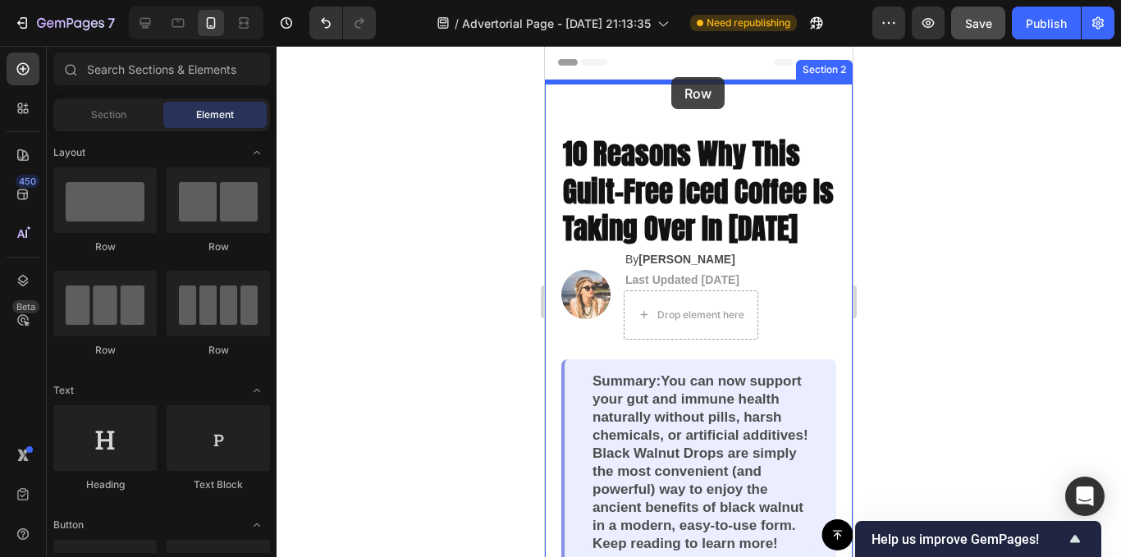
drag, startPoint x: 642, startPoint y: 254, endPoint x: 671, endPoint y: 77, distance: 179.7
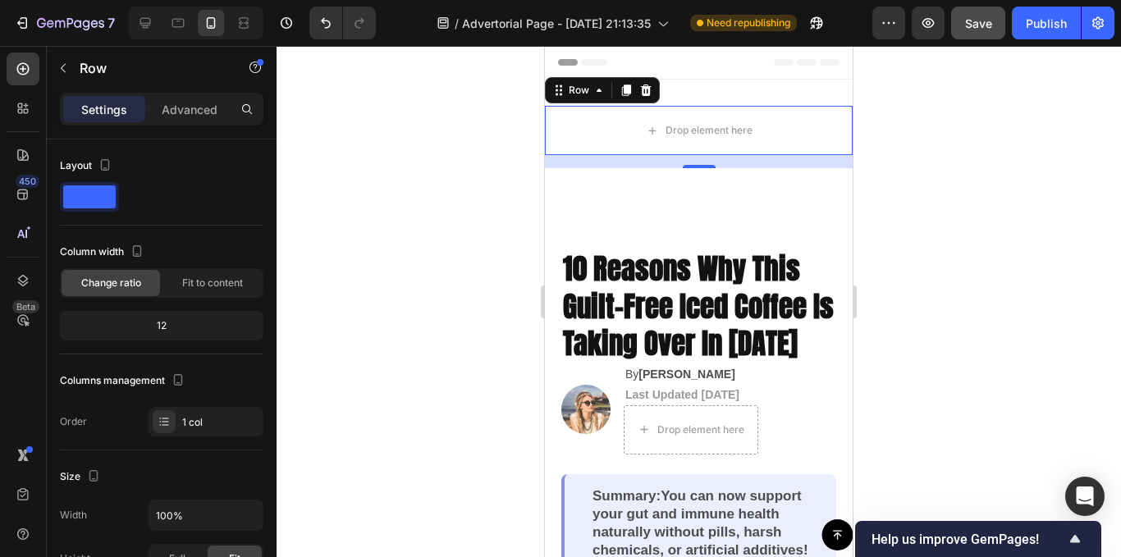
click at [692, 163] on div "16" at bounding box center [699, 161] width 308 height 13
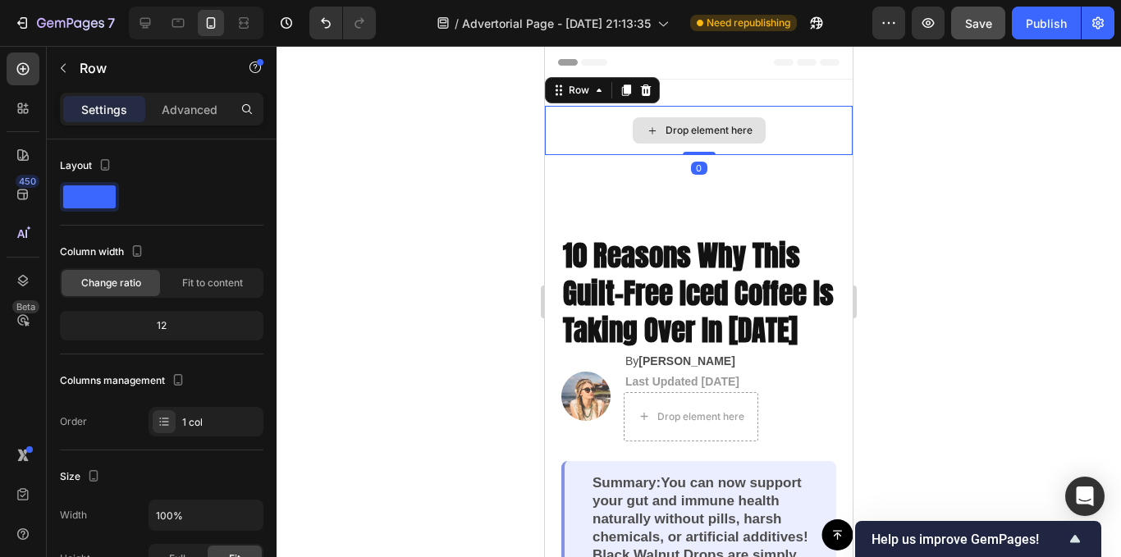
click at [694, 126] on div "Drop element here Row 0" at bounding box center [699, 130] width 308 height 49
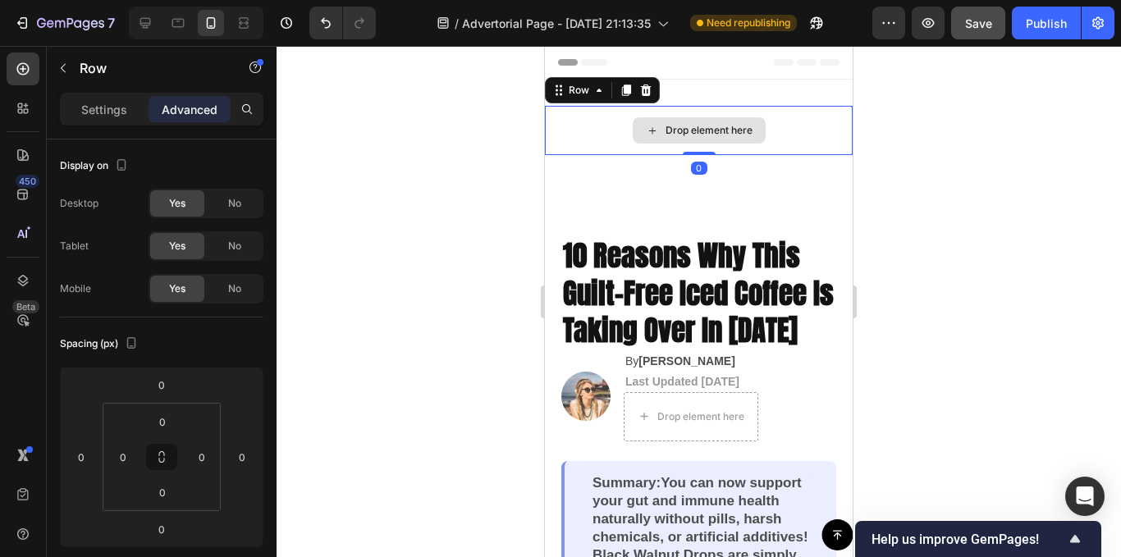
click at [926, 138] on div at bounding box center [699, 301] width 845 height 511
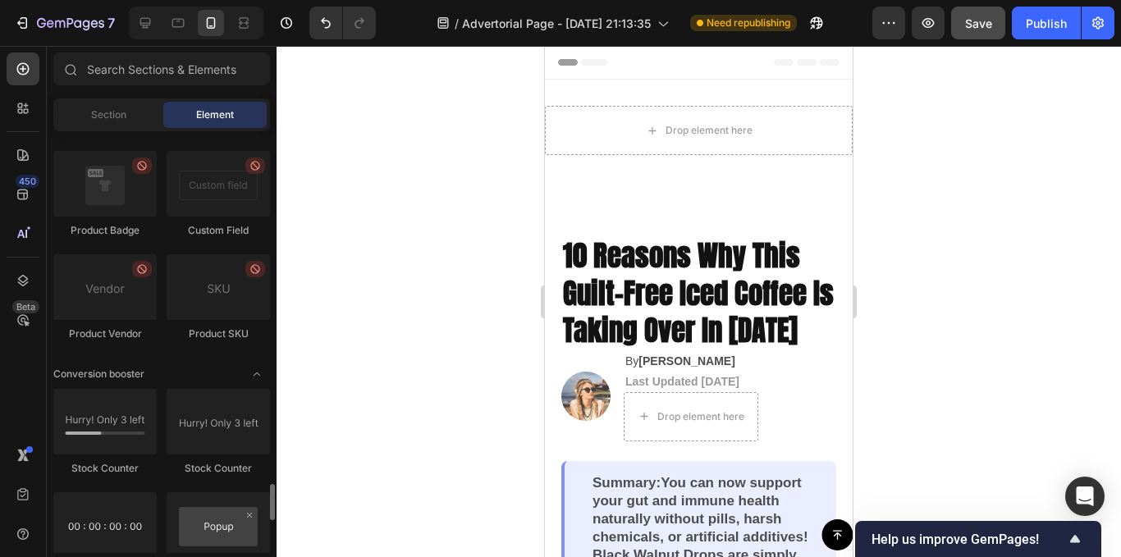
scroll to position [3119, 0]
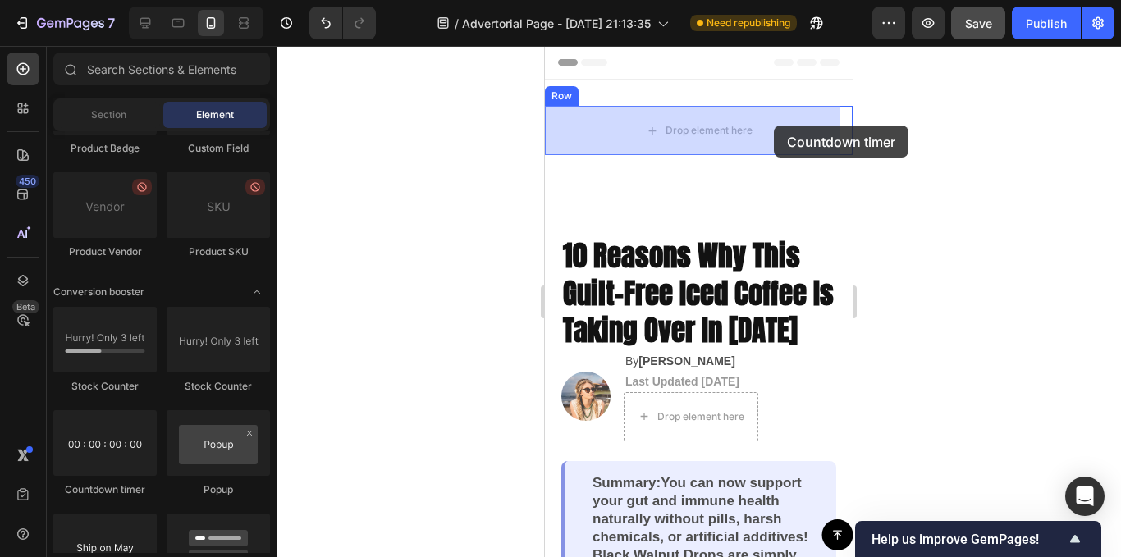
drag, startPoint x: 657, startPoint y: 492, endPoint x: 775, endPoint y: 126, distance: 384.7
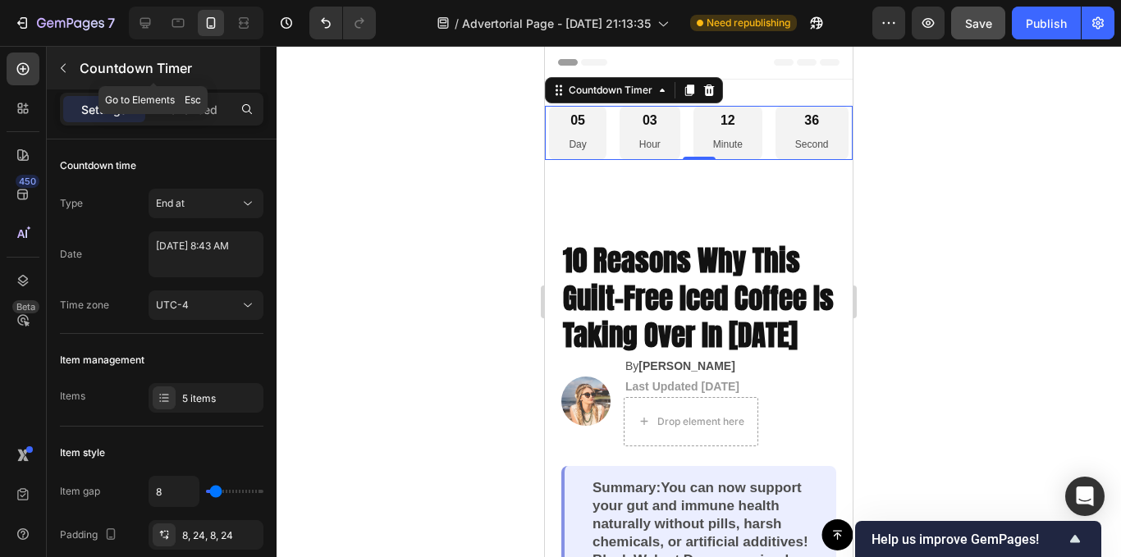
click at [67, 73] on icon "button" at bounding box center [63, 68] width 13 height 13
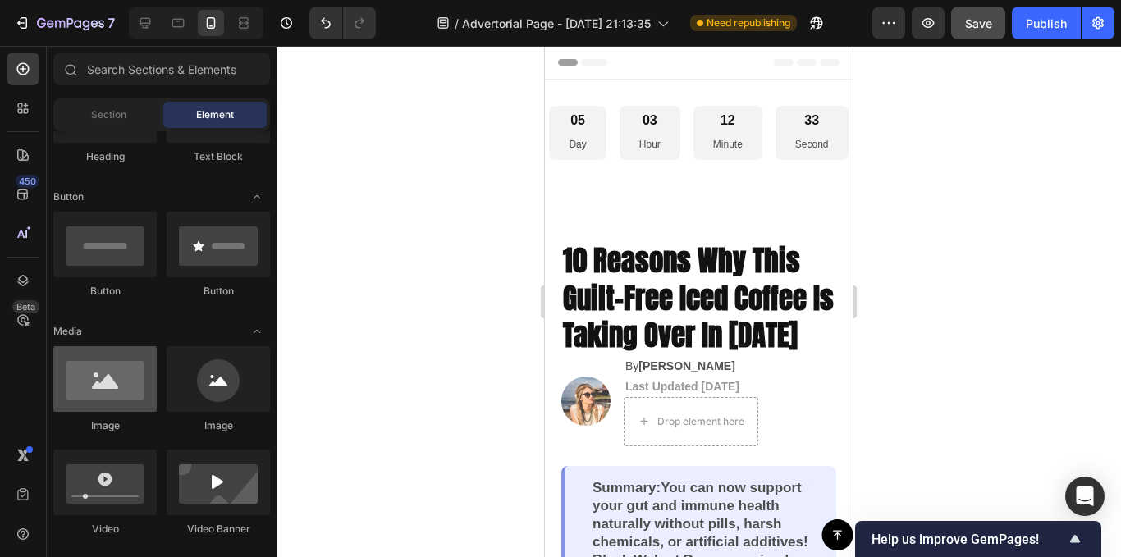
scroll to position [0, 0]
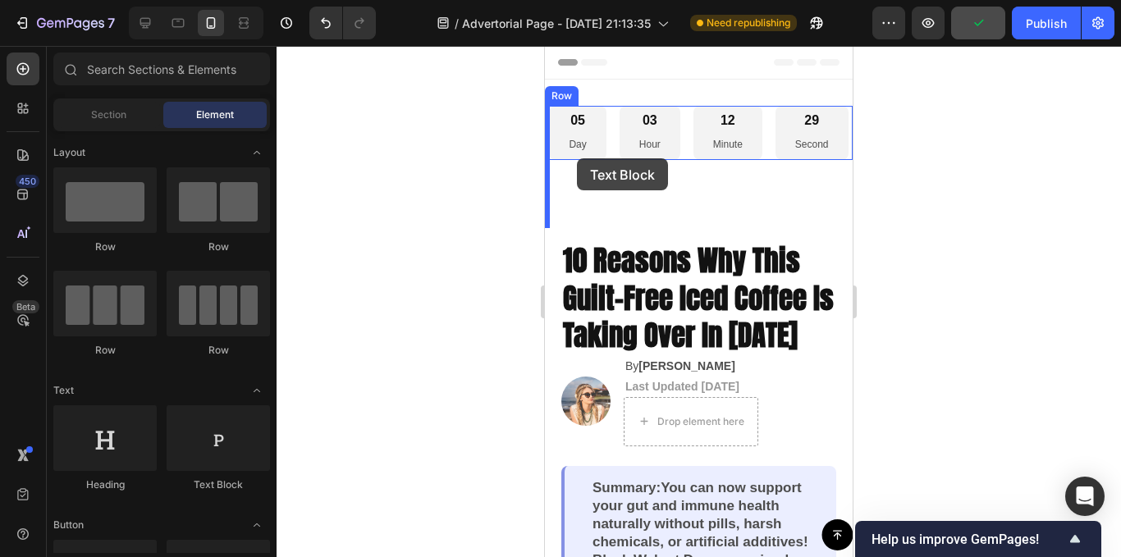
drag, startPoint x: 749, startPoint y: 501, endPoint x: 573, endPoint y: 158, distance: 384.7
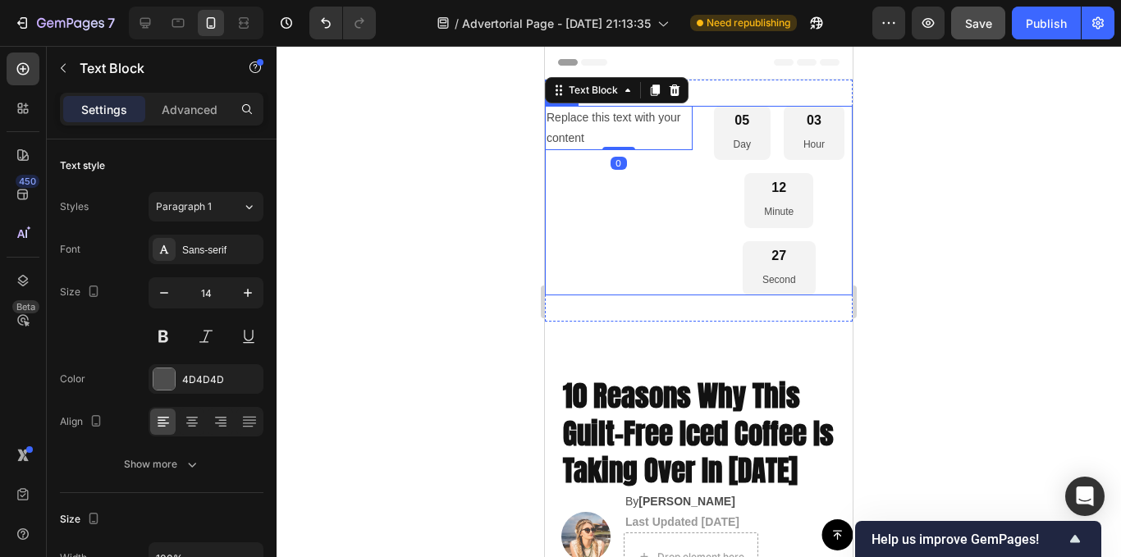
drag, startPoint x: 660, startPoint y: 282, endPoint x: 680, endPoint y: 296, distance: 24.8
click at [658, 282] on div "Replace this text with your content Text Block 0" at bounding box center [619, 201] width 148 height 190
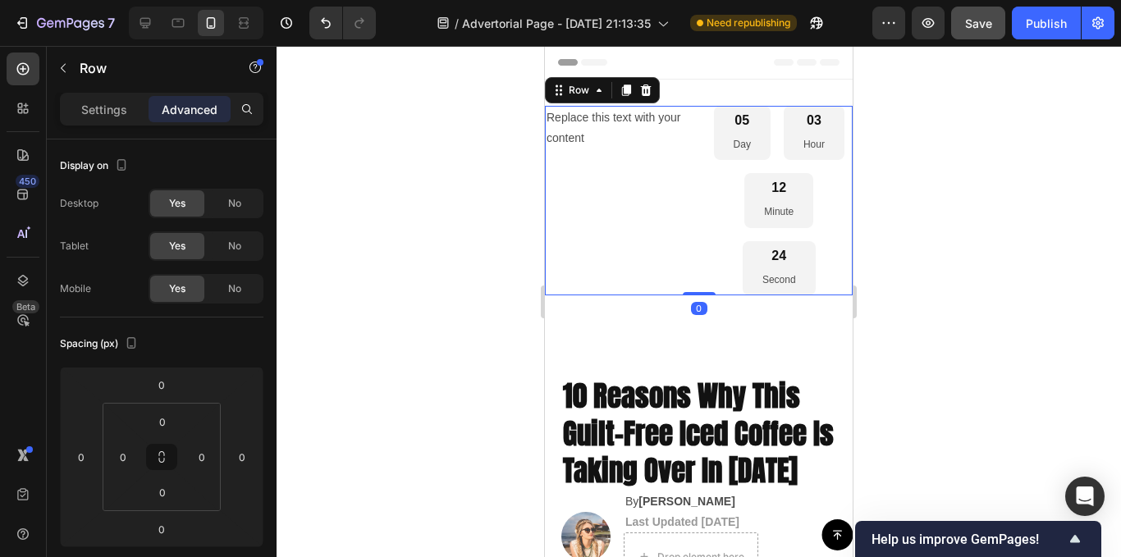
drag, startPoint x: 685, startPoint y: 293, endPoint x: 682, endPoint y: 127, distance: 165.8
click at [682, 127] on div "Replace this text with your content Text Block 05 Day 03 Hour 12 Minute 24 Seco…" at bounding box center [699, 201] width 308 height 190
click at [620, 225] on div "Replace this text with your content Text Block" at bounding box center [619, 201] width 148 height 190
drag, startPoint x: 82, startPoint y: 104, endPoint x: 96, endPoint y: 131, distance: 29.7
click at [82, 105] on p "Settings" at bounding box center [104, 109] width 46 height 17
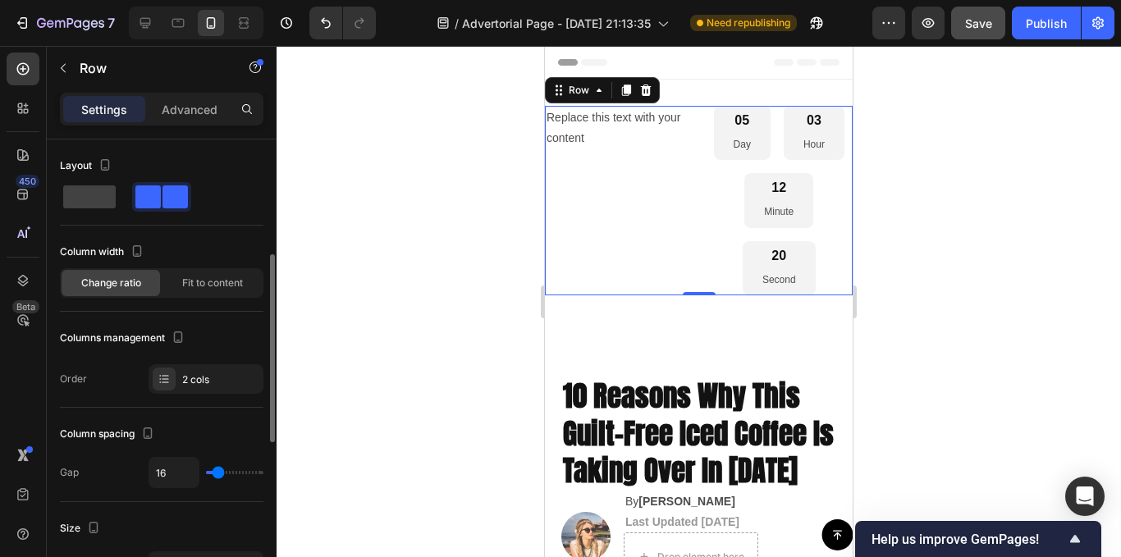
scroll to position [82, 0]
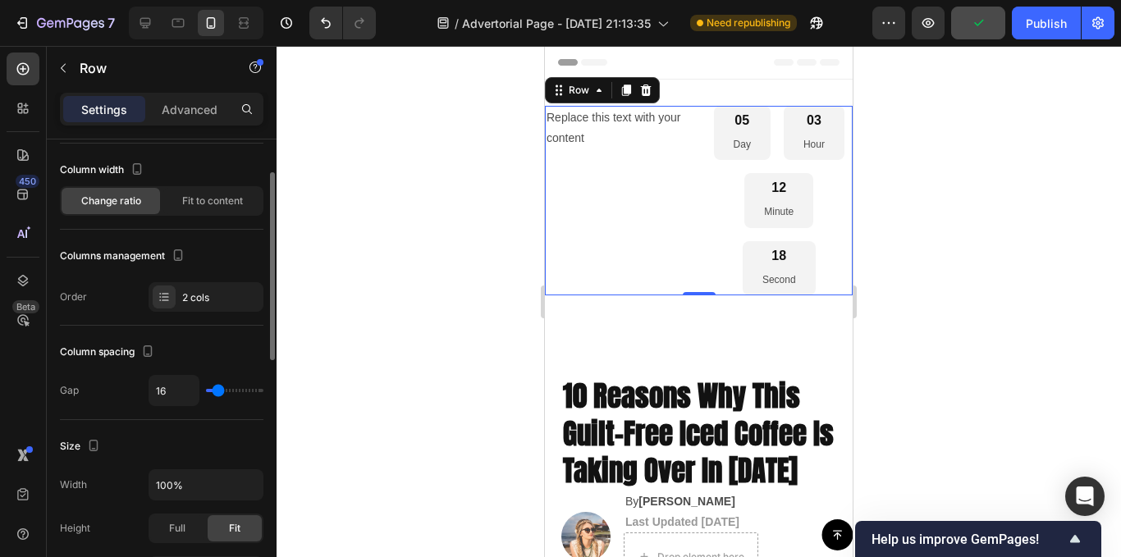
type input "4"
type input "0"
drag, startPoint x: 215, startPoint y: 390, endPoint x: 50, endPoint y: 137, distance: 301.9
type input "0"
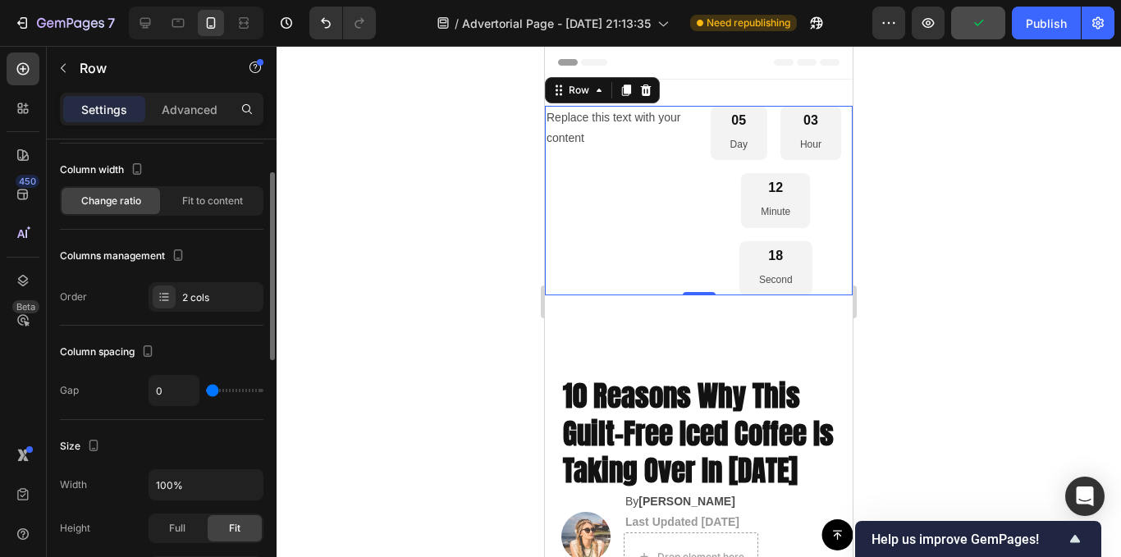
click at [206, 391] on input "range" at bounding box center [234, 390] width 57 height 3
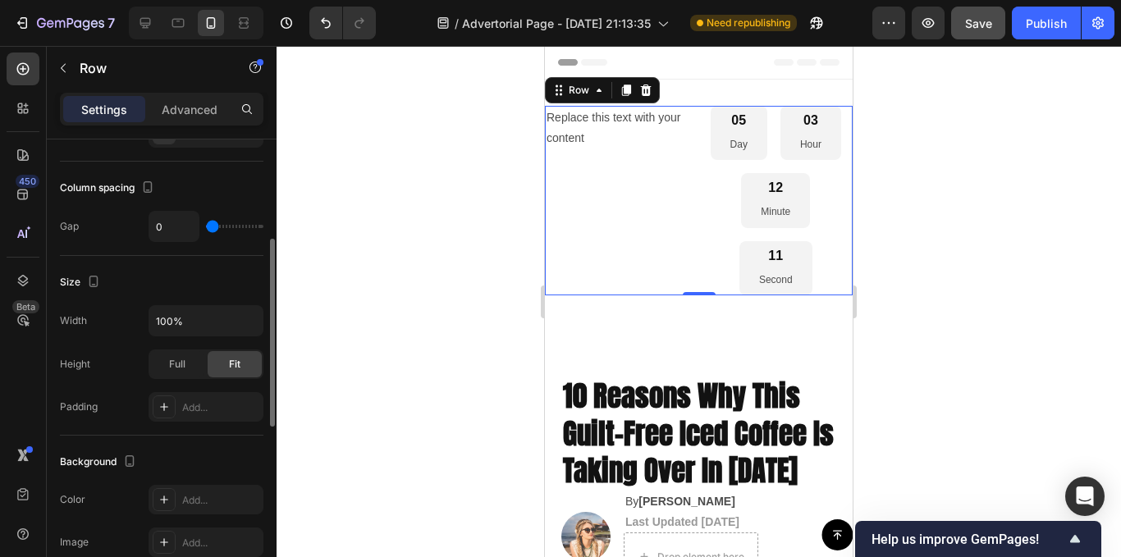
scroll to position [410, 0]
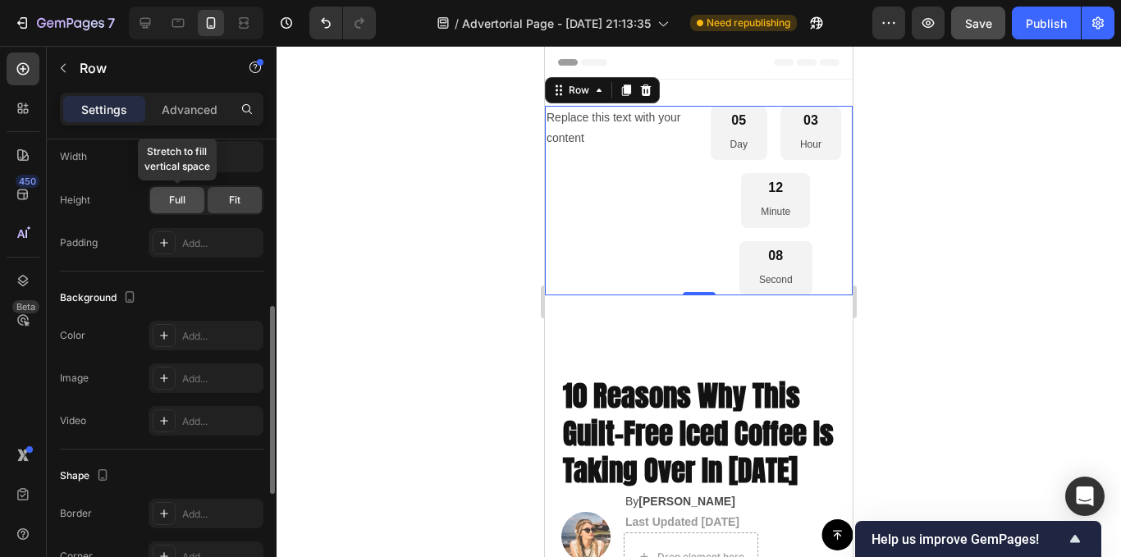
click at [189, 208] on div "Full" at bounding box center [177, 200] width 54 height 26
click at [242, 199] on div "Fit" at bounding box center [235, 200] width 54 height 26
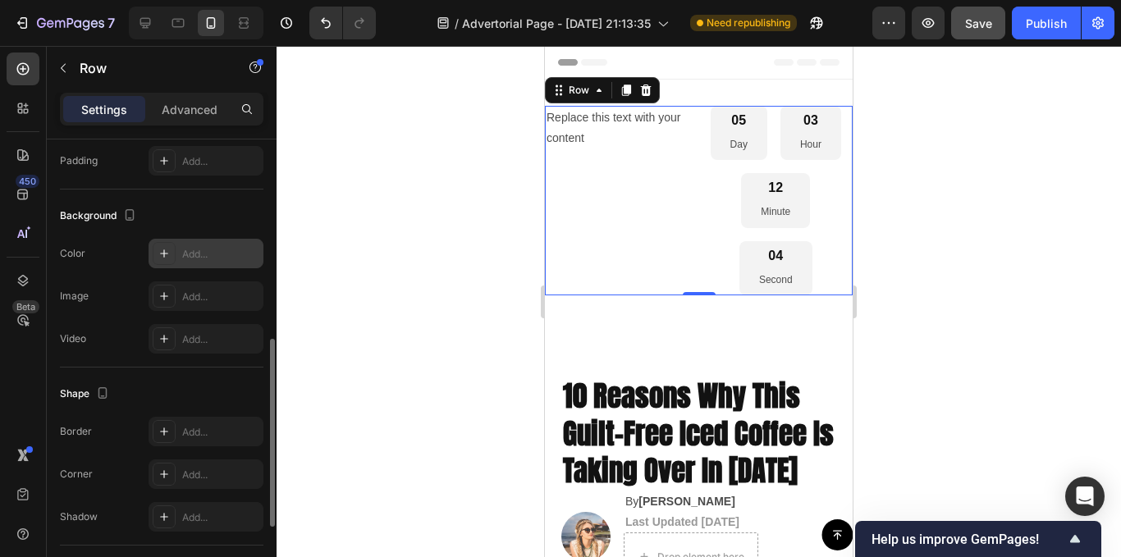
click at [179, 255] on div "Add..." at bounding box center [206, 254] width 115 height 30
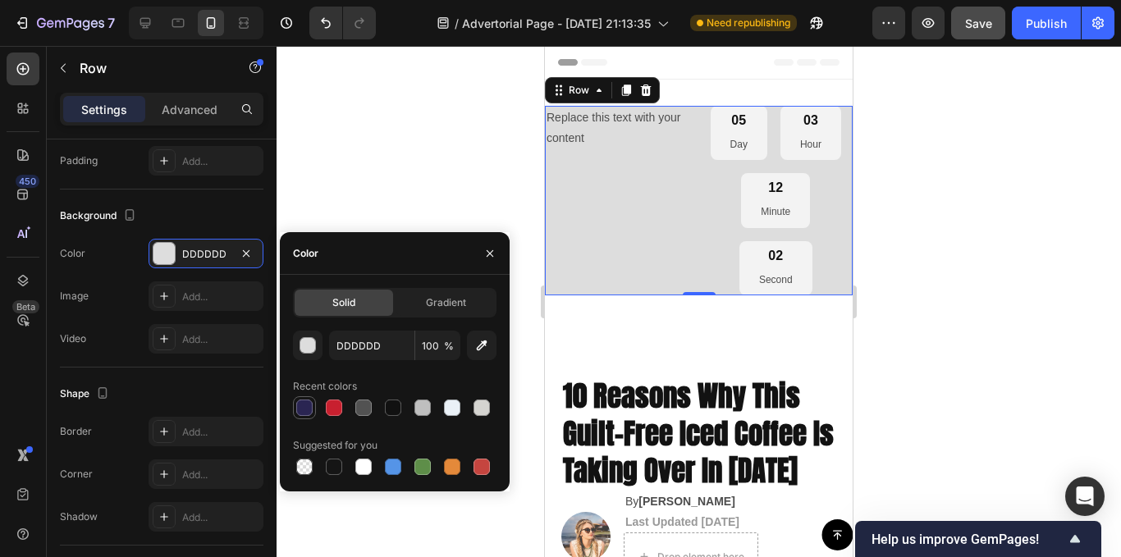
click at [302, 405] on div at bounding box center [304, 408] width 16 height 16
type input "2A2552"
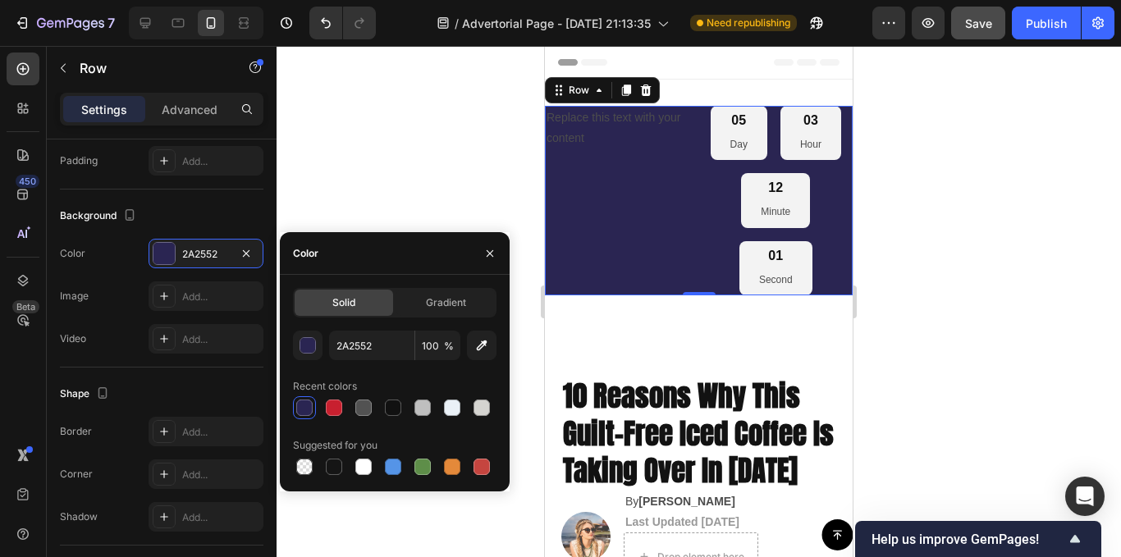
click at [318, 145] on div at bounding box center [699, 301] width 845 height 511
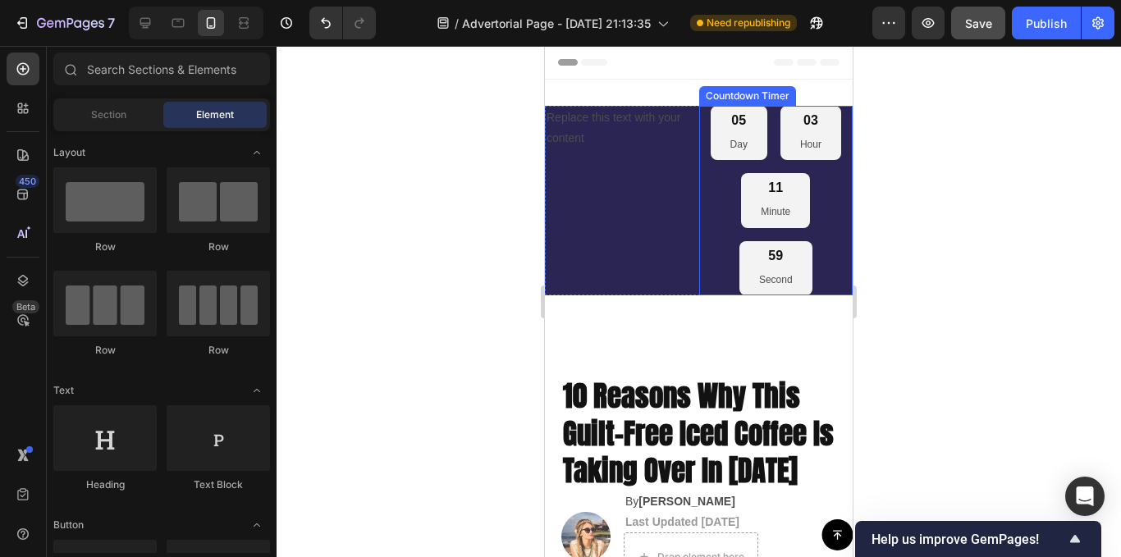
click at [735, 141] on p "Day" at bounding box center [739, 145] width 17 height 18
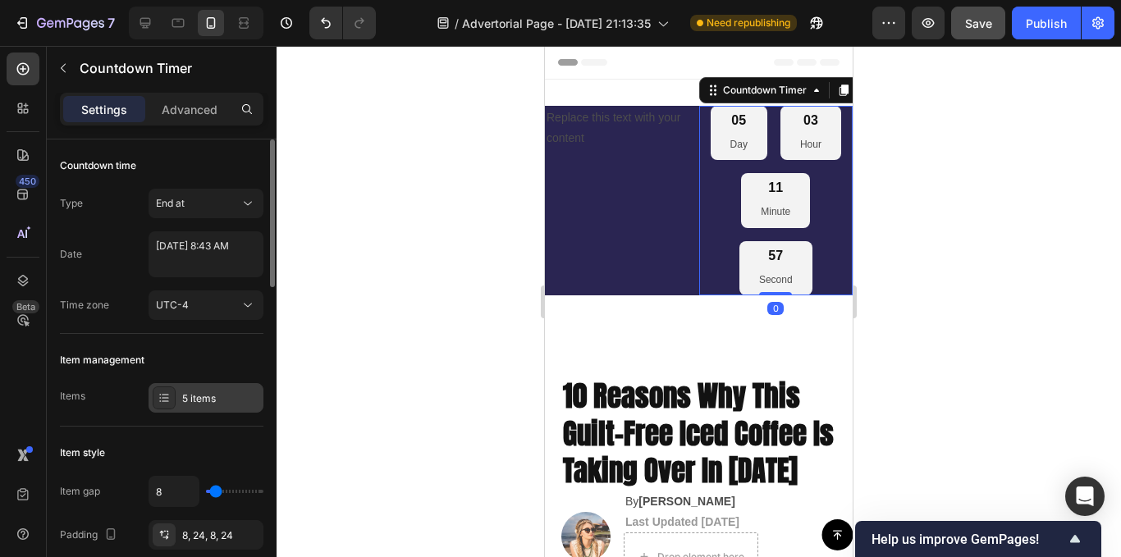
click at [172, 399] on div at bounding box center [164, 398] width 23 height 23
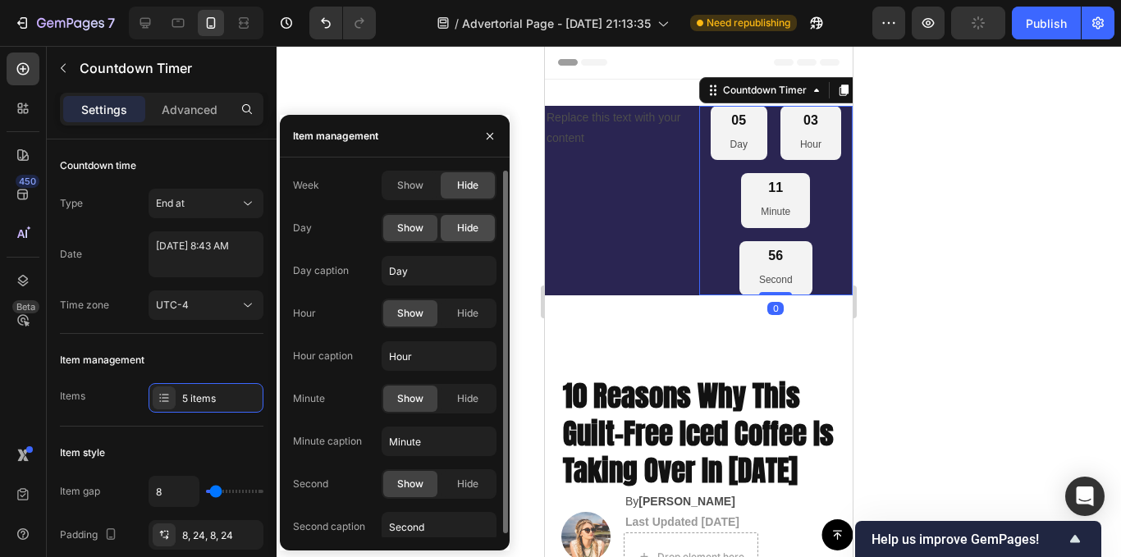
click at [458, 240] on div "Hide" at bounding box center [468, 228] width 54 height 26
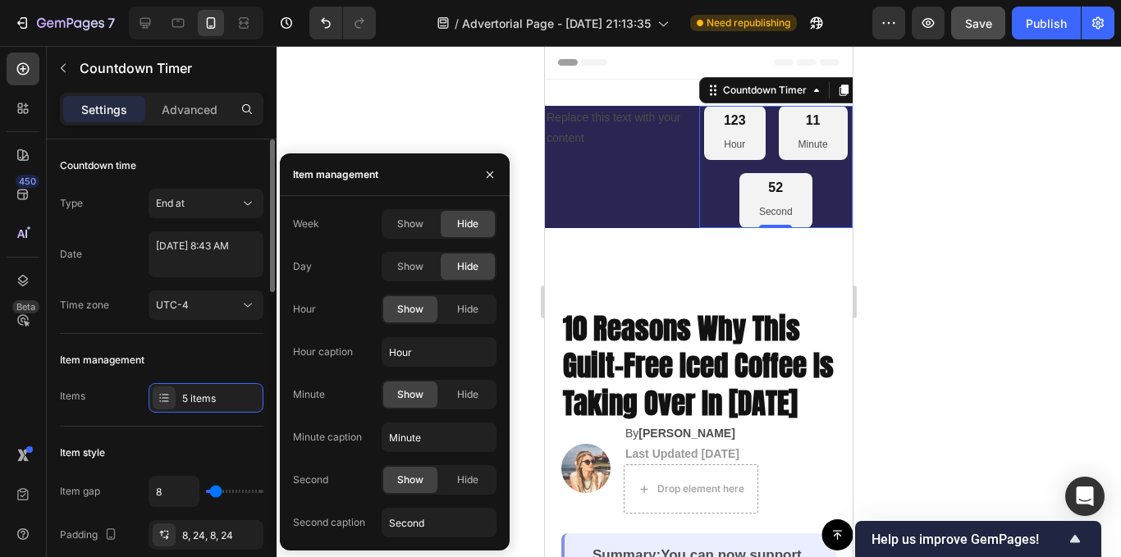
type input "0"
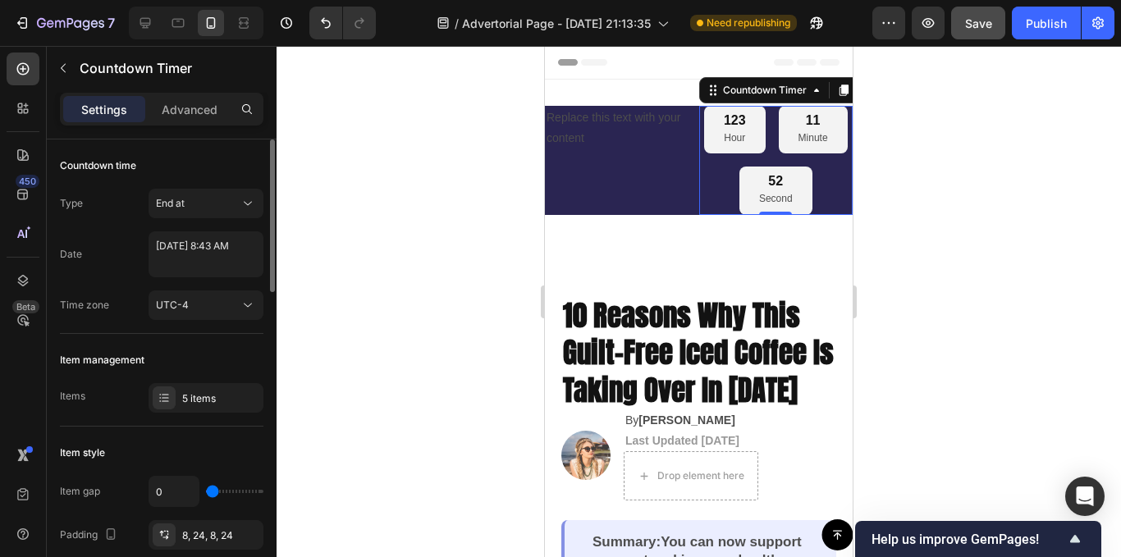
drag, startPoint x: 215, startPoint y: 490, endPoint x: 178, endPoint y: 497, distance: 37.7
type input "0"
click at [206, 493] on input "range" at bounding box center [234, 491] width 57 height 3
drag, startPoint x: 248, startPoint y: 537, endPoint x: 215, endPoint y: 490, distance: 57.2
click at [0, 0] on icon "button" at bounding box center [0, 0] width 0 height 0
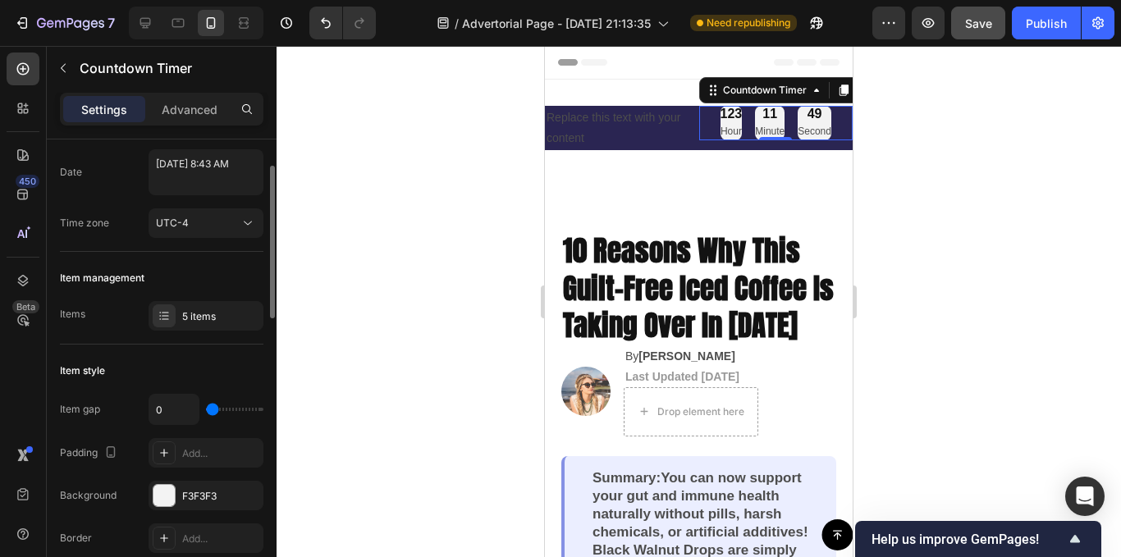
scroll to position [164, 0]
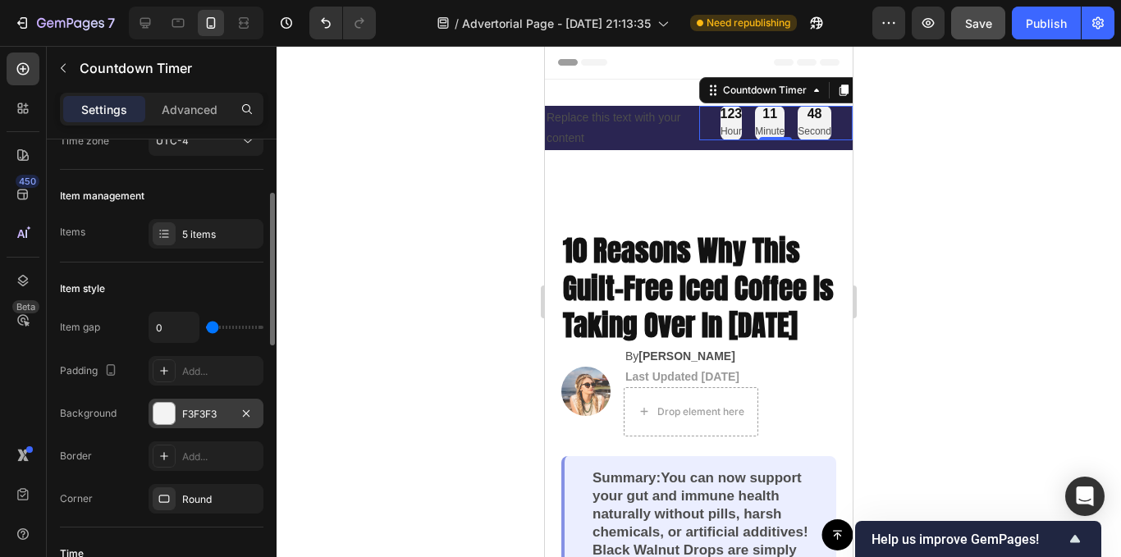
click at [157, 407] on div at bounding box center [163, 413] width 21 height 21
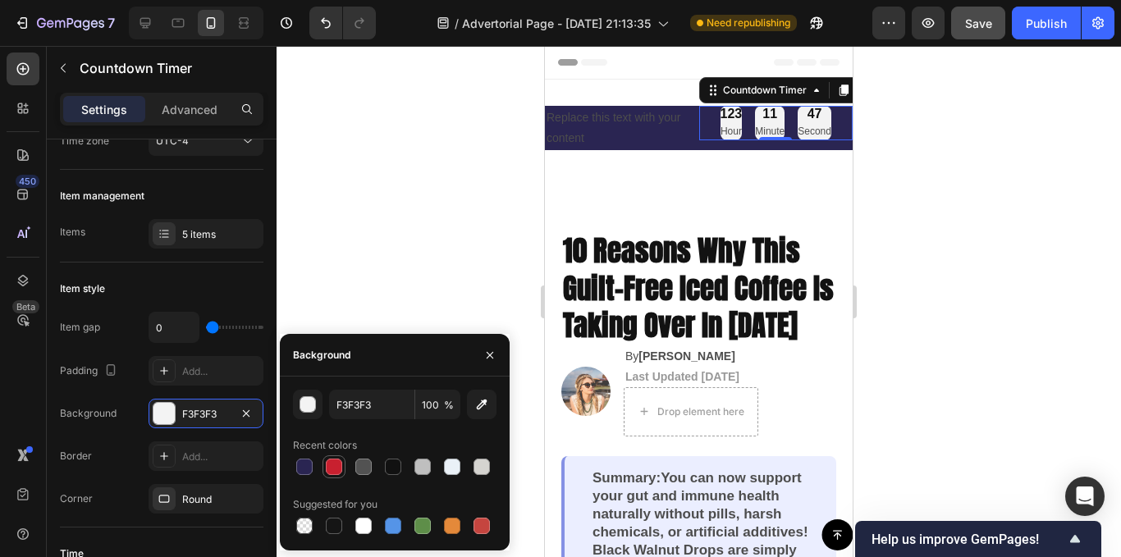
click at [334, 468] on div at bounding box center [334, 467] width 16 height 16
type input "C8202F"
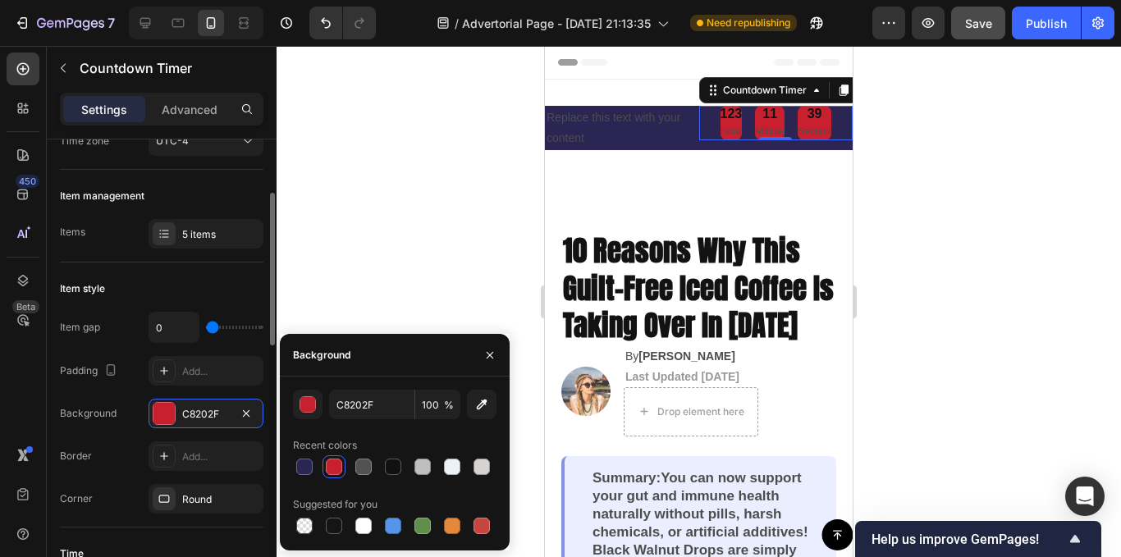
scroll to position [0, 0]
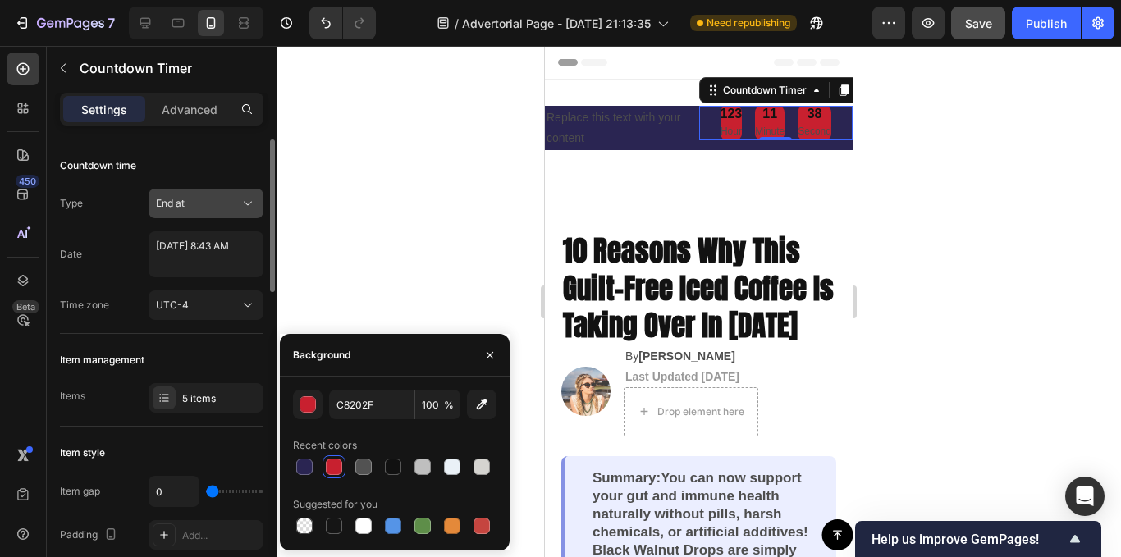
click at [227, 210] on div "End at" at bounding box center [198, 203] width 84 height 15
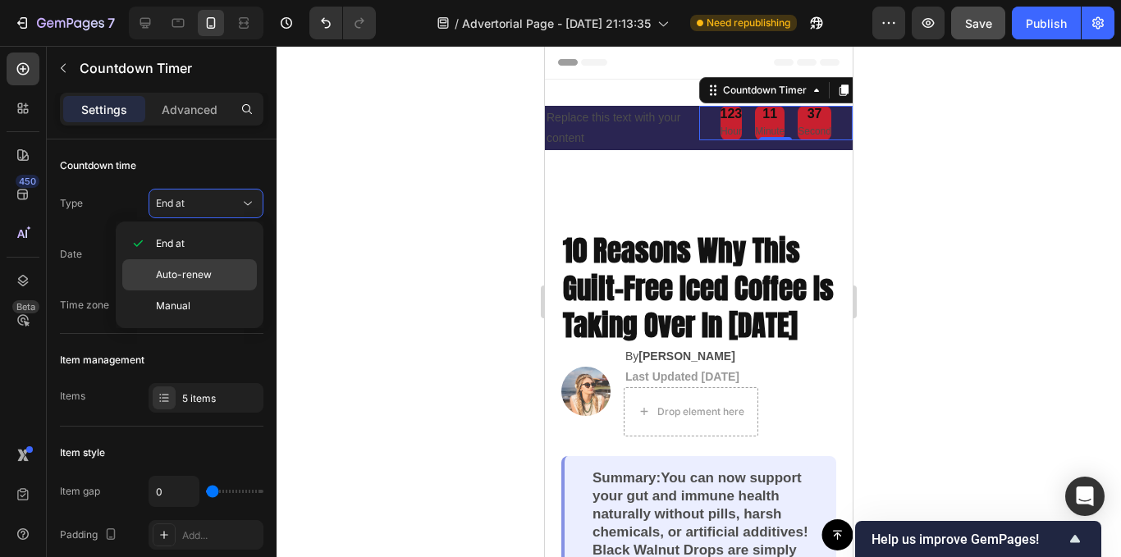
click at [211, 271] on p "Auto-renew" at bounding box center [203, 275] width 94 height 15
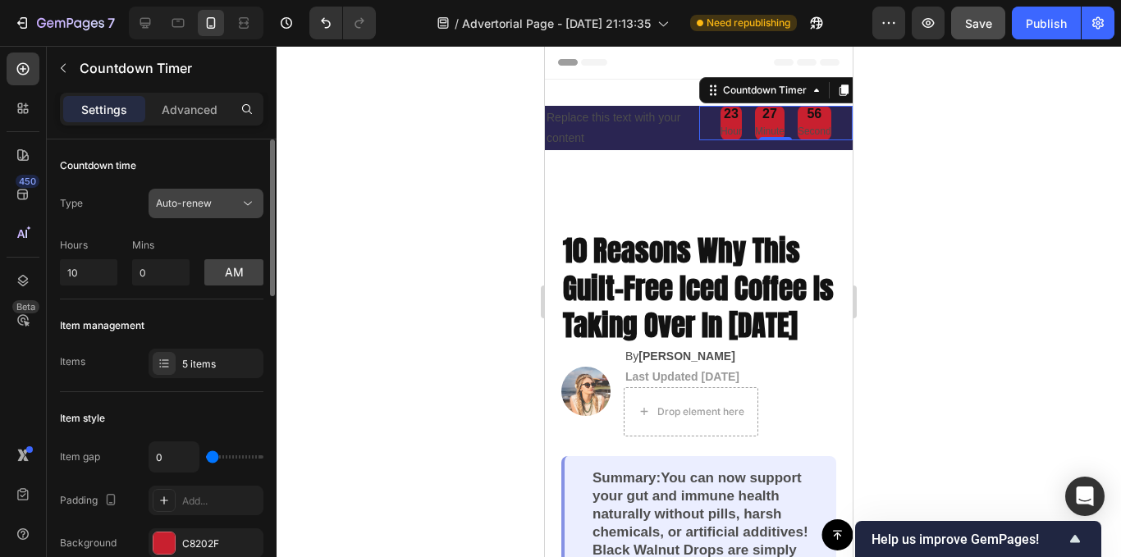
click at [208, 205] on span "Auto-renew" at bounding box center [184, 203] width 56 height 12
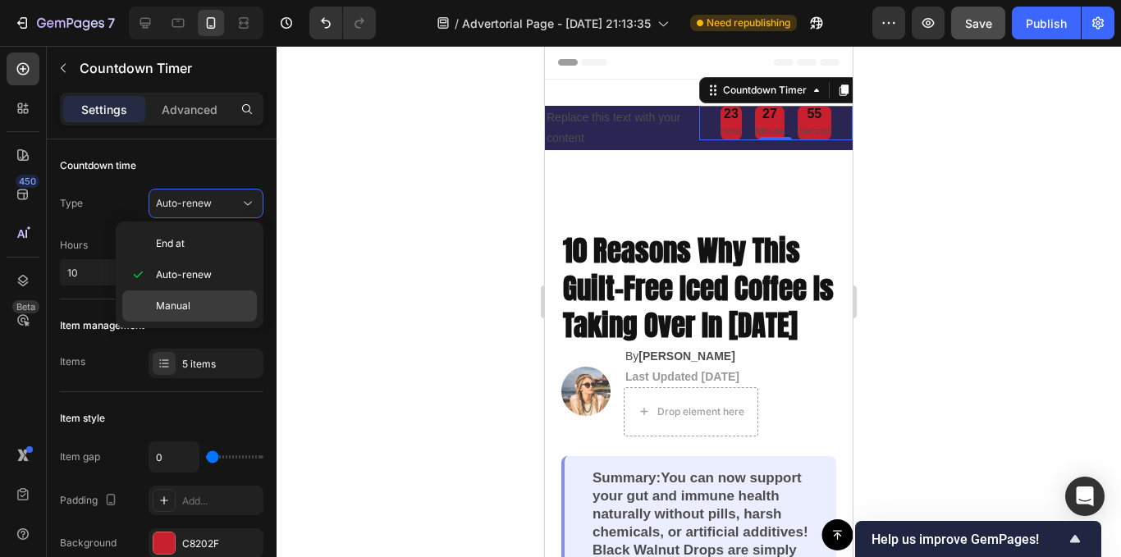
click at [192, 300] on p "Manual" at bounding box center [203, 306] width 94 height 15
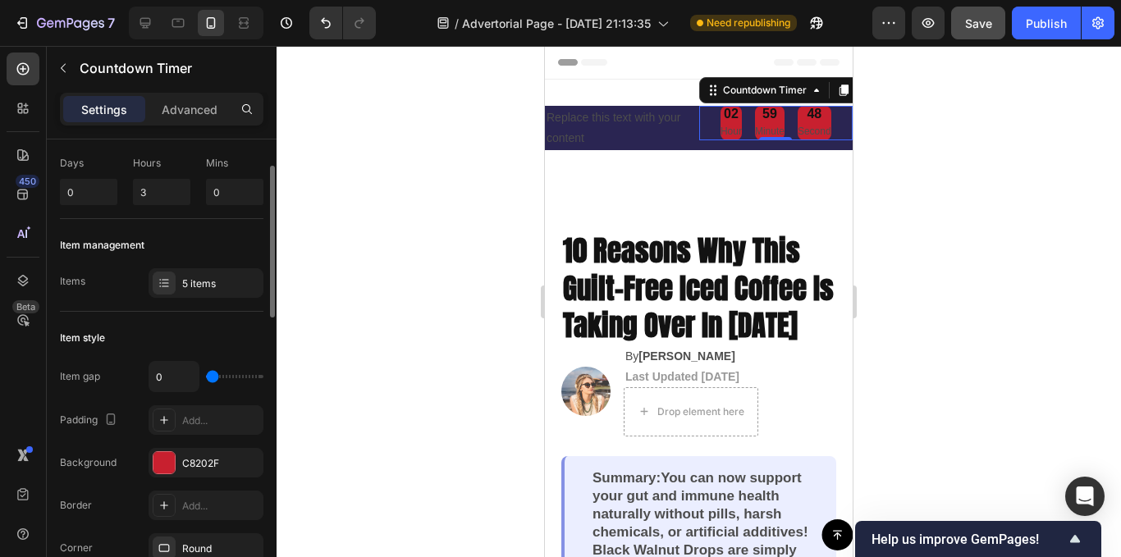
scroll to position [164, 0]
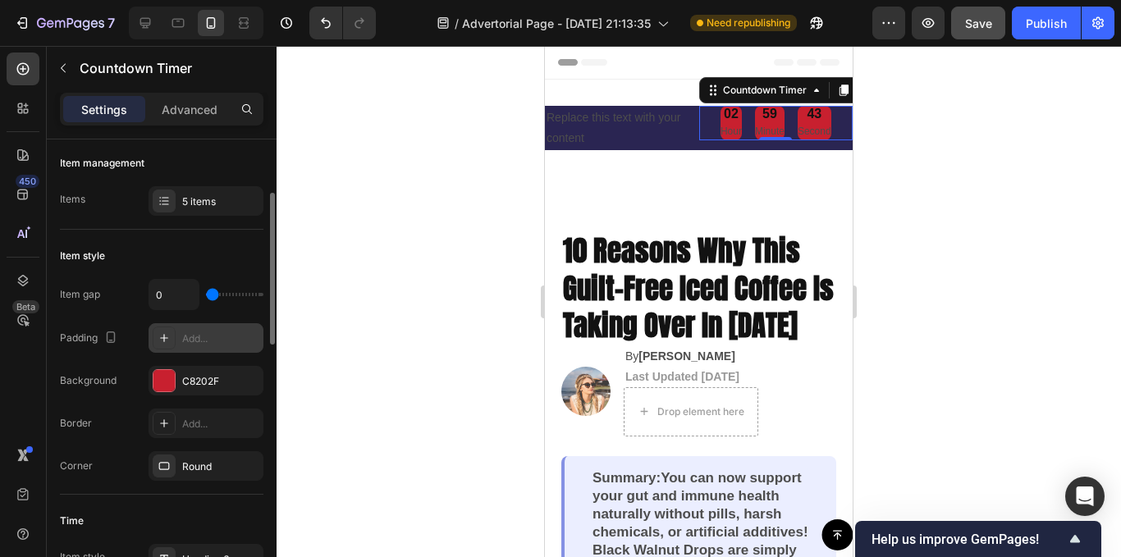
click at [168, 333] on icon at bounding box center [164, 338] width 13 height 13
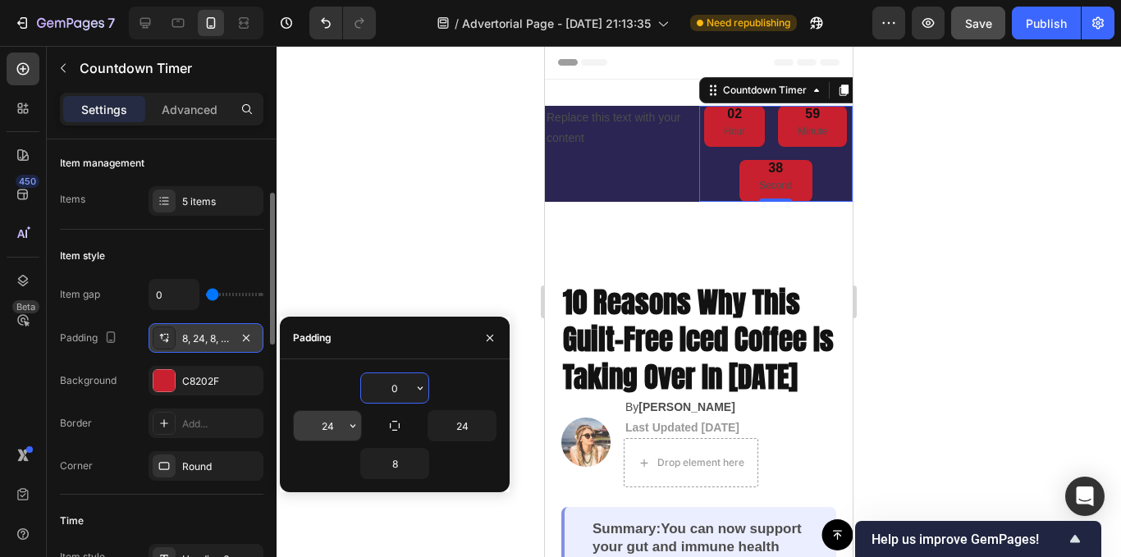
type input "0"
click at [340, 423] on input "24" at bounding box center [327, 426] width 67 height 30
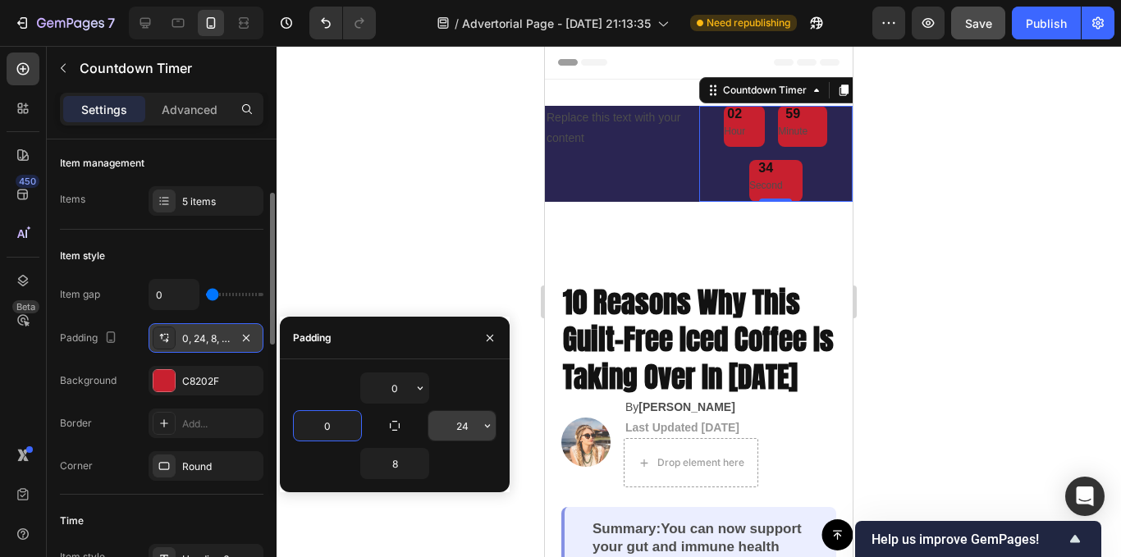
type input "0"
click at [474, 428] on input "24" at bounding box center [461, 426] width 67 height 30
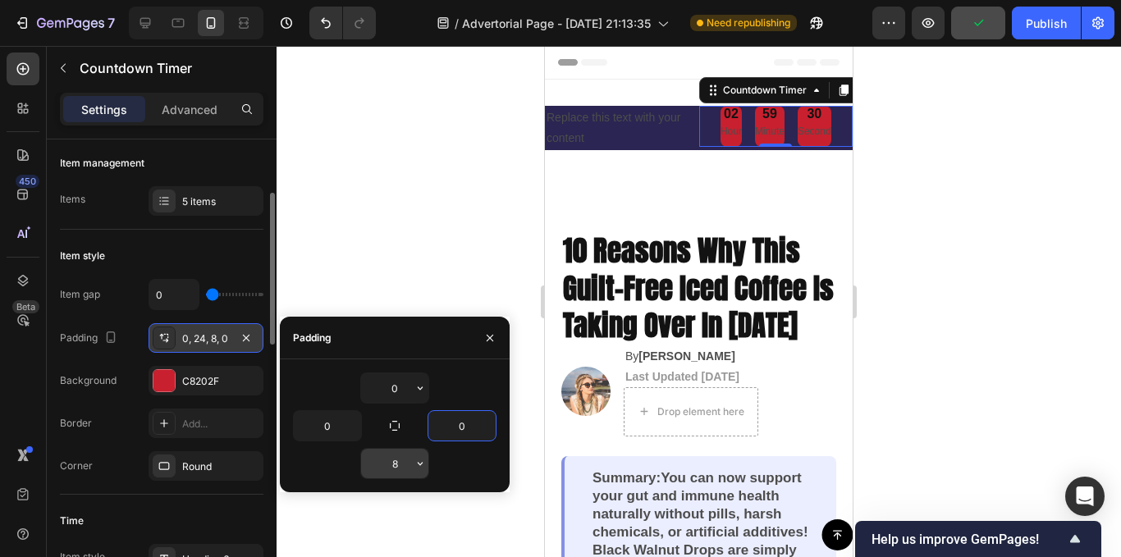
type input "0"
click at [404, 460] on input "8" at bounding box center [394, 464] width 67 height 30
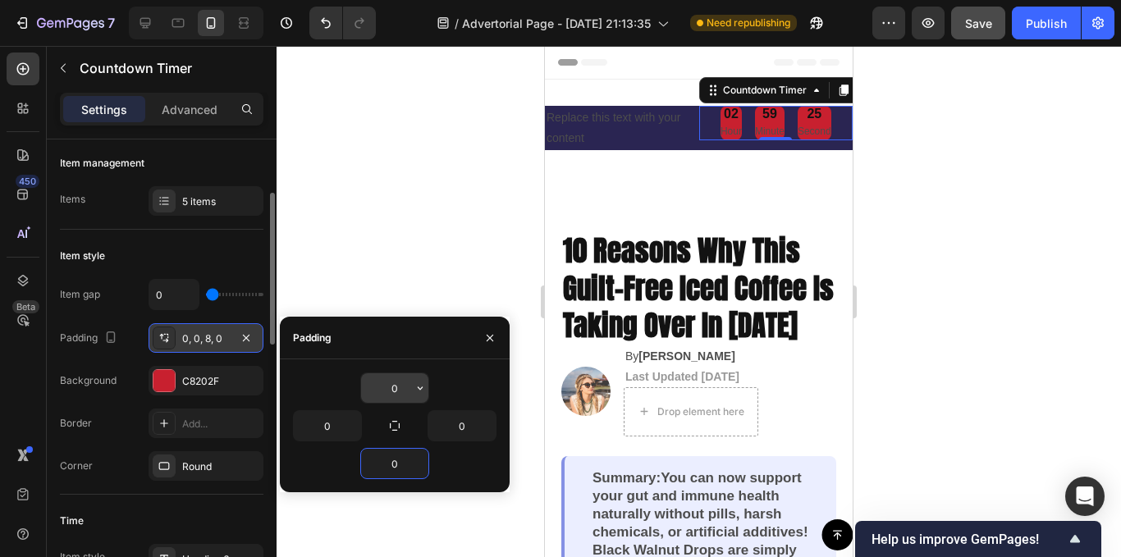
type input "0"
click at [404, 389] on input "0" at bounding box center [394, 388] width 67 height 30
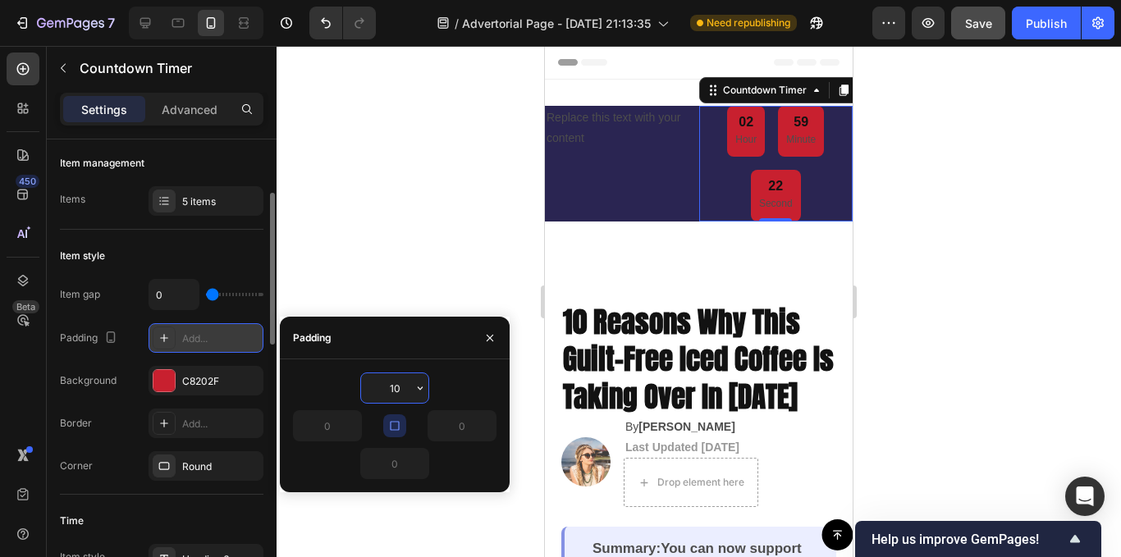
type input "1"
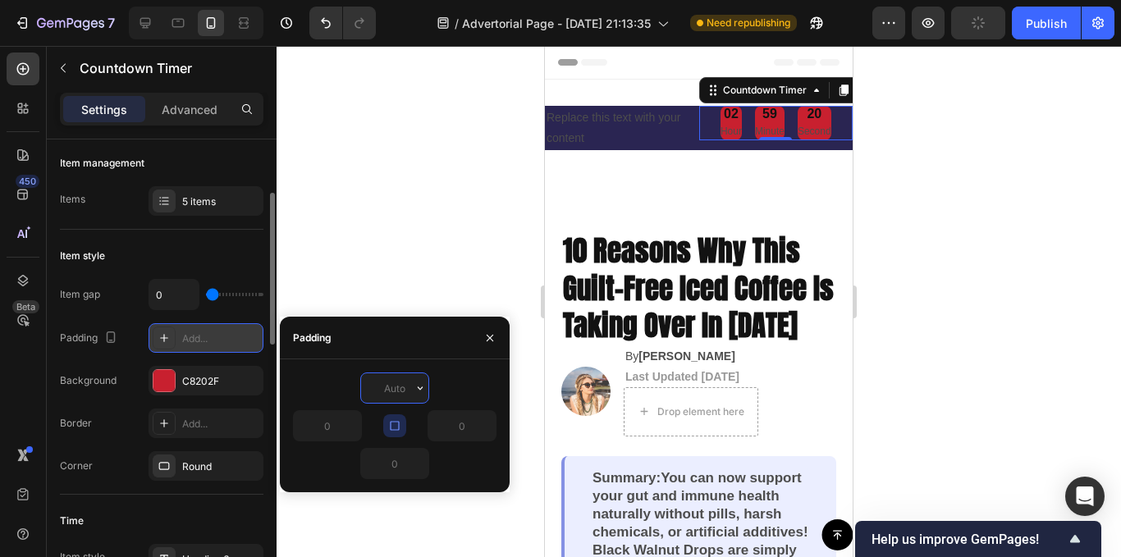
type input "5"
type input "3"
type input "0"
click at [417, 389] on icon "button" at bounding box center [420, 388] width 13 height 13
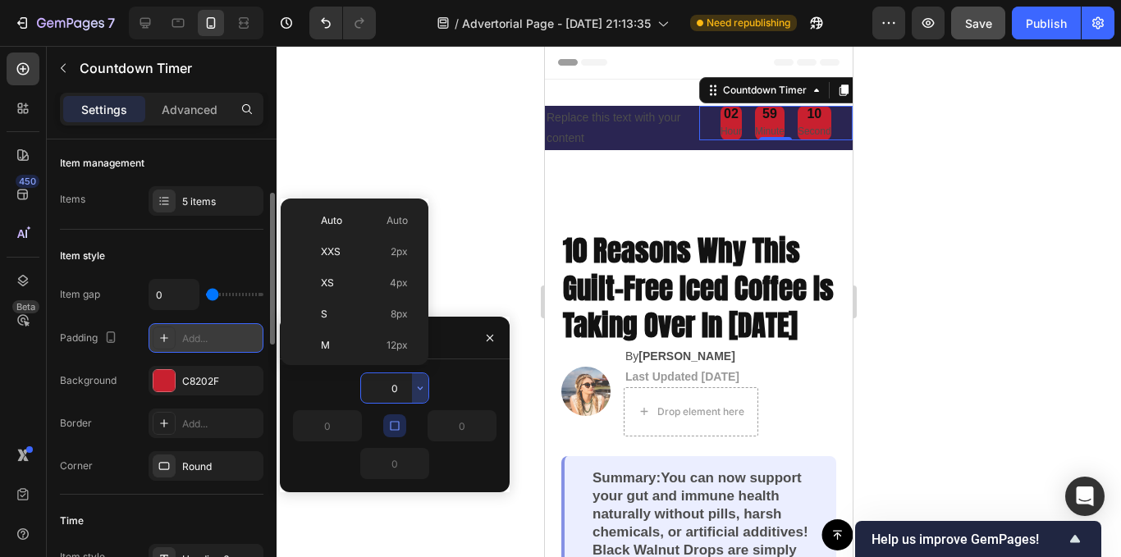
click at [391, 428] on icon "button" at bounding box center [394, 425] width 9 height 9
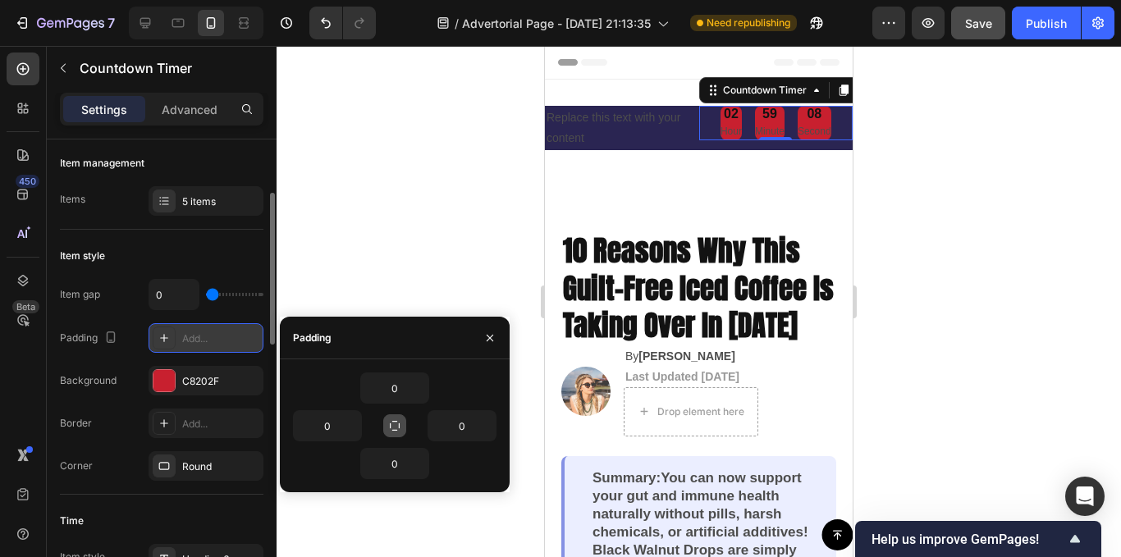
click at [391, 426] on icon "button" at bounding box center [395, 426] width 10 height 10
click at [391, 426] on icon "button" at bounding box center [394, 425] width 9 height 9
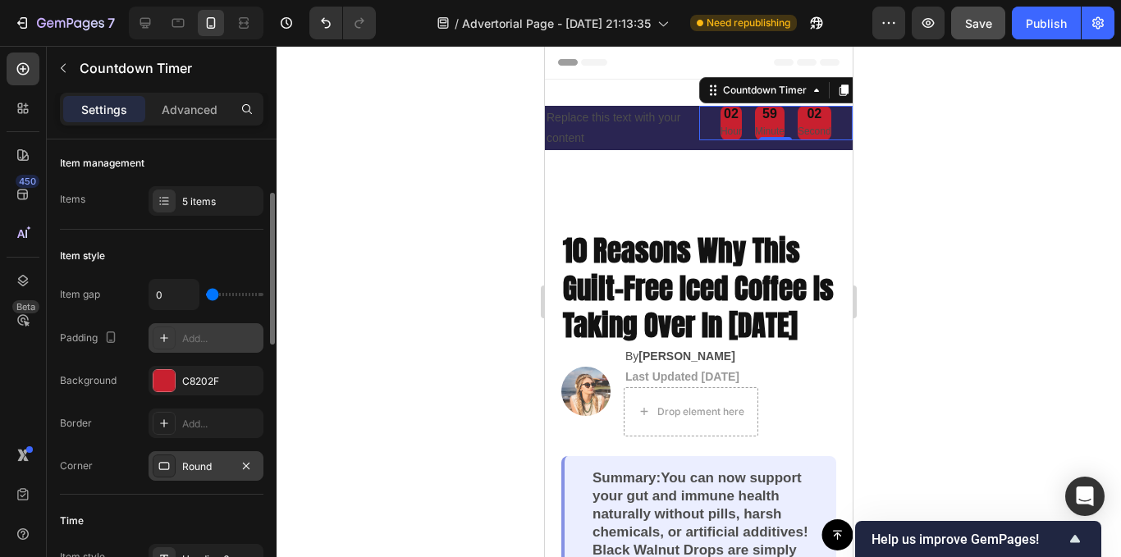
click at [195, 474] on div "Round" at bounding box center [206, 467] width 48 height 15
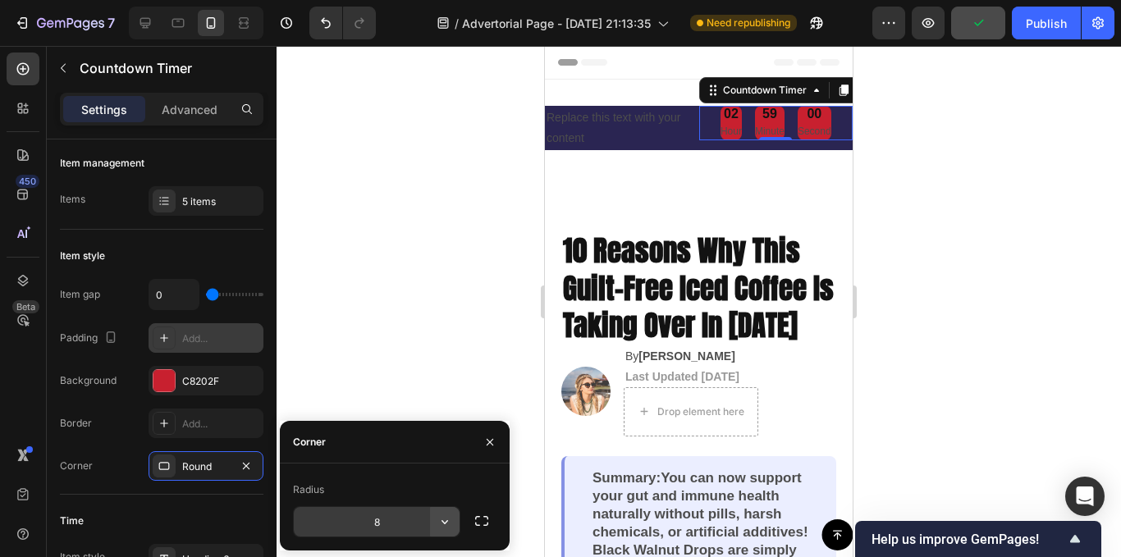
click at [445, 520] on icon "button" at bounding box center [445, 522] width 16 height 16
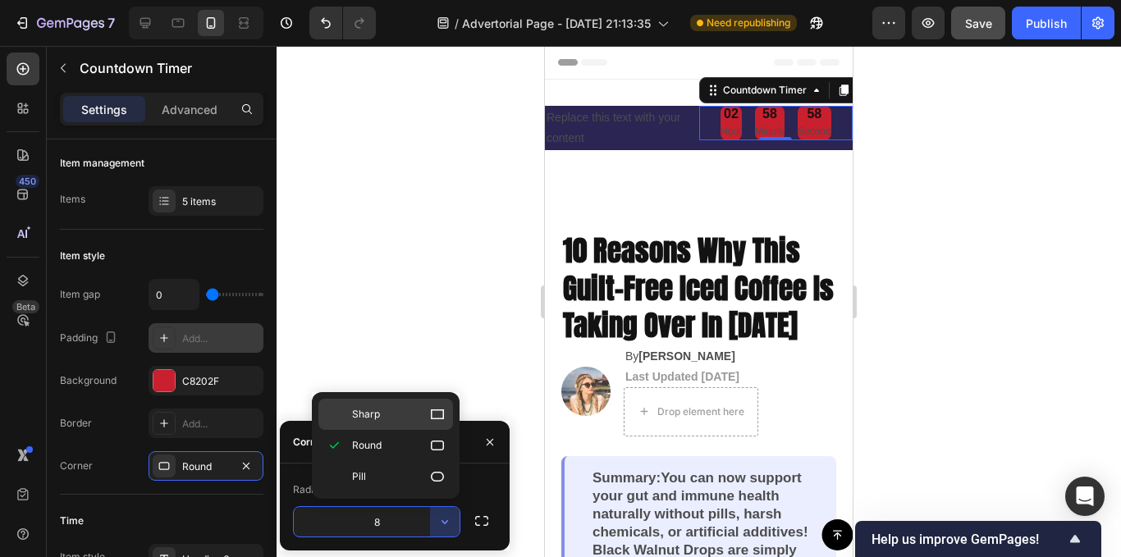
click at [375, 419] on span "Sharp" at bounding box center [366, 414] width 28 height 15
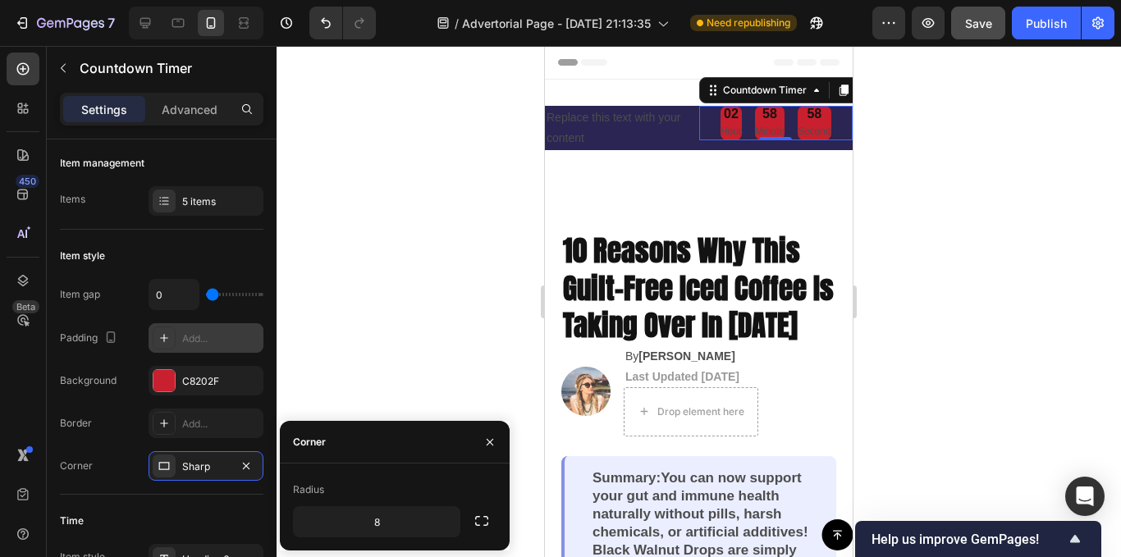
type input "0"
click at [776, 96] on div "Countdown Timer" at bounding box center [765, 90] width 90 height 15
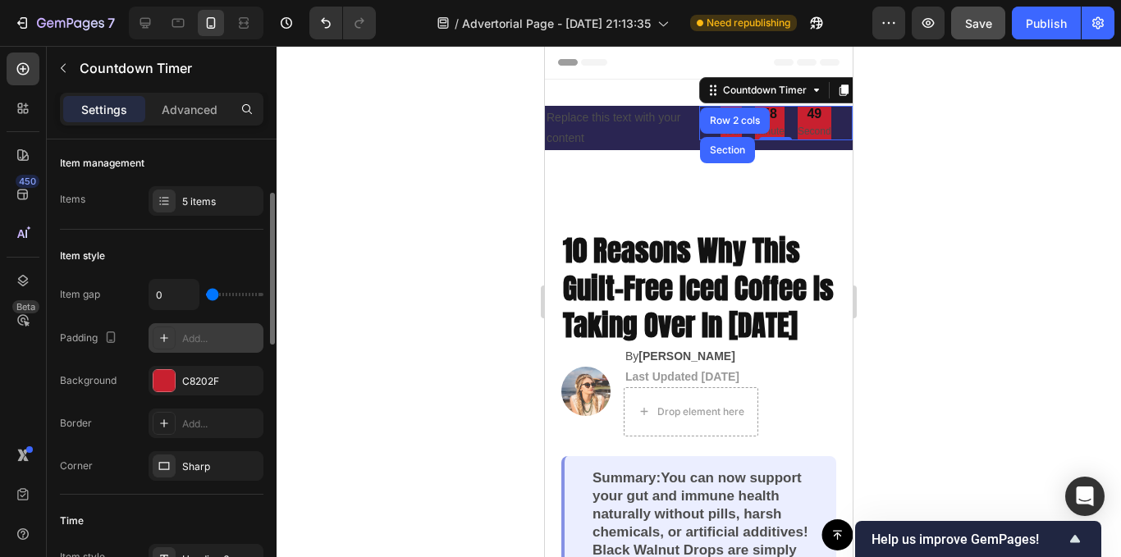
click at [143, 259] on div "Item style" at bounding box center [162, 256] width 204 height 26
type input "58"
type input "60"
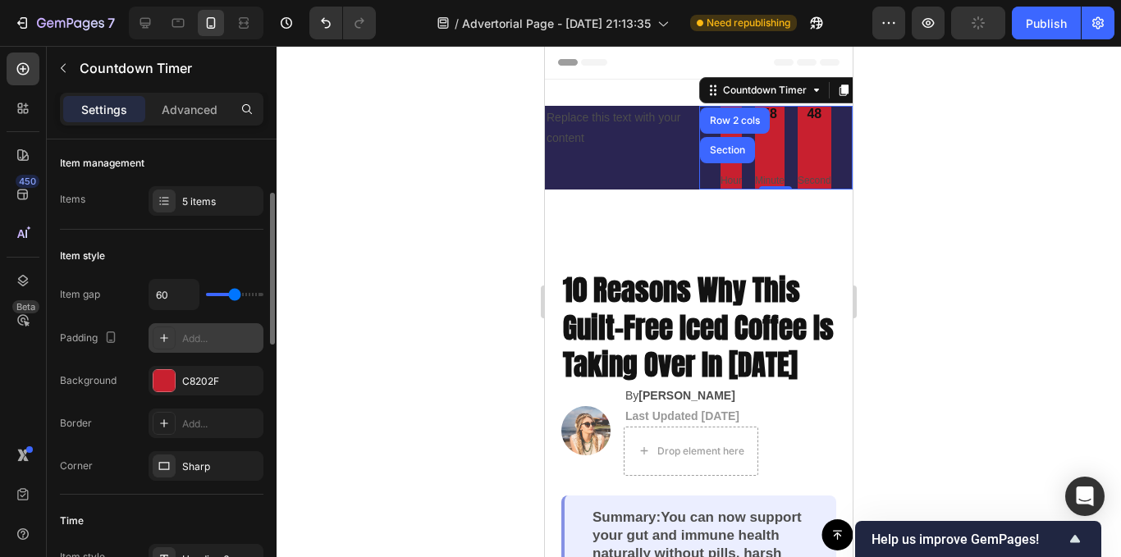
type input "49"
type input "120"
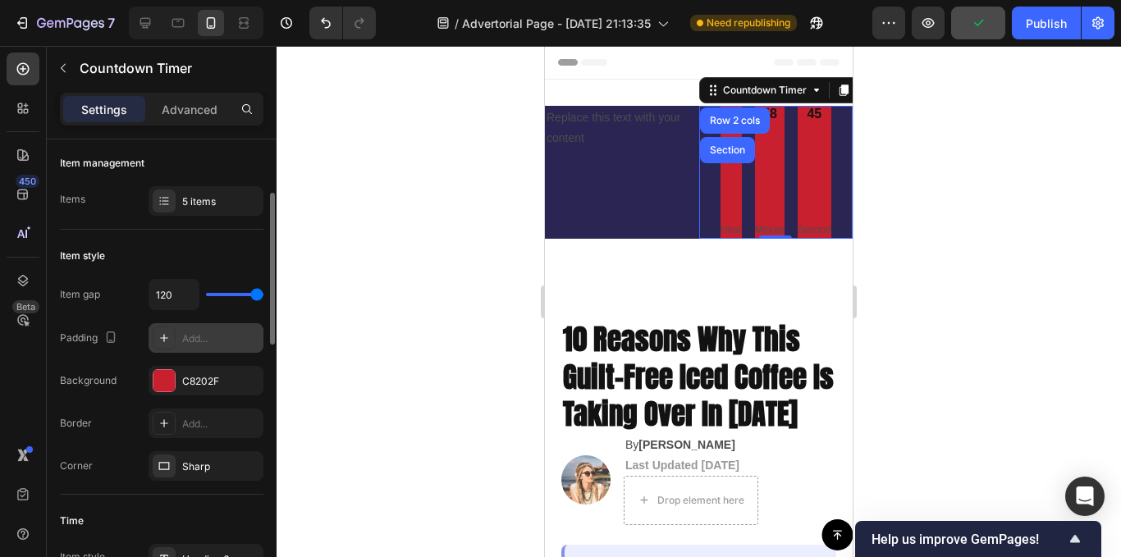
type input "93"
type input "0"
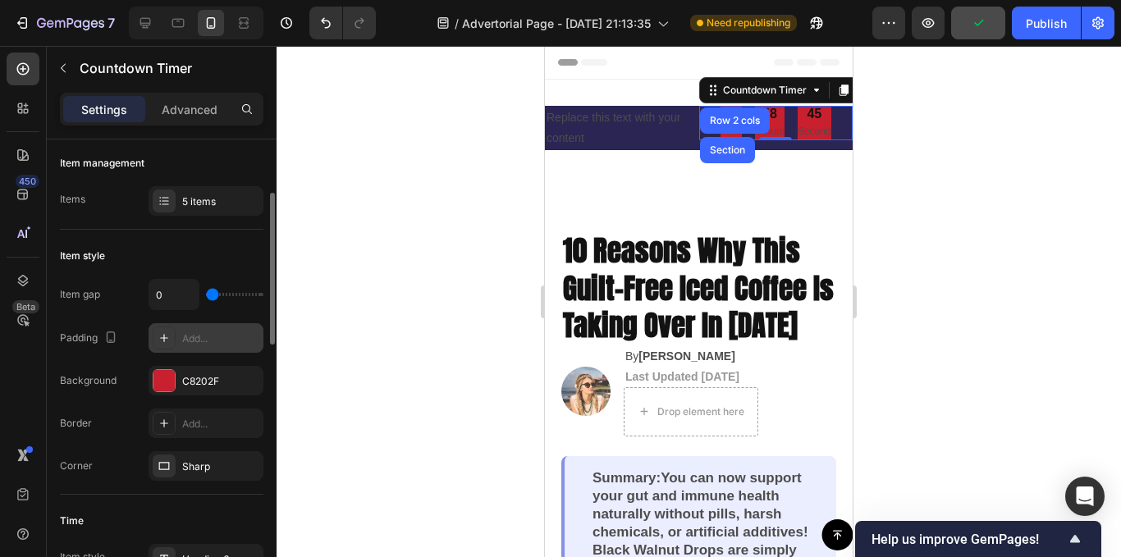
type input "89"
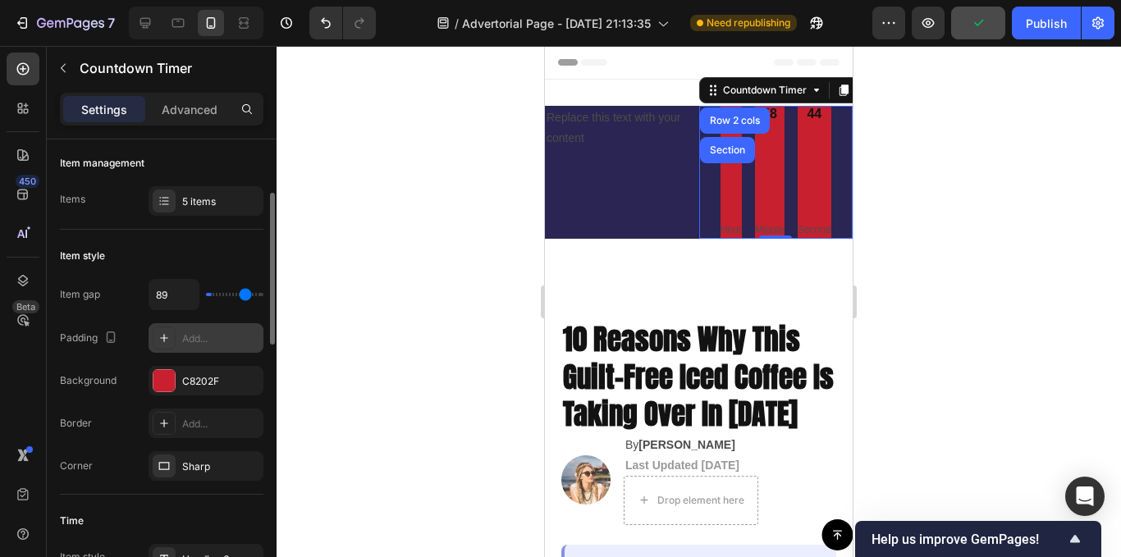
type input "120"
type input "0"
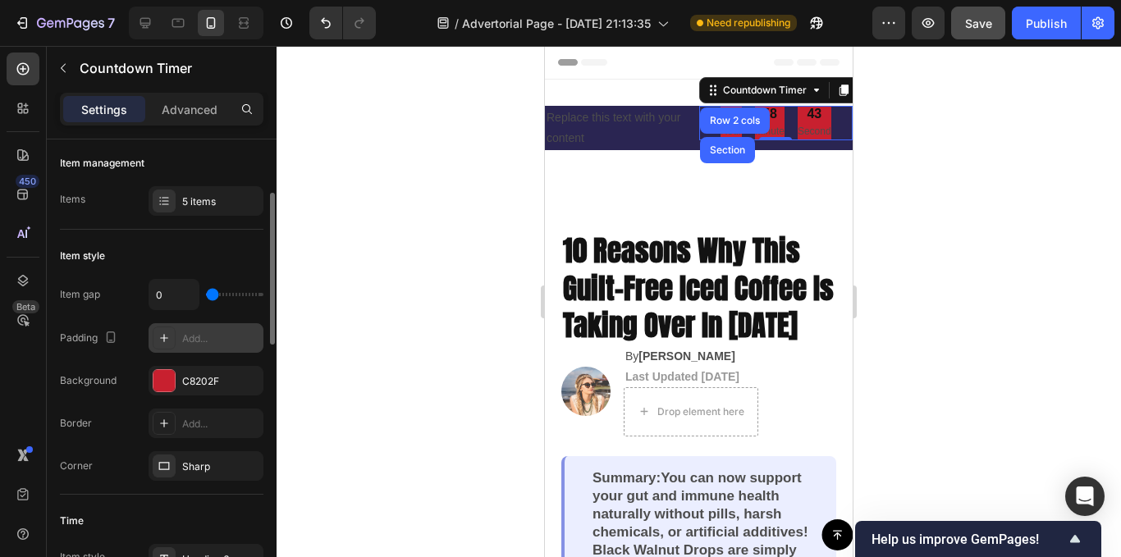
drag, startPoint x: 211, startPoint y: 295, endPoint x: 151, endPoint y: 282, distance: 61.3
click at [206, 293] on input "range" at bounding box center [234, 294] width 57 height 3
click at [161, 341] on icon at bounding box center [164, 338] width 13 height 13
type input "8"
type input "24"
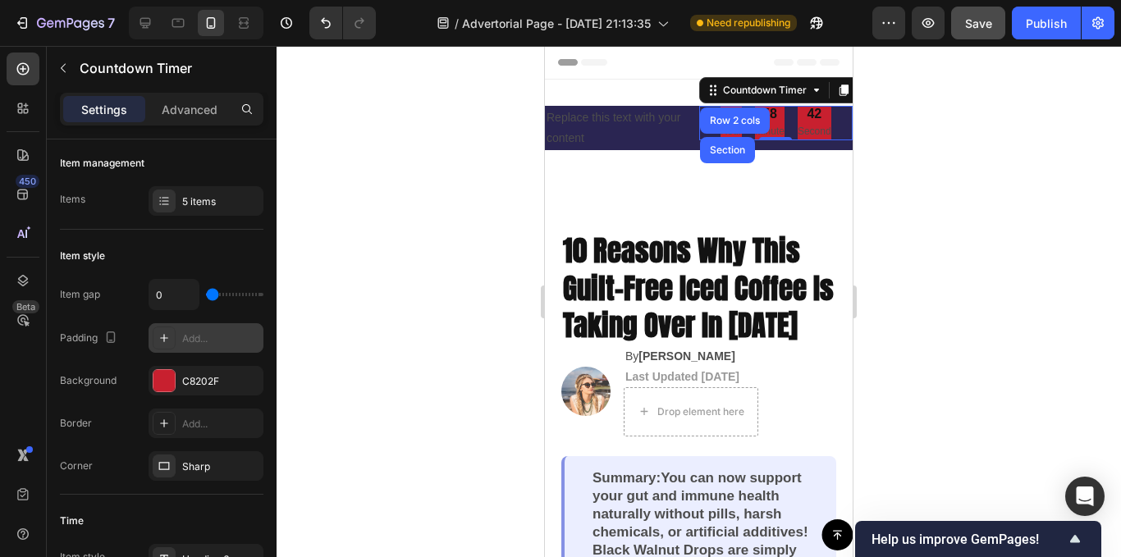
type input "24"
type input "8"
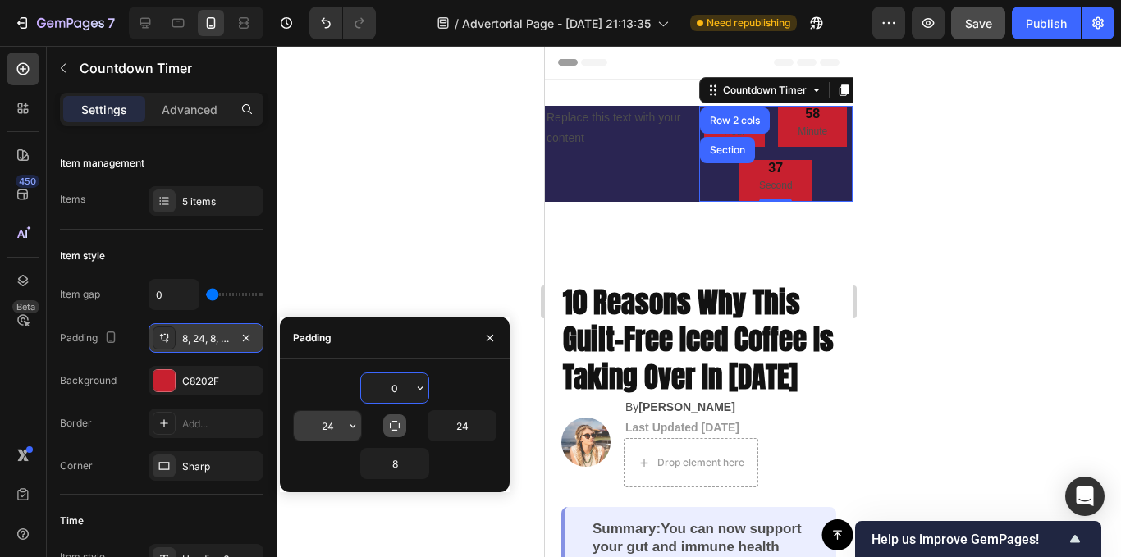
type input "0"
click at [341, 418] on input "24" at bounding box center [327, 426] width 67 height 30
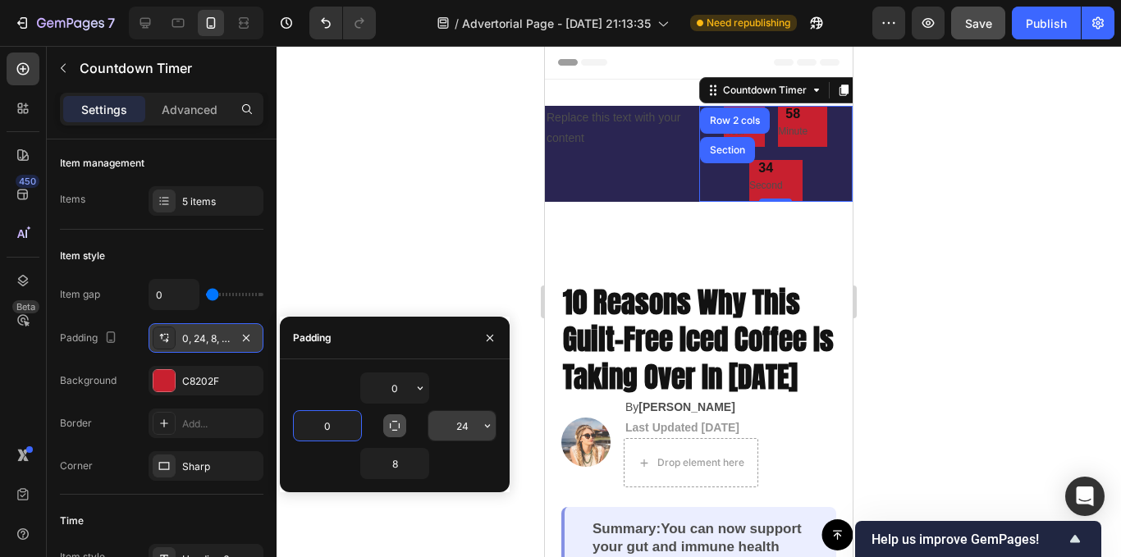
type input "0"
click at [470, 424] on input "24" at bounding box center [461, 426] width 67 height 30
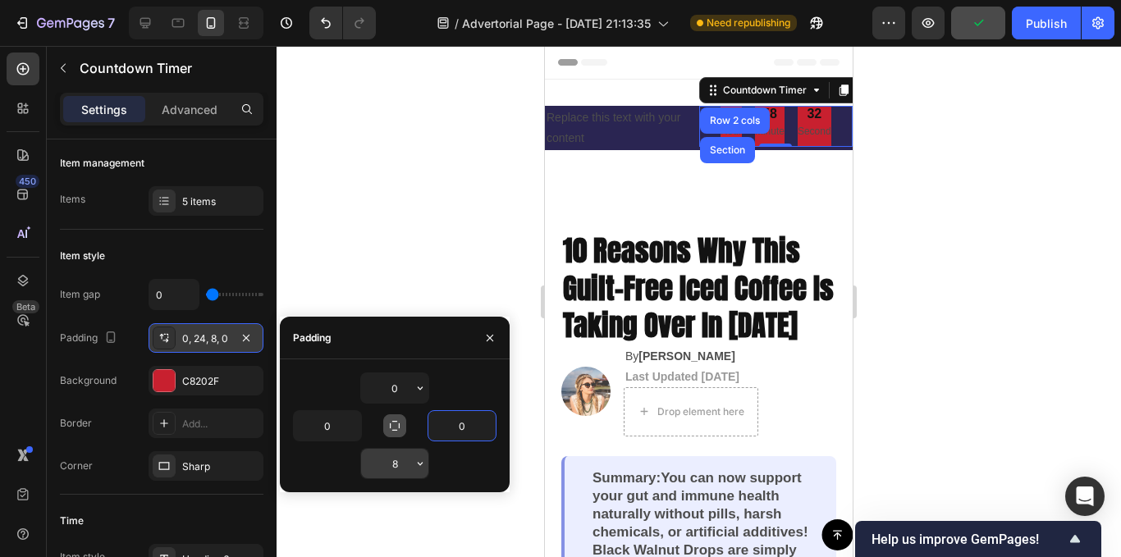
type input "0"
click at [392, 467] on input "8" at bounding box center [394, 464] width 67 height 30
type input "0"
click at [394, 433] on button "button" at bounding box center [394, 426] width 23 height 23
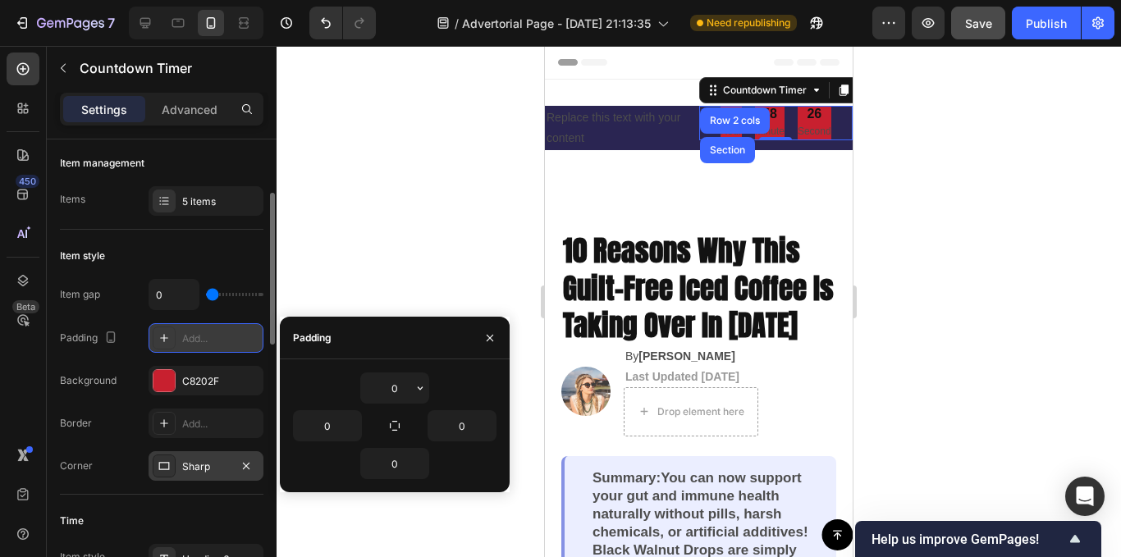
click at [174, 464] on div at bounding box center [164, 466] width 23 height 23
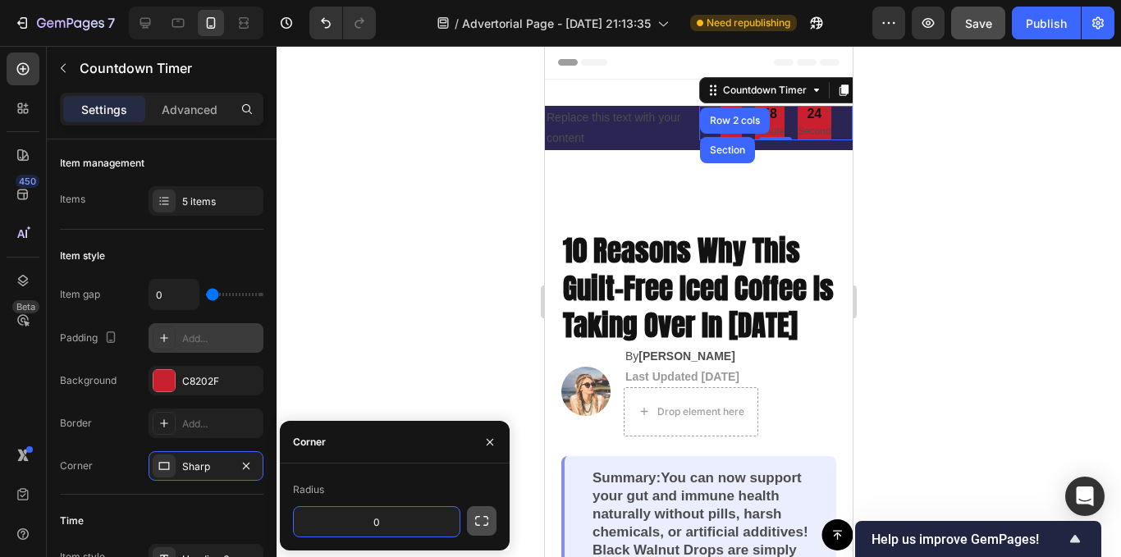
click at [479, 518] on icon "button" at bounding box center [482, 521] width 16 height 16
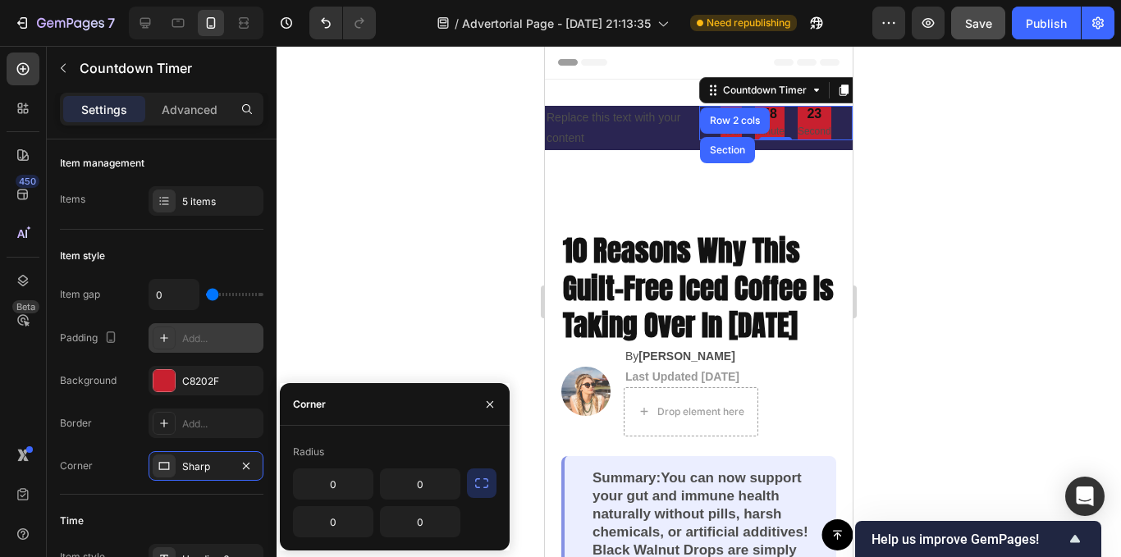
click at [488, 483] on icon "button" at bounding box center [482, 483] width 16 height 16
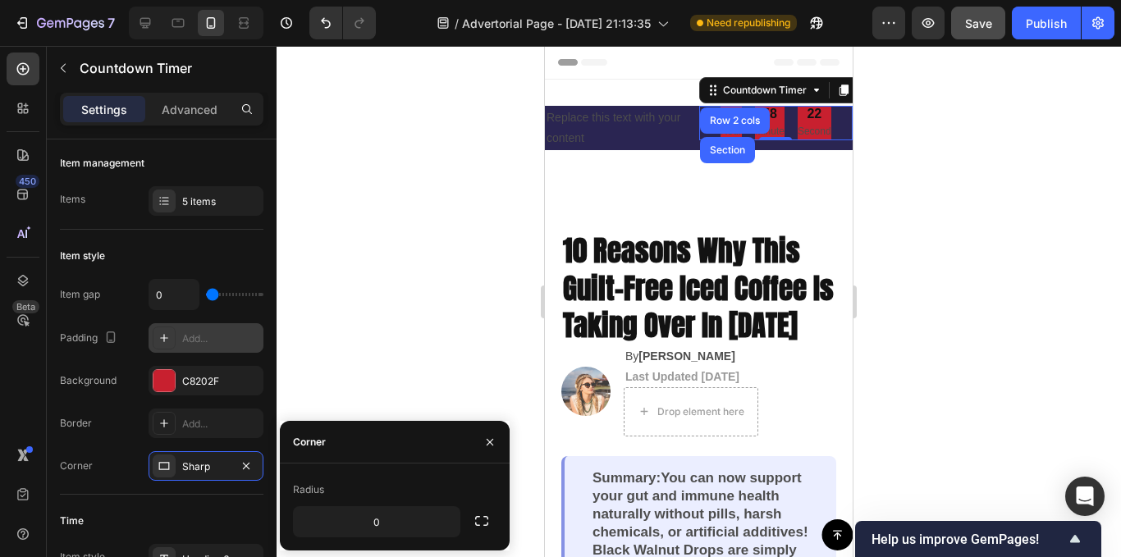
click at [284, 491] on div "Radius 0" at bounding box center [395, 507] width 230 height 61
click at [298, 493] on div "Radius" at bounding box center [308, 490] width 31 height 15
click at [164, 465] on icon at bounding box center [164, 466] width 13 height 13
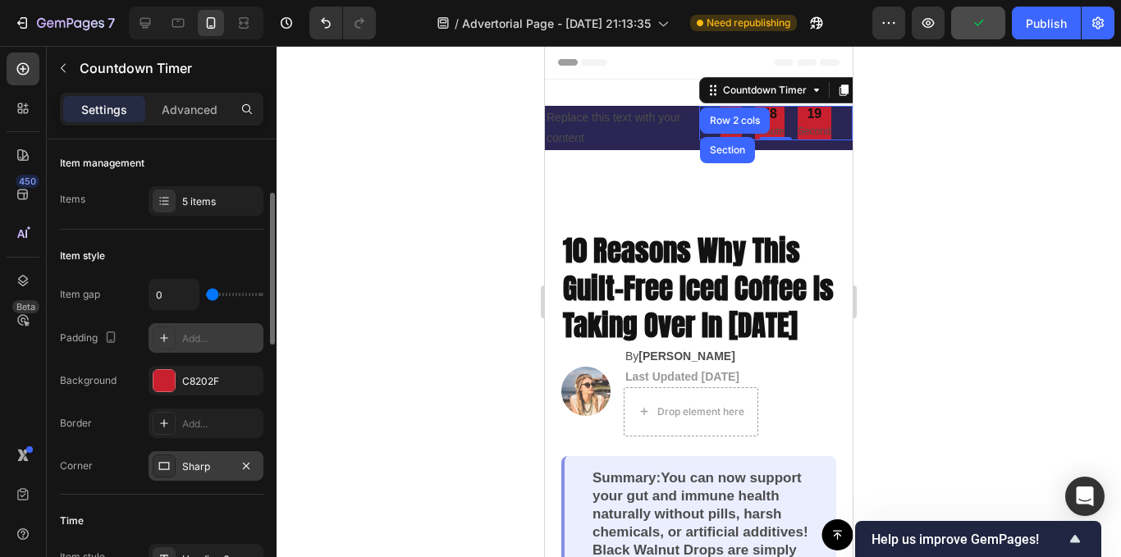
click at [160, 466] on icon at bounding box center [164, 466] width 13 height 13
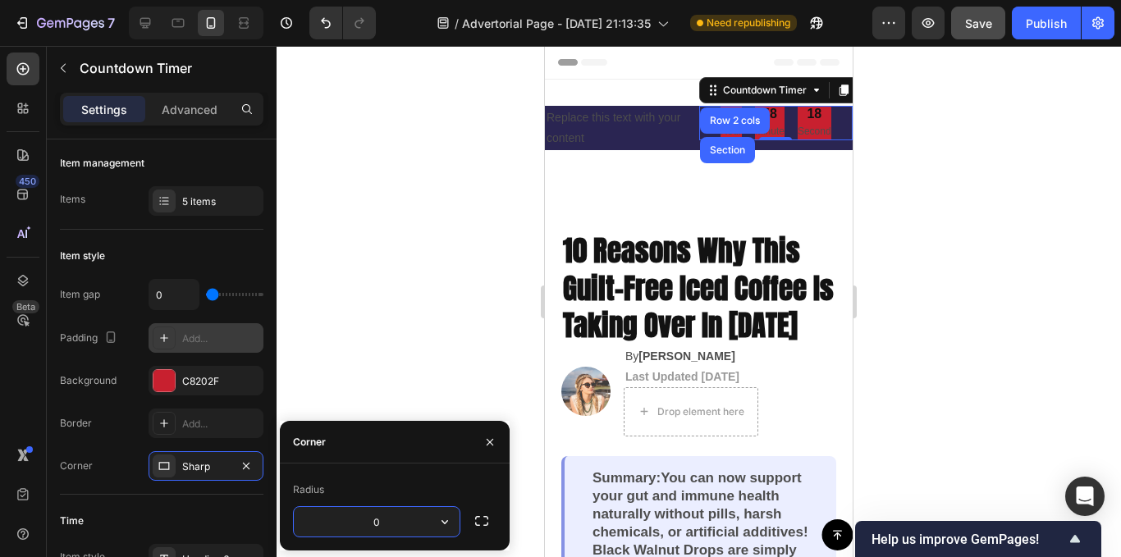
drag, startPoint x: 300, startPoint y: 477, endPoint x: 318, endPoint y: 488, distance: 20.7
click at [300, 478] on div "Radius" at bounding box center [395, 490] width 204 height 26
click at [318, 488] on div "Radius" at bounding box center [308, 490] width 31 height 15
click at [446, 514] on icon "button" at bounding box center [445, 522] width 16 height 16
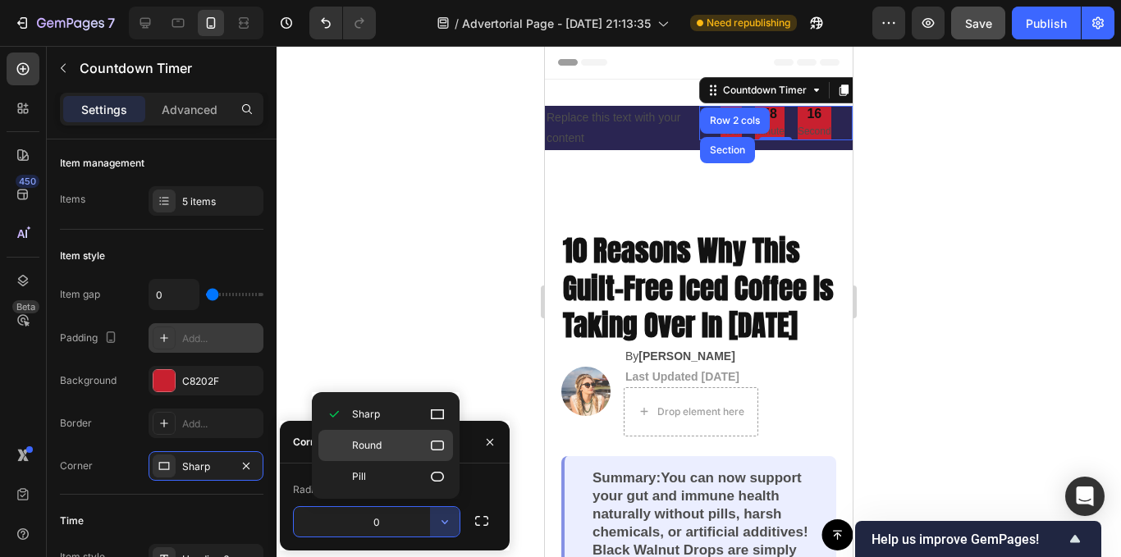
click at [378, 453] on p "Round" at bounding box center [399, 446] width 94 height 16
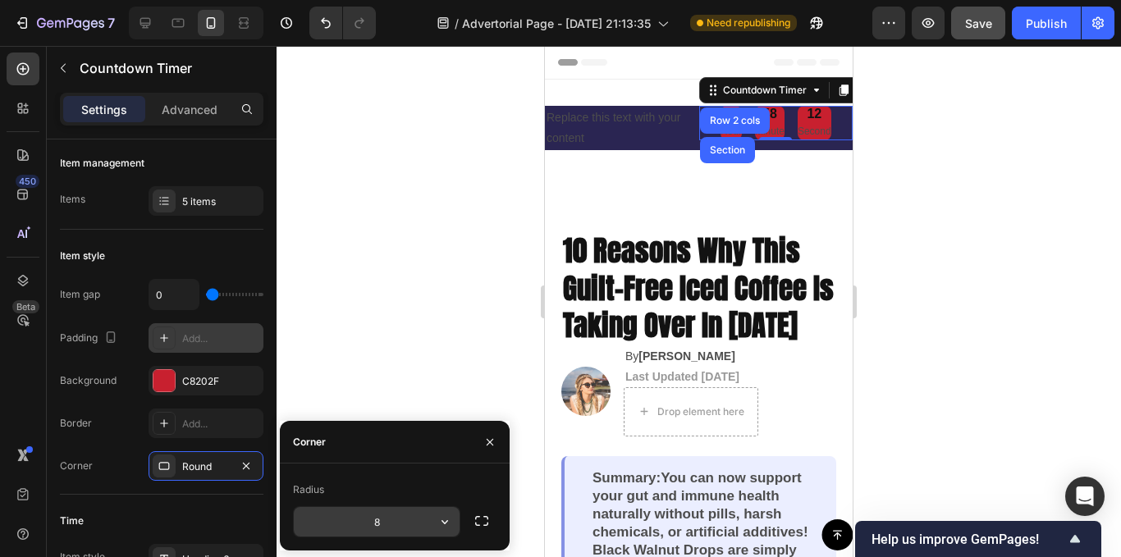
click at [400, 516] on input "8" at bounding box center [377, 522] width 166 height 30
click at [453, 521] on button "button" at bounding box center [445, 522] width 30 height 30
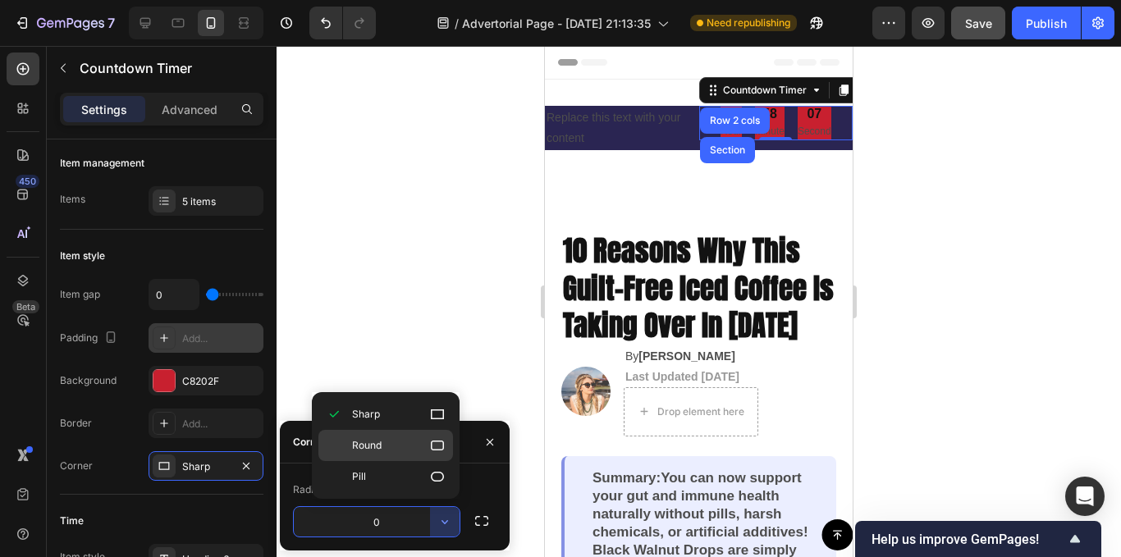
click at [390, 447] on p "Round" at bounding box center [399, 446] width 94 height 16
type input "8"
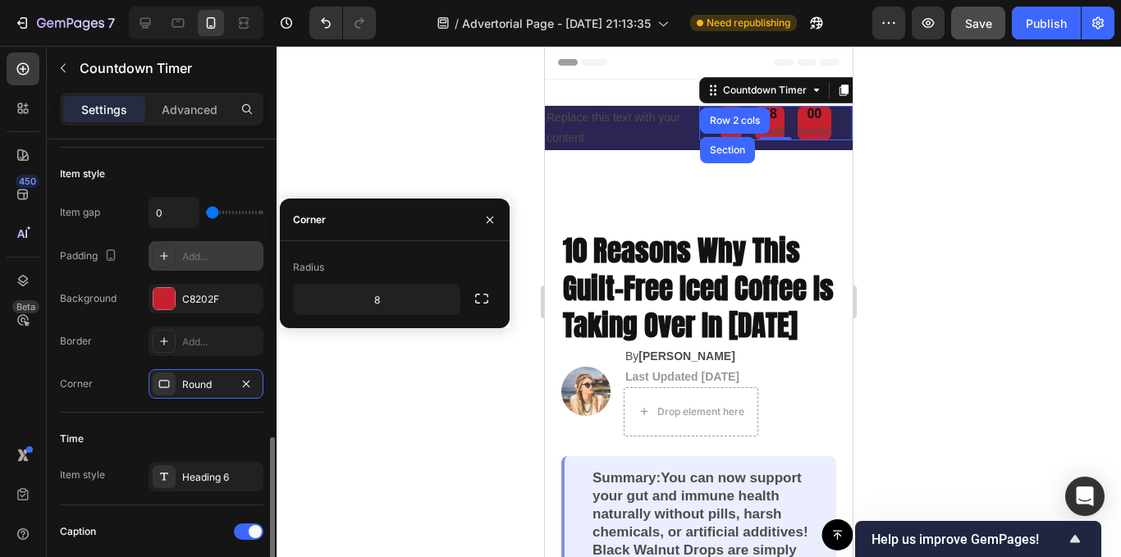
scroll to position [410, 0]
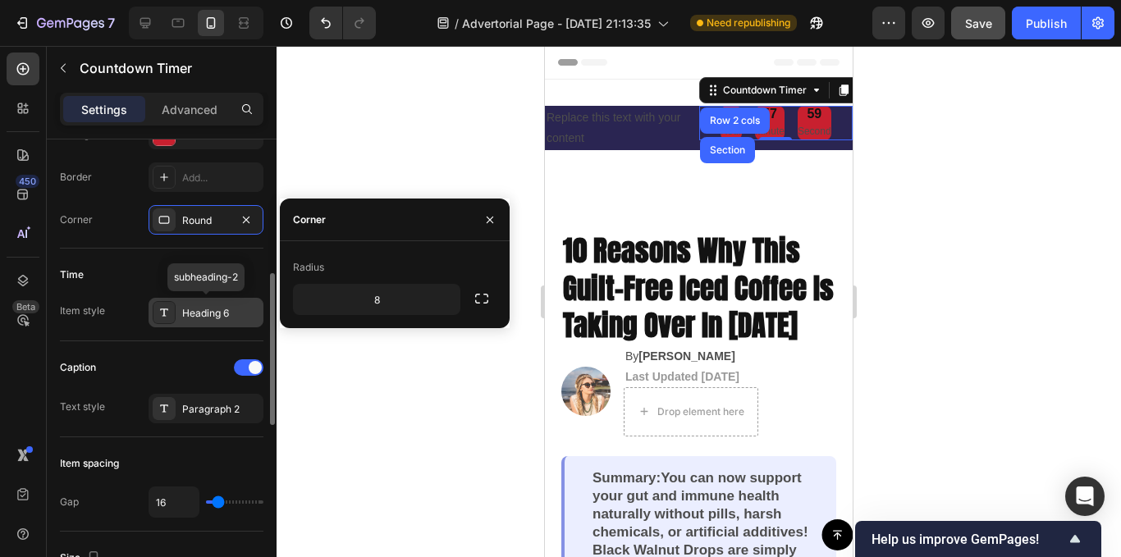
click at [190, 311] on div "Heading 6" at bounding box center [220, 313] width 77 height 15
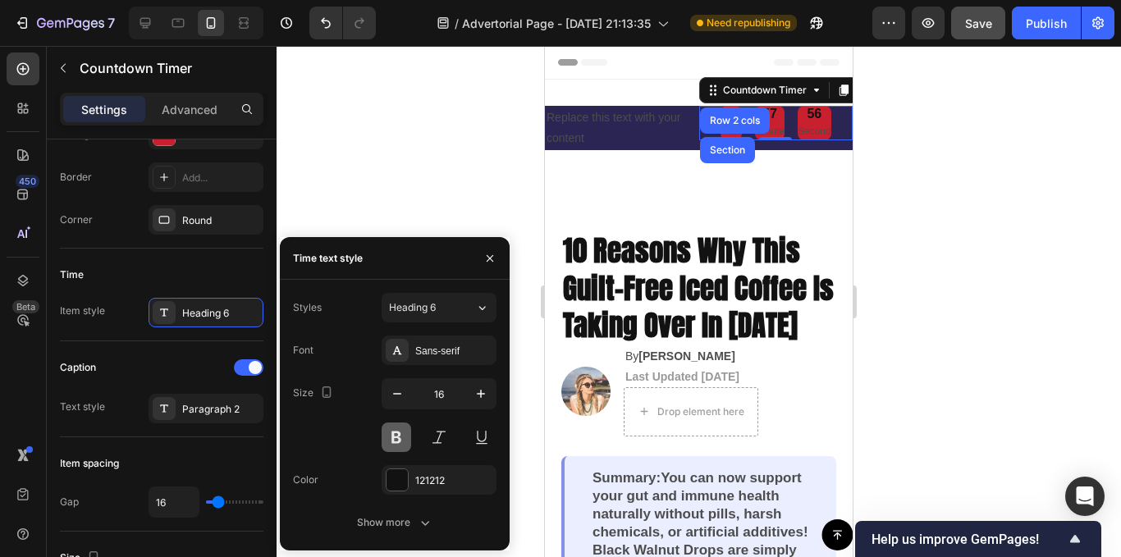
click at [396, 442] on button at bounding box center [397, 438] width 30 height 30
click at [392, 436] on button at bounding box center [397, 438] width 30 height 30
click at [443, 351] on div "Sans-serif" at bounding box center [453, 351] width 77 height 15
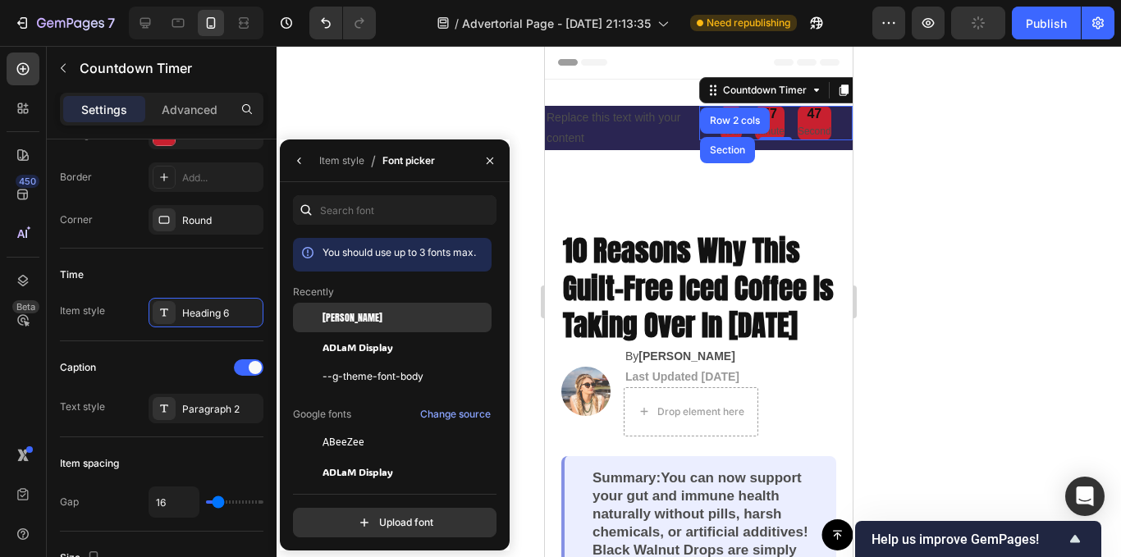
click at [370, 321] on div "[PERSON_NAME]" at bounding box center [406, 317] width 166 height 15
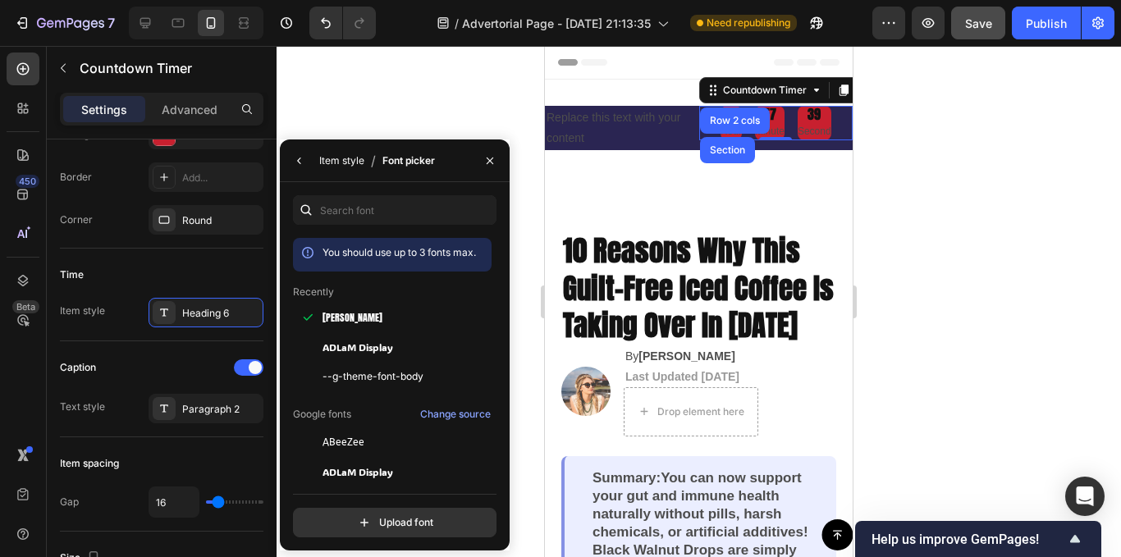
click at [337, 153] on div "Item style" at bounding box center [341, 160] width 45 height 15
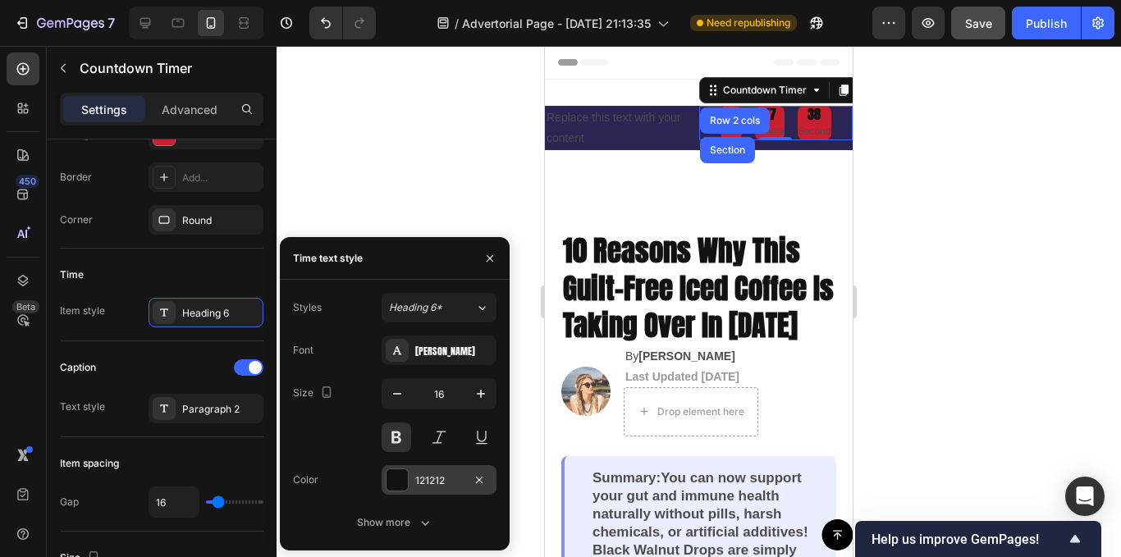
click at [401, 484] on div at bounding box center [397, 480] width 21 height 21
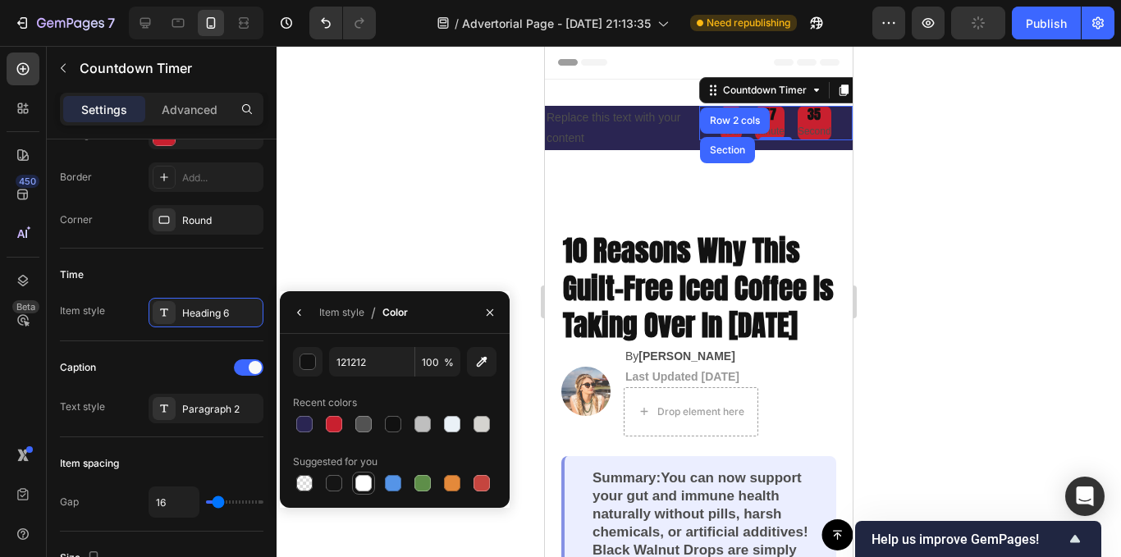
click at [365, 483] on div at bounding box center [363, 483] width 16 height 16
type input "FFFFFF"
click at [306, 314] on button "button" at bounding box center [299, 313] width 26 height 26
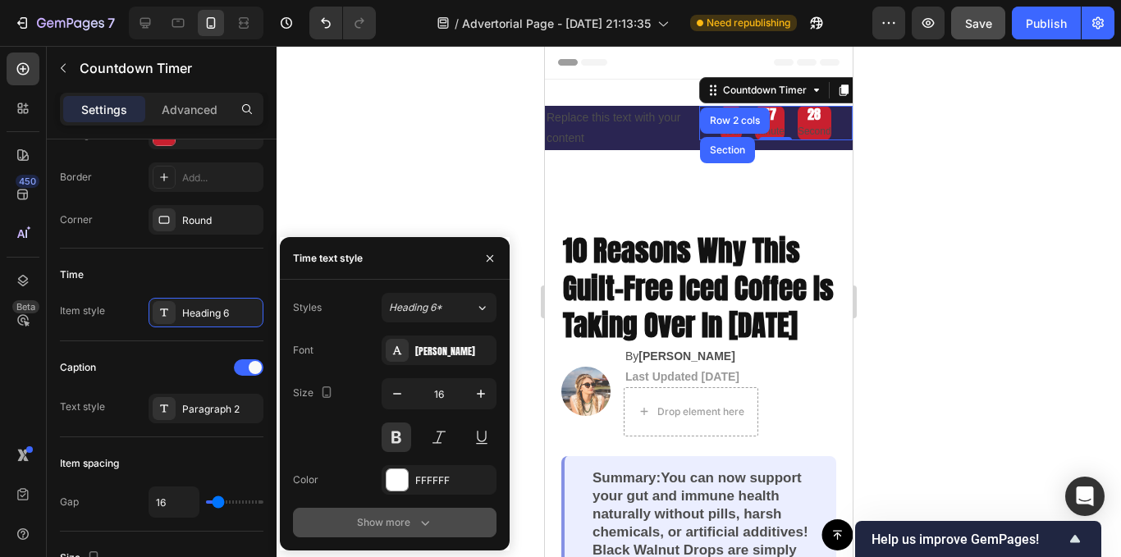
click at [413, 525] on div "Show more" at bounding box center [395, 523] width 76 height 16
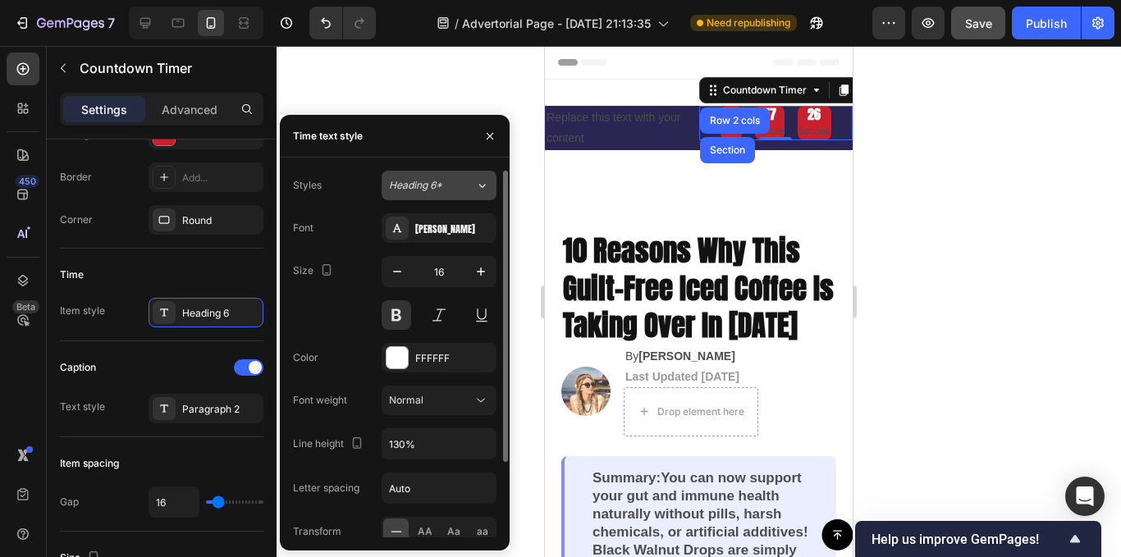
click at [430, 179] on span "Heading 6*" at bounding box center [415, 185] width 53 height 15
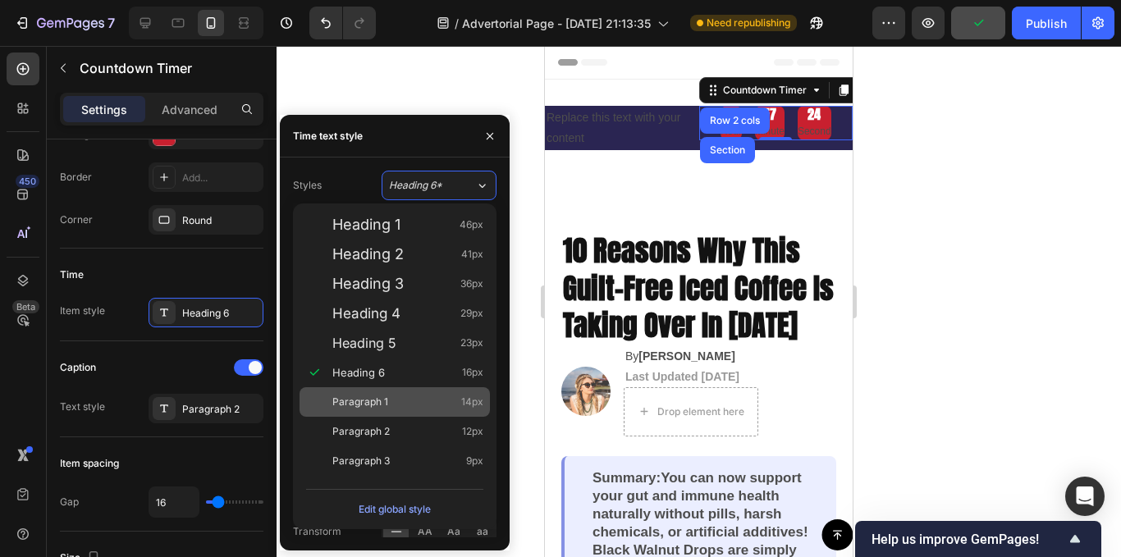
click at [392, 401] on div "Paragraph 1 14px" at bounding box center [407, 402] width 151 height 16
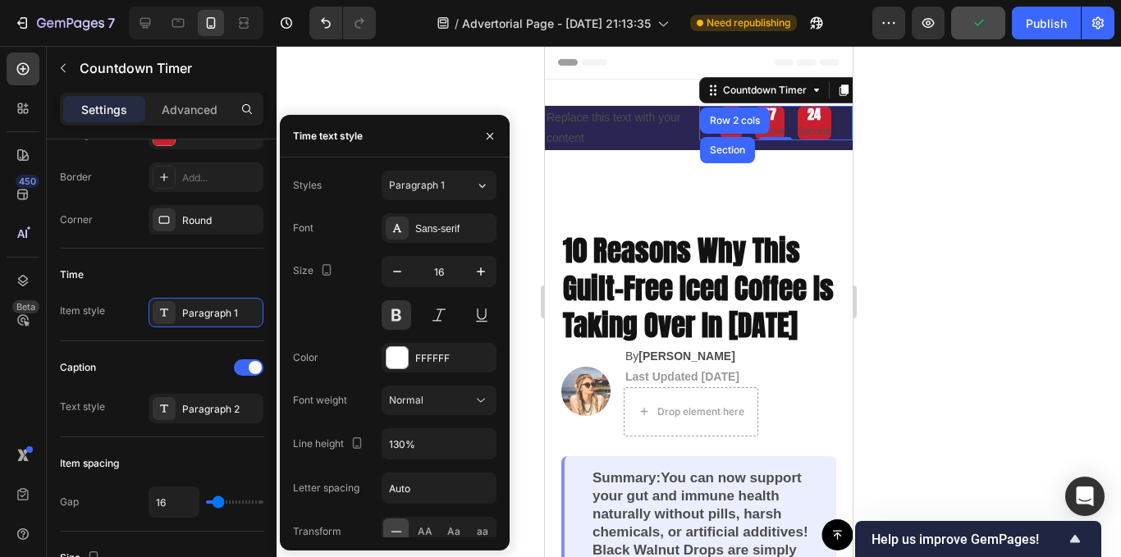
type input "14"
type input "180%"
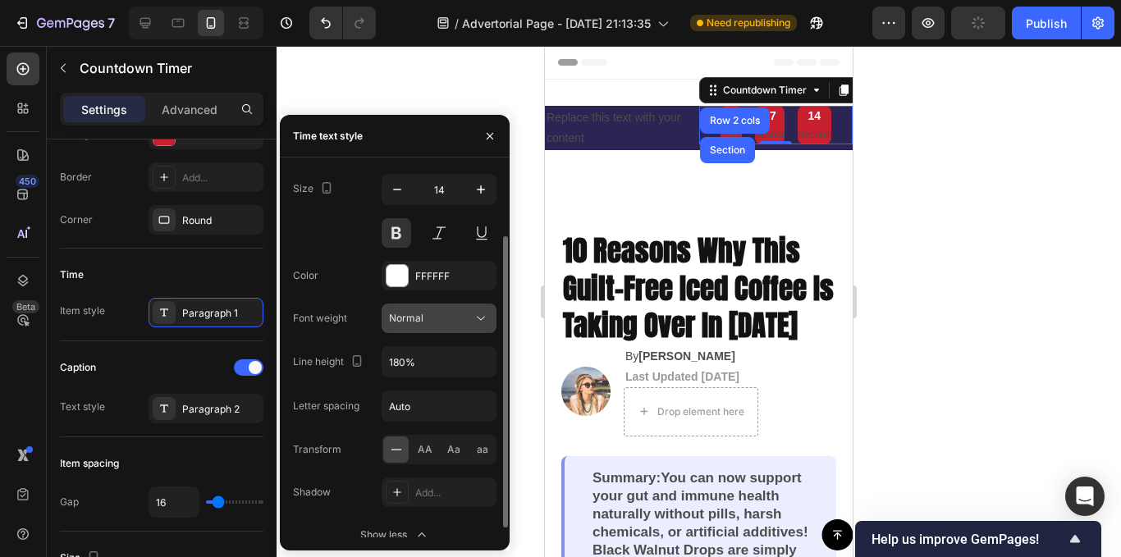
click at [462, 319] on div "Normal" at bounding box center [431, 318] width 84 height 15
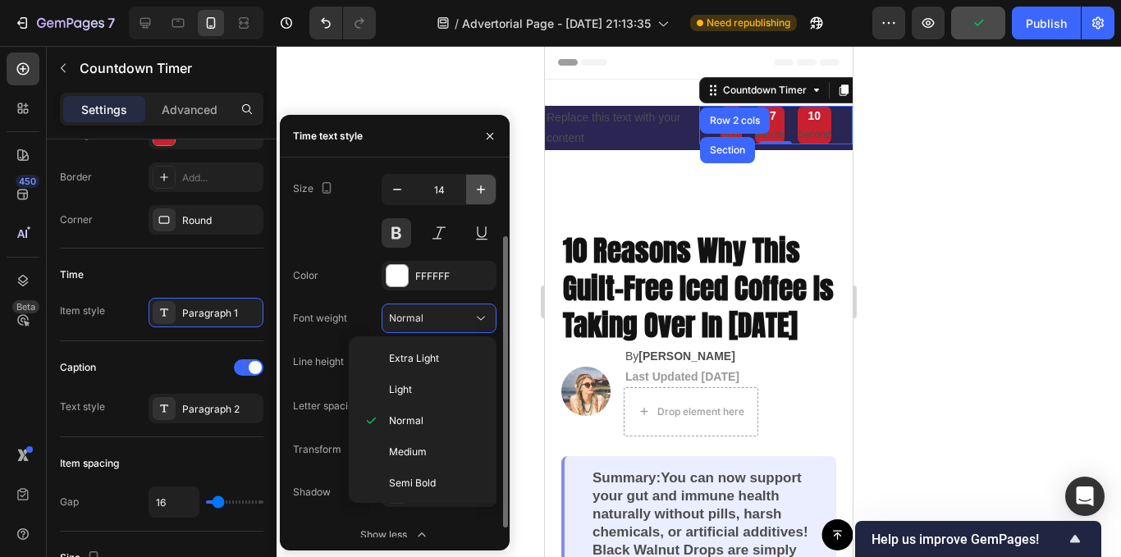
click at [480, 189] on icon "button" at bounding box center [481, 189] width 16 height 16
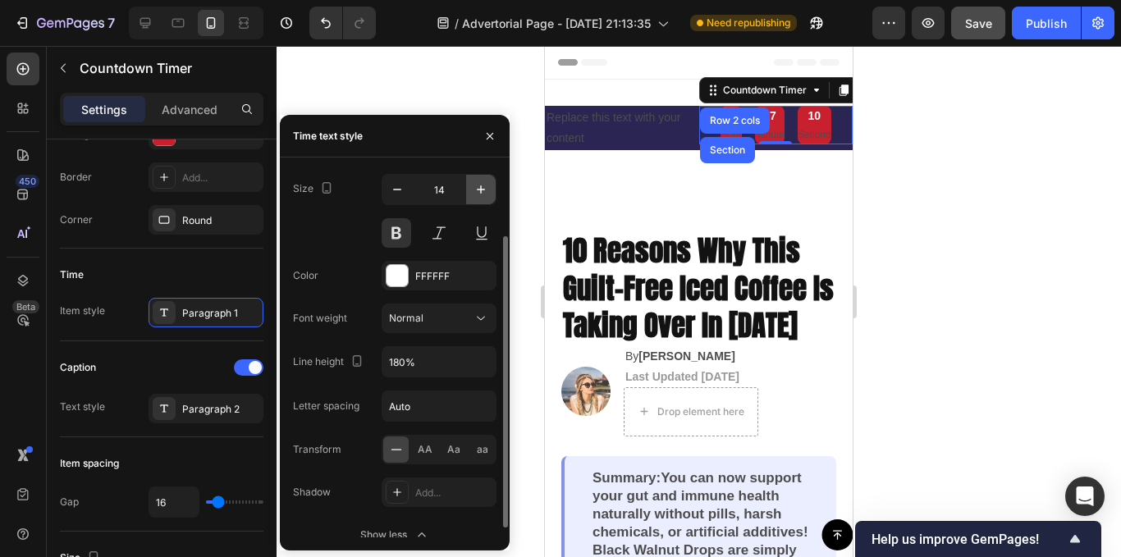
click at [480, 189] on icon "button" at bounding box center [481, 189] width 16 height 16
click at [479, 189] on icon "button" at bounding box center [481, 189] width 16 height 16
type input "16"
click at [475, 360] on icon "button" at bounding box center [481, 362] width 16 height 16
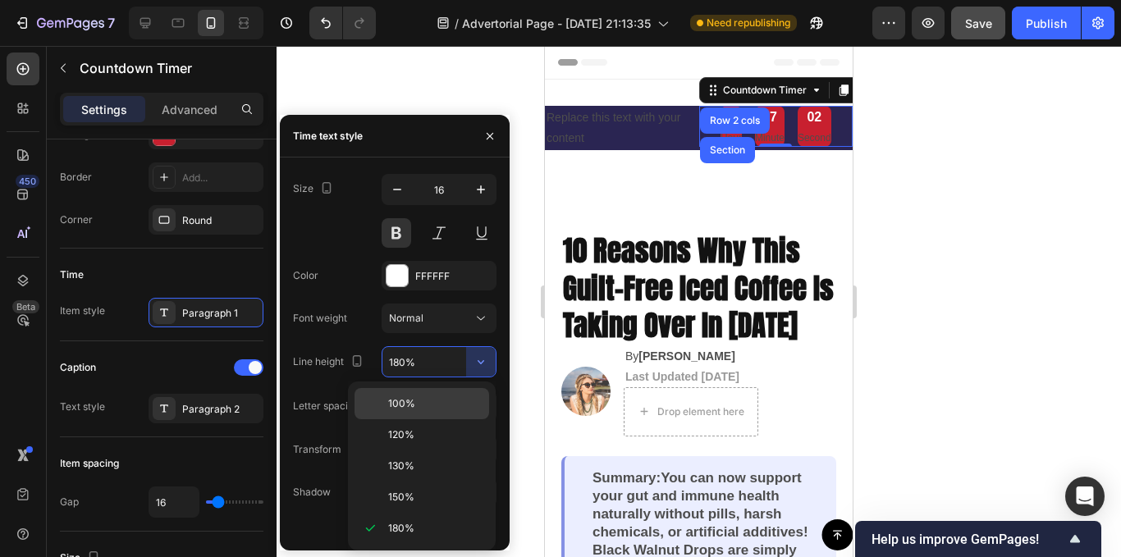
click at [420, 404] on p "100%" at bounding box center [435, 403] width 94 height 15
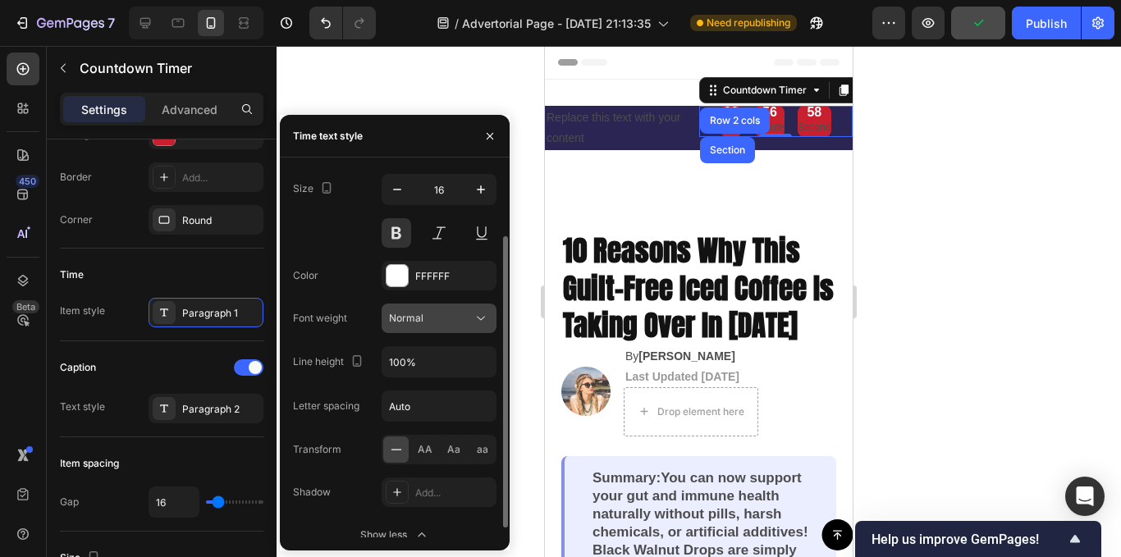
click at [479, 325] on icon at bounding box center [481, 318] width 16 height 16
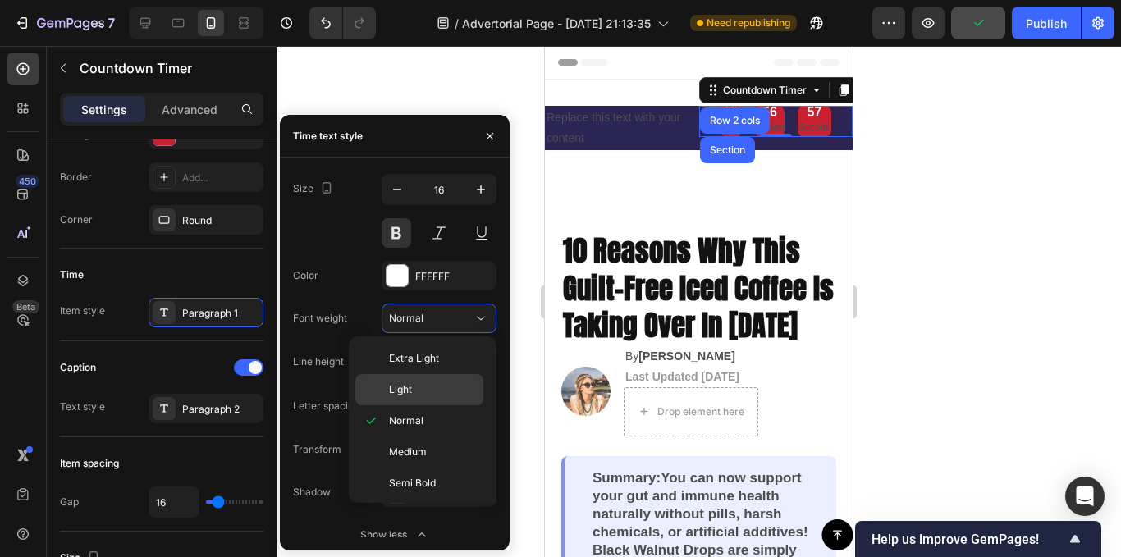
click at [434, 381] on div "Light" at bounding box center [419, 389] width 128 height 31
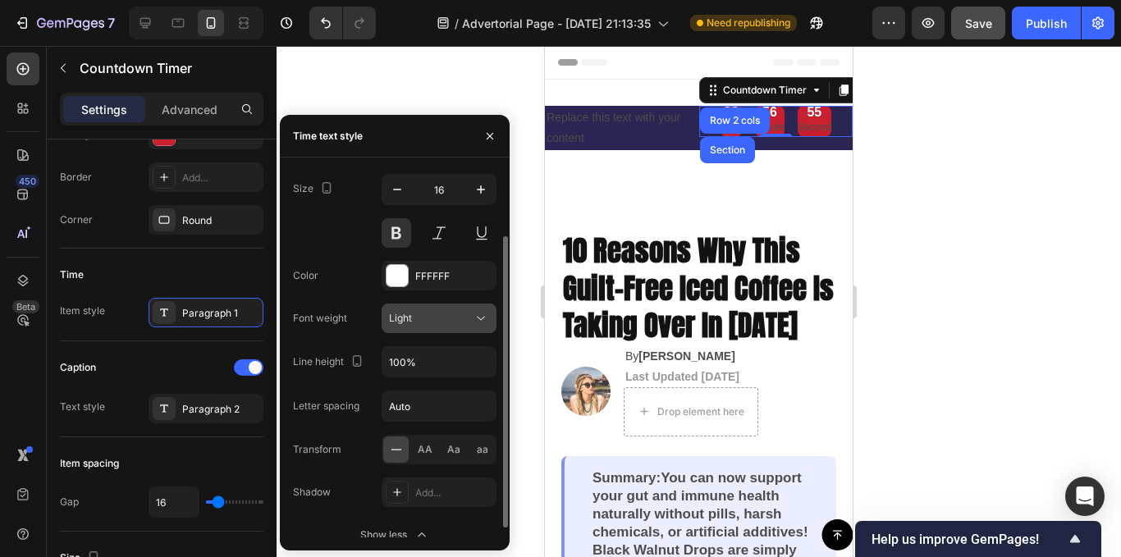
click at [474, 320] on icon at bounding box center [481, 318] width 16 height 16
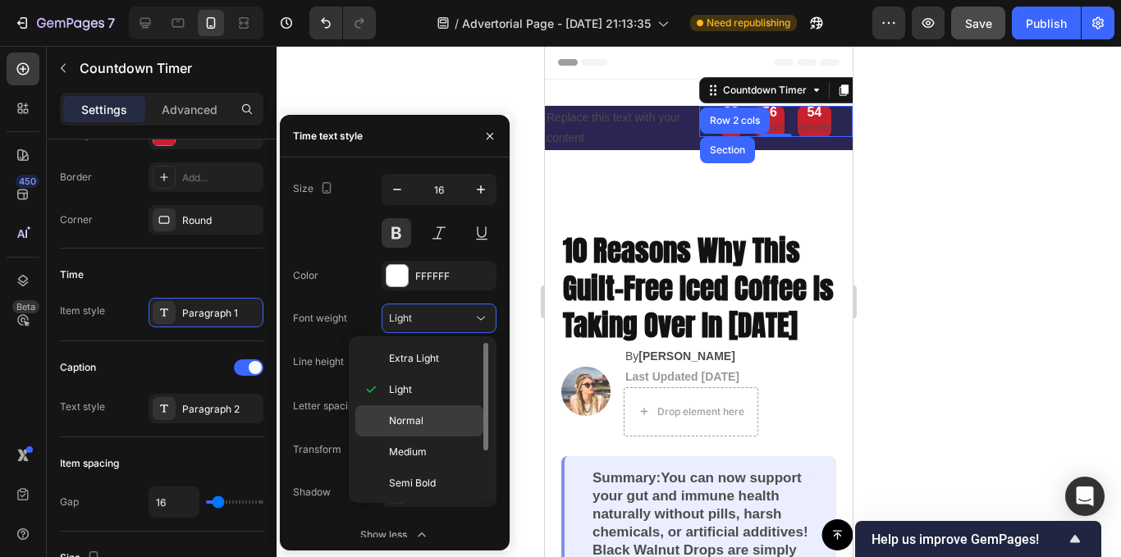
click at [422, 422] on span "Normal" at bounding box center [406, 421] width 34 height 15
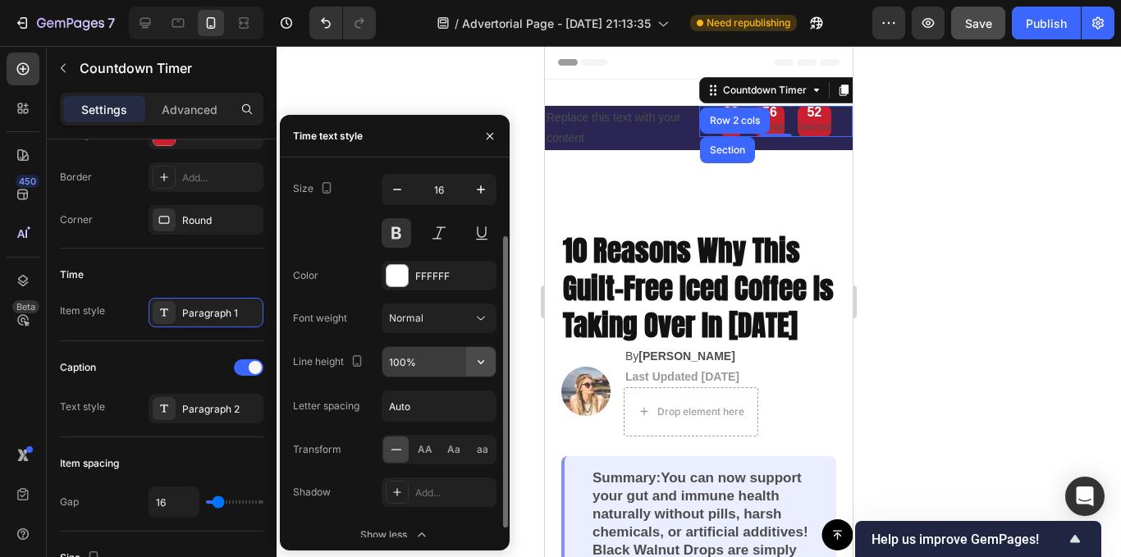
click at [488, 365] on icon "button" at bounding box center [481, 362] width 16 height 16
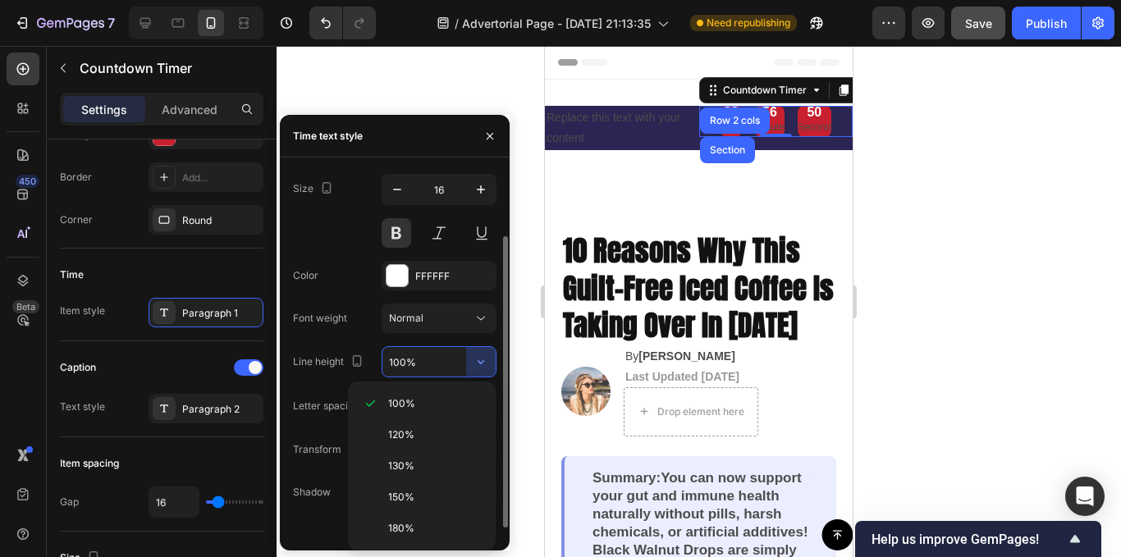
click at [399, 355] on input "100%" at bounding box center [439, 362] width 113 height 30
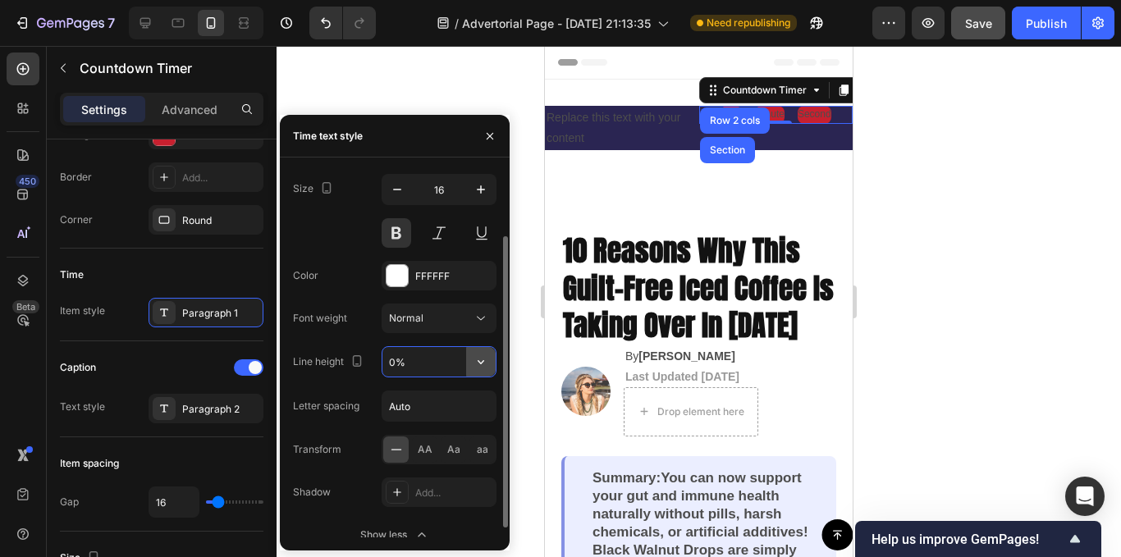
click at [486, 356] on icon "button" at bounding box center [481, 362] width 16 height 16
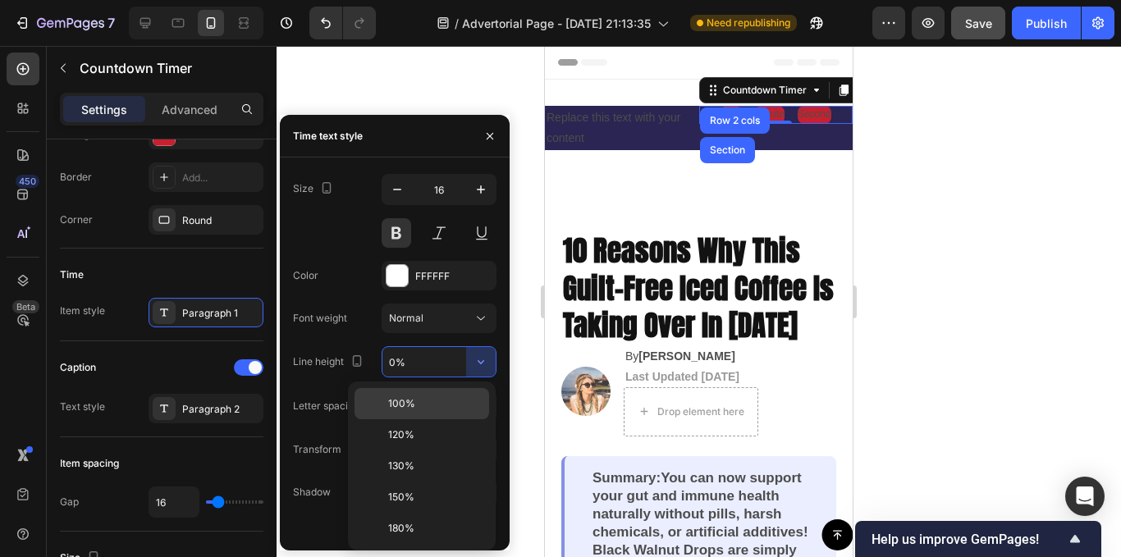
click at [402, 398] on span "100%" at bounding box center [401, 403] width 27 height 15
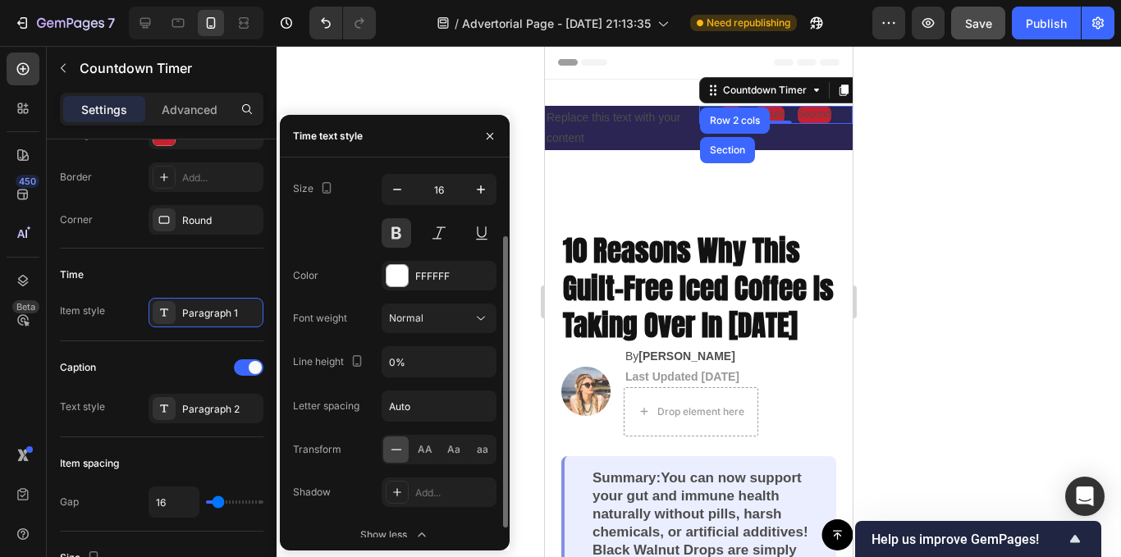
type input "100%"
click at [425, 405] on input "Auto" at bounding box center [439, 407] width 113 height 30
click at [456, 405] on input "Auto" at bounding box center [439, 407] width 113 height 30
click at [422, 447] on span "AA" at bounding box center [425, 449] width 15 height 15
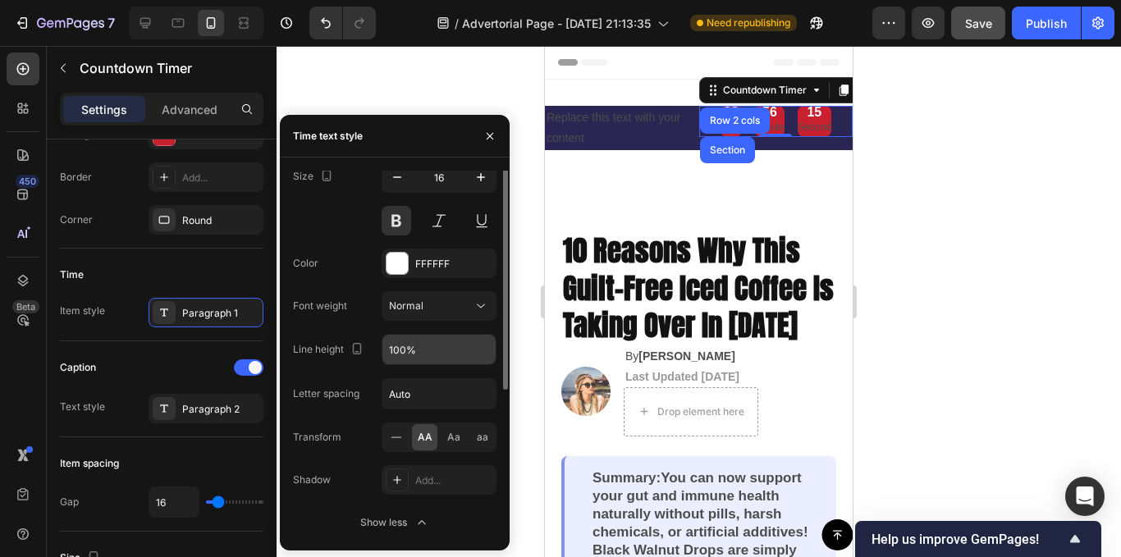
scroll to position [12, 0]
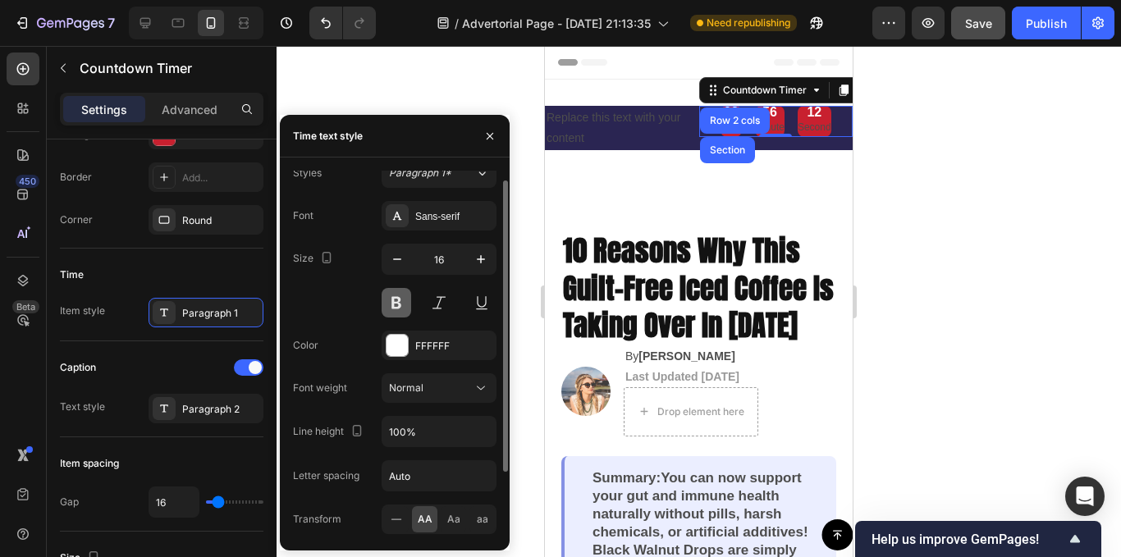
click at [402, 303] on button at bounding box center [397, 303] width 30 height 30
click at [401, 304] on button at bounding box center [397, 303] width 30 height 30
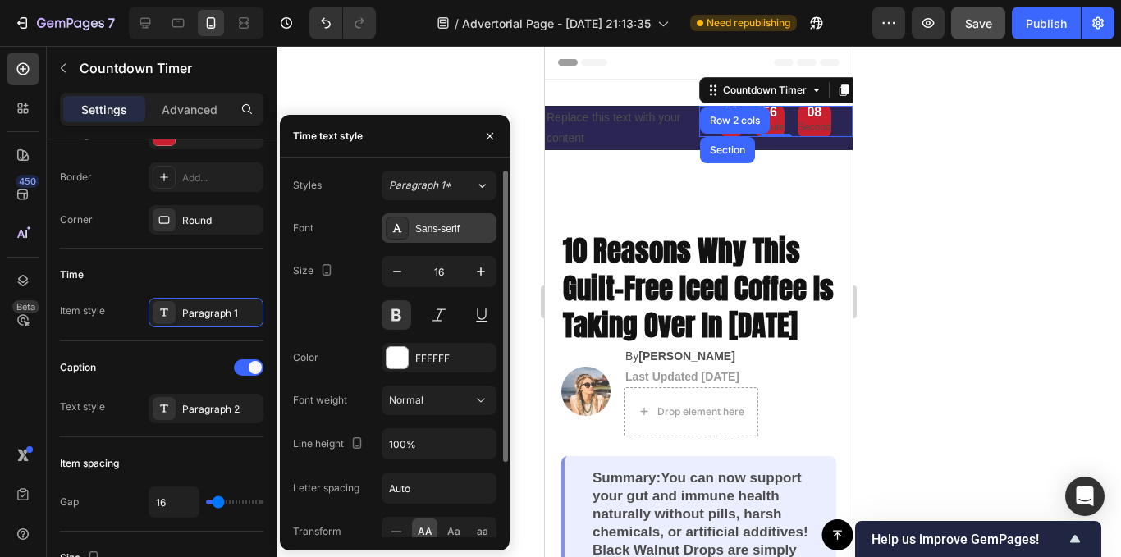
click at [437, 237] on div "Sans-serif" at bounding box center [439, 228] width 115 height 30
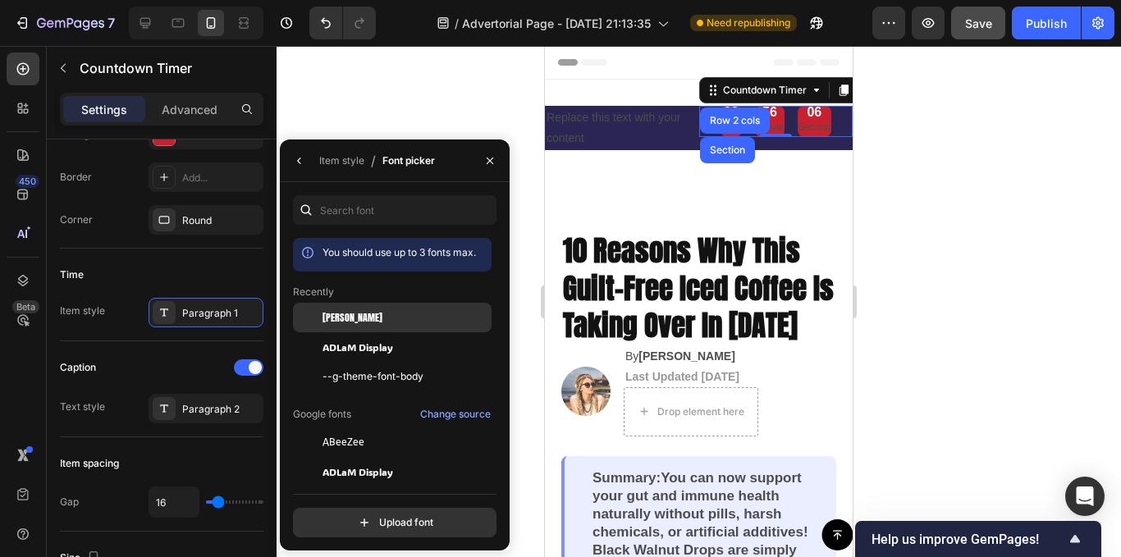
click at [373, 324] on div "[PERSON_NAME]" at bounding box center [406, 317] width 166 height 15
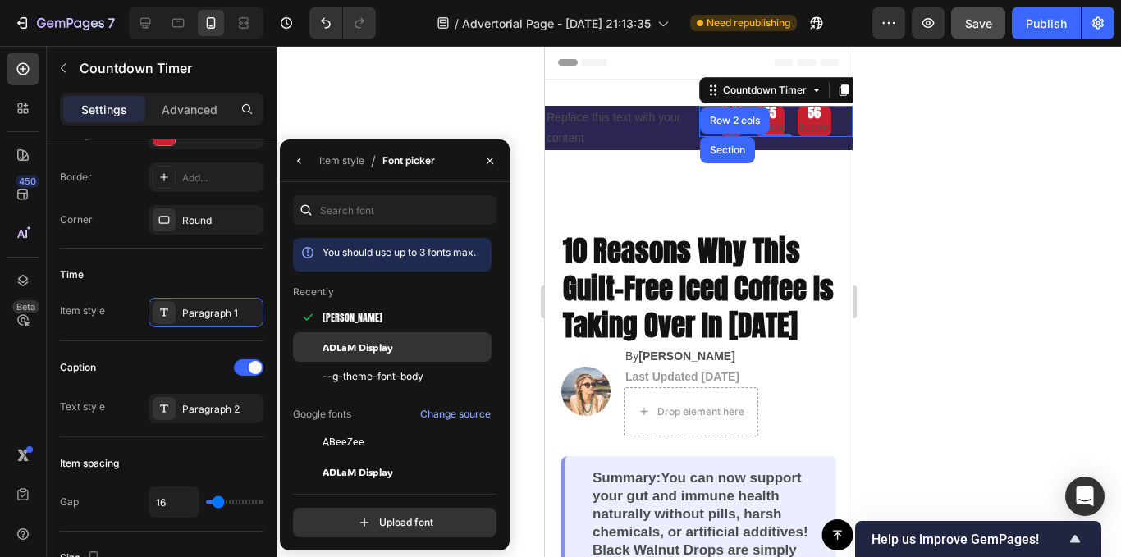
click at [390, 347] on span "ADLaM Display" at bounding box center [358, 347] width 71 height 15
click at [355, 159] on div "Item style" at bounding box center [341, 160] width 45 height 15
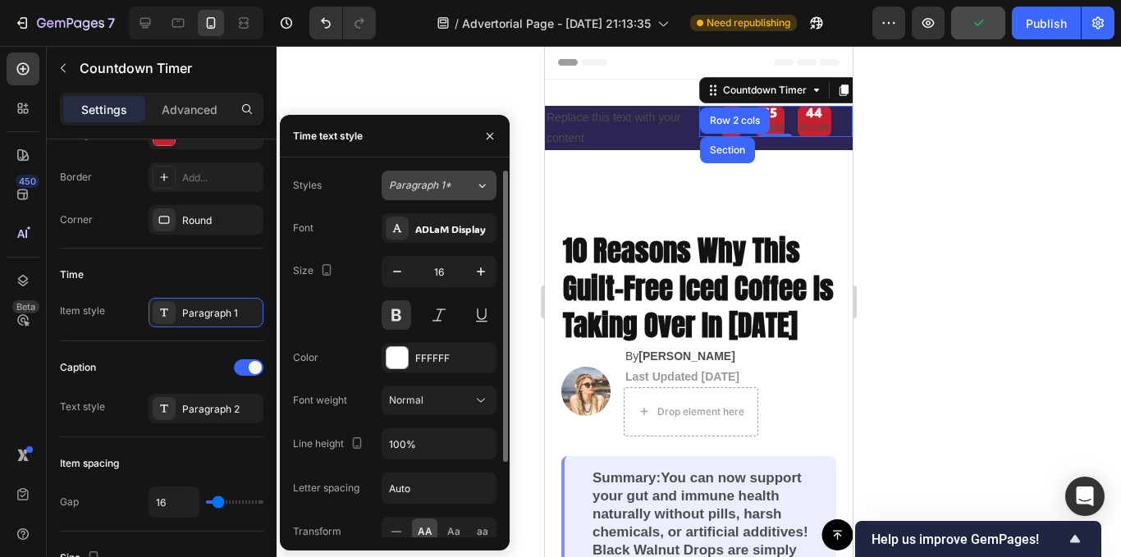
click at [454, 192] on div "Paragraph 1*" at bounding box center [422, 185] width 66 height 15
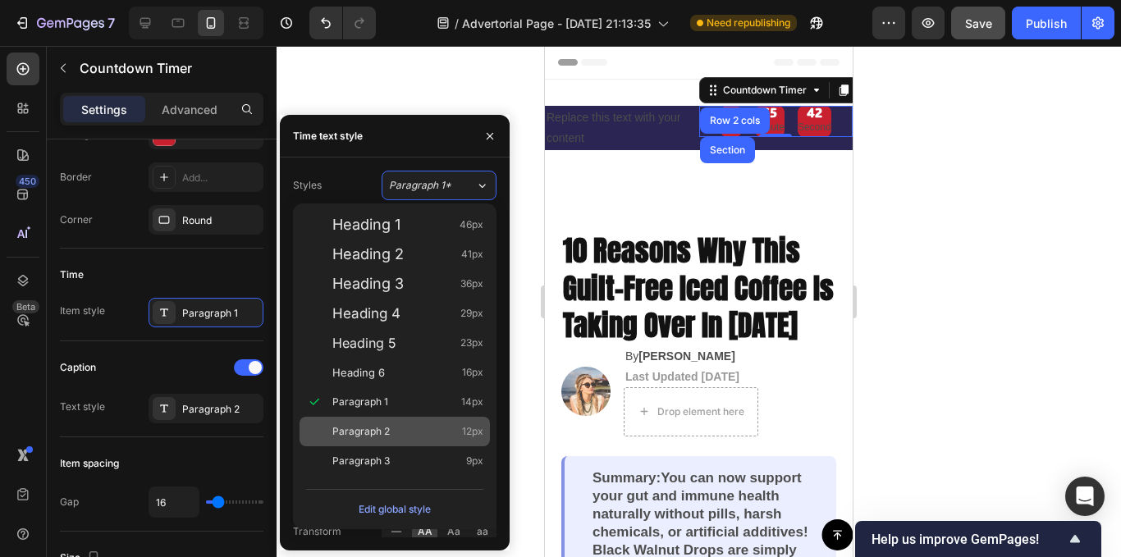
click at [399, 431] on div "Paragraph 2 12px" at bounding box center [407, 432] width 151 height 16
type input "12"
type input "180%"
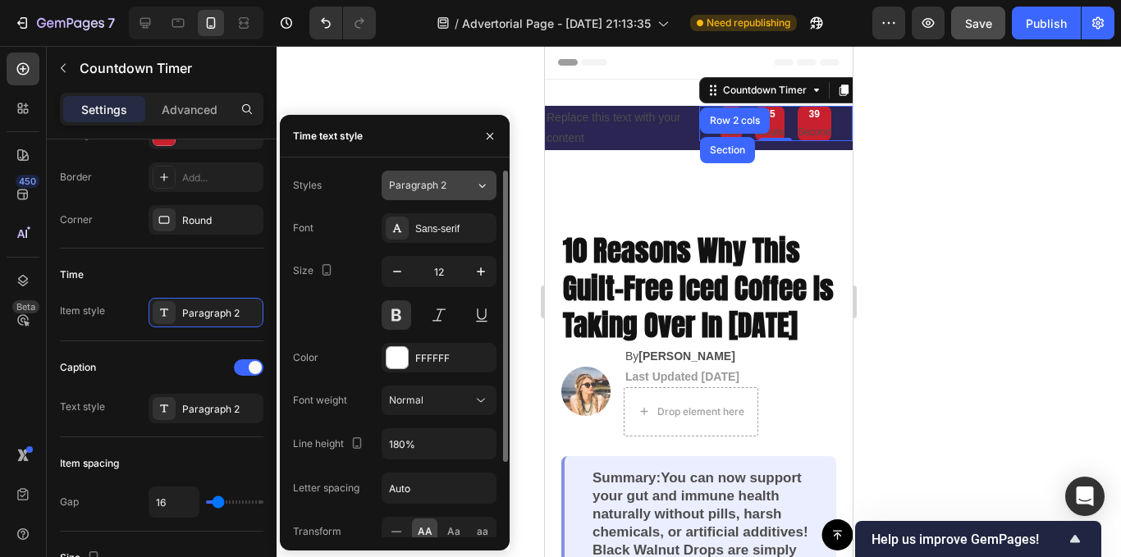
click at [445, 183] on span "Paragraph 2" at bounding box center [417, 185] width 57 height 15
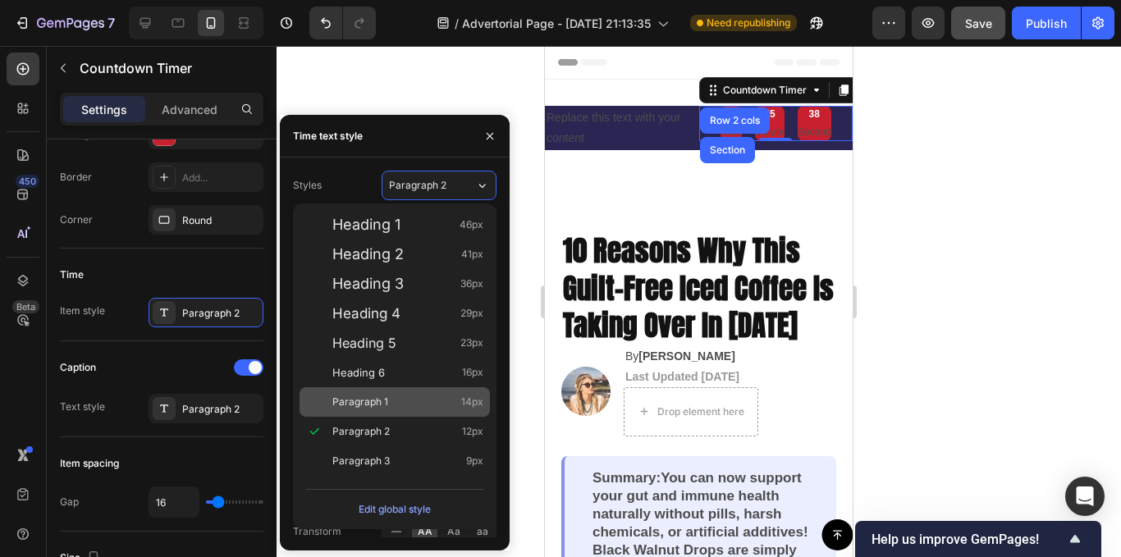
click at [396, 405] on div "Paragraph 1 14px" at bounding box center [407, 402] width 151 height 16
type input "14"
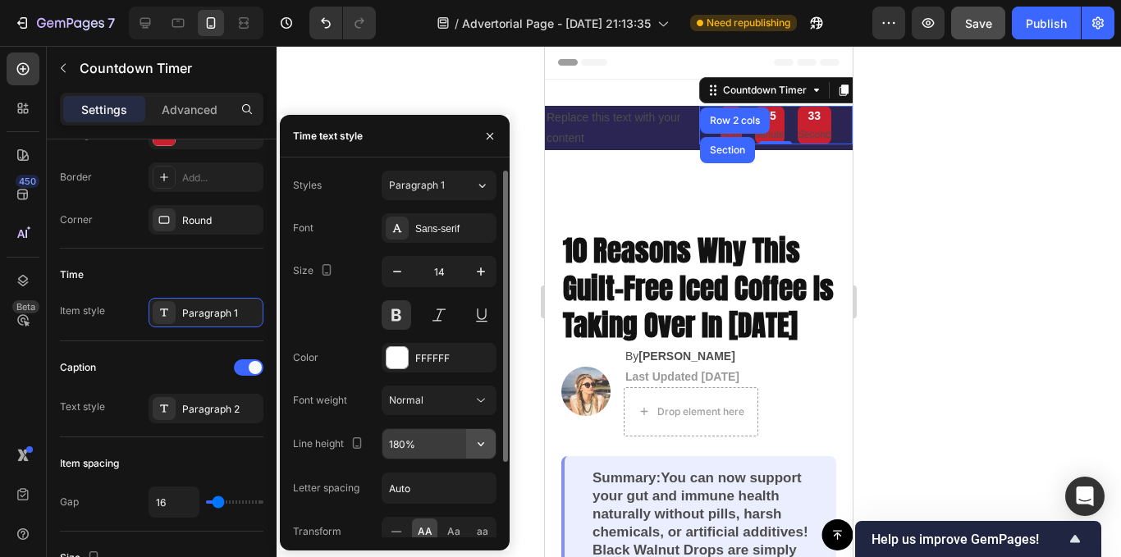
click at [474, 433] on button "button" at bounding box center [481, 444] width 30 height 30
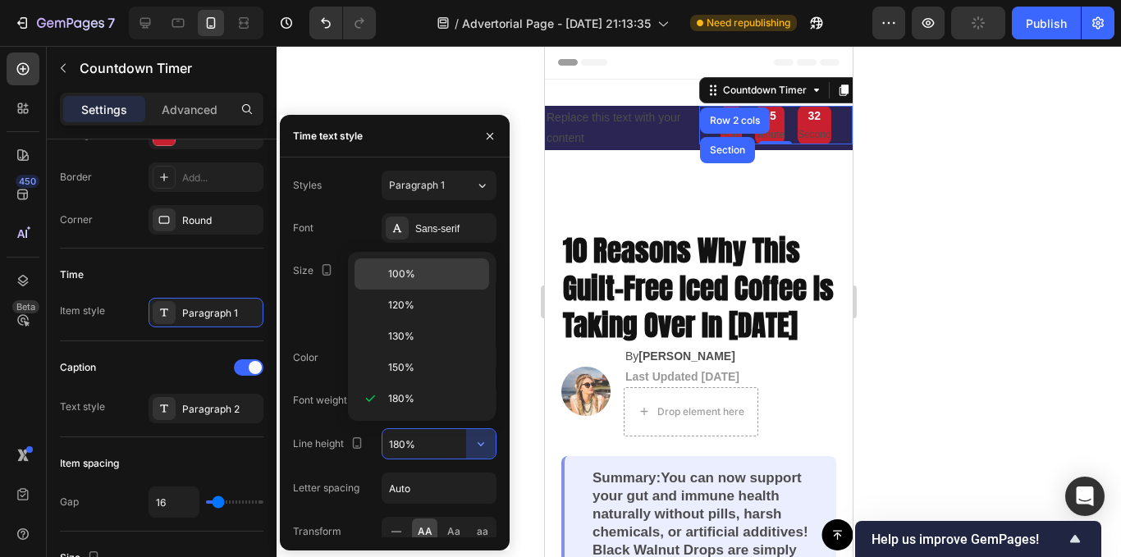
click at [416, 280] on p "100%" at bounding box center [435, 274] width 94 height 15
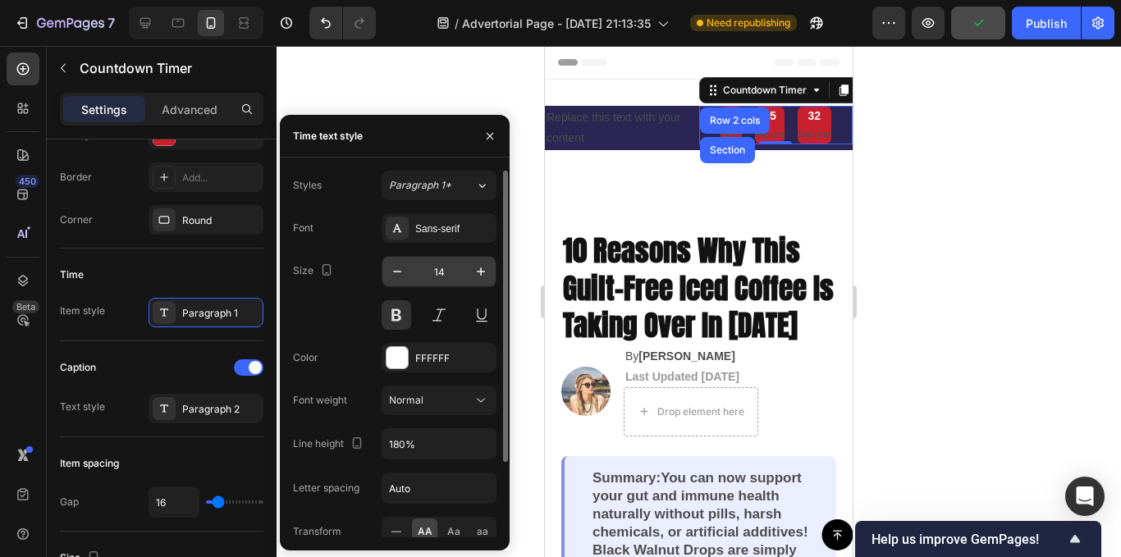
type input "100%"
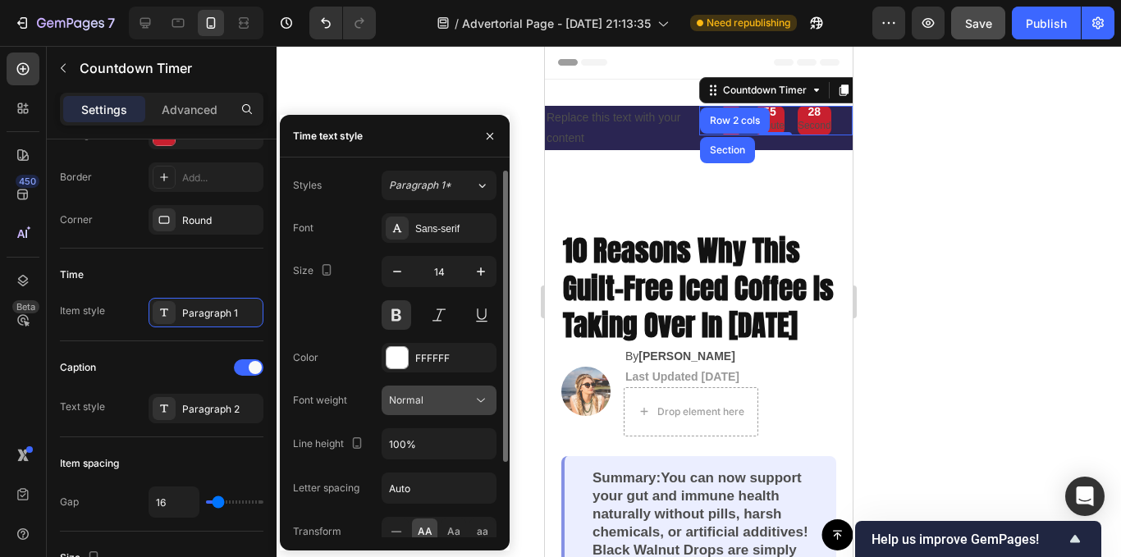
click at [481, 401] on icon at bounding box center [481, 400] width 16 height 16
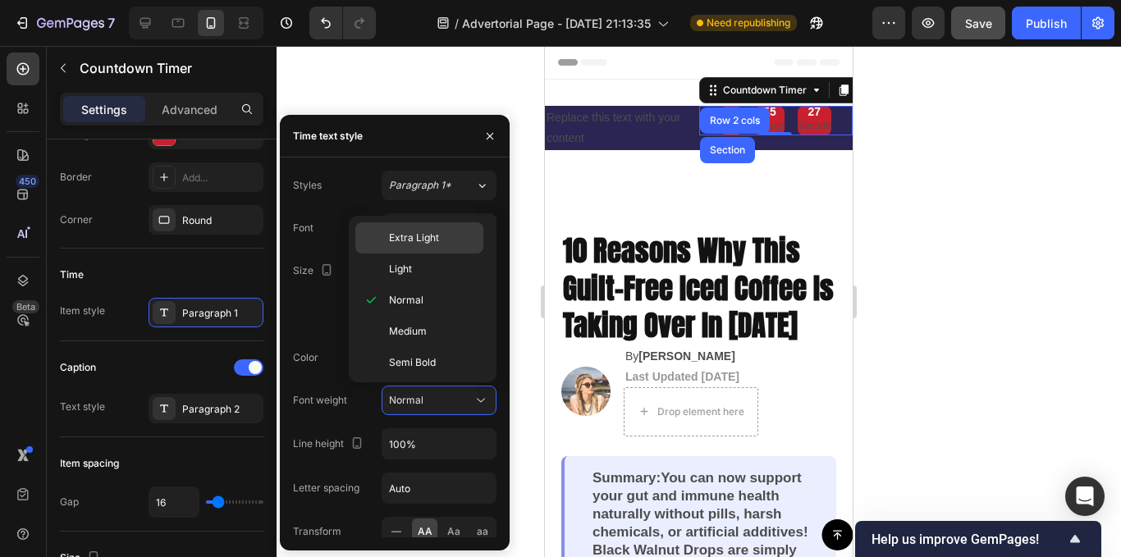
click at [415, 232] on span "Extra Light" at bounding box center [414, 238] width 50 height 15
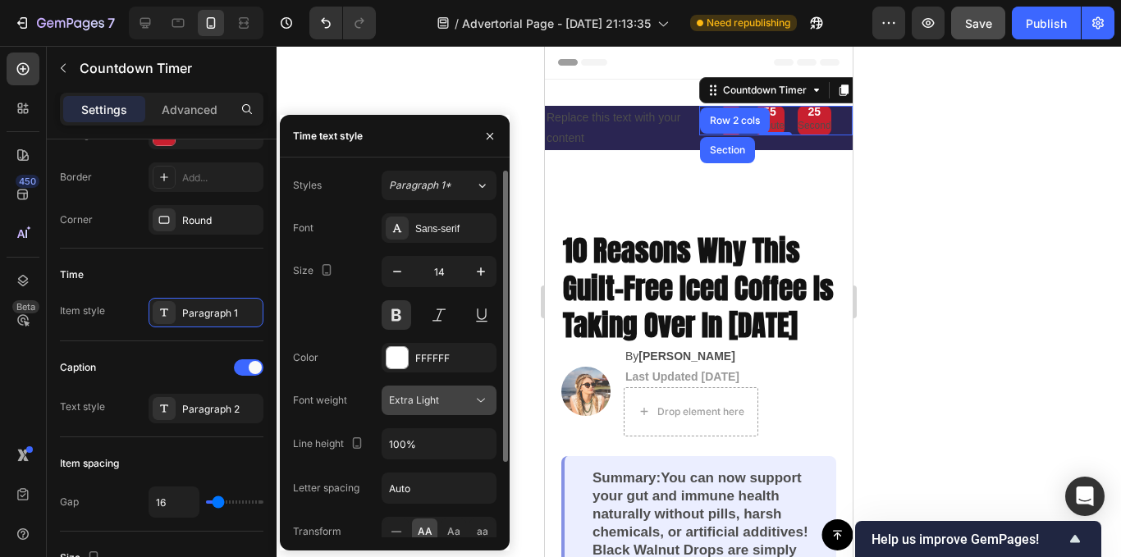
click at [491, 394] on button "Extra Light" at bounding box center [439, 401] width 115 height 30
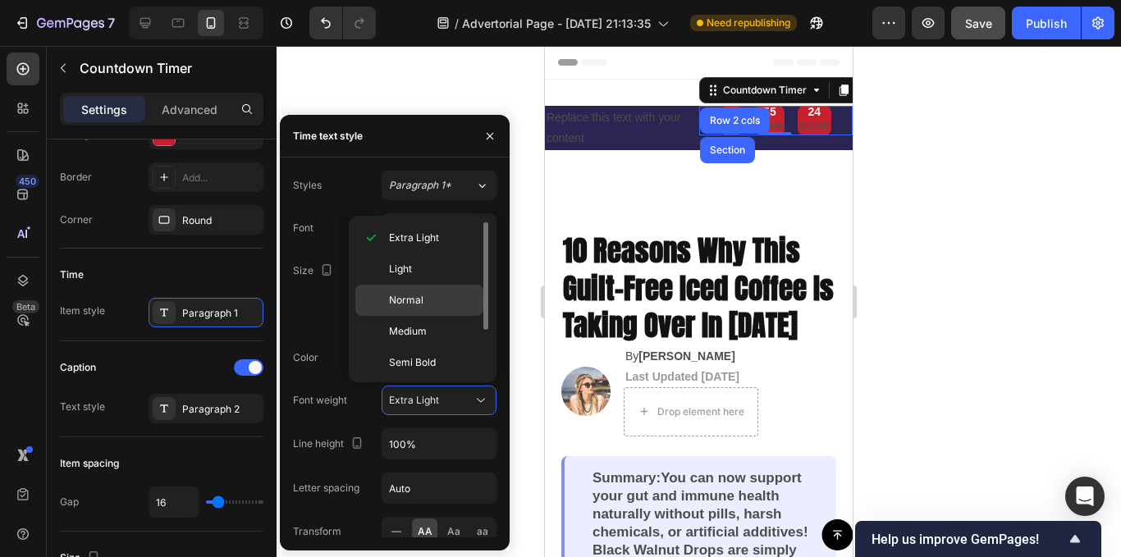
click at [441, 302] on p "Normal" at bounding box center [432, 300] width 87 height 15
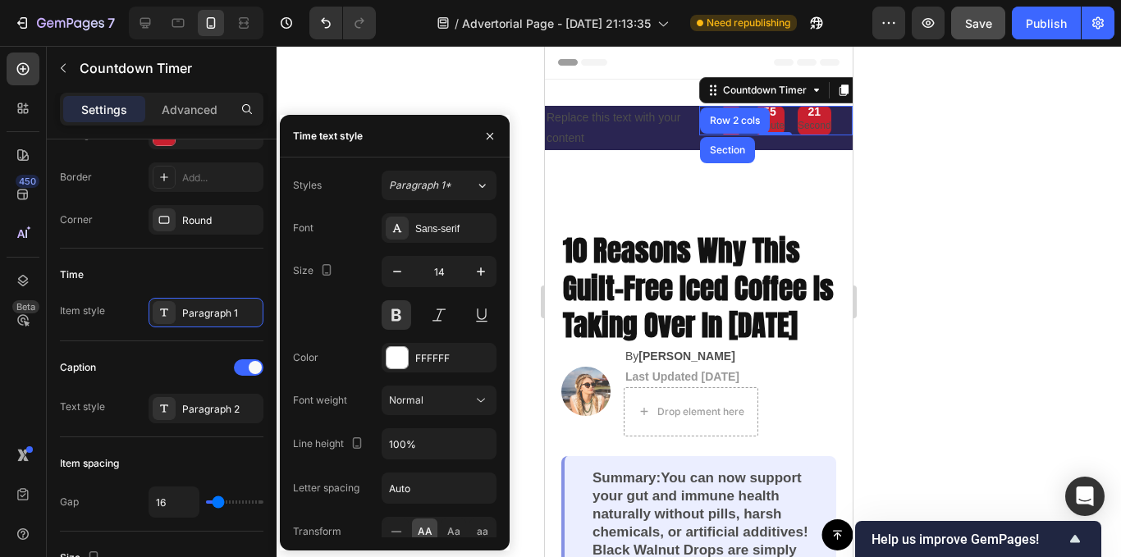
click at [429, 235] on div "Sans-serif" at bounding box center [453, 229] width 77 height 15
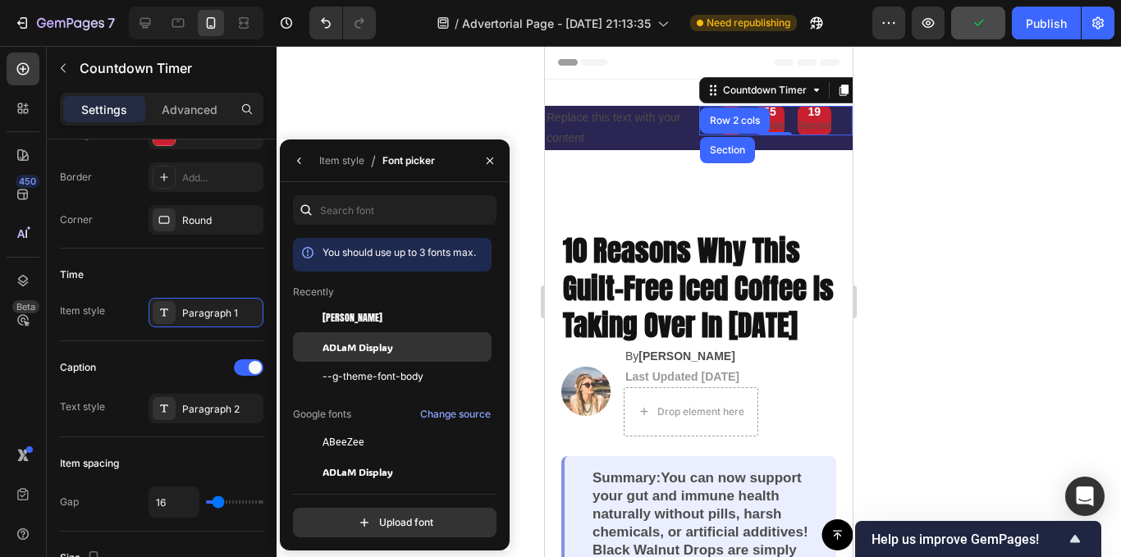
click at [379, 355] on div "ADLaM Display" at bounding box center [392, 347] width 199 height 30
click at [323, 163] on div "Item style" at bounding box center [341, 160] width 45 height 15
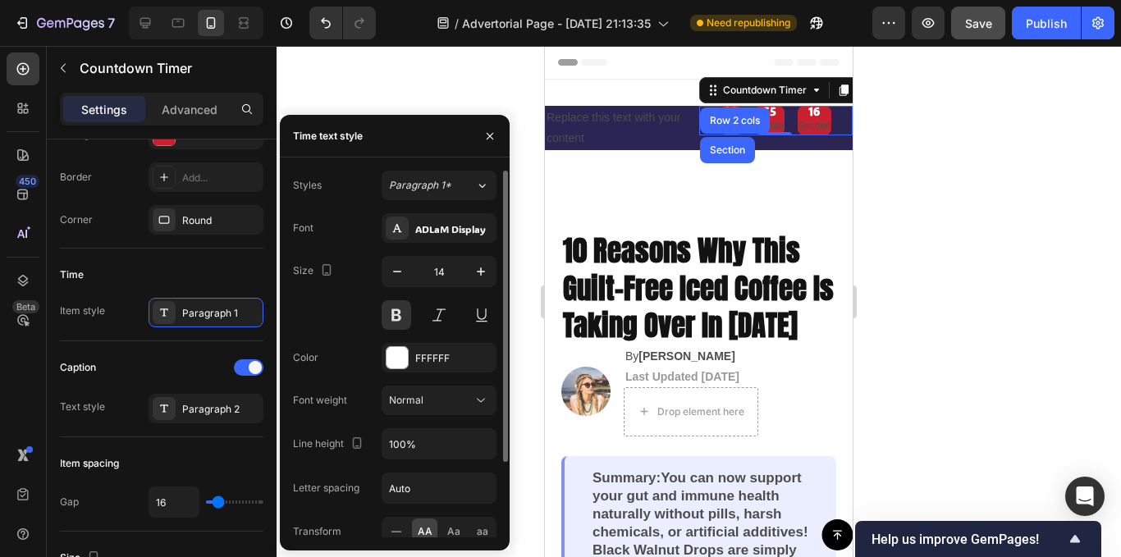
scroll to position [82, 0]
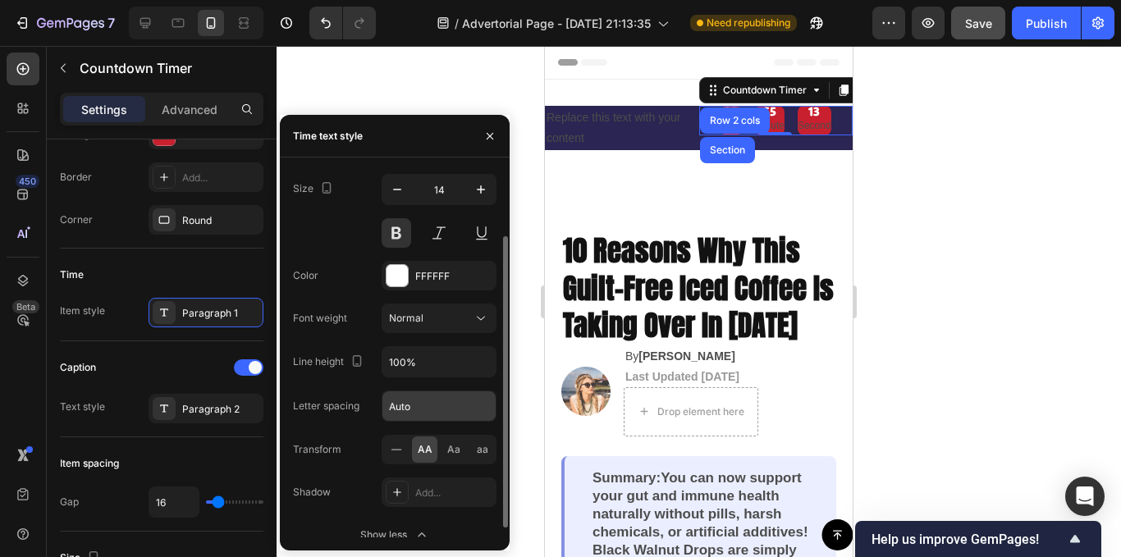
click at [443, 403] on input "Auto" at bounding box center [439, 407] width 113 height 30
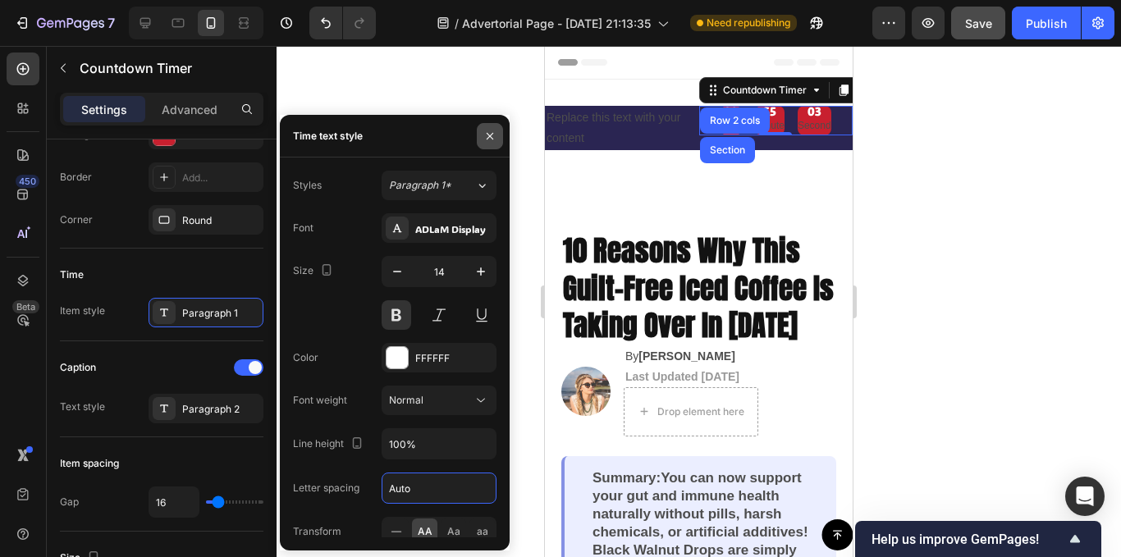
click at [493, 136] on icon "button" at bounding box center [489, 136] width 13 height 13
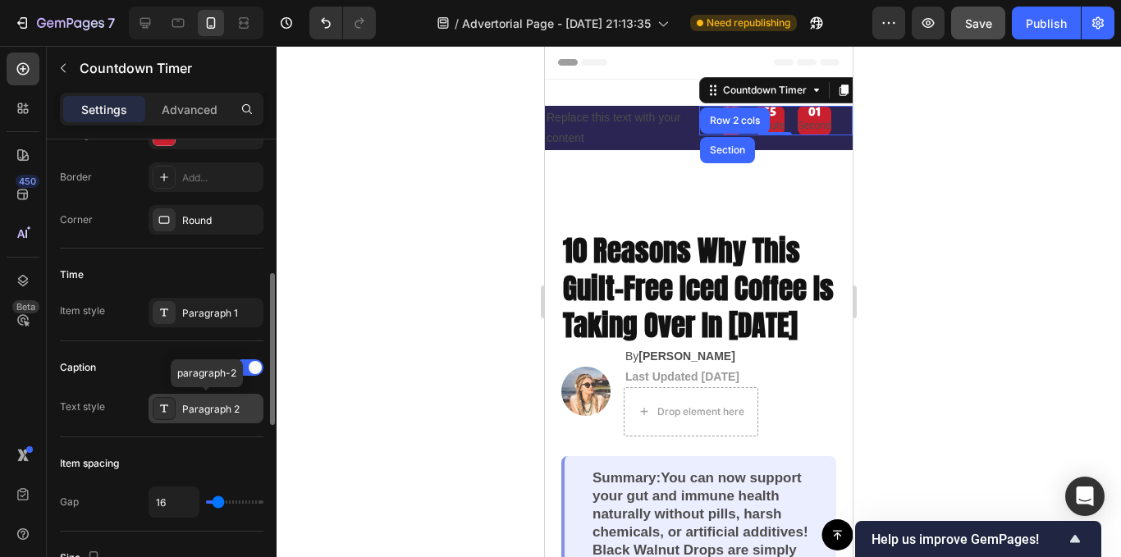
click at [234, 406] on div "Paragraph 2" at bounding box center [220, 409] width 77 height 15
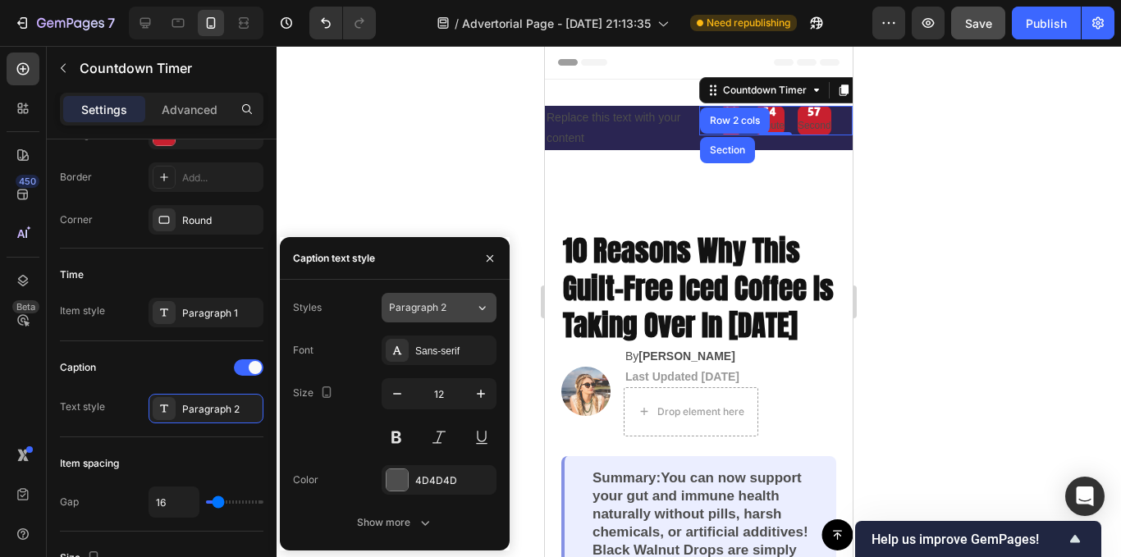
click at [447, 316] on button "Paragraph 2" at bounding box center [439, 308] width 115 height 30
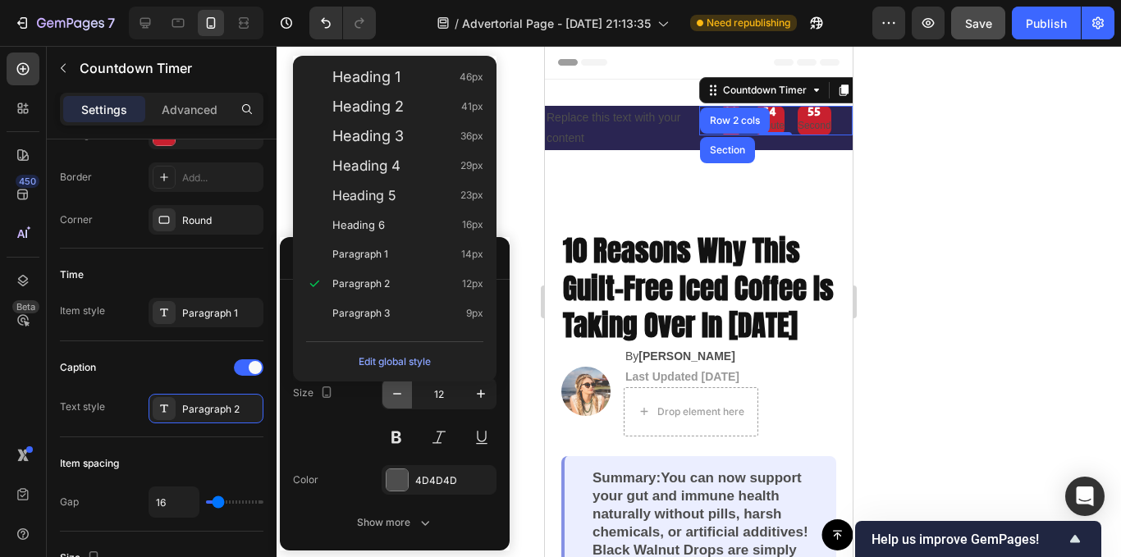
click at [403, 402] on button "button" at bounding box center [398, 394] width 30 height 30
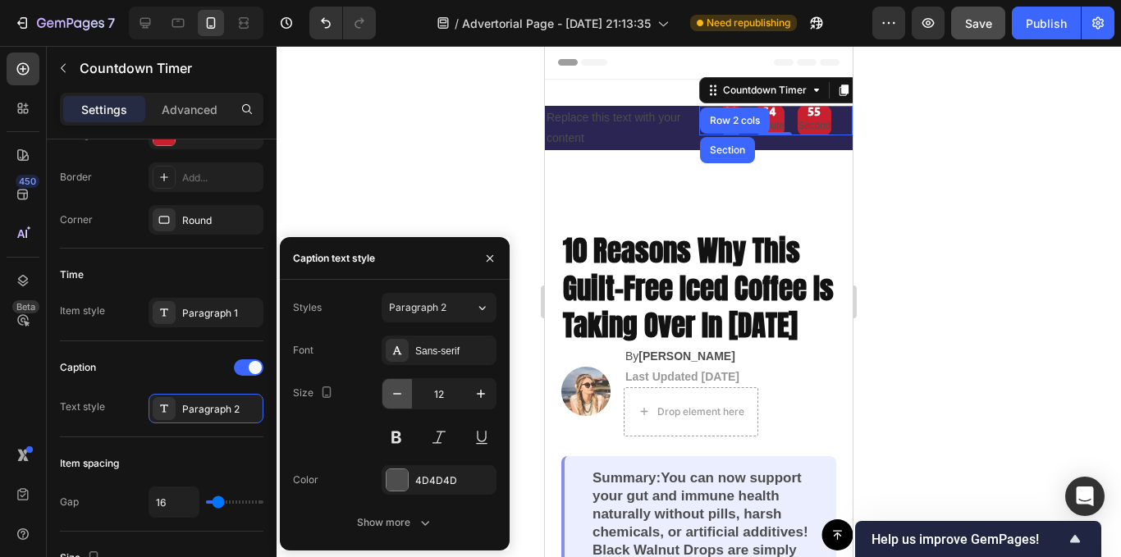
click at [403, 402] on button "button" at bounding box center [398, 394] width 30 height 30
click at [401, 402] on button "button" at bounding box center [398, 394] width 30 height 30
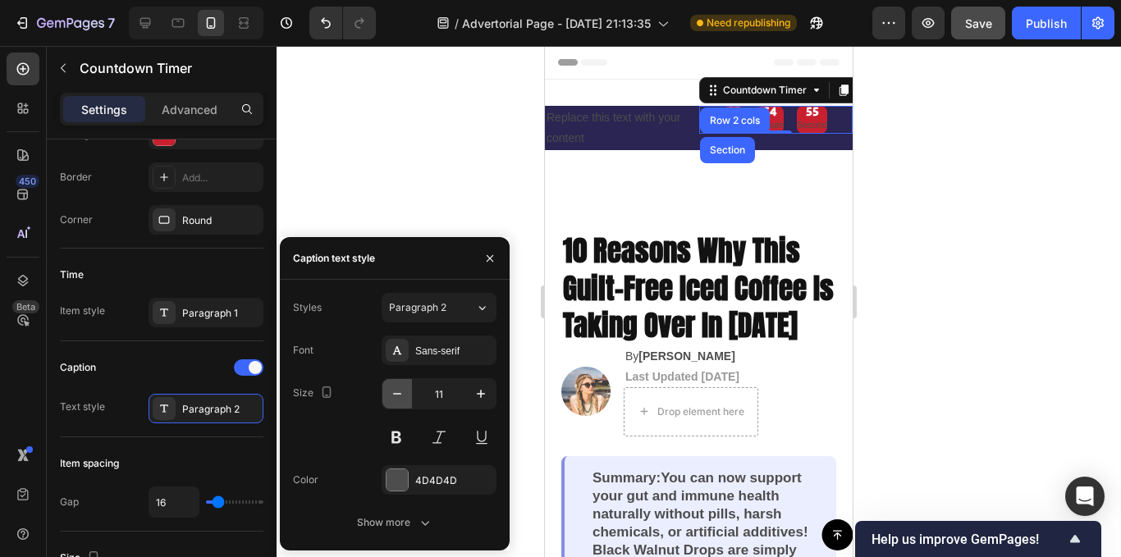
click at [401, 402] on button "button" at bounding box center [398, 394] width 30 height 30
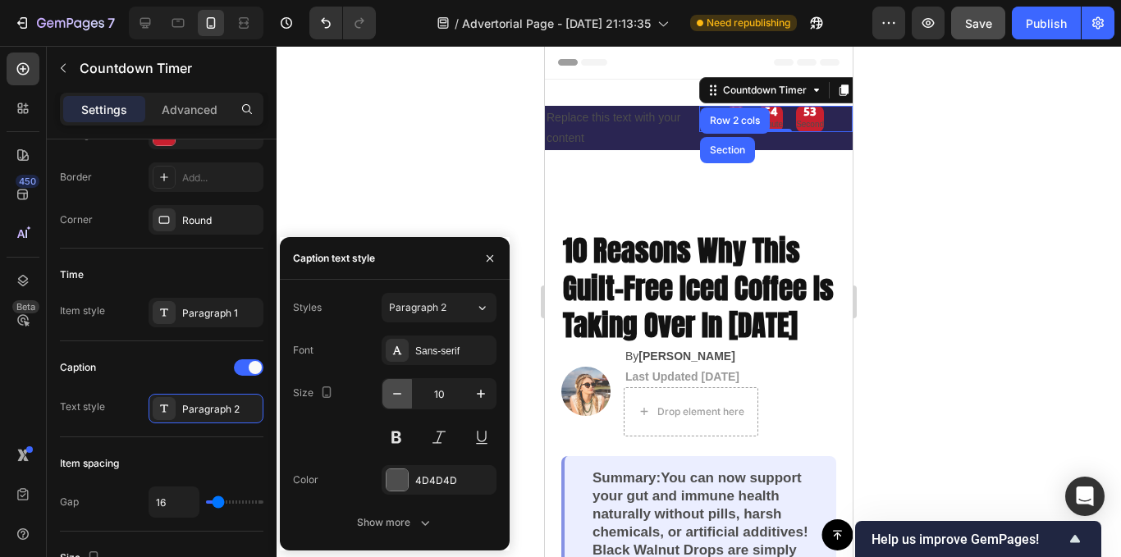
click at [397, 392] on icon "button" at bounding box center [397, 394] width 16 height 16
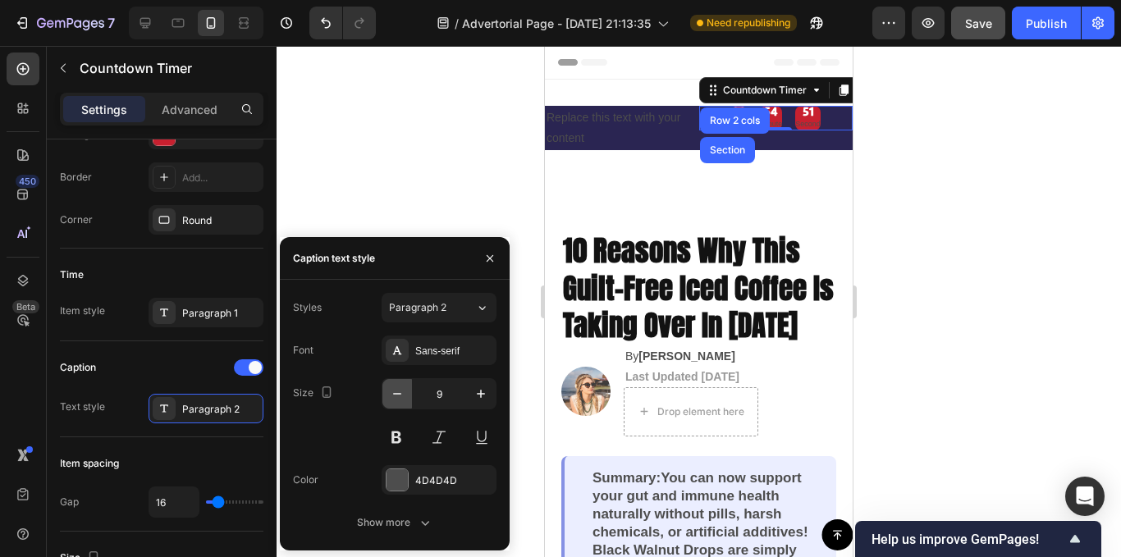
click at [397, 392] on icon "button" at bounding box center [397, 394] width 16 height 16
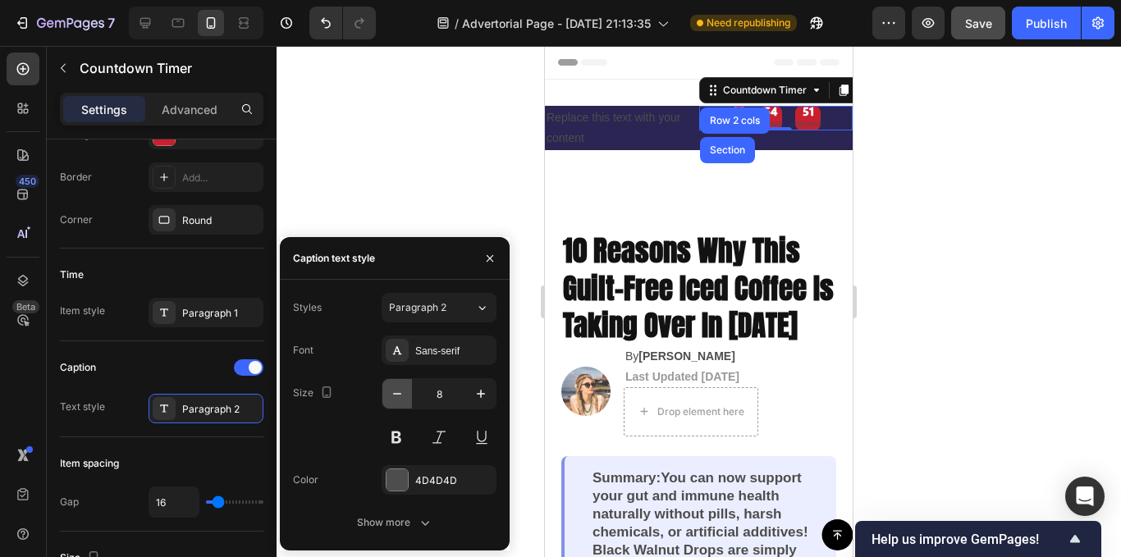
click at [397, 392] on icon "button" at bounding box center [397, 394] width 16 height 16
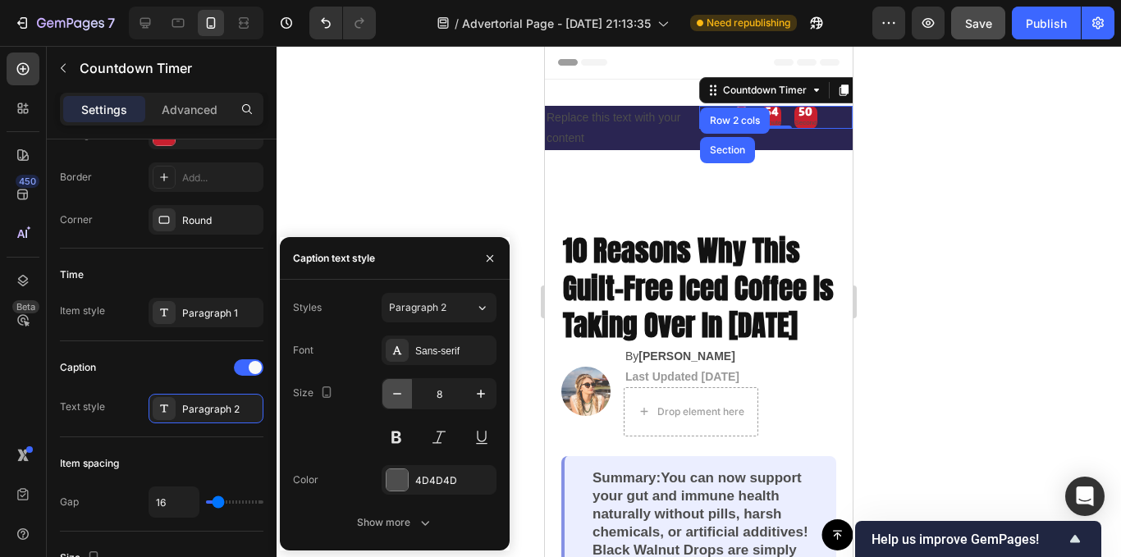
click at [397, 392] on icon "button" at bounding box center [397, 394] width 16 height 16
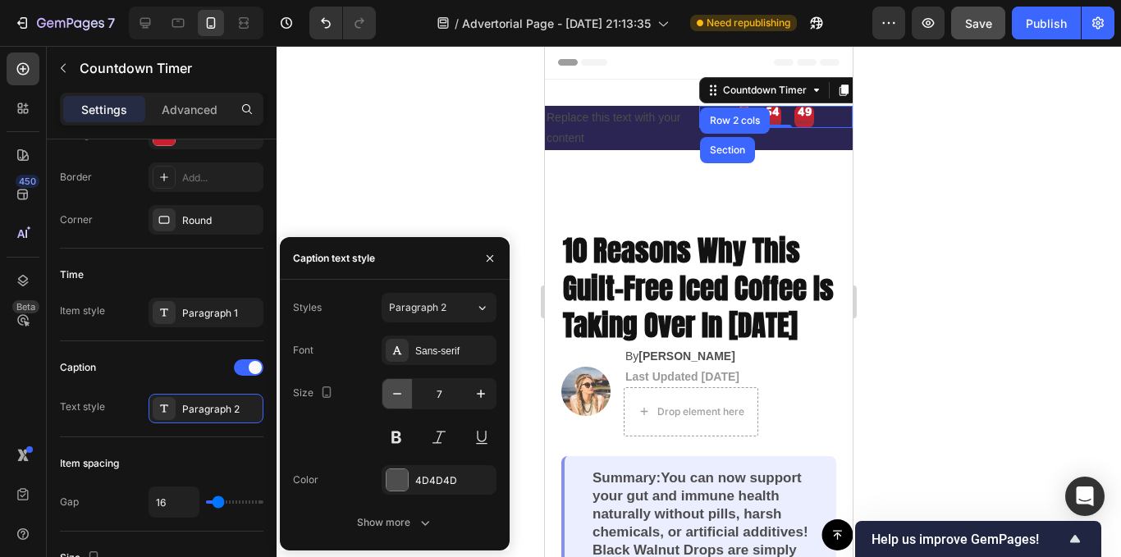
click at [397, 392] on icon "button" at bounding box center [397, 394] width 16 height 16
click at [393, 392] on icon "button" at bounding box center [397, 394] width 16 height 16
click at [442, 391] on input "5" at bounding box center [439, 394] width 54 height 30
click at [474, 394] on icon "button" at bounding box center [481, 394] width 16 height 16
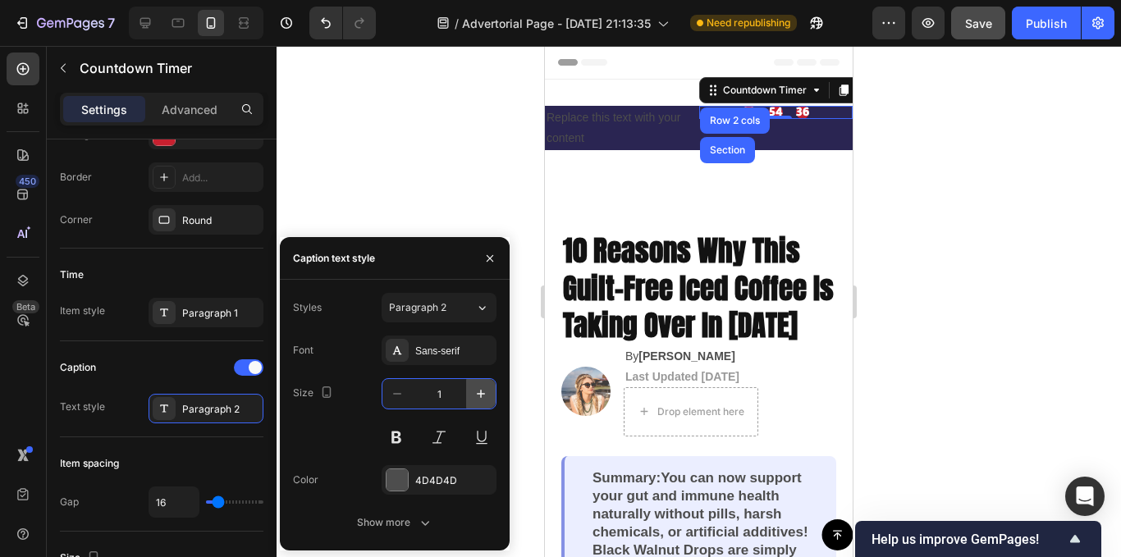
click at [474, 394] on icon "button" at bounding box center [481, 394] width 16 height 16
type input "3"
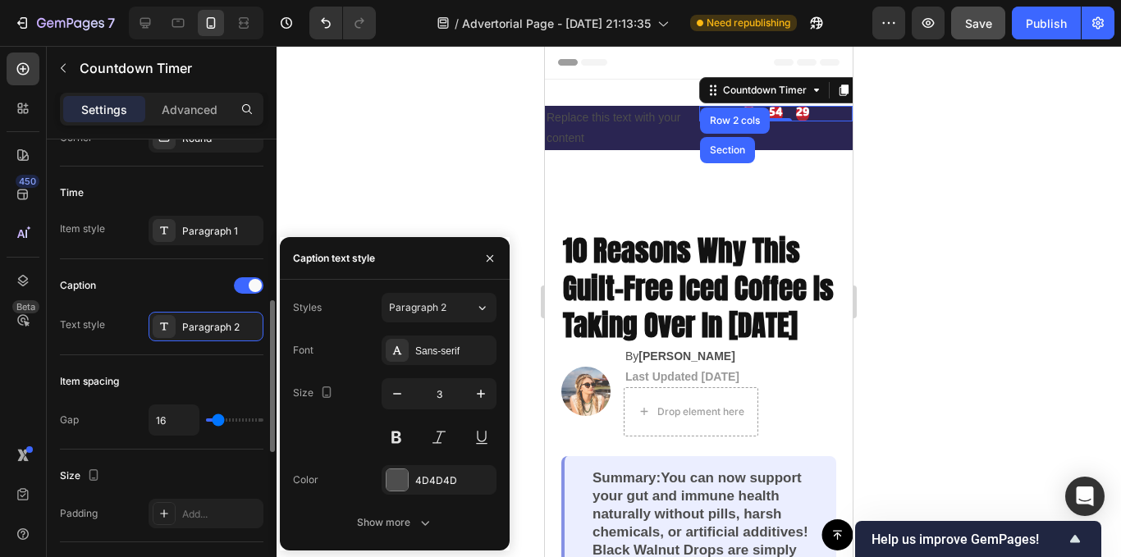
type input "0"
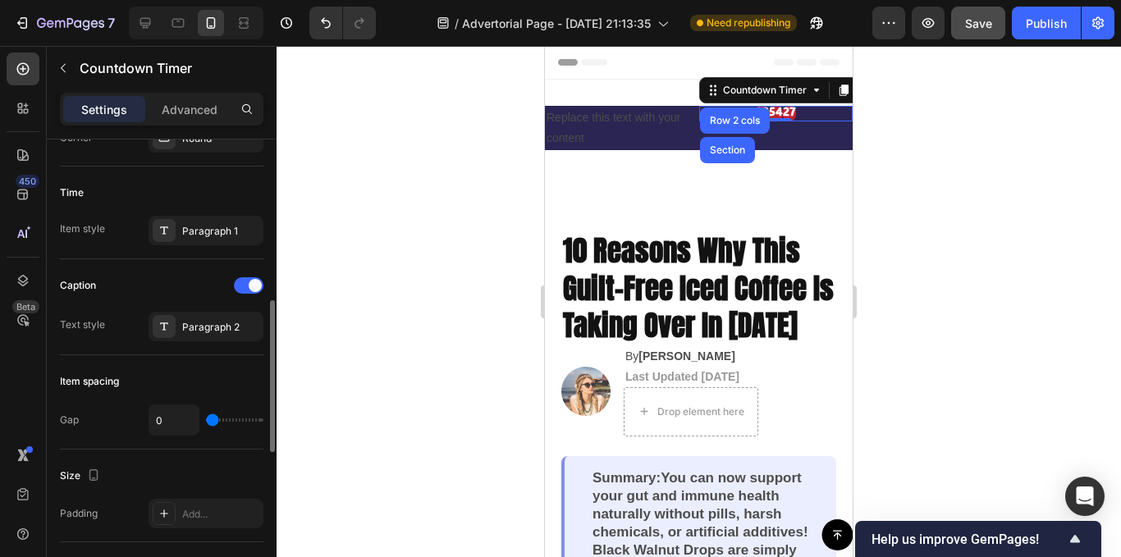
type input "24"
type input "47"
type input "44"
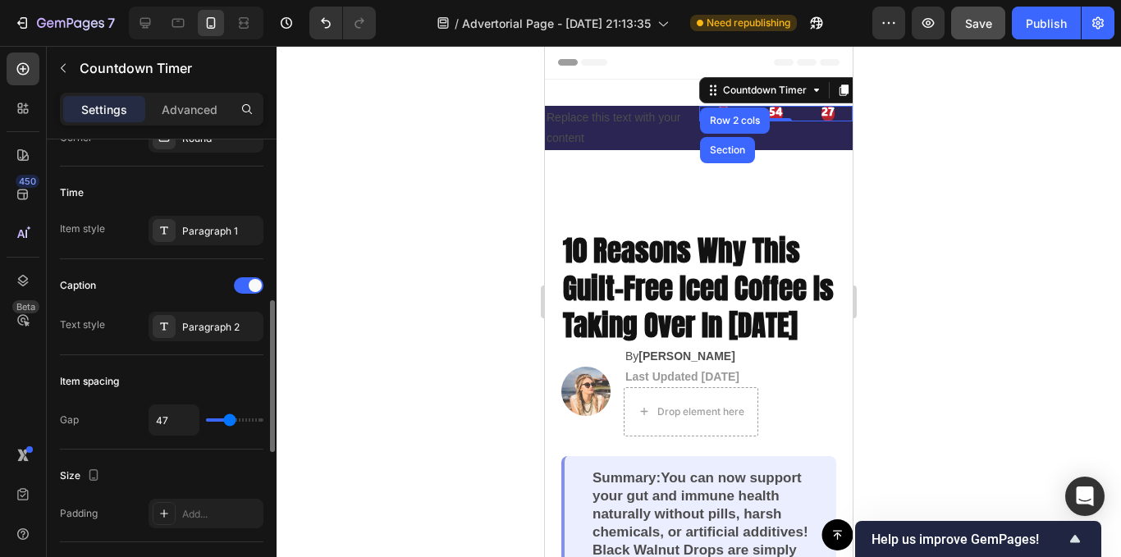
type input "44"
type input "11"
click at [217, 420] on input "range" at bounding box center [234, 420] width 57 height 3
type input "9"
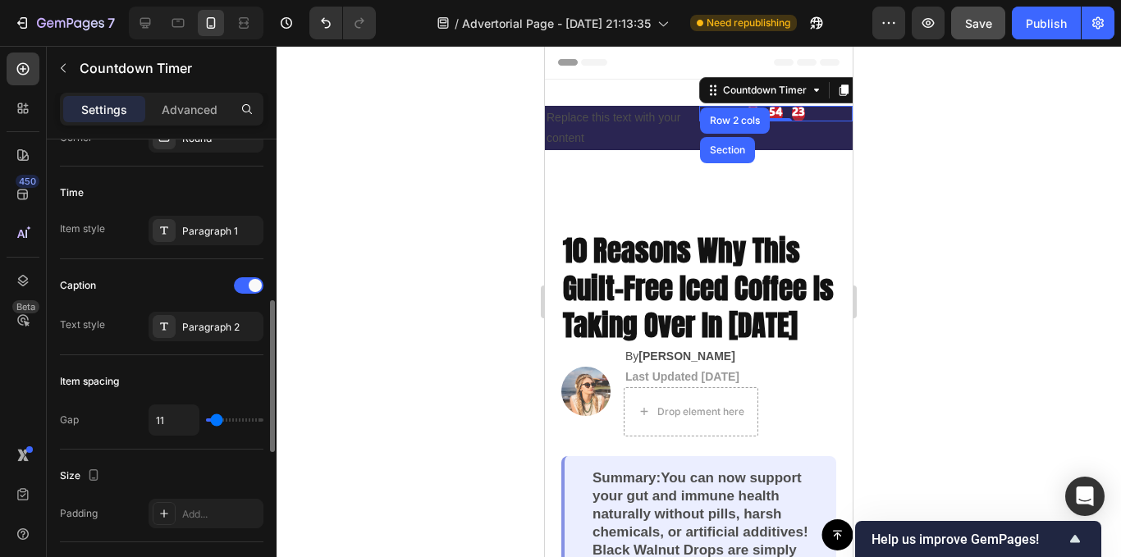
type input "9"
type input "0"
type input "2"
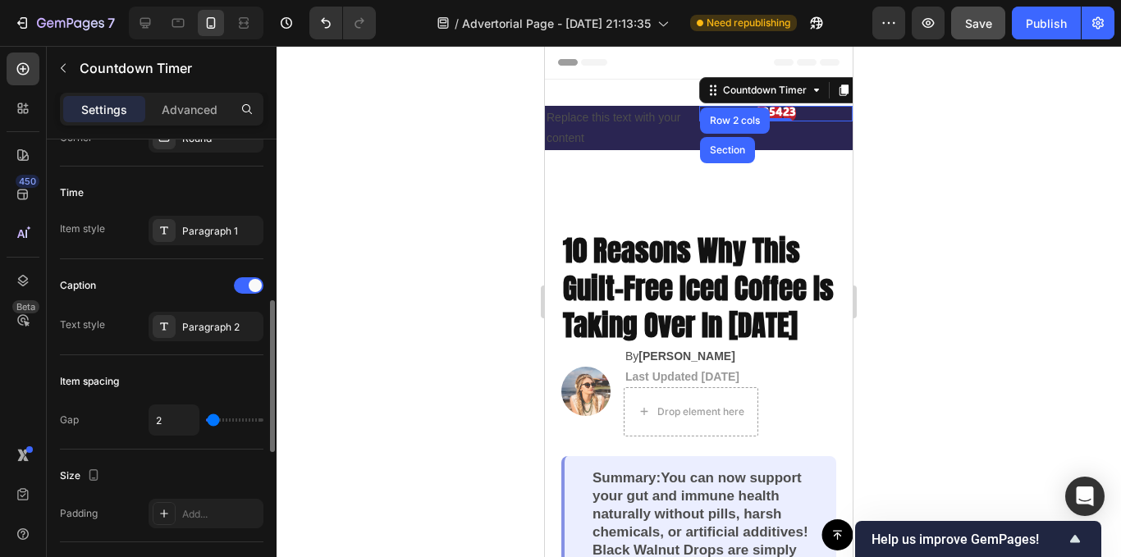
type input "7"
type input "9"
type input "13"
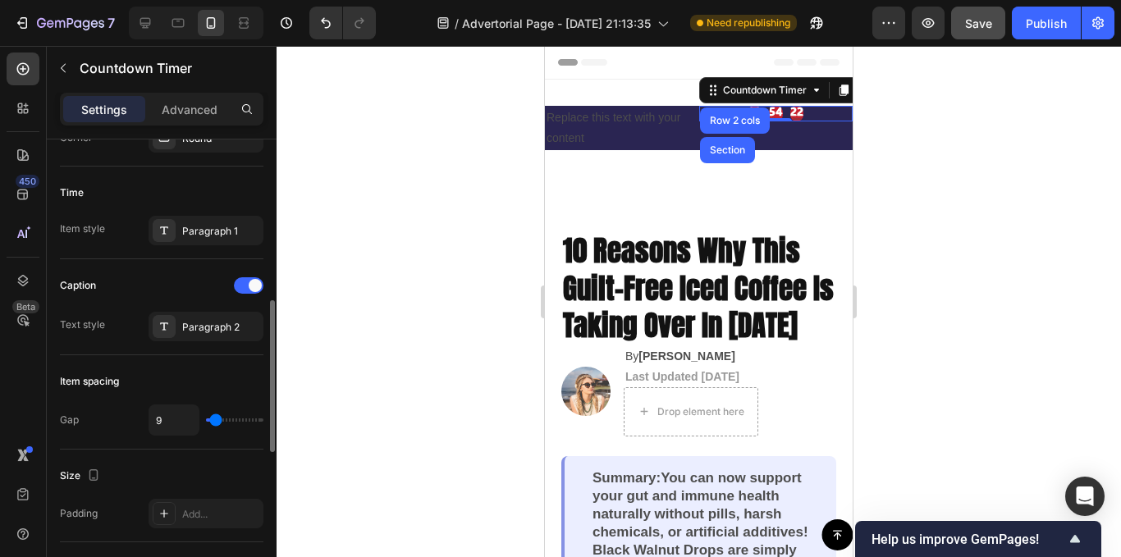
type input "13"
type input "16"
type input "13"
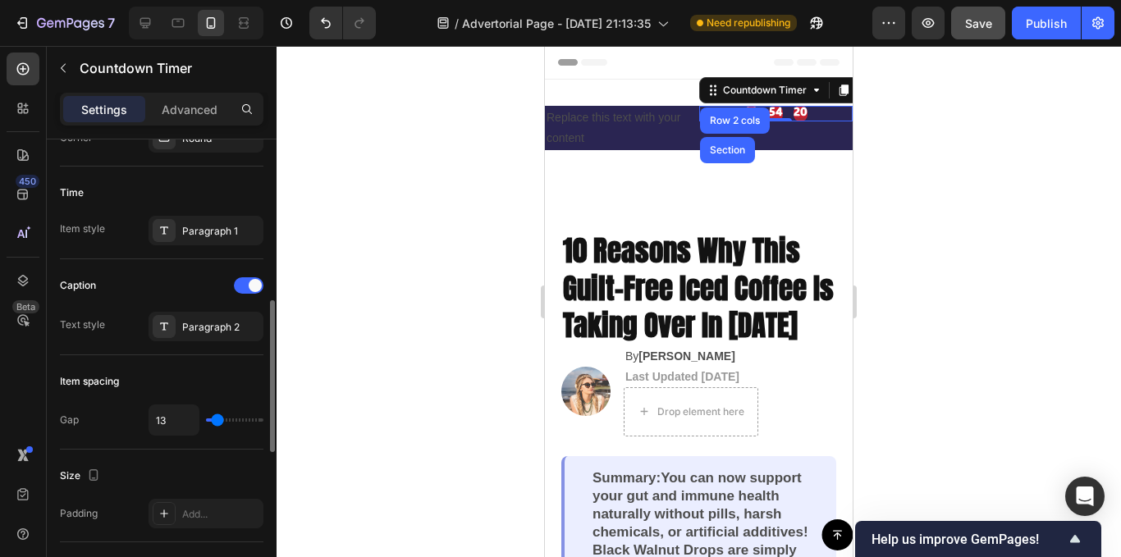
type input "11"
type input "9"
click at [216, 421] on input "range" at bounding box center [234, 420] width 57 height 3
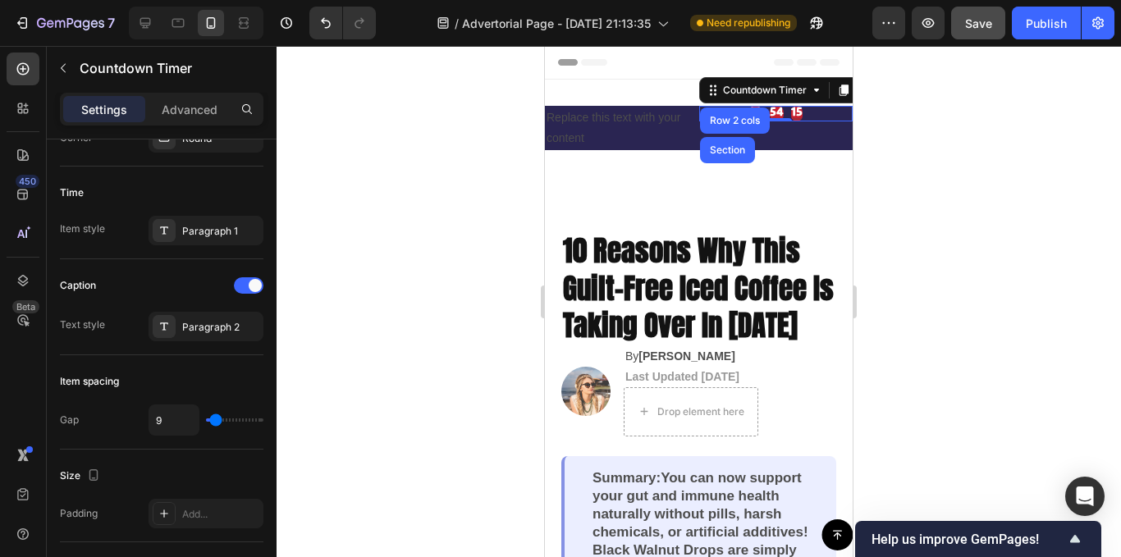
click at [316, 154] on div at bounding box center [699, 301] width 845 height 511
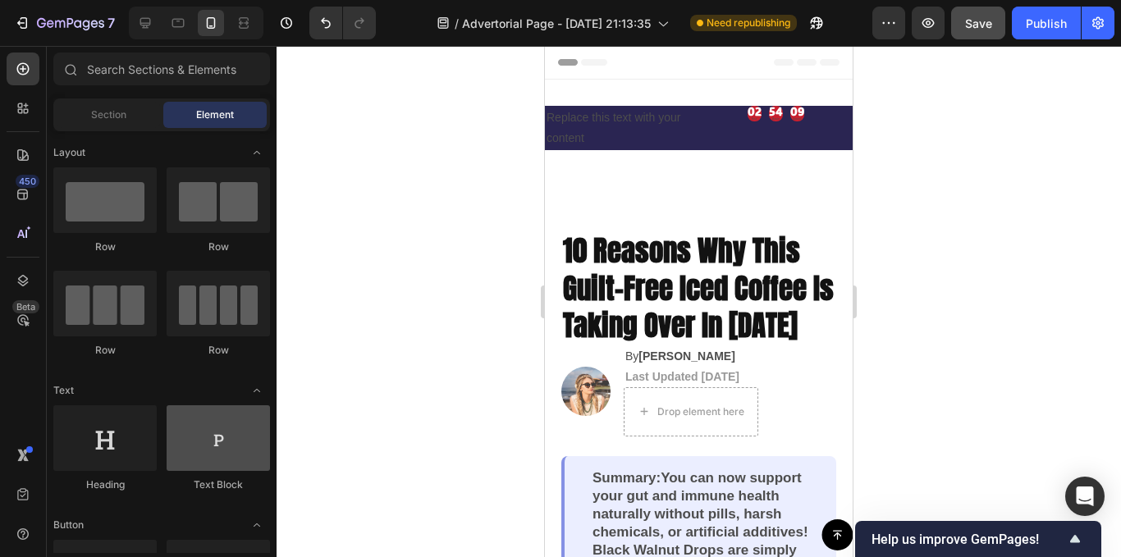
scroll to position [82, 0]
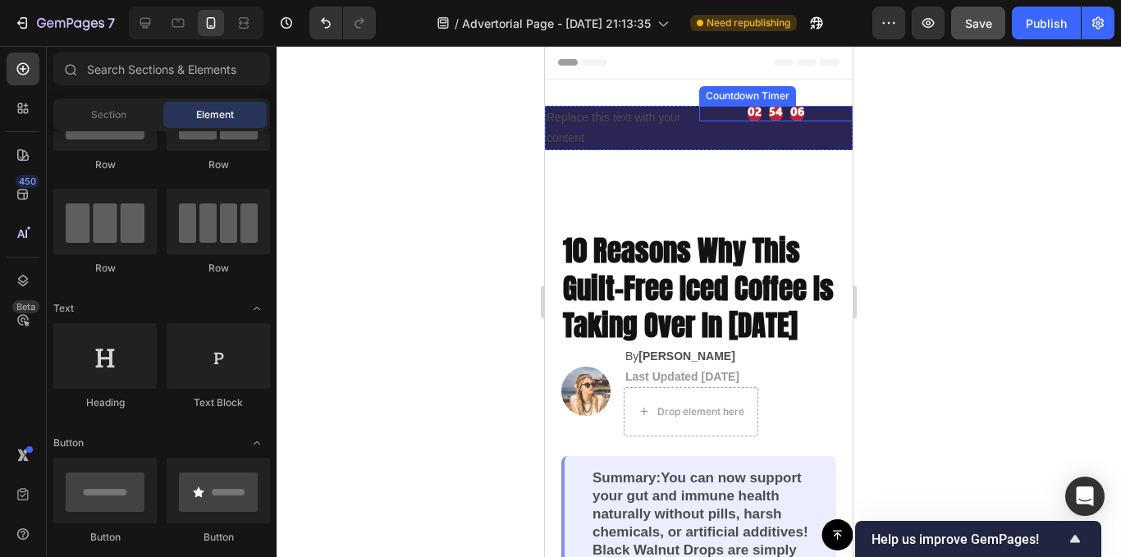
drag, startPoint x: 1290, startPoint y: 51, endPoint x: 774, endPoint y: 112, distance: 520.0
click at [774, 112] on div "02 Hour 54 Minute 06 Second" at bounding box center [776, 114] width 57 height 16
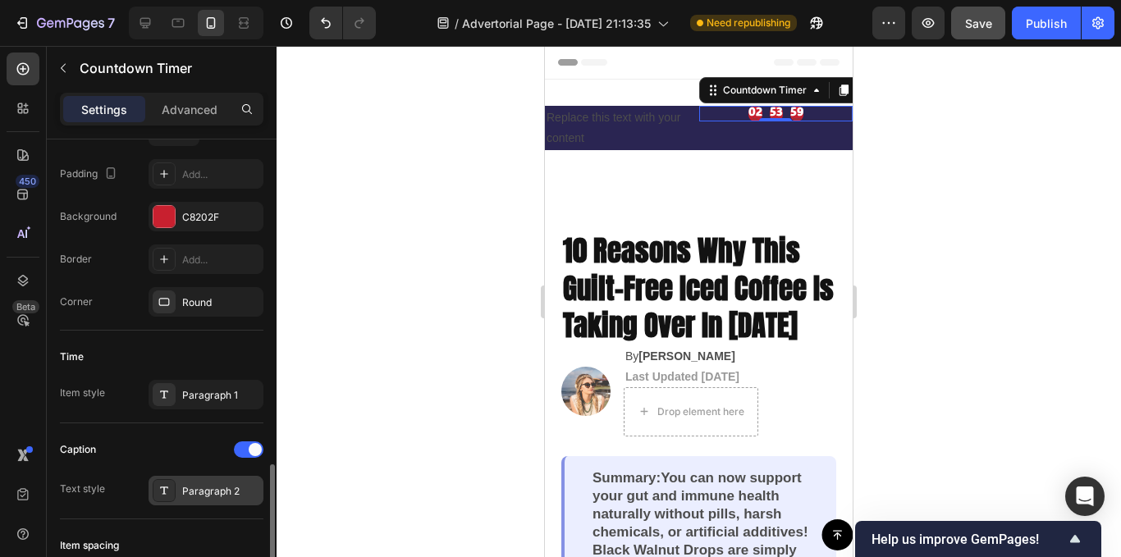
scroll to position [493, 0]
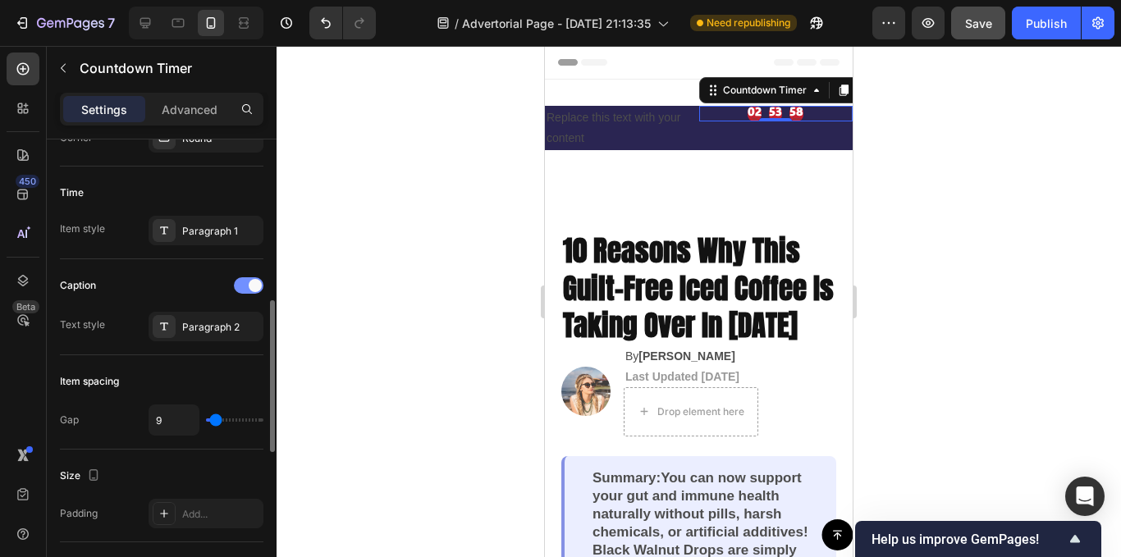
click at [243, 289] on div at bounding box center [249, 285] width 30 height 16
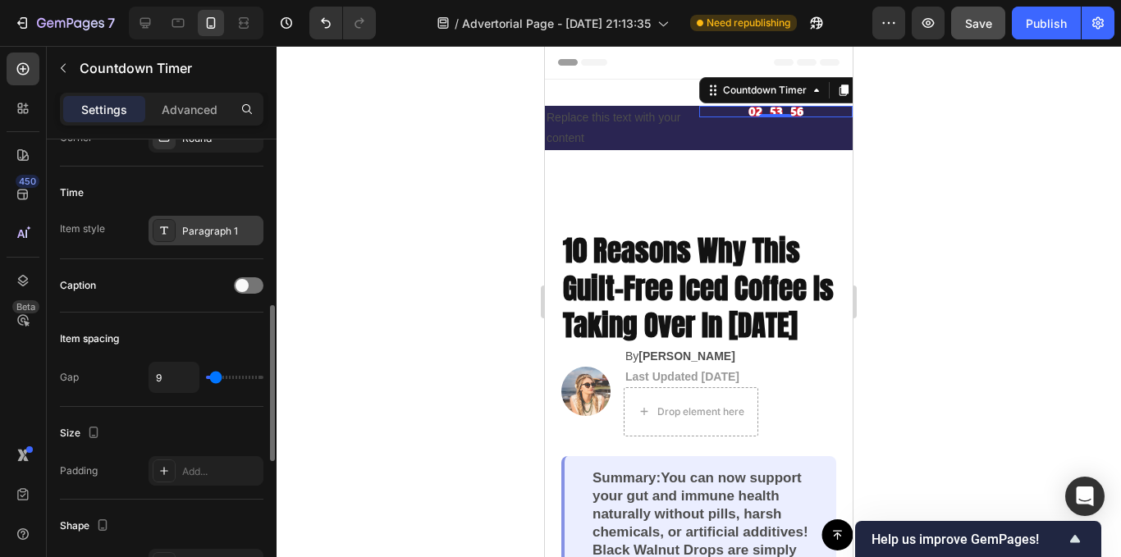
click at [214, 231] on div "Paragraph 1" at bounding box center [220, 231] width 77 height 15
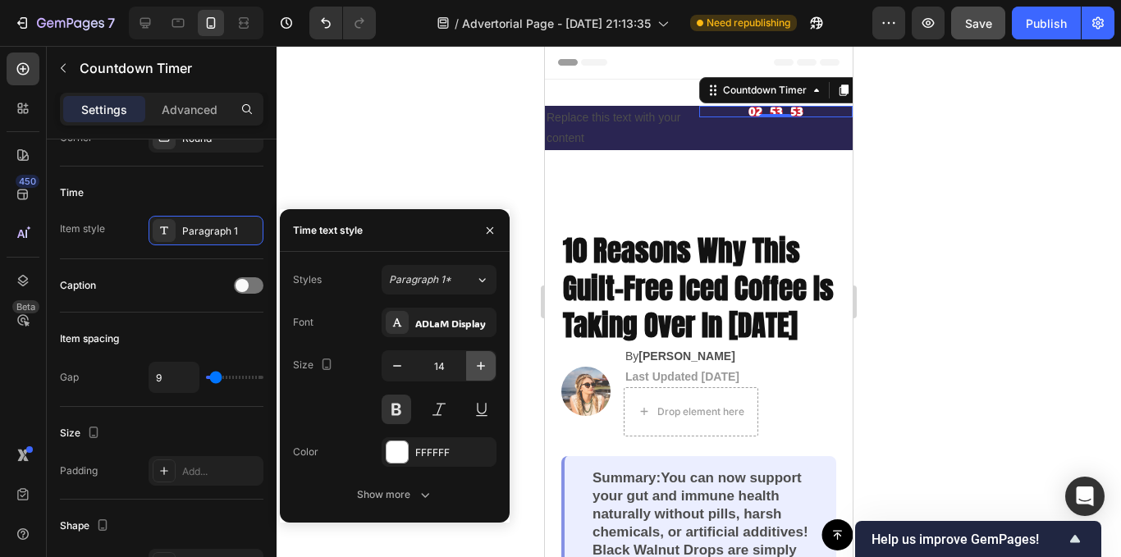
click at [476, 371] on icon "button" at bounding box center [481, 366] width 16 height 16
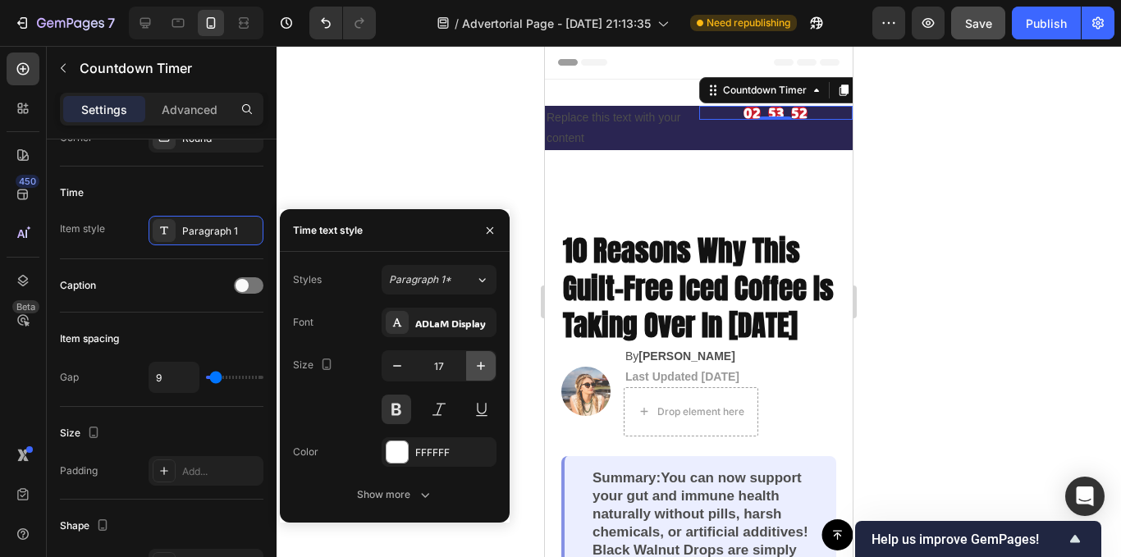
click at [476, 371] on icon "button" at bounding box center [481, 366] width 16 height 16
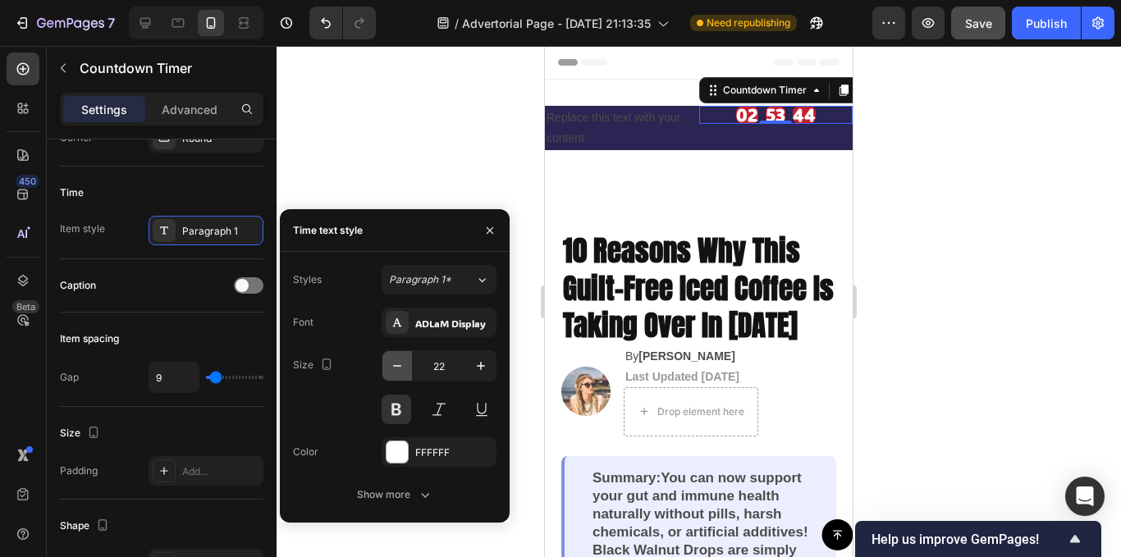
click at [401, 372] on icon "button" at bounding box center [397, 366] width 16 height 16
click at [479, 372] on icon "button" at bounding box center [481, 366] width 16 height 16
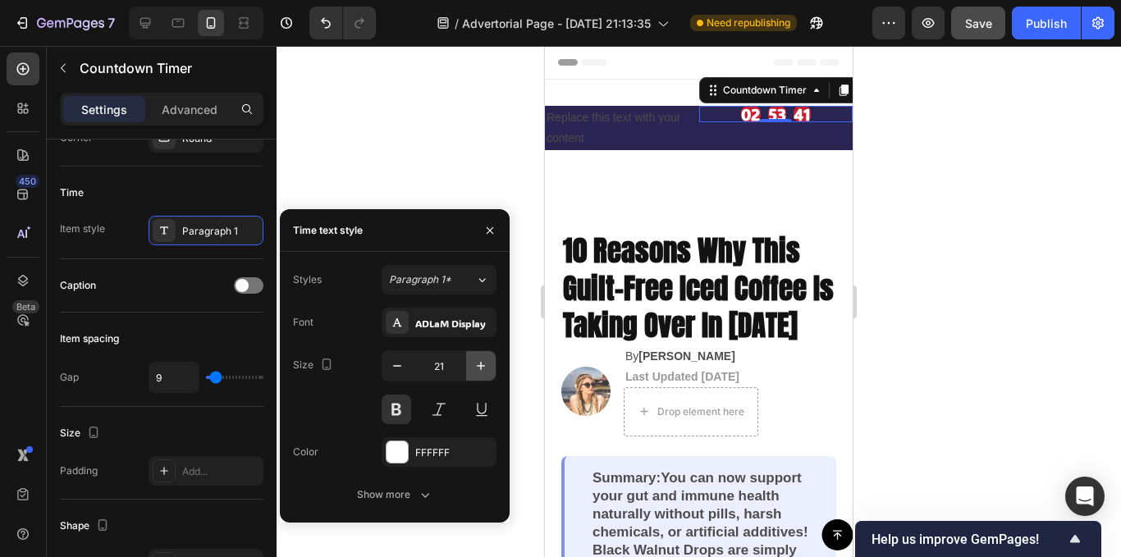
click at [479, 372] on icon "button" at bounding box center [481, 366] width 16 height 16
click at [478, 372] on icon "button" at bounding box center [481, 366] width 16 height 16
type input "22"
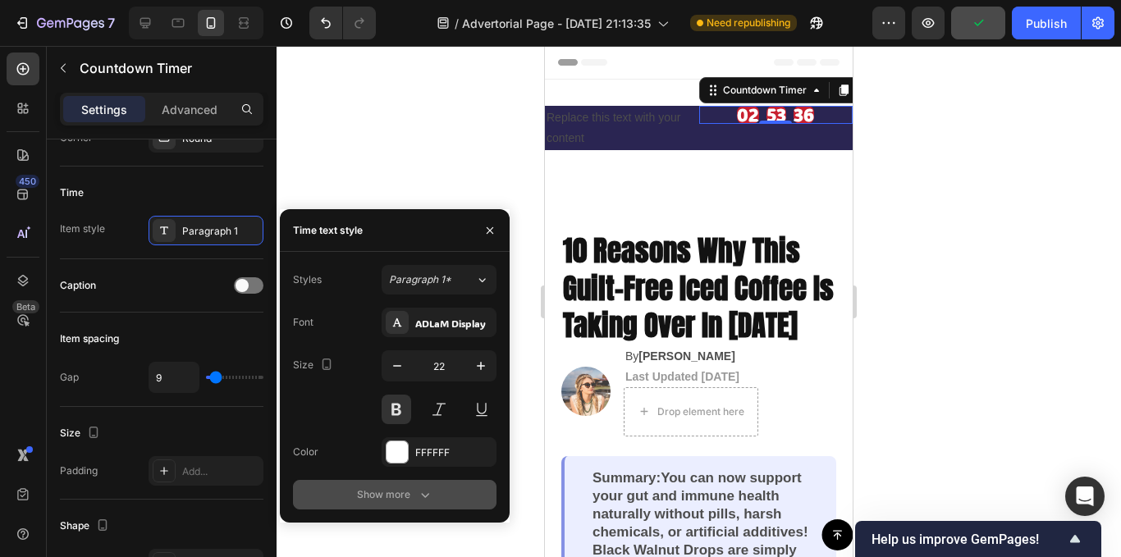
click at [410, 490] on div "Show more" at bounding box center [395, 495] width 76 height 16
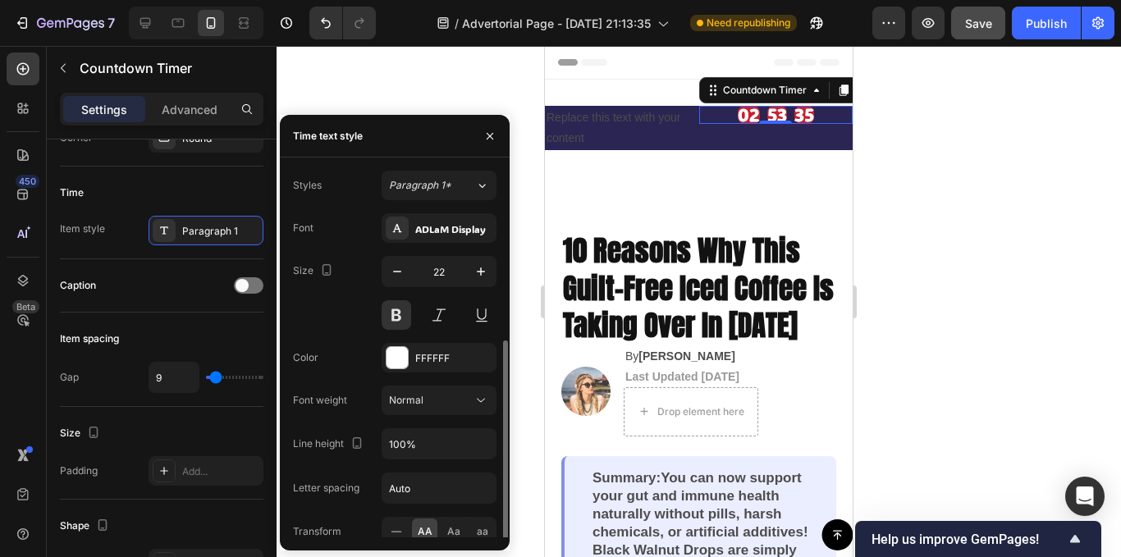
scroll to position [94, 0]
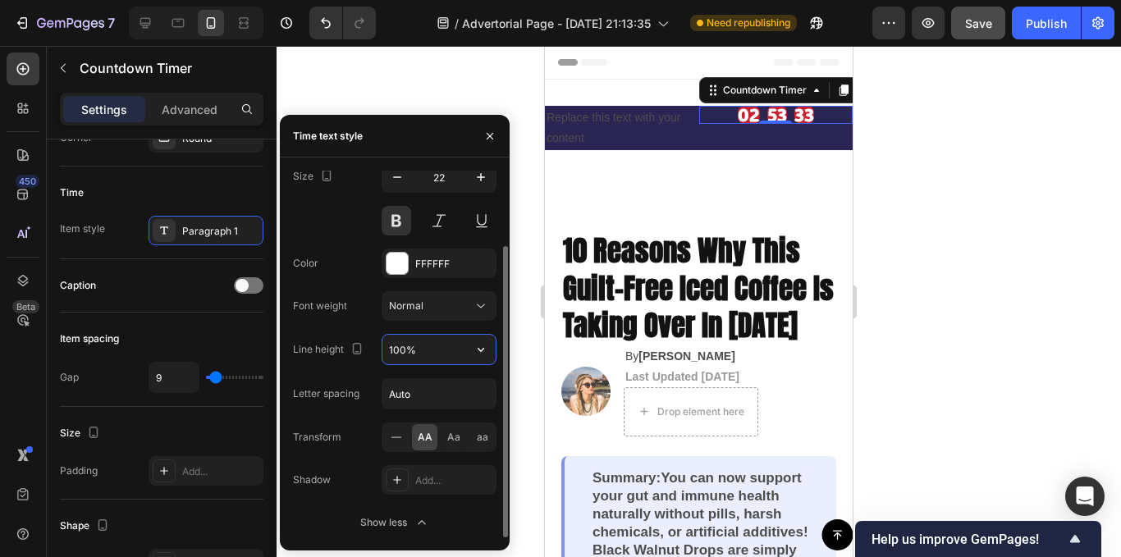
click at [433, 346] on input "100%" at bounding box center [439, 350] width 113 height 30
click at [486, 355] on icon "button" at bounding box center [481, 349] width 16 height 16
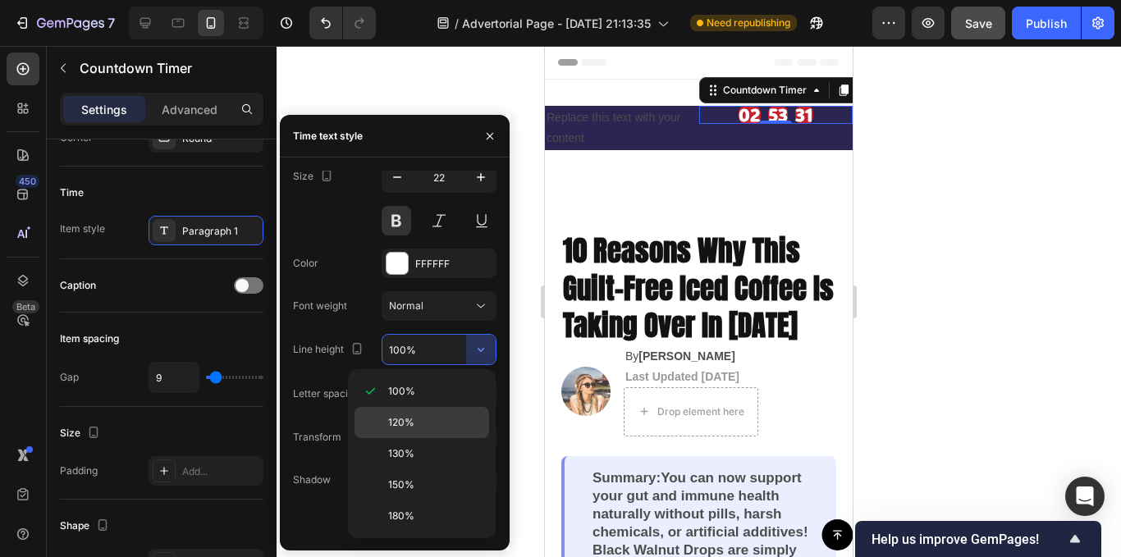
click at [426, 428] on p "120%" at bounding box center [435, 422] width 94 height 15
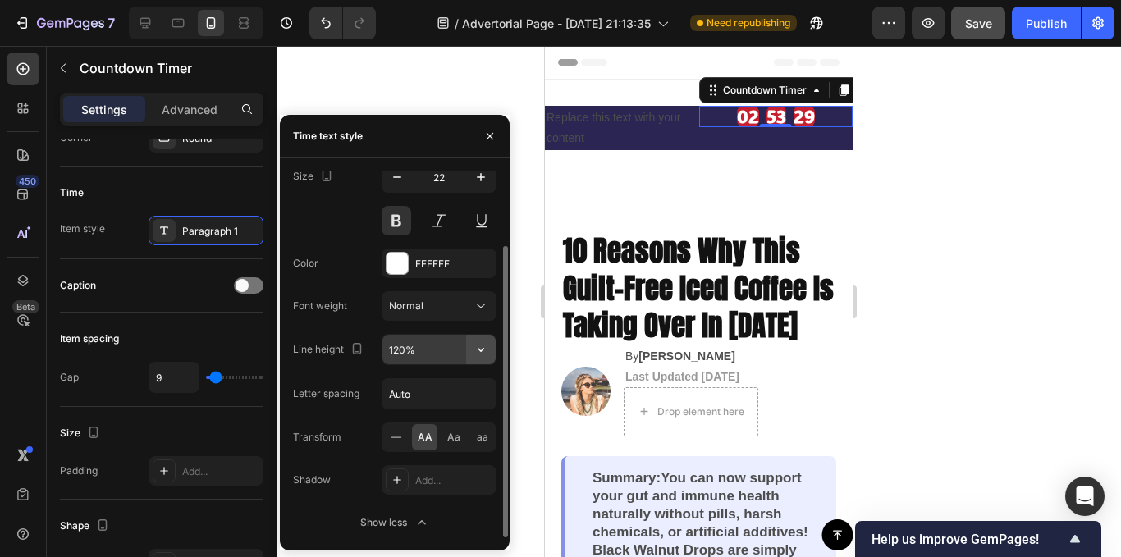
click at [468, 355] on button "button" at bounding box center [481, 350] width 30 height 30
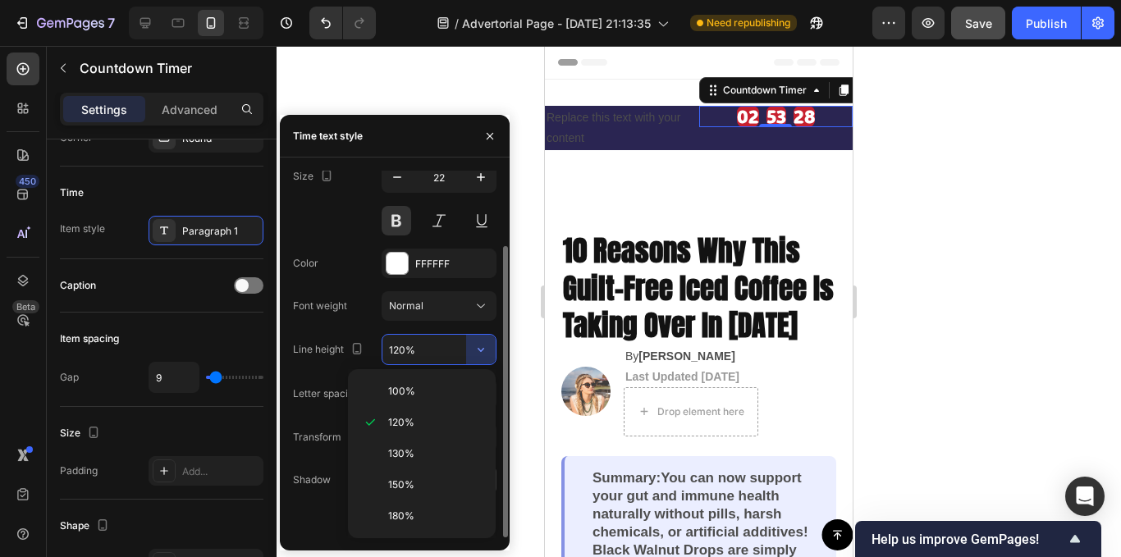
click at [435, 482] on p "150%" at bounding box center [435, 485] width 94 height 15
type input "150%"
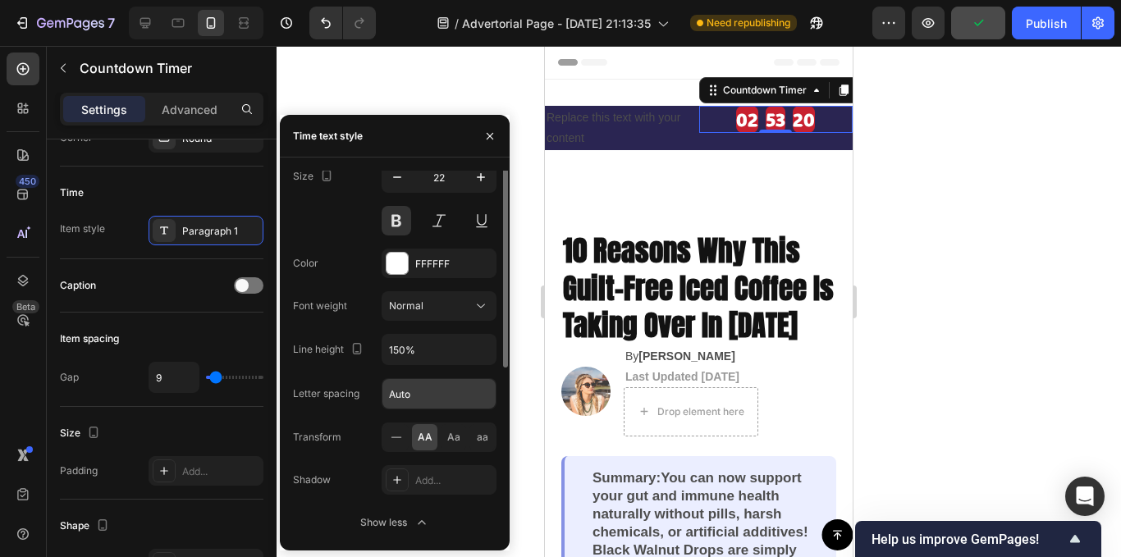
scroll to position [0, 0]
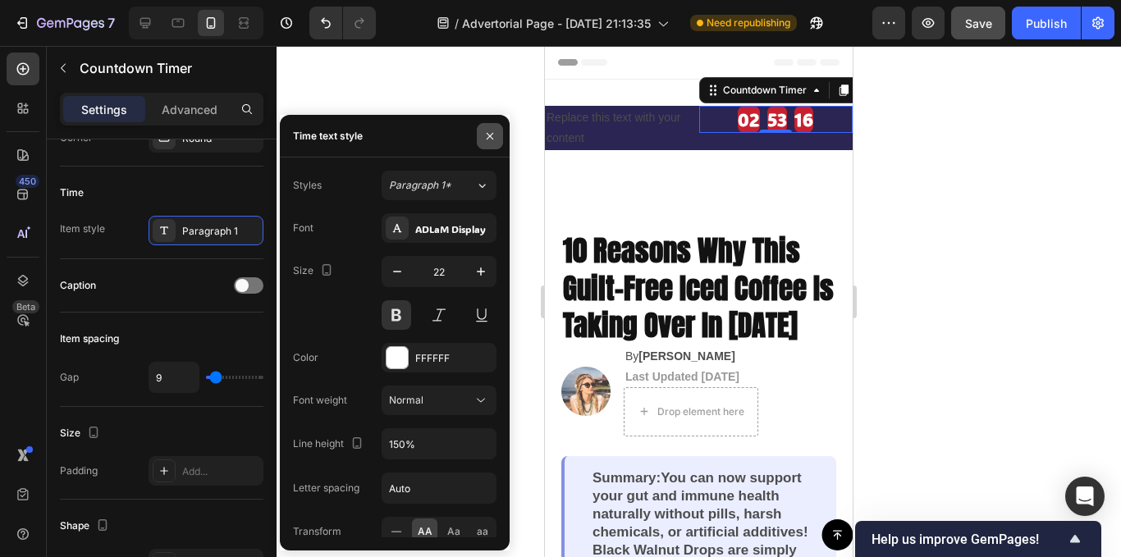
click at [488, 133] on icon "button" at bounding box center [489, 136] width 13 height 13
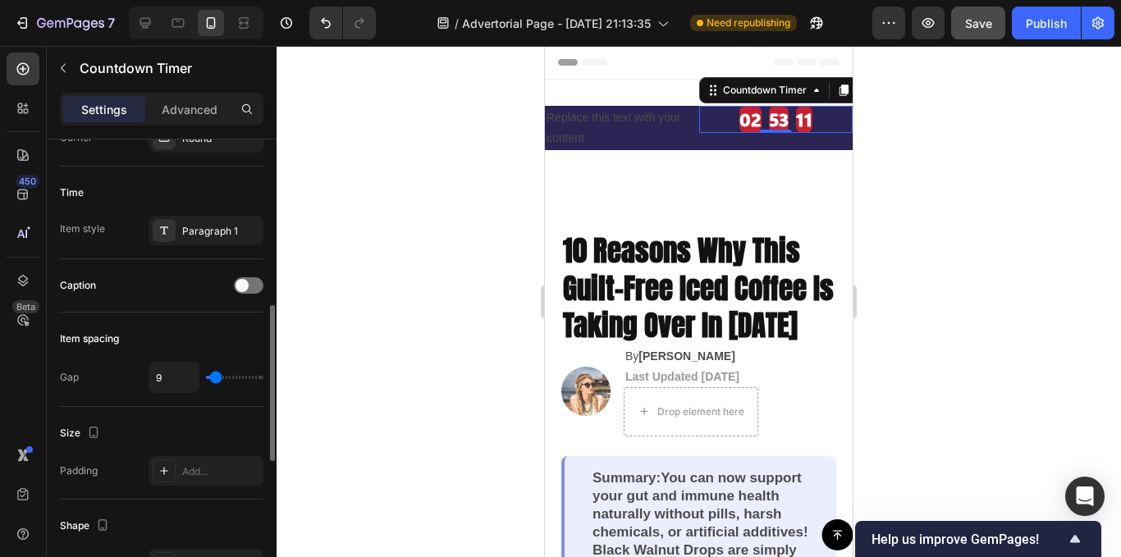
type input "27"
type input "40"
type input "29"
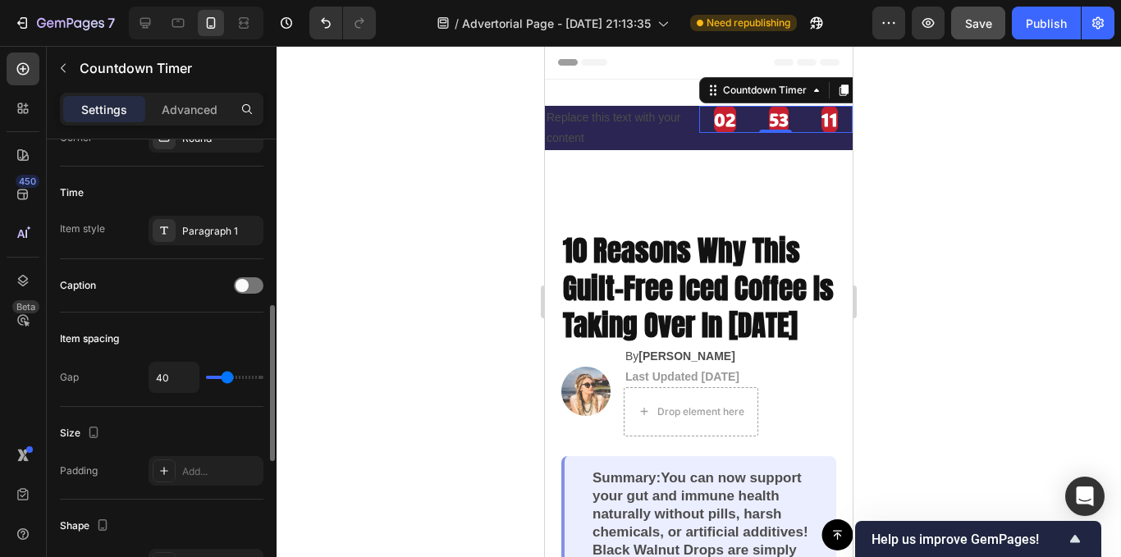
type input "29"
type input "9"
type input "13"
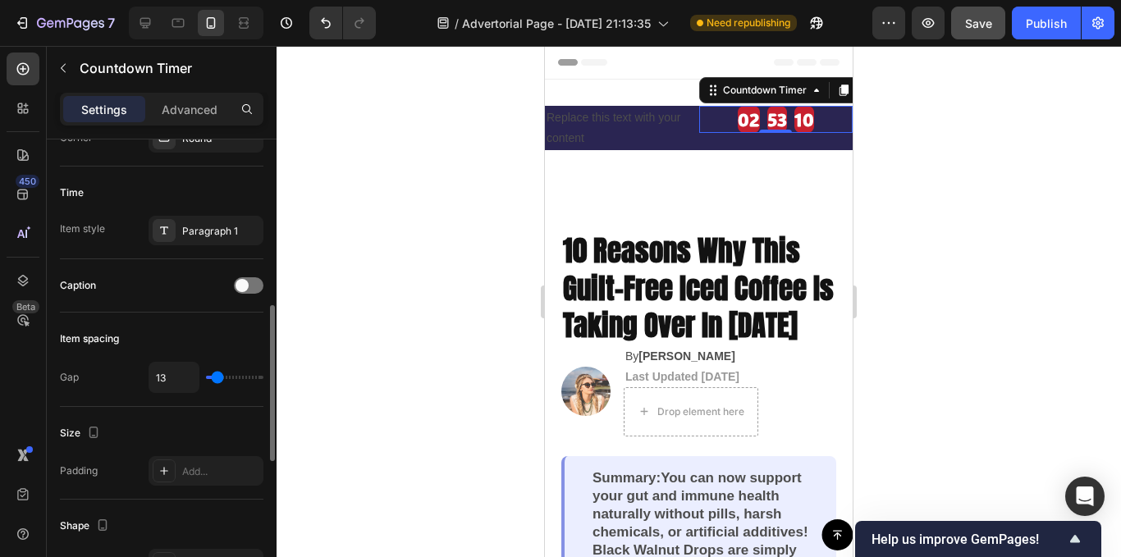
type input "18"
type input "16"
type input "13"
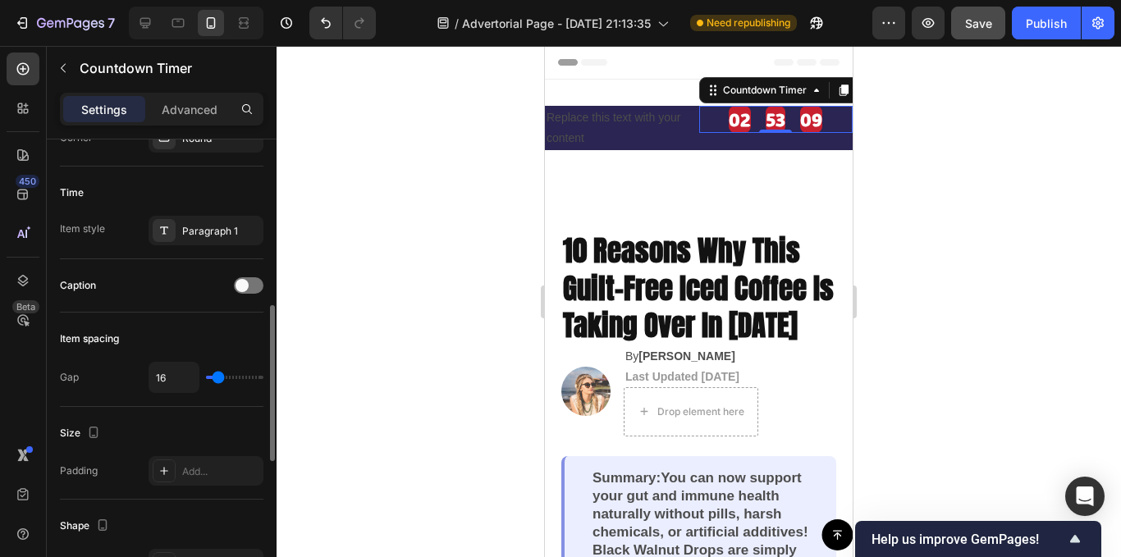
type input "13"
type input "11"
type input "13"
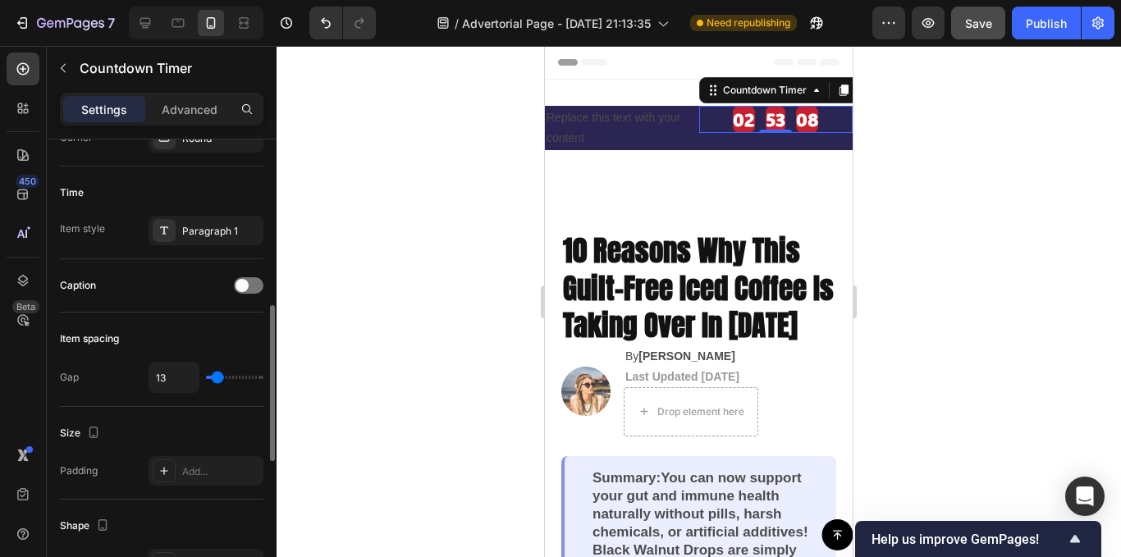
type input "16"
type input "13"
type input "2"
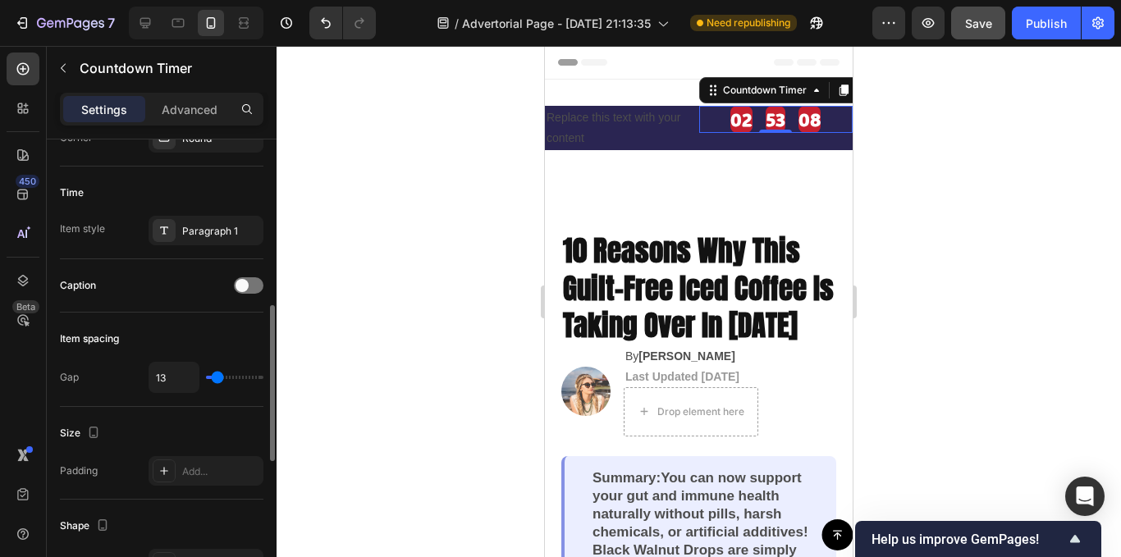
type input "2"
type input "7"
type input "9"
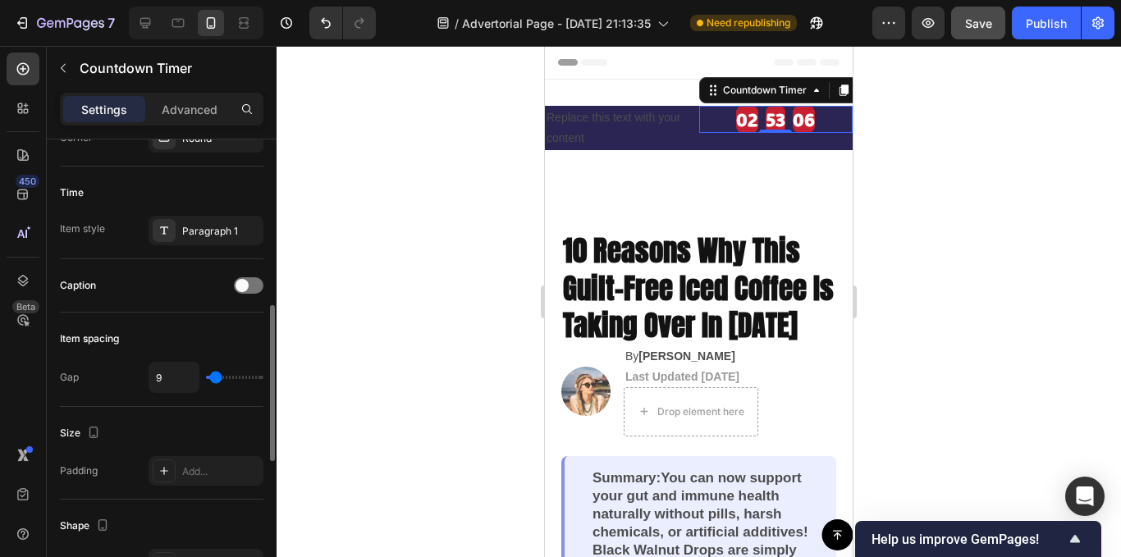
type input "11"
click at [217, 379] on input "range" at bounding box center [234, 377] width 57 height 3
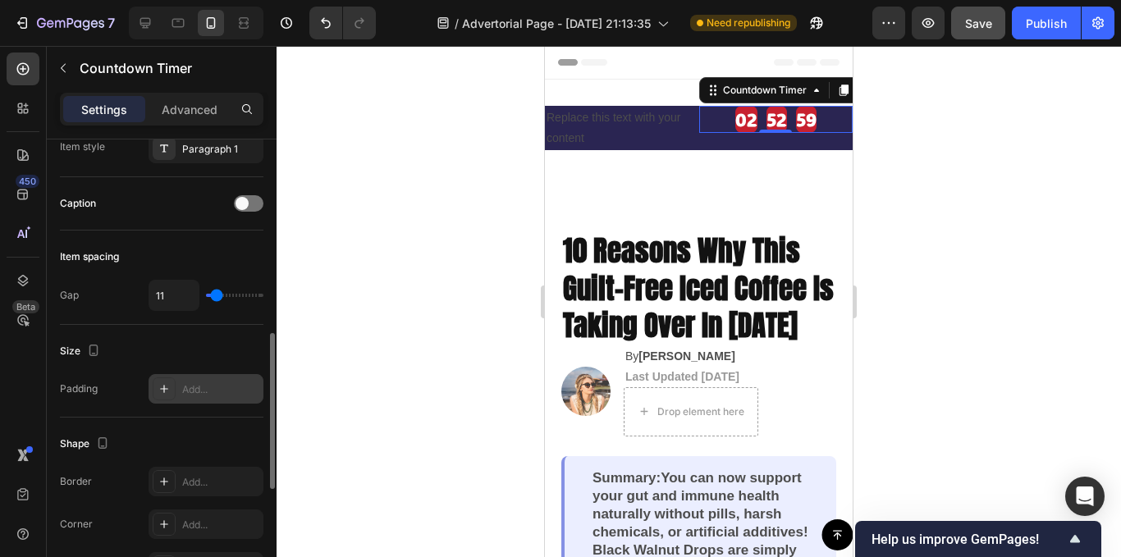
click at [164, 391] on icon at bounding box center [164, 389] width 8 height 8
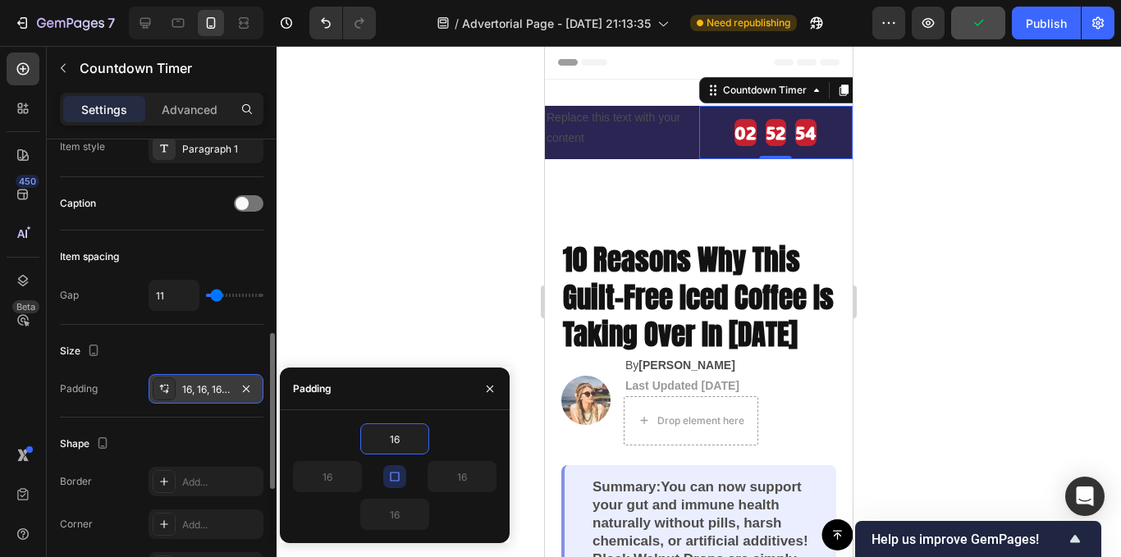
click at [402, 337] on div at bounding box center [699, 301] width 845 height 511
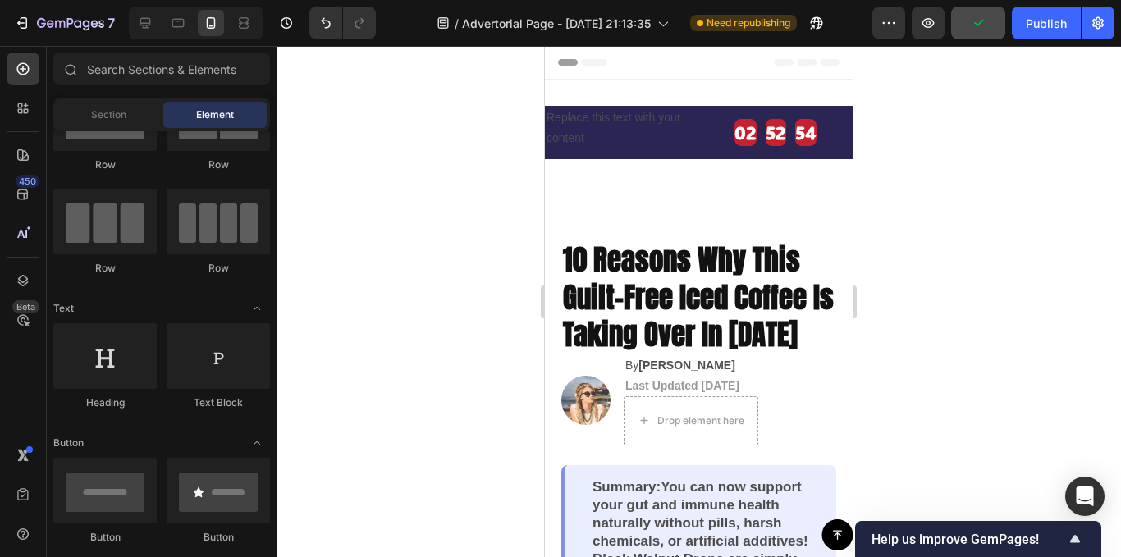
click at [402, 337] on div at bounding box center [699, 301] width 845 height 511
click at [588, 118] on div "Replace this text with your content" at bounding box center [622, 128] width 154 height 44
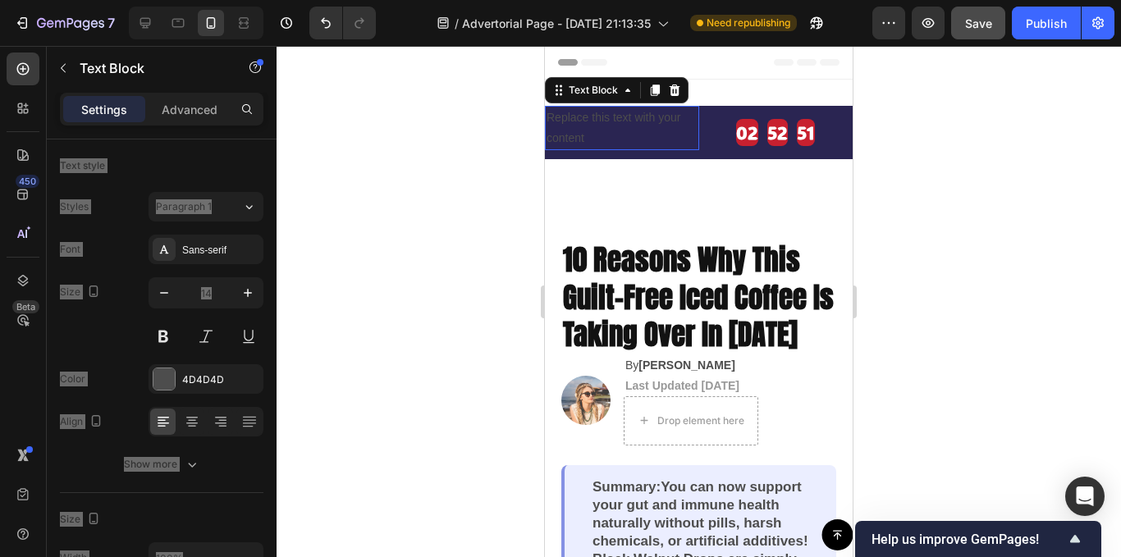
click at [588, 118] on div "Replace this text with your content" at bounding box center [622, 128] width 154 height 44
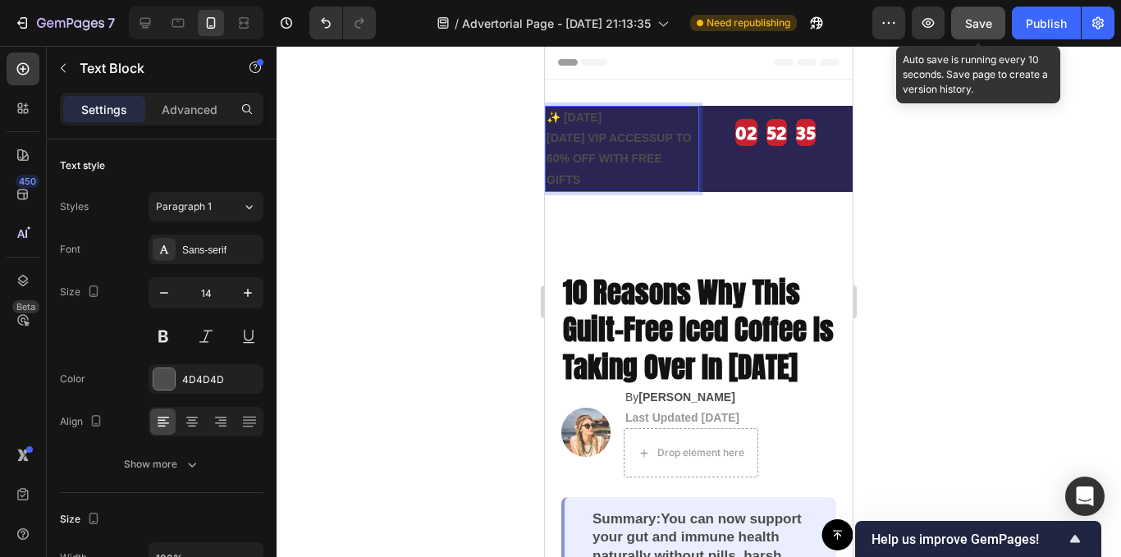
click at [978, 15] on div "Save" at bounding box center [978, 23] width 27 height 17
click at [1052, 18] on div "Publish" at bounding box center [1046, 23] width 41 height 17
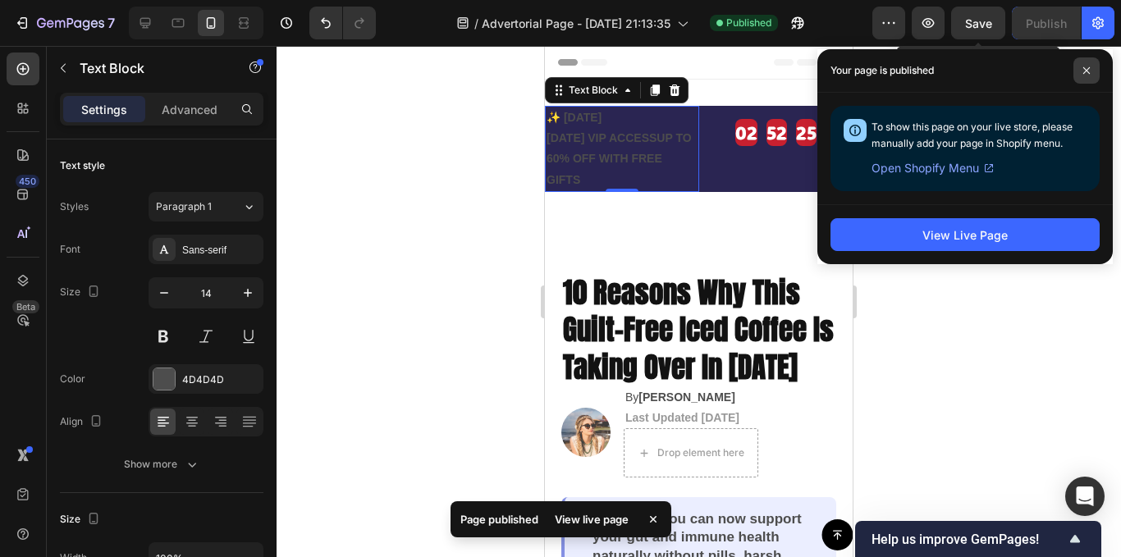
click at [1084, 72] on icon at bounding box center [1087, 70] width 8 height 8
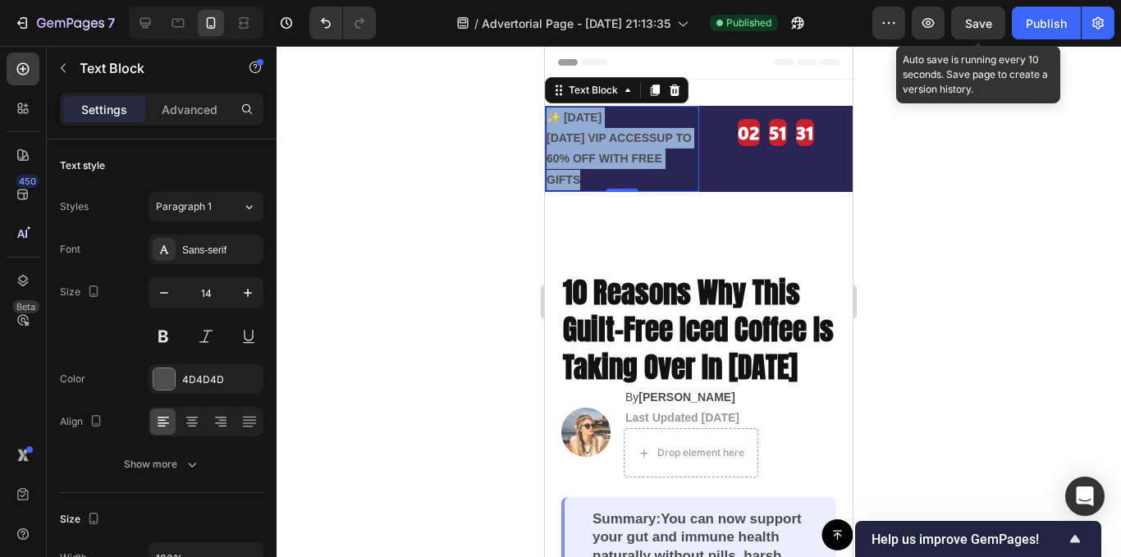
click at [598, 131] on strong "✨ [DATE][DATE] VIP ACCESSUP TO 60% OFF WITH FREE GIFTS" at bounding box center [619, 149] width 145 height 76
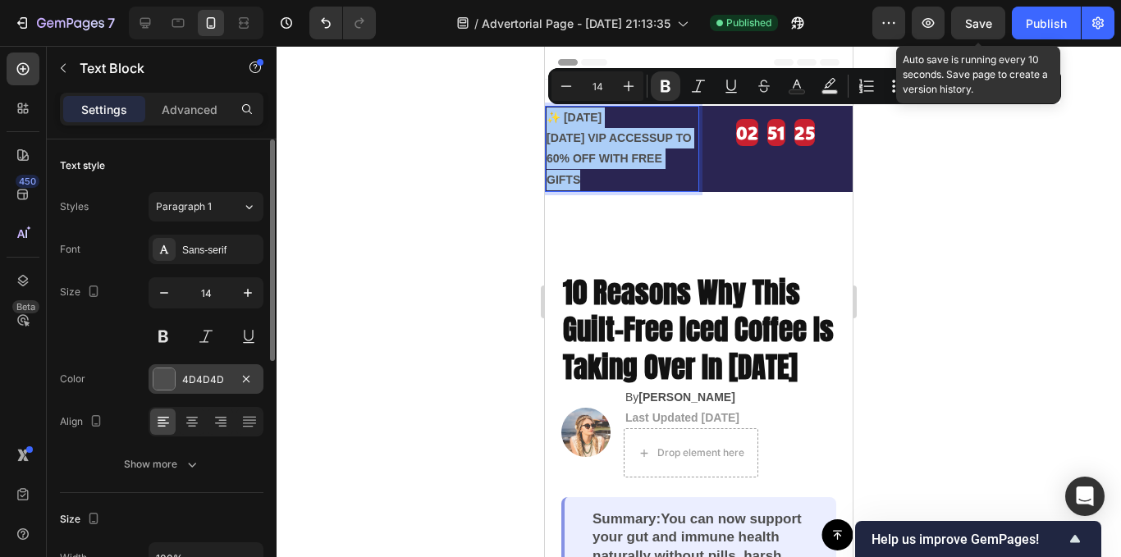
click at [160, 383] on div at bounding box center [163, 379] width 21 height 21
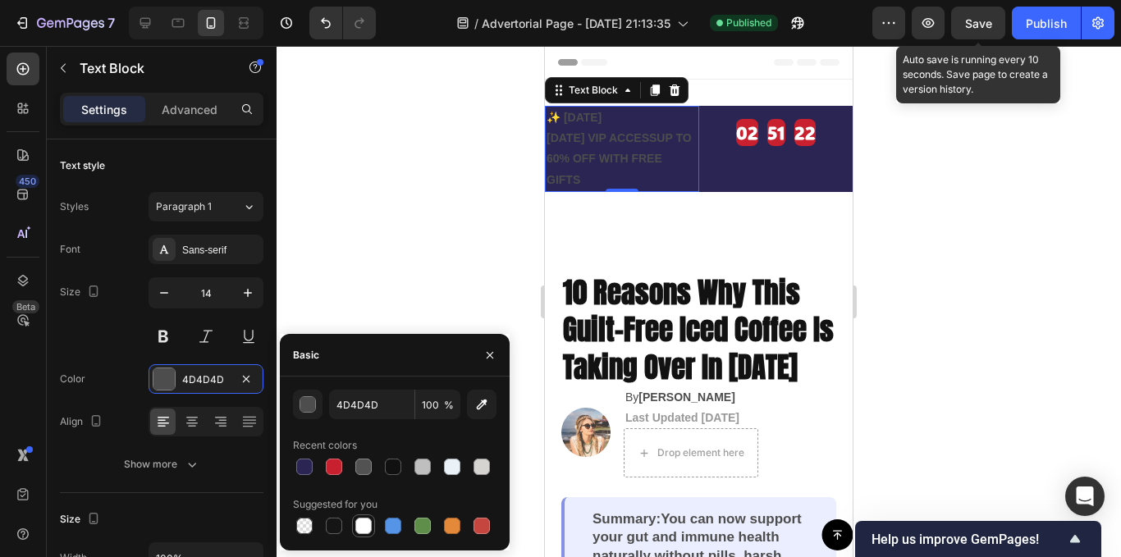
click at [368, 525] on div at bounding box center [363, 526] width 16 height 16
type input "FFFFFF"
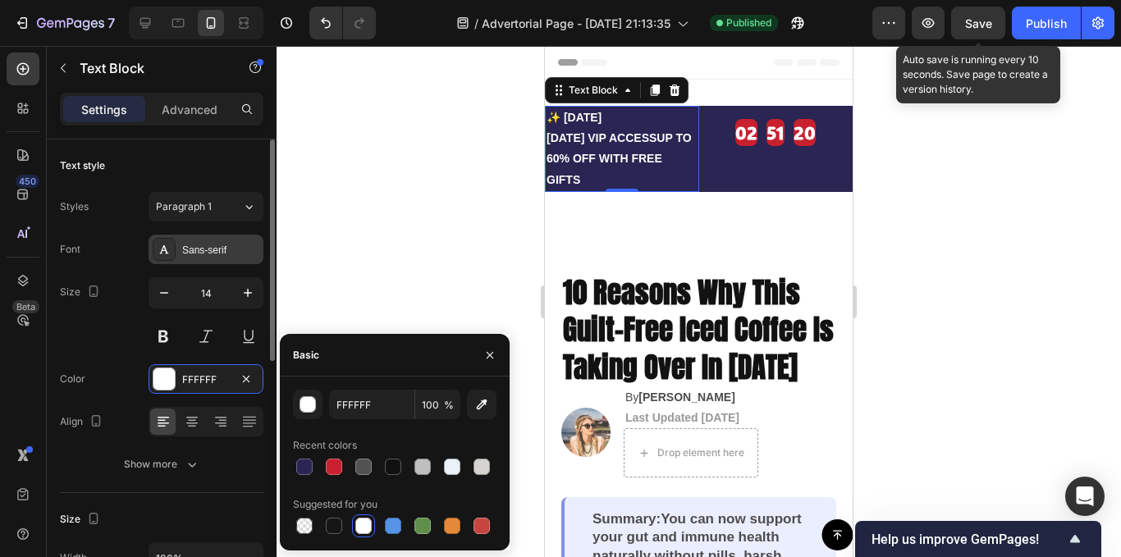
click at [207, 251] on div "Sans-serif" at bounding box center [220, 250] width 77 height 15
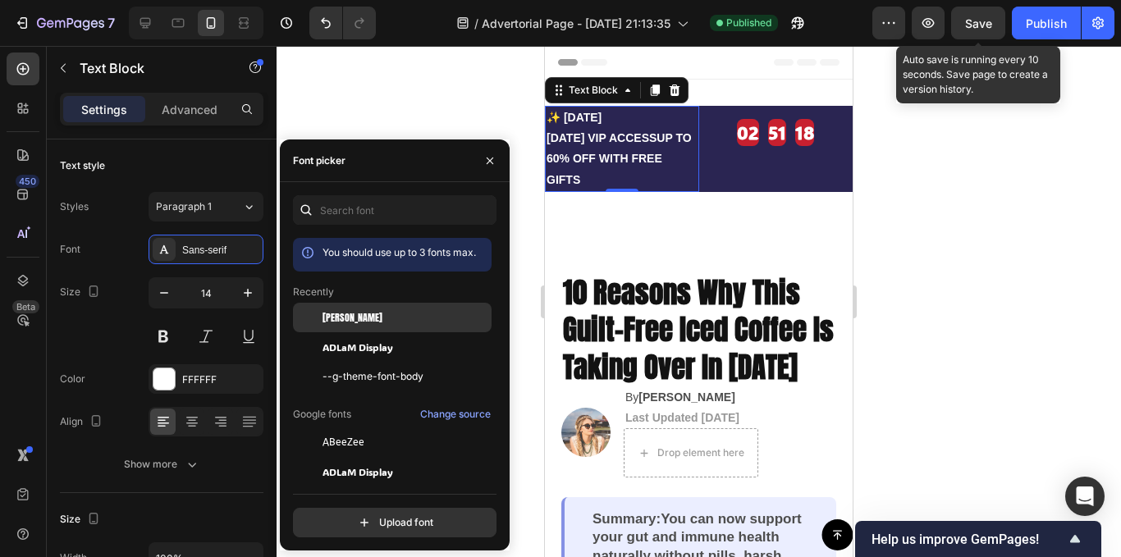
click at [349, 325] on div "[PERSON_NAME]" at bounding box center [392, 318] width 199 height 30
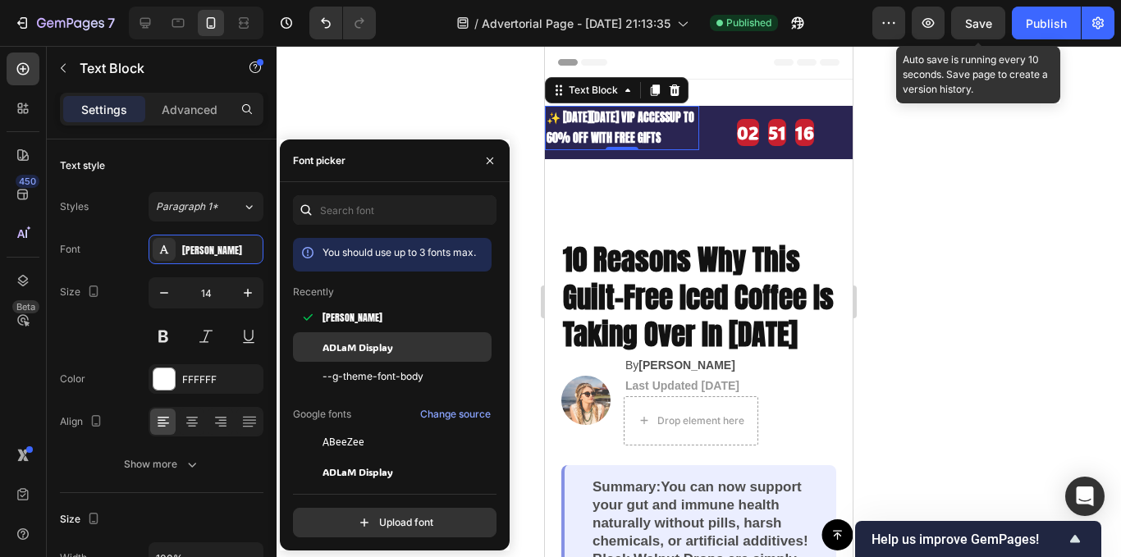
click at [348, 351] on span "ADLaM Display" at bounding box center [358, 347] width 71 height 15
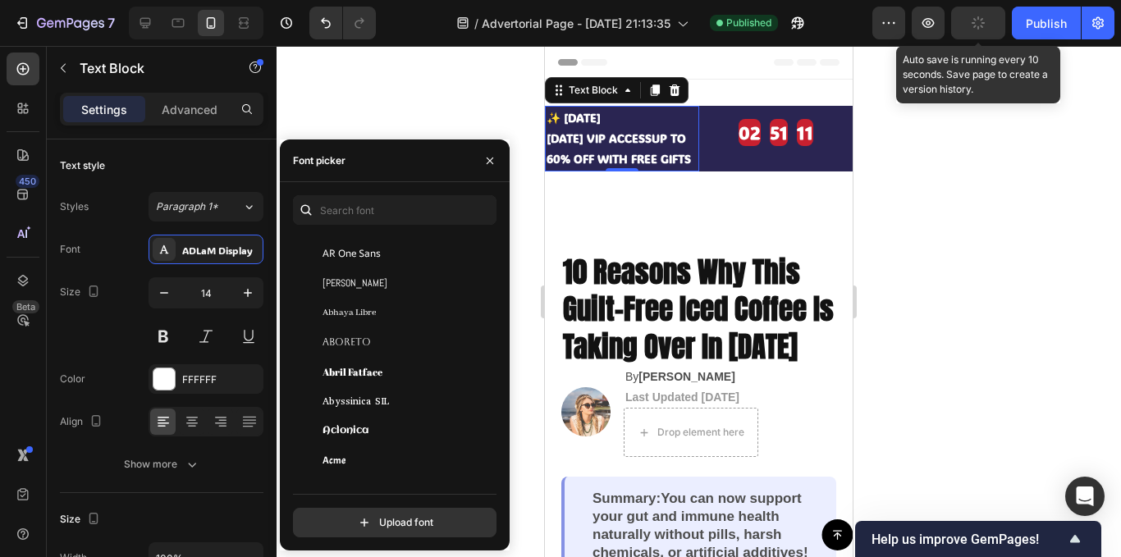
scroll to position [328, 0]
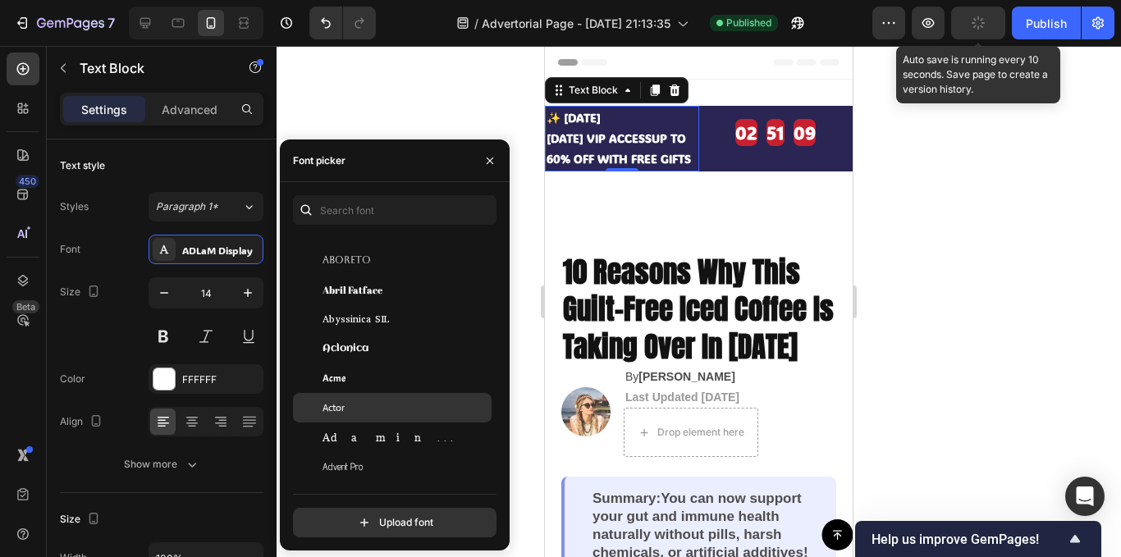
click at [364, 403] on div "Actor" at bounding box center [406, 408] width 166 height 15
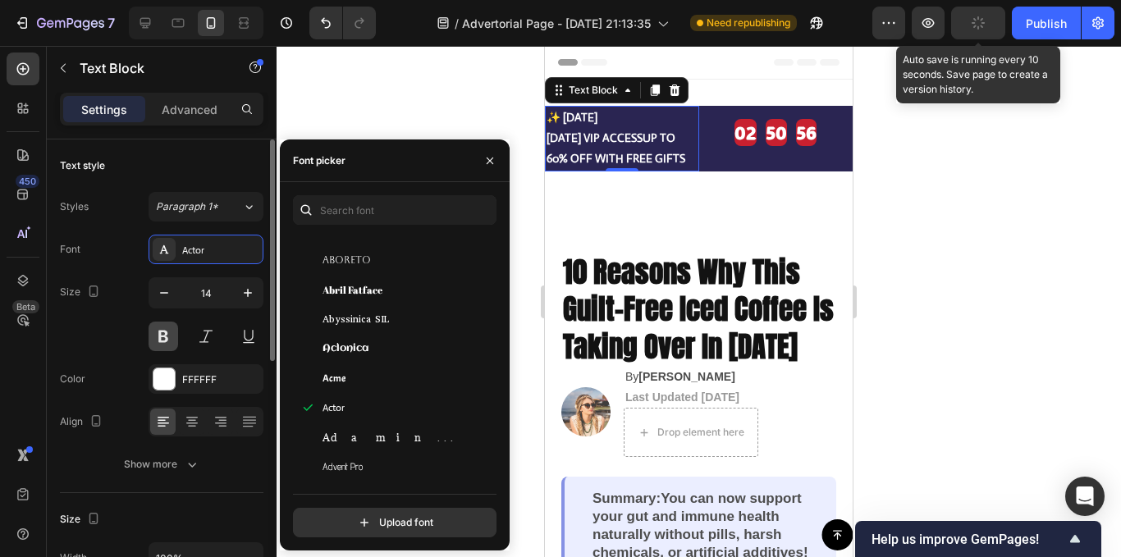
click at [169, 332] on button at bounding box center [164, 337] width 30 height 30
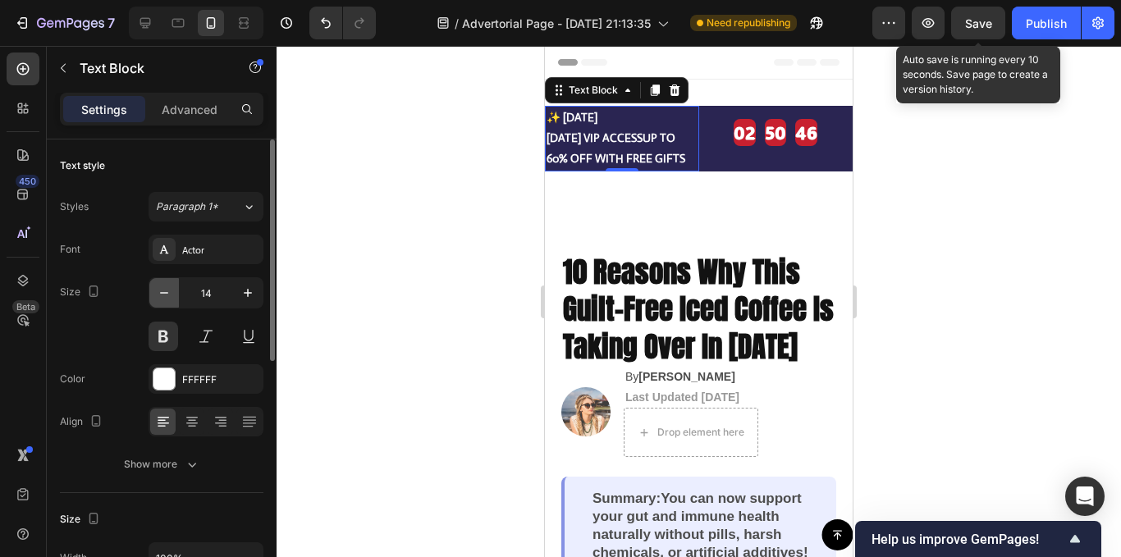
click at [172, 296] on icon "button" at bounding box center [164, 293] width 16 height 16
click at [172, 296] on button "button" at bounding box center [164, 293] width 30 height 30
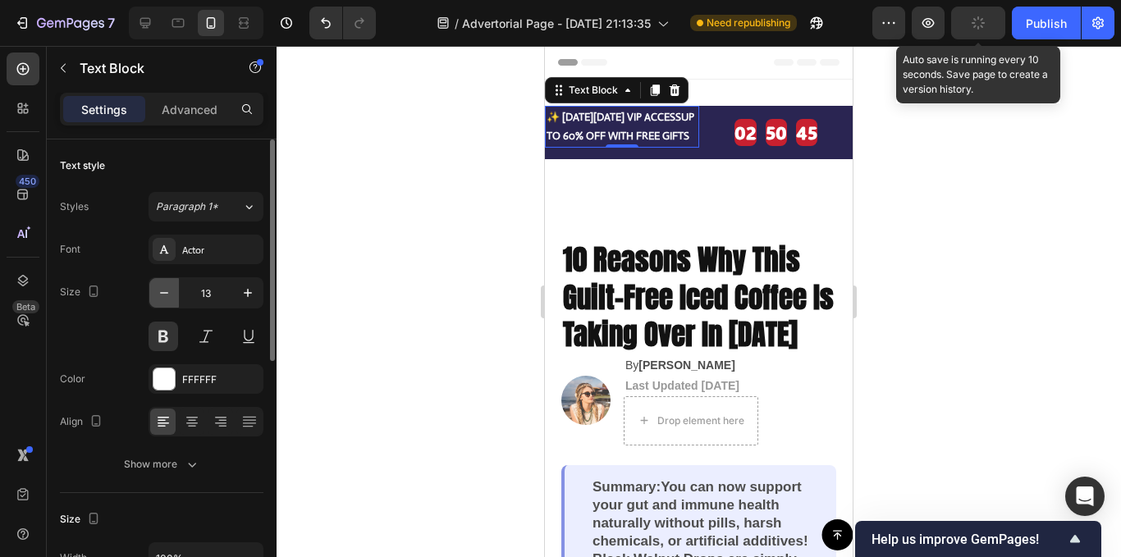
click at [173, 296] on button "button" at bounding box center [164, 293] width 30 height 30
type input "11"
drag, startPoint x: 620, startPoint y: 140, endPoint x: 620, endPoint y: 126, distance: 14.0
click at [620, 126] on div "✨ [DATE][DATE] VIP ACCESSUP TO 60% OFF WITH FREE GIFTS Text Block 0" at bounding box center [622, 124] width 154 height 36
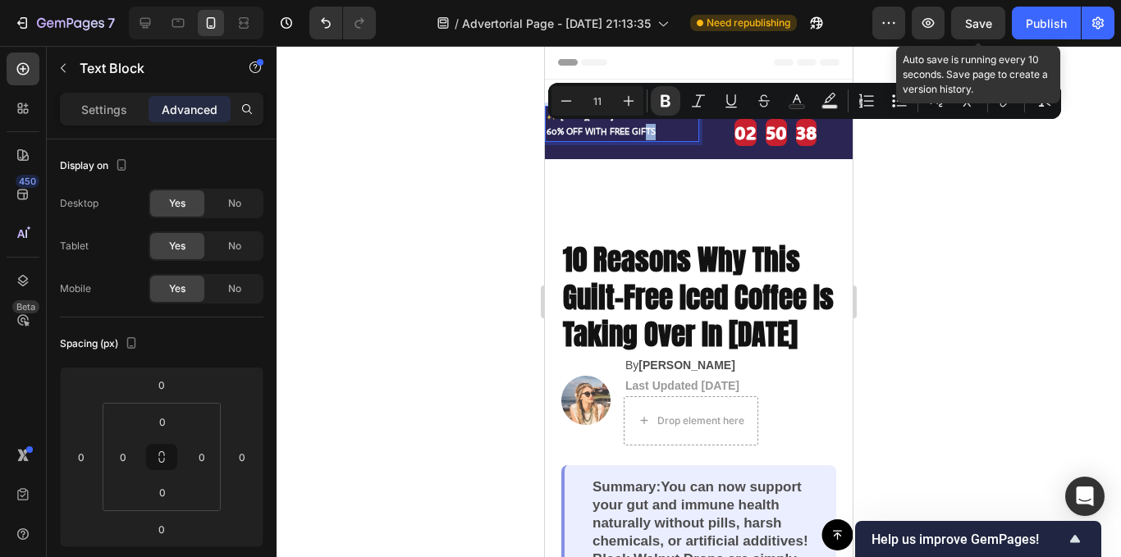
drag, startPoint x: 645, startPoint y: 126, endPoint x: 655, endPoint y: 138, distance: 15.1
click at [491, 194] on div at bounding box center [699, 301] width 845 height 511
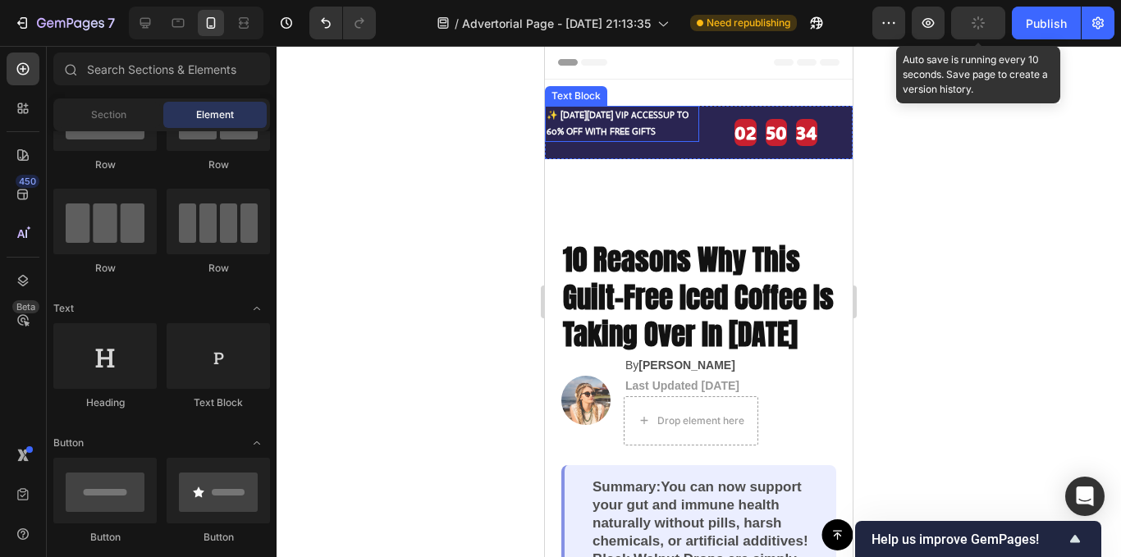
click at [602, 117] on strong "✨ [DATE][DATE] VIP ACCESSUP TO 60% OFF WITH FREE GIFTS" at bounding box center [618, 123] width 142 height 28
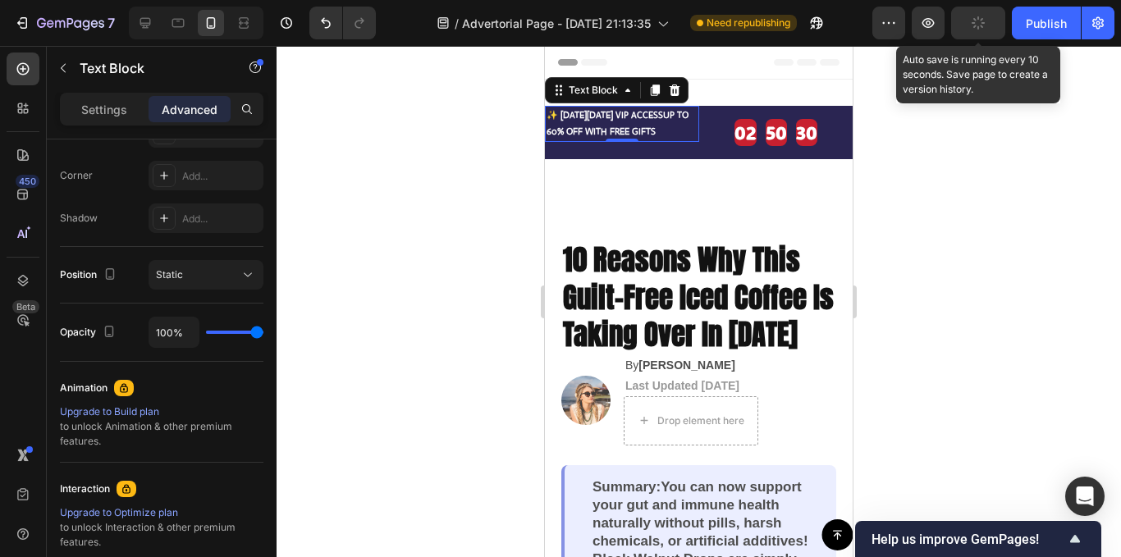
scroll to position [0, 0]
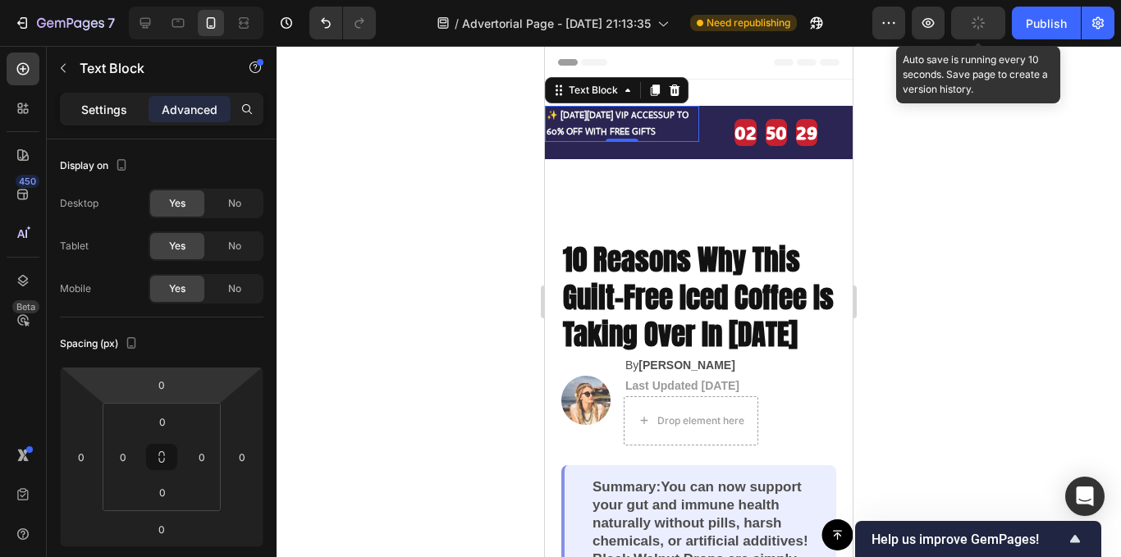
click at [87, 101] on p "Settings" at bounding box center [104, 109] width 46 height 17
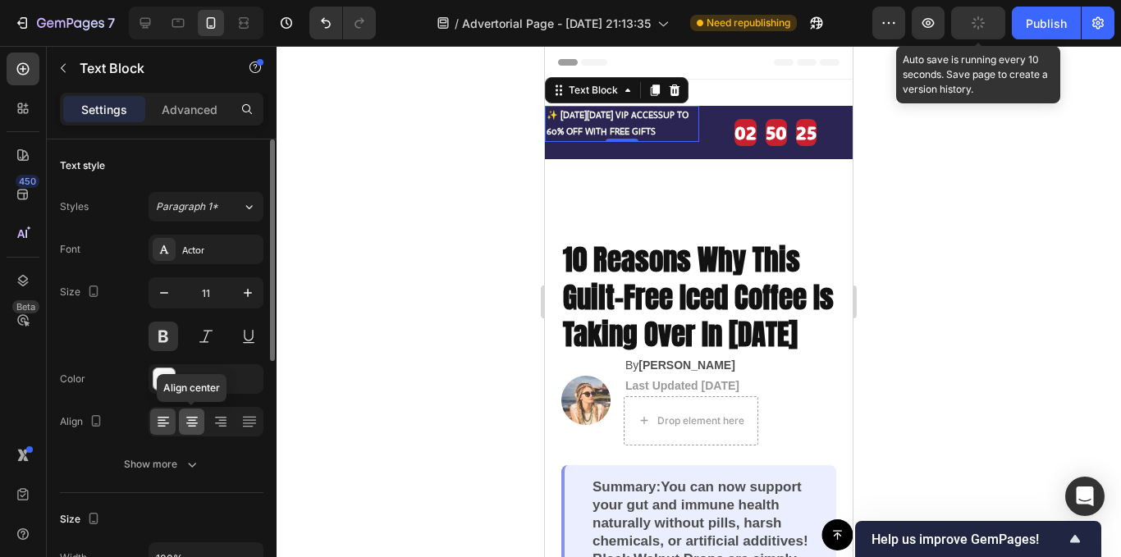
click at [190, 423] on icon at bounding box center [191, 424] width 11 height 2
click at [240, 424] on div at bounding box center [248, 422] width 25 height 26
click at [156, 428] on icon at bounding box center [163, 422] width 16 height 16
click at [190, 428] on icon at bounding box center [192, 422] width 16 height 16
click at [168, 428] on icon at bounding box center [163, 422] width 16 height 16
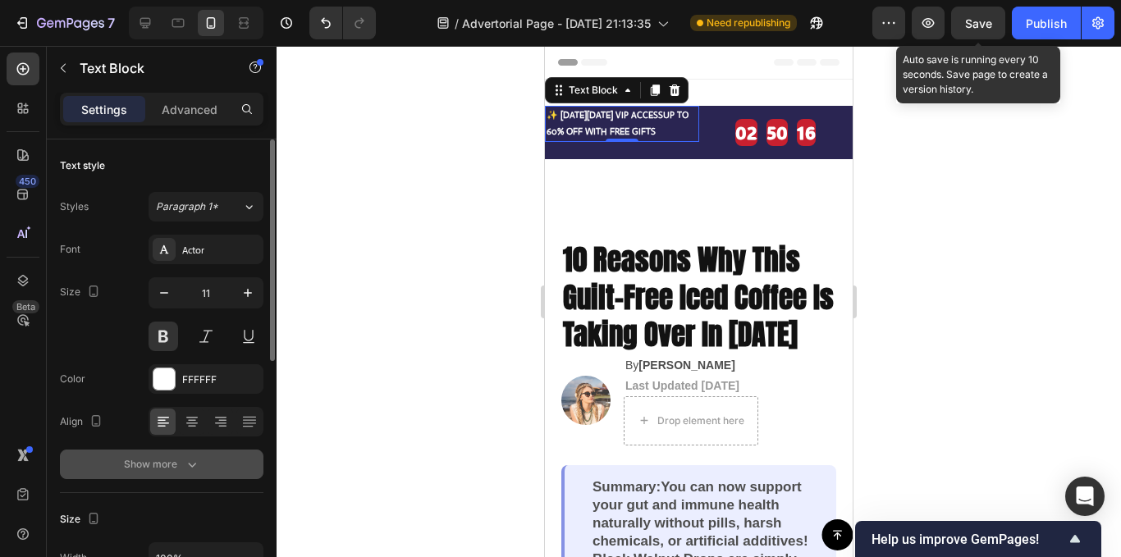
click at [167, 464] on div "Show more" at bounding box center [162, 464] width 76 height 16
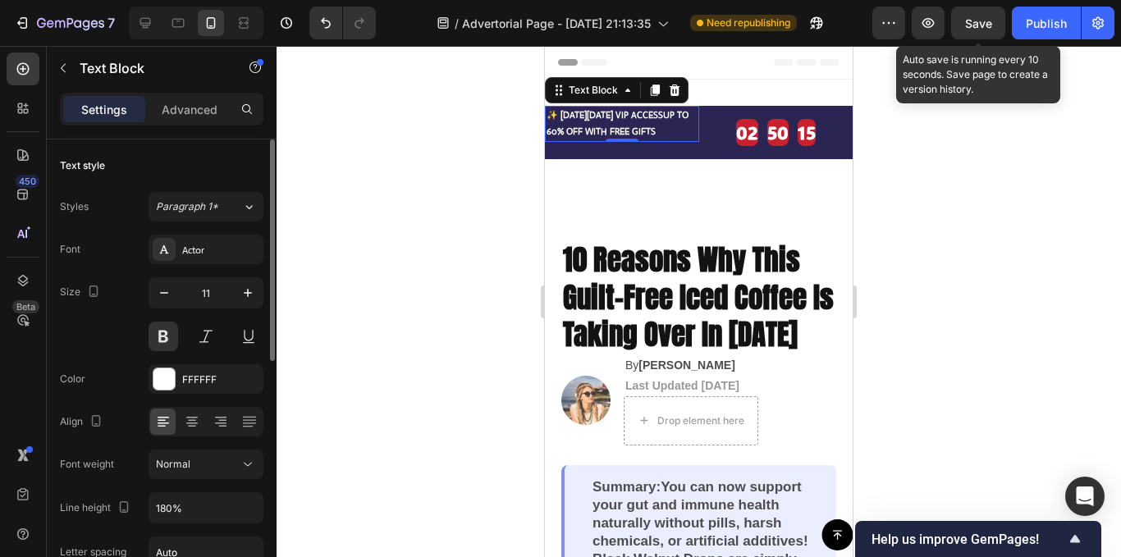
scroll to position [82, 0]
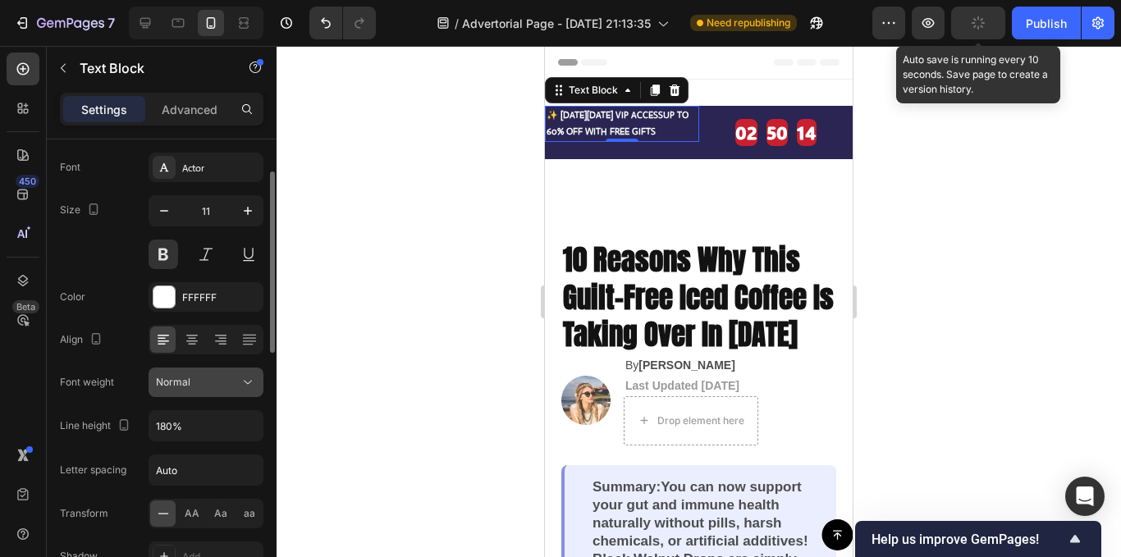
click at [202, 394] on button "Normal" at bounding box center [206, 383] width 115 height 30
click at [95, 369] on div "Font weight" at bounding box center [87, 382] width 54 height 26
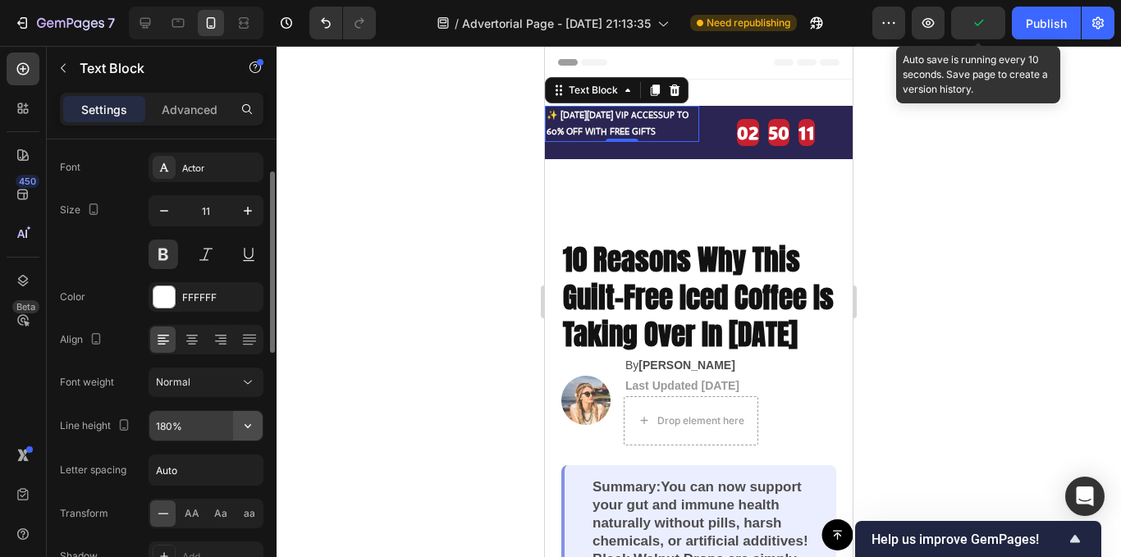
click at [252, 425] on icon "button" at bounding box center [248, 426] width 16 height 16
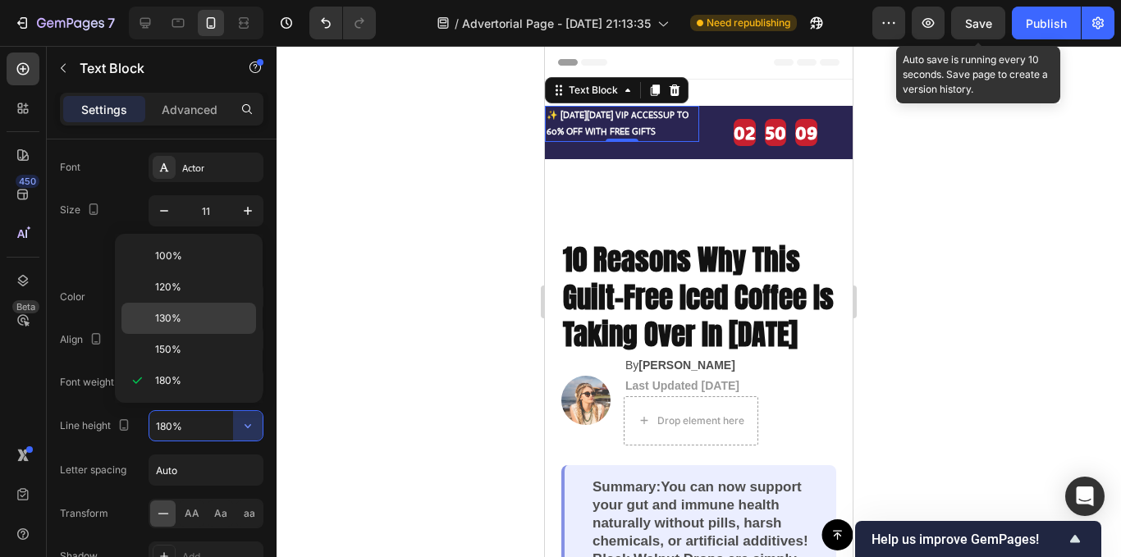
click at [176, 313] on span "130%" at bounding box center [168, 318] width 26 height 15
type input "130%"
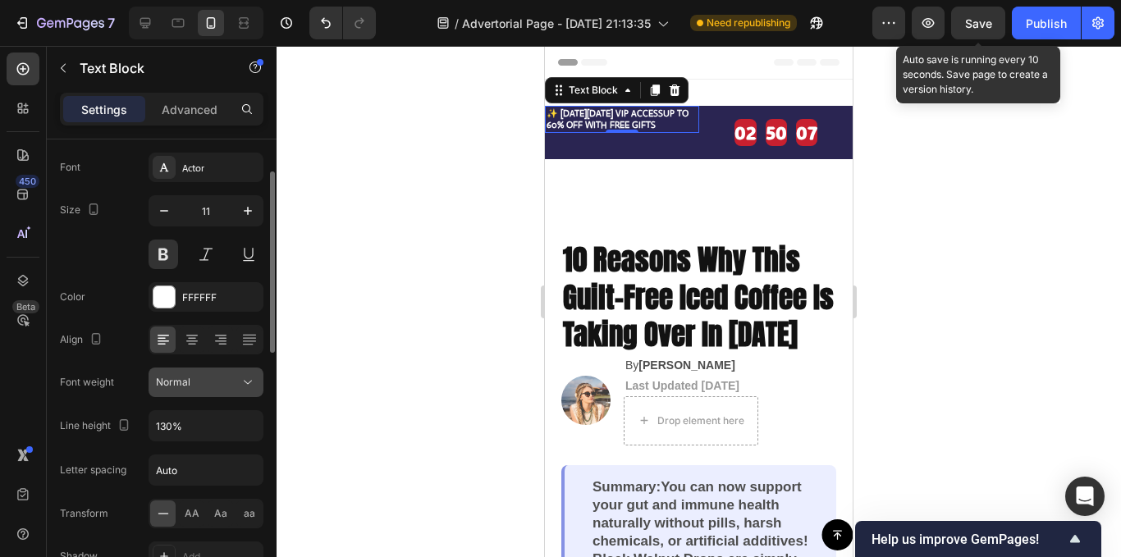
click at [245, 389] on icon at bounding box center [248, 382] width 16 height 16
click at [91, 441] on div "Line height 130%" at bounding box center [162, 425] width 204 height 31
click at [223, 428] on input "130%" at bounding box center [205, 426] width 113 height 30
